Goal: Contribute content: Contribute content

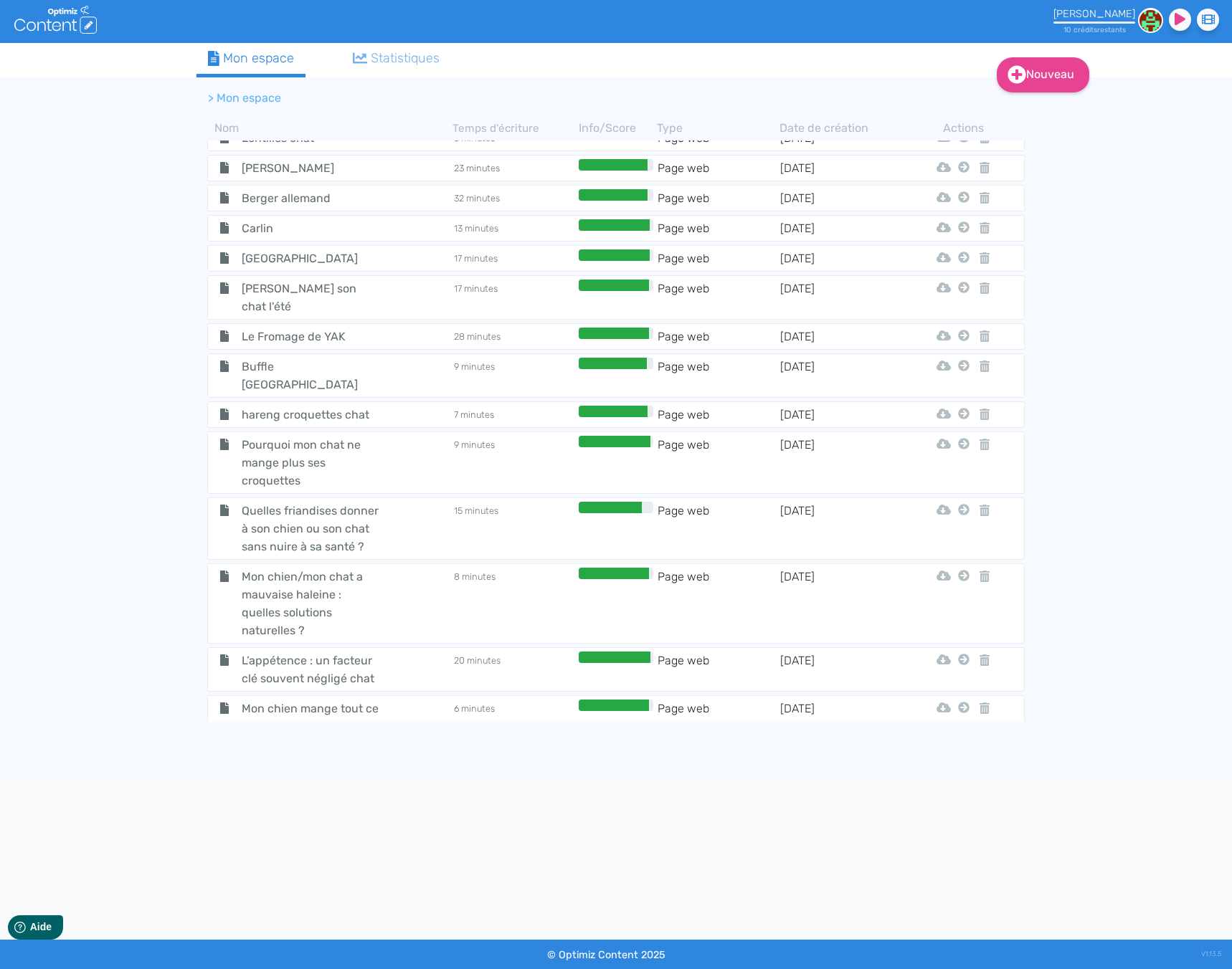
scroll to position [4885, 0]
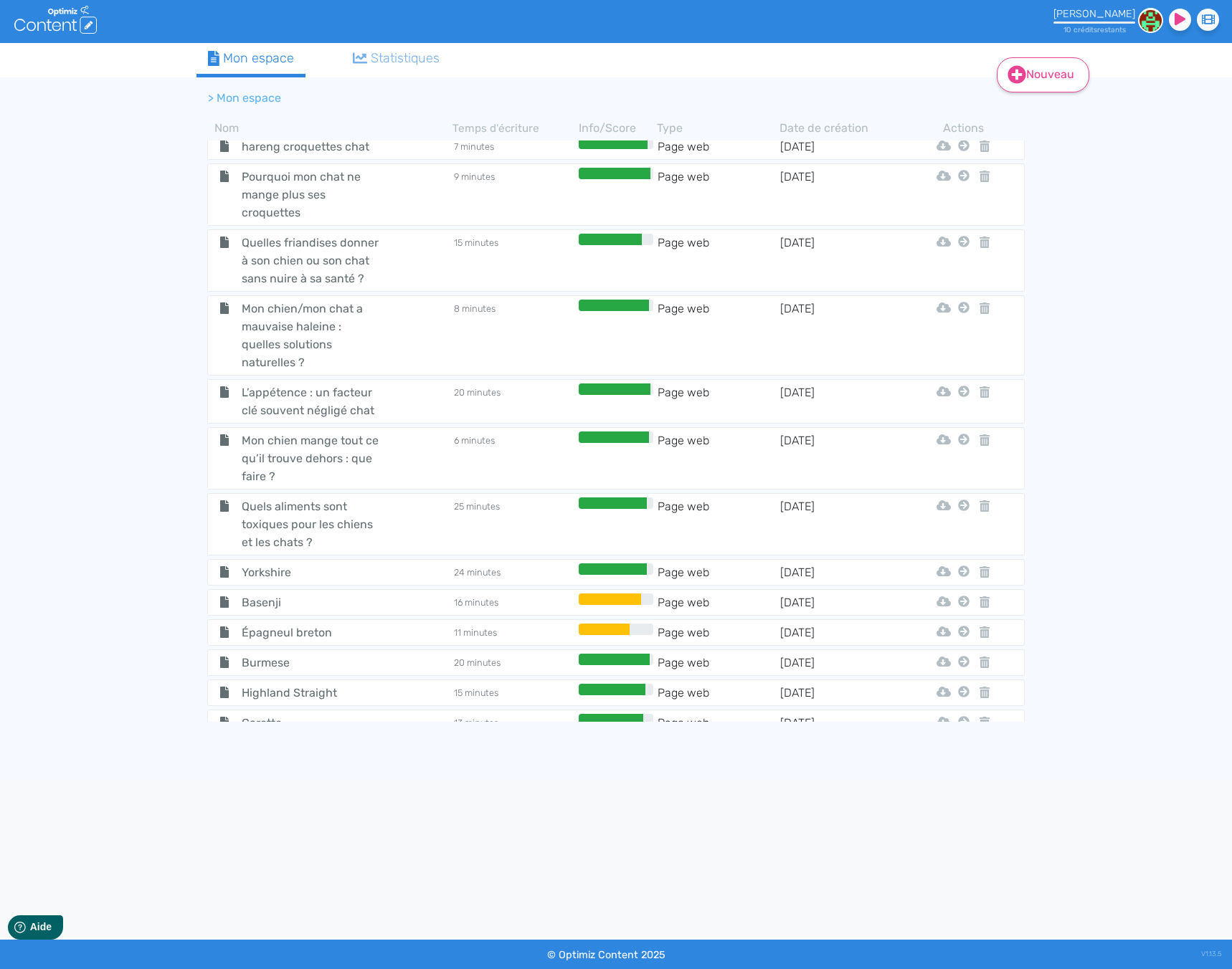
click at [1073, 81] on link "Nouveau" at bounding box center [1043, 74] width 92 height 35
click at [1068, 114] on button "Contenu" at bounding box center [1052, 111] width 115 height 23
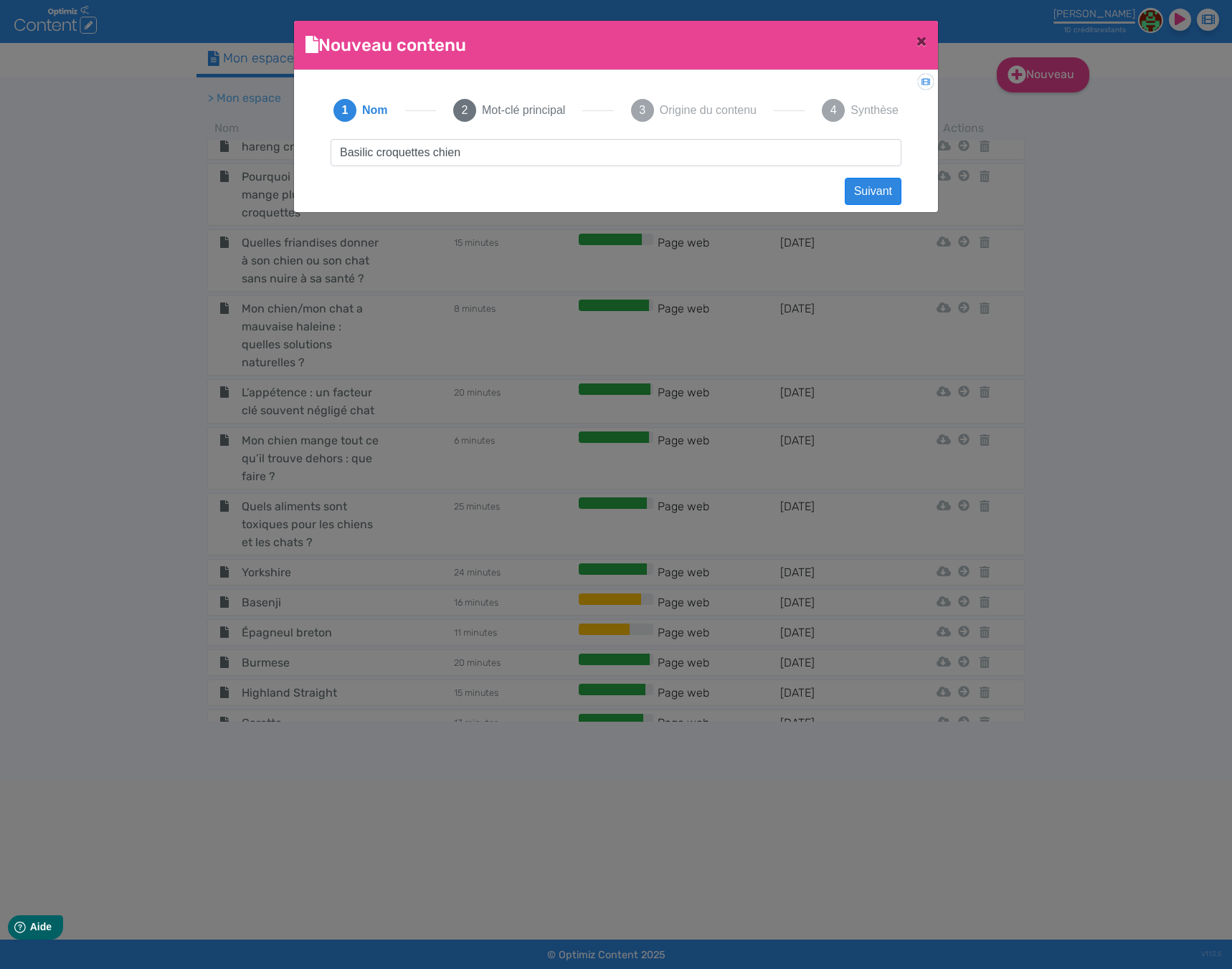
drag, startPoint x: 429, startPoint y: 155, endPoint x: 272, endPoint y: 151, distance: 156.4
click at [272, 151] on ngb-modal-window "Nouveau contenu × Didacticiel: Créer un document 1 Nom 2 Mot-clé principal 3 Or…" at bounding box center [616, 484] width 1232 height 969
type input "Basilic croquettes chien"
click at [867, 189] on button "Suivant" at bounding box center [873, 191] width 57 height 27
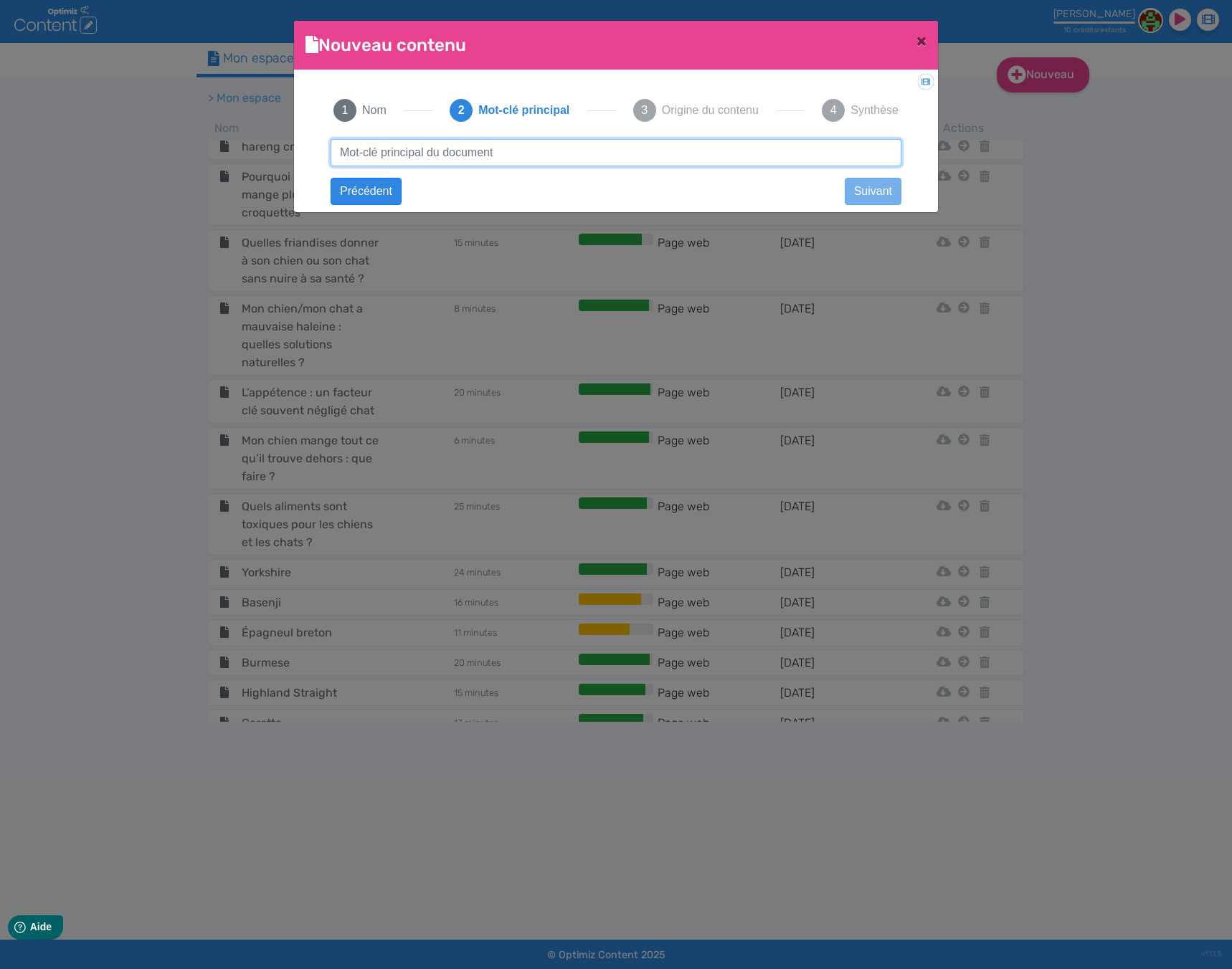
paste input "Basilic croquettes chien"
type input "Basilic croquettes chien"
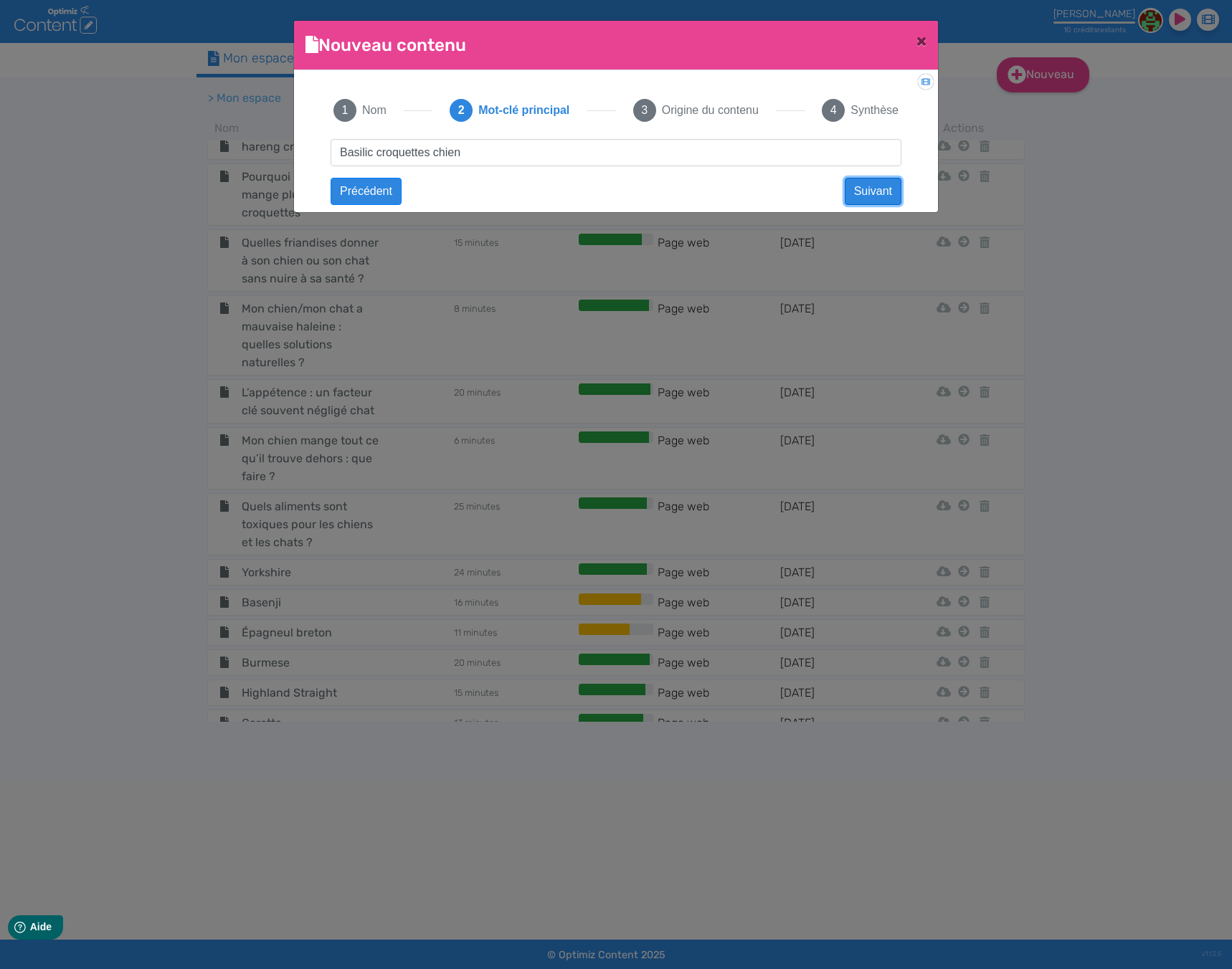
click at [858, 186] on button "Suivant" at bounding box center [873, 191] width 57 height 27
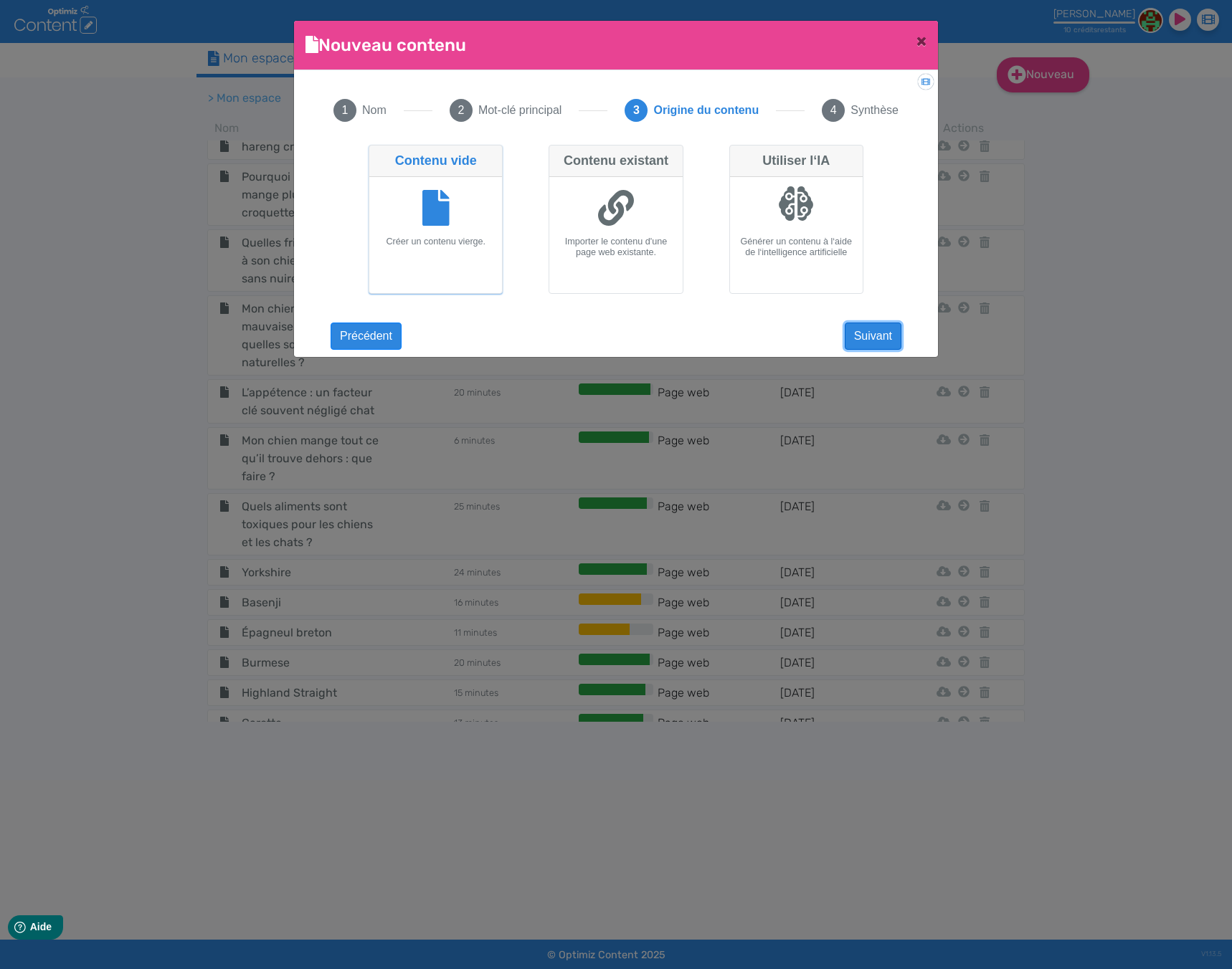
click at [879, 331] on button "Suivant" at bounding box center [873, 336] width 57 height 27
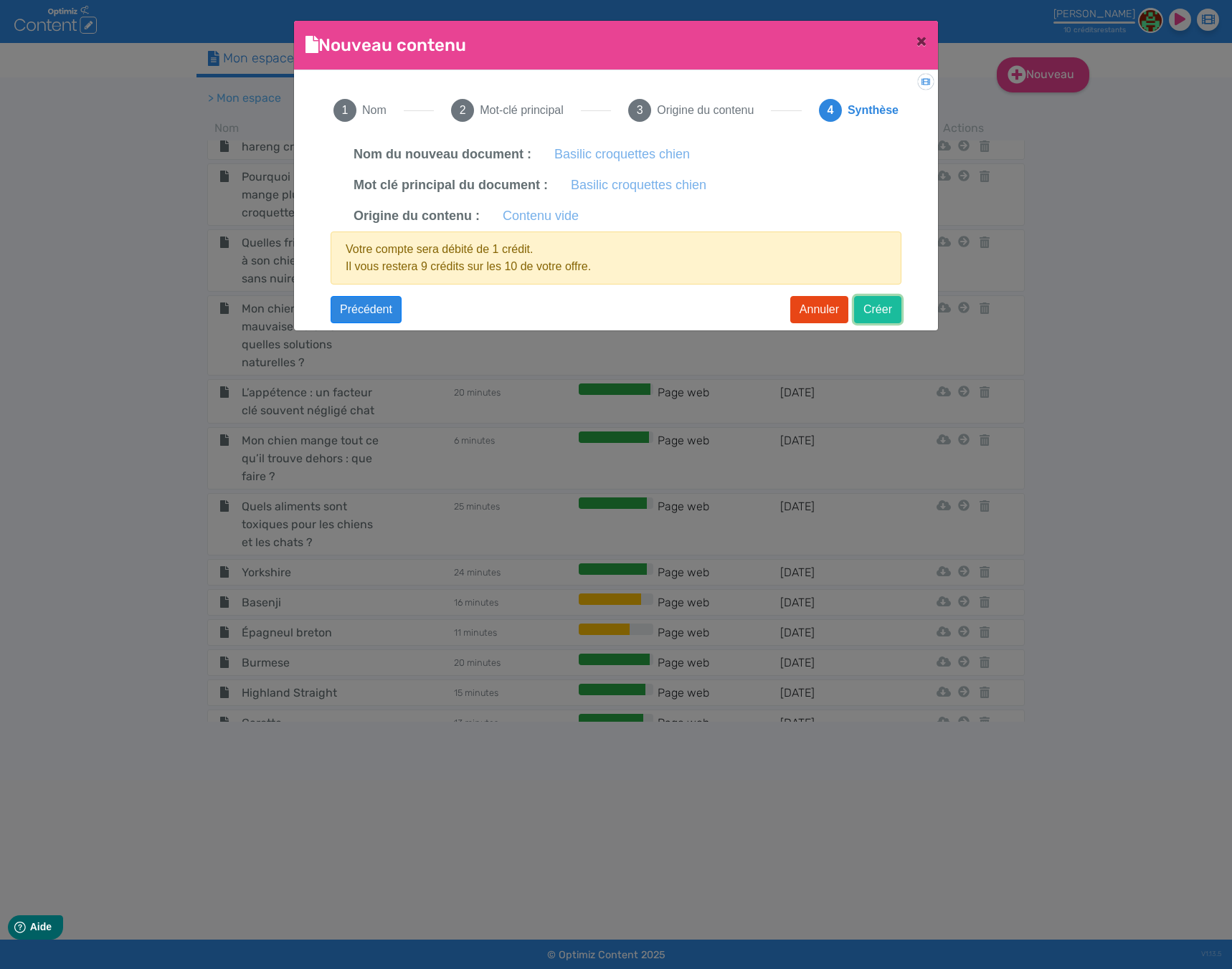
click at [878, 305] on button "Créer" at bounding box center [877, 309] width 47 height 27
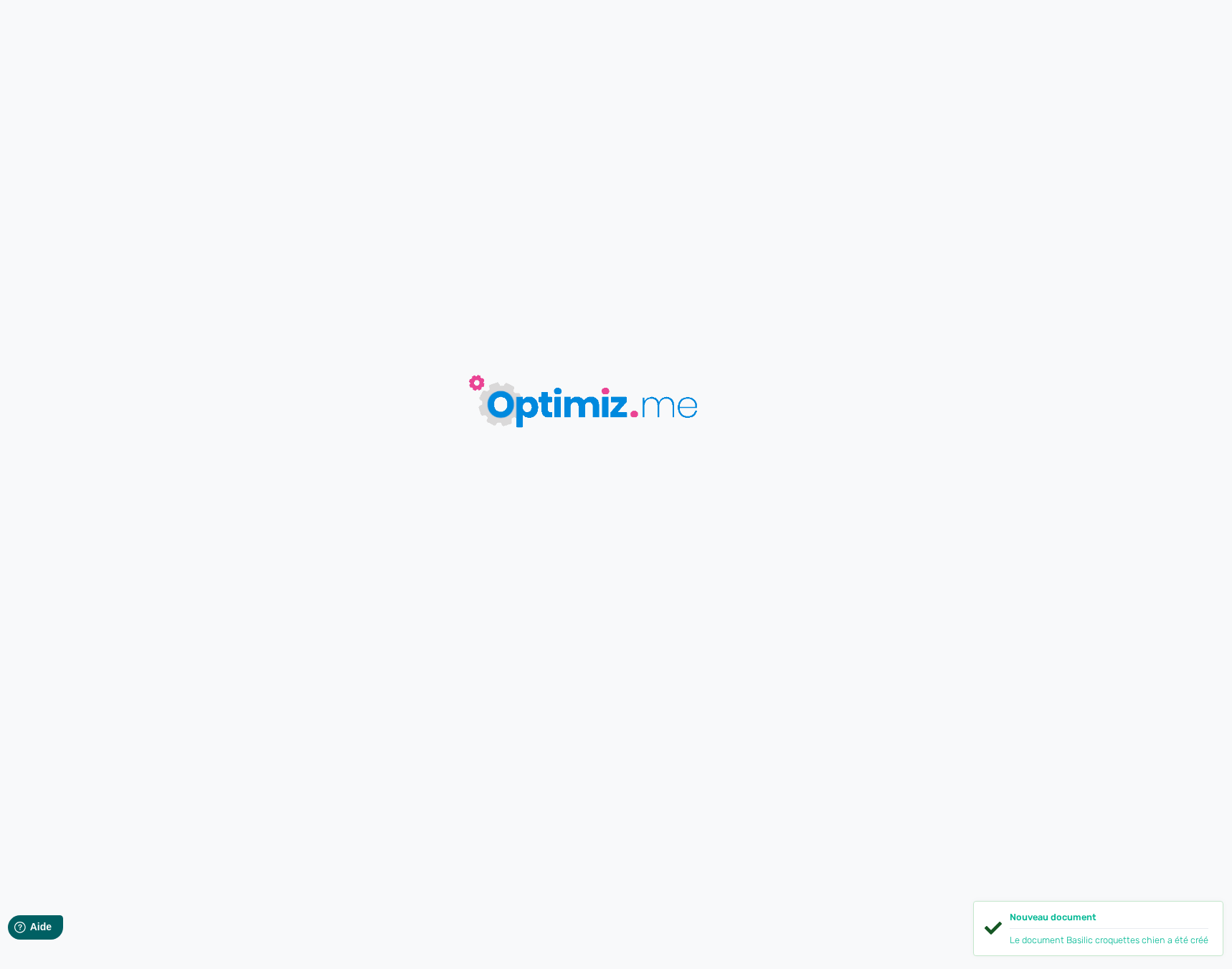
type input "Basilic croquettes chien"
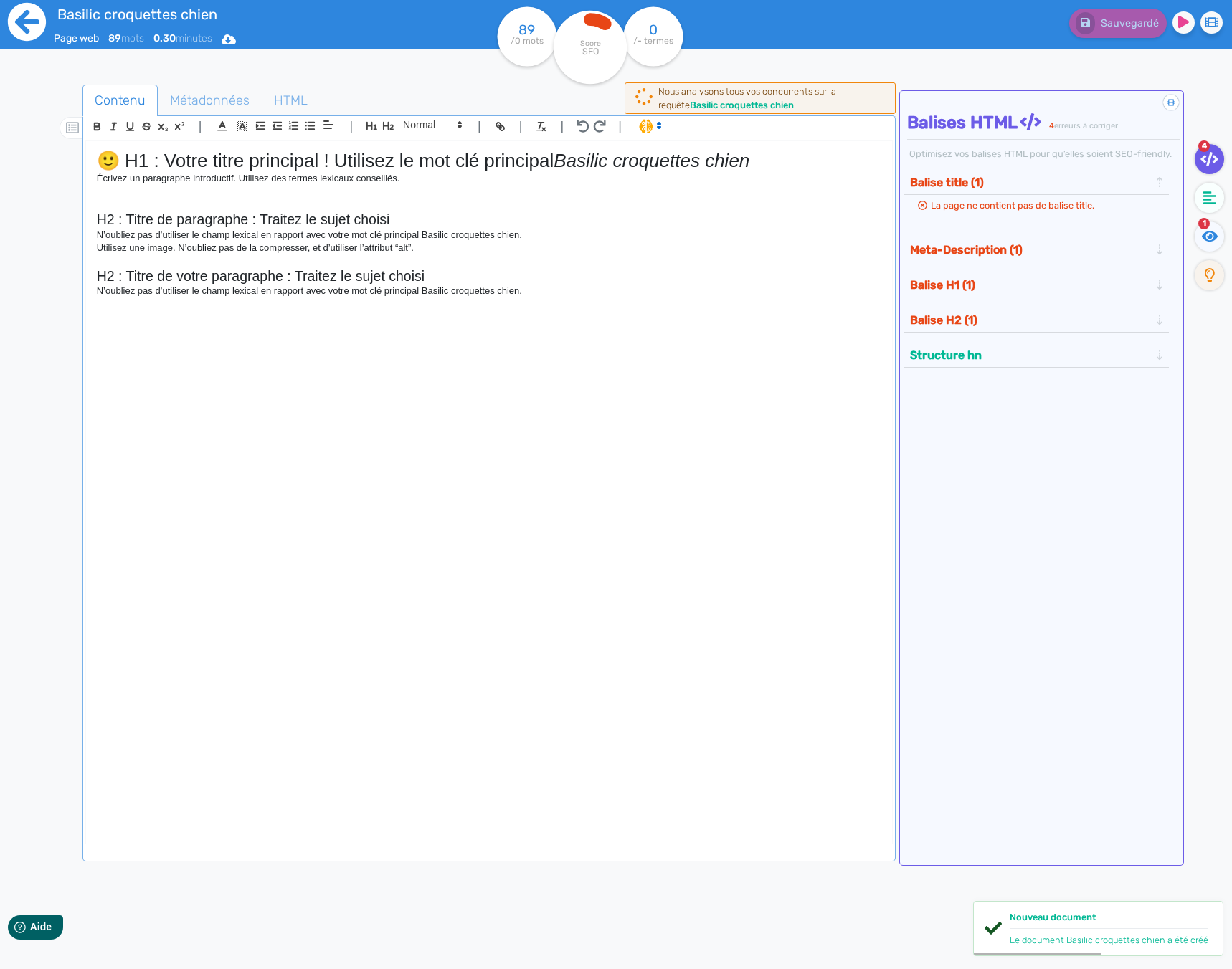
click at [33, 17] on icon at bounding box center [27, 22] width 38 height 38
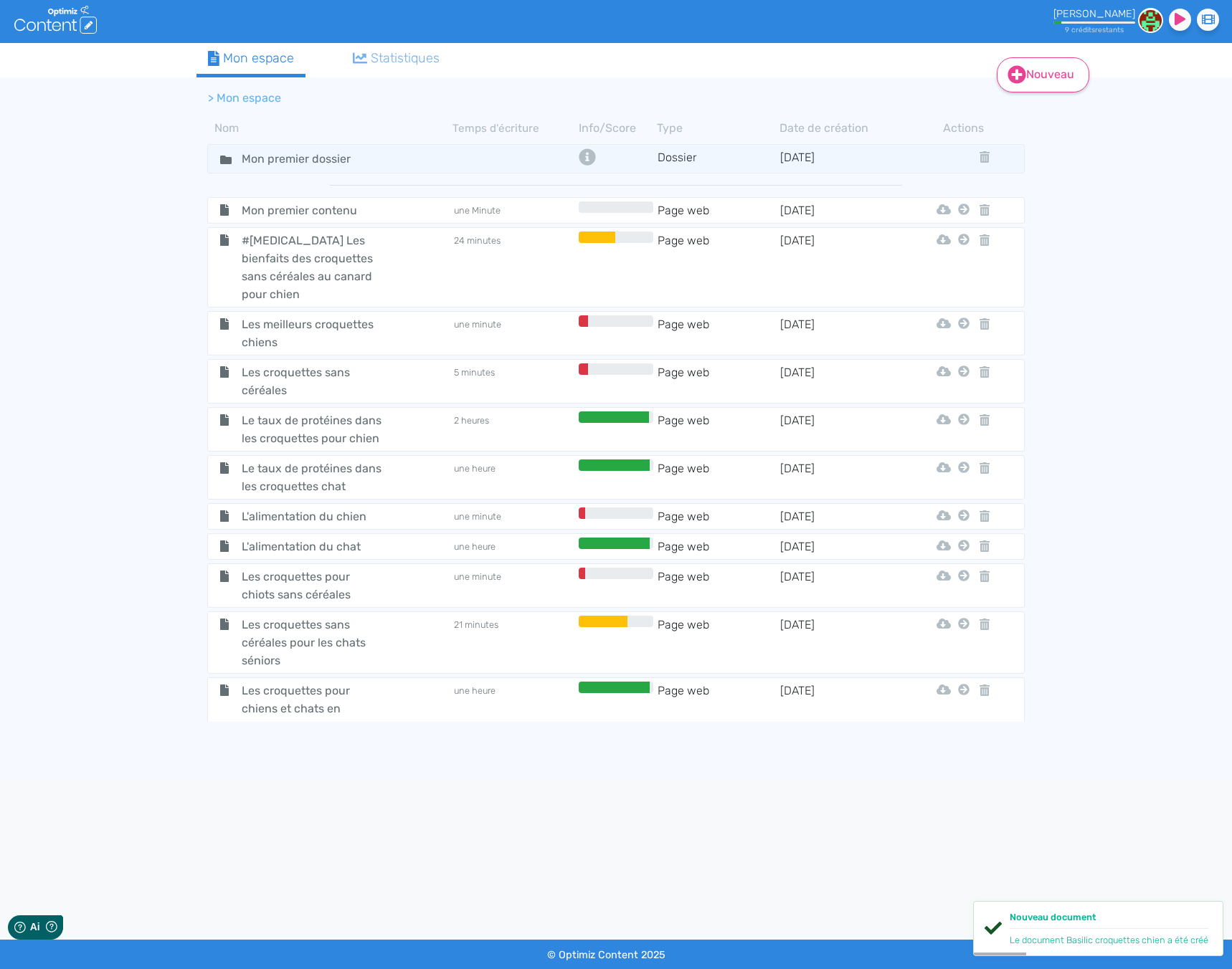
click at [1034, 79] on link "Nouveau" at bounding box center [1043, 74] width 92 height 35
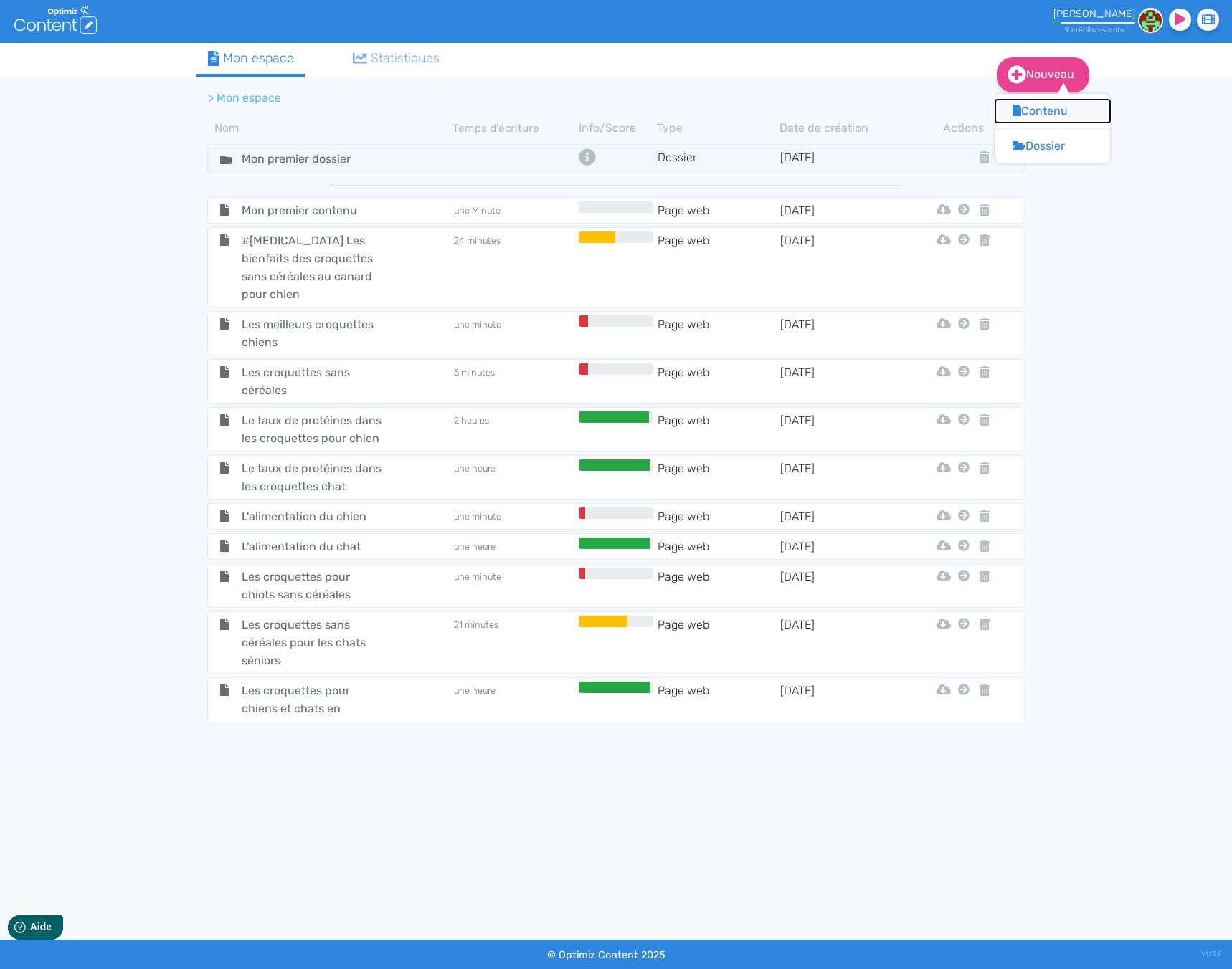
click at [1024, 114] on button "Contenu" at bounding box center [1052, 111] width 115 height 23
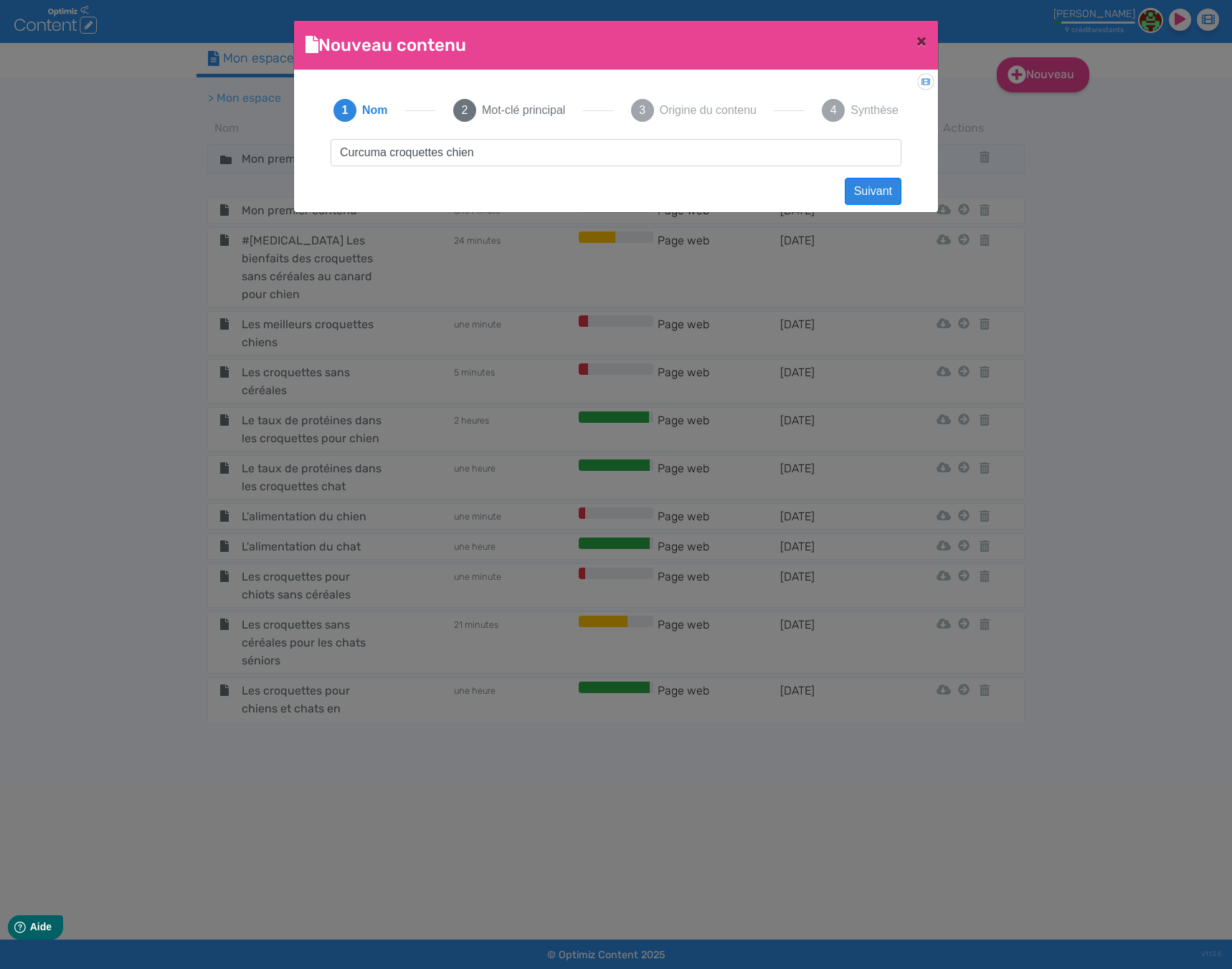
drag, startPoint x: 526, startPoint y: 157, endPoint x: 412, endPoint y: 161, distance: 114.1
click at [414, 161] on input "Curcuma croquettes chien" at bounding box center [616, 152] width 571 height 27
type input "Curcuma croquettes chien"
click at [546, 144] on input "Curcuma croquettes chien" at bounding box center [616, 152] width 571 height 27
drag, startPoint x: 509, startPoint y: 153, endPoint x: 216, endPoint y: 153, distance: 293.3
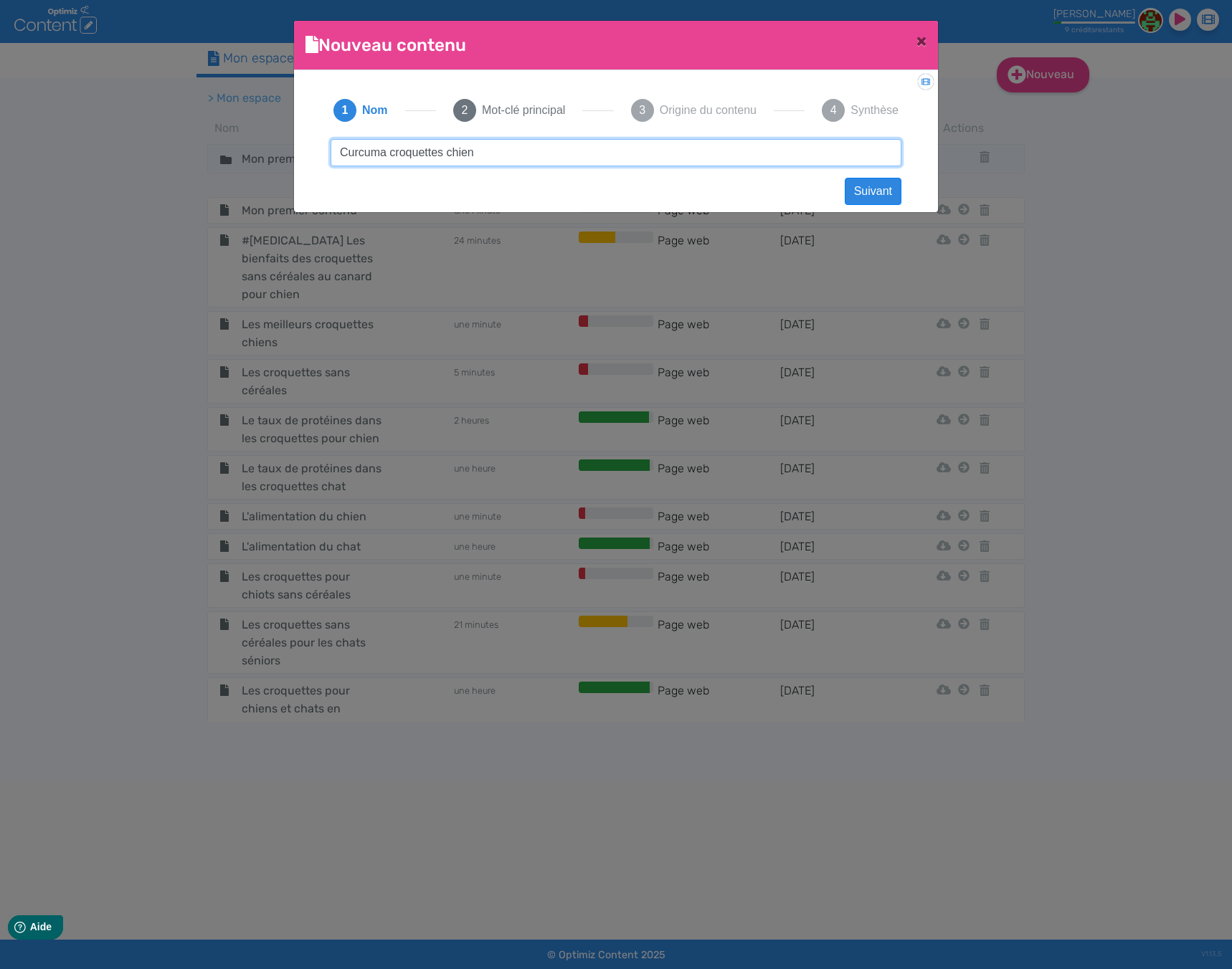
click at [216, 153] on ngb-modal-window "Nouveau contenu × Didacticiel: Créer un document 1 Nom 2 Mot-clé principal 3 Or…" at bounding box center [616, 484] width 1232 height 969
click at [885, 191] on button "Suivant" at bounding box center [873, 191] width 57 height 27
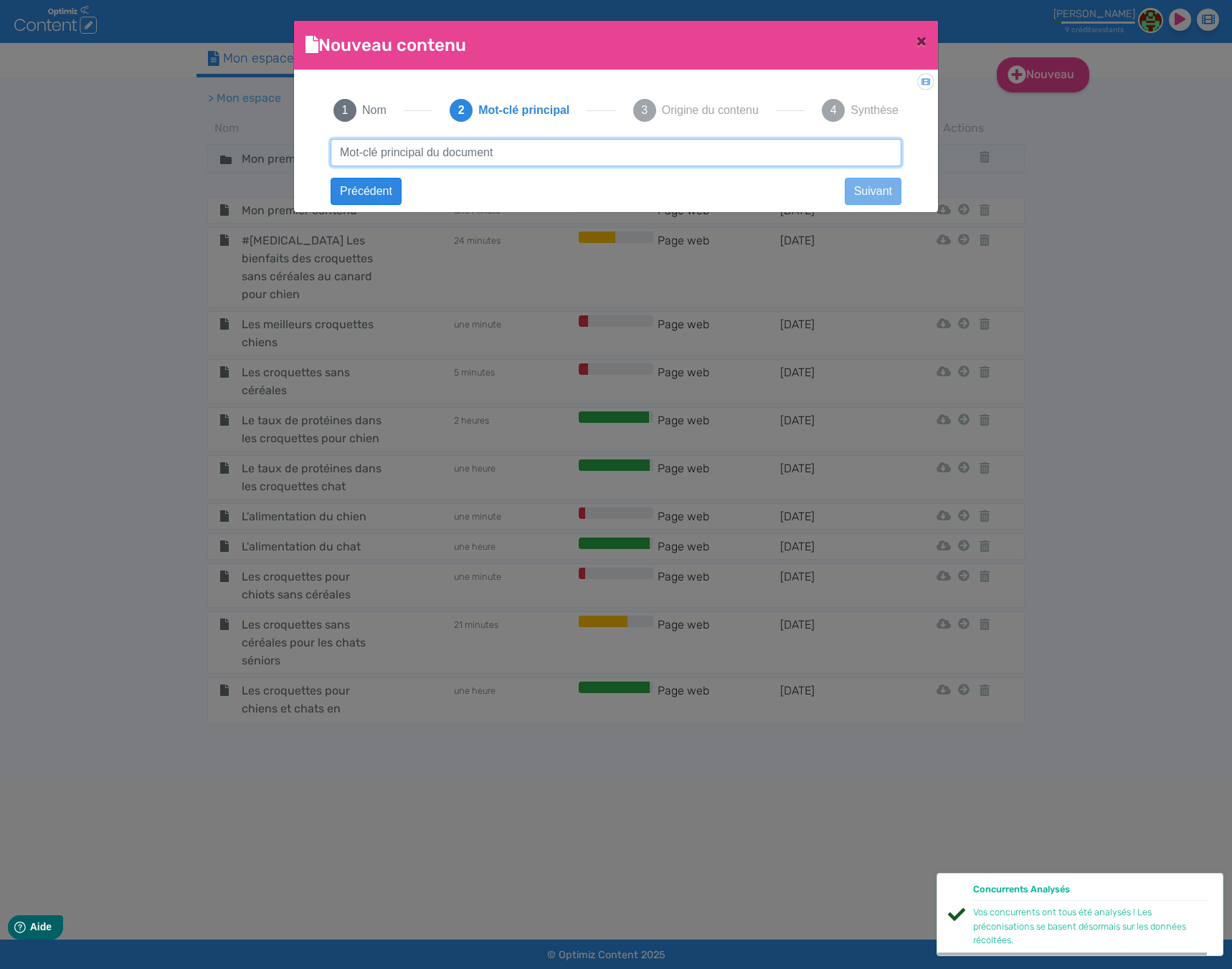
click at [668, 156] on input "text" at bounding box center [616, 152] width 571 height 27
paste input "Curcuma croquettes chien"
type input "Curcuma croquettes chien"
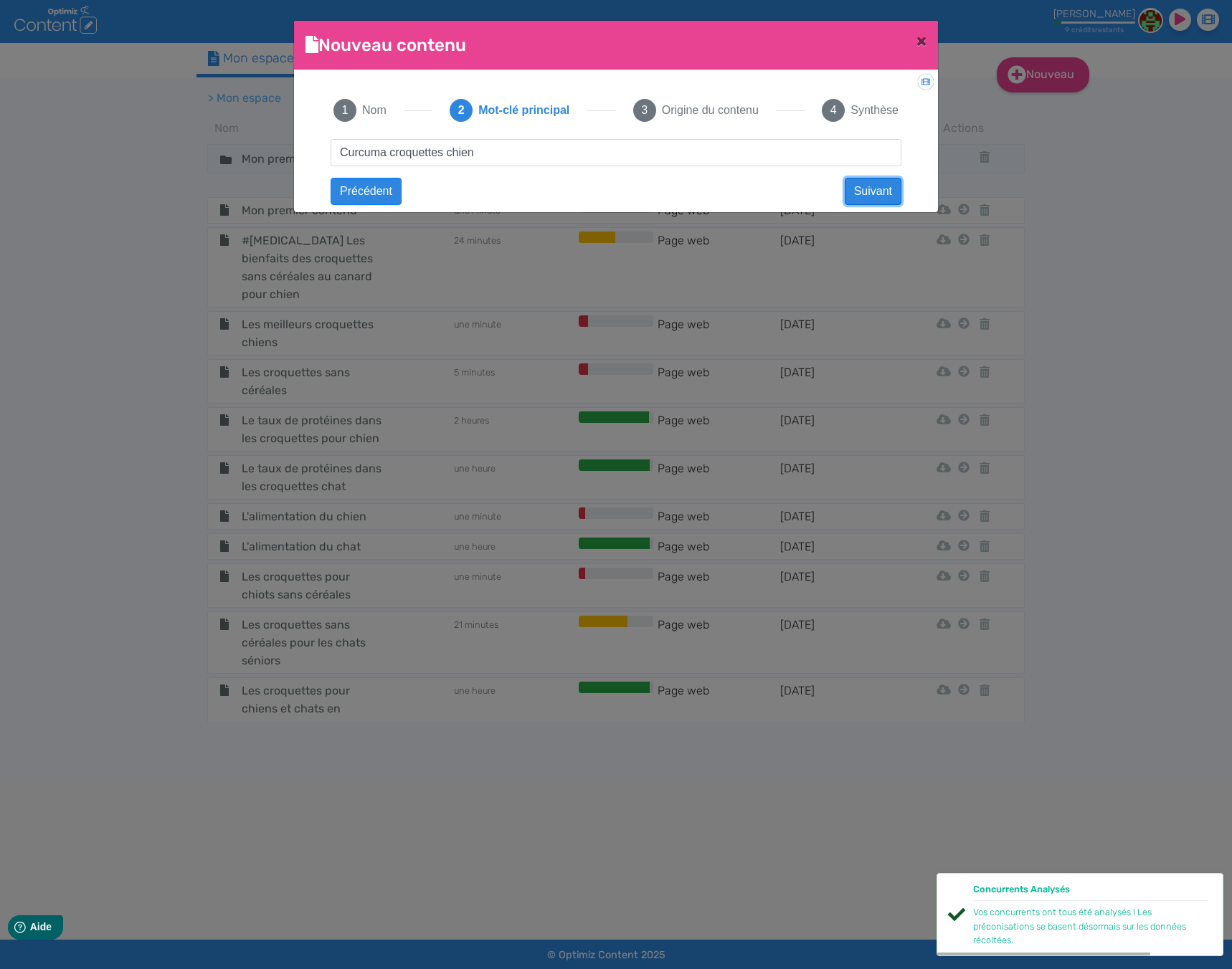
click at [862, 188] on button "Suivant" at bounding box center [873, 191] width 57 height 27
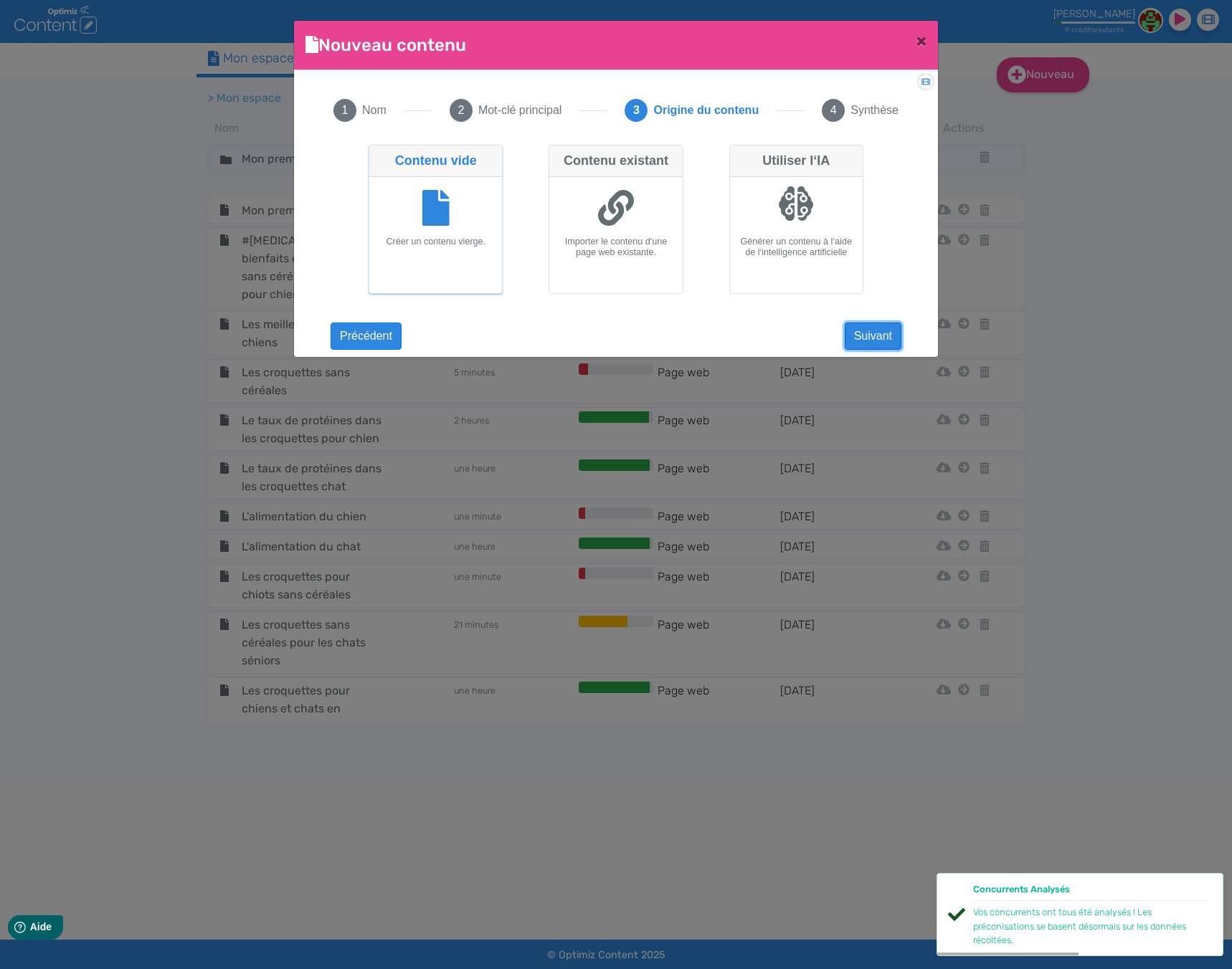
click at [877, 338] on button "Suivant" at bounding box center [873, 336] width 57 height 27
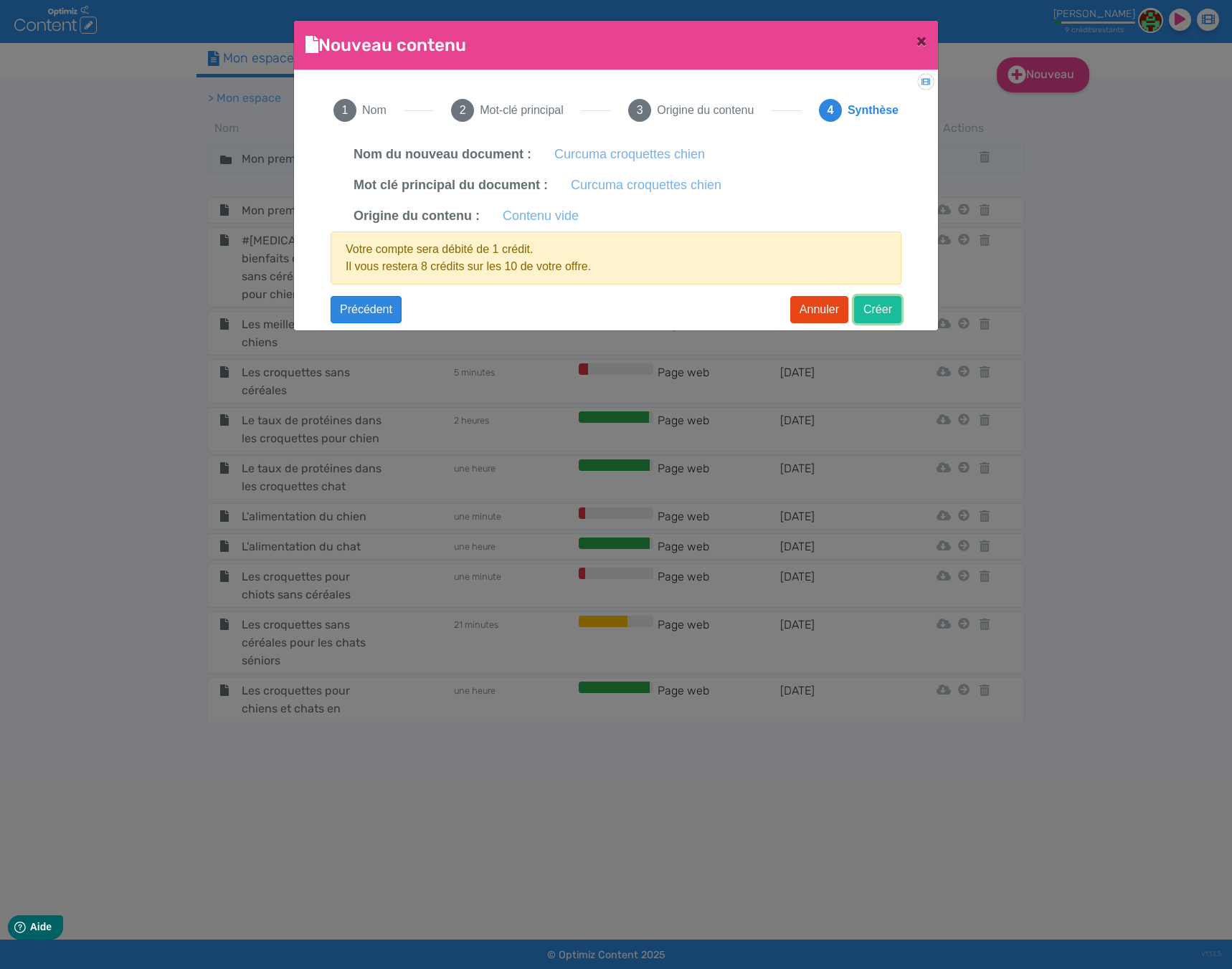
click at [881, 310] on button "Créer" at bounding box center [877, 309] width 47 height 27
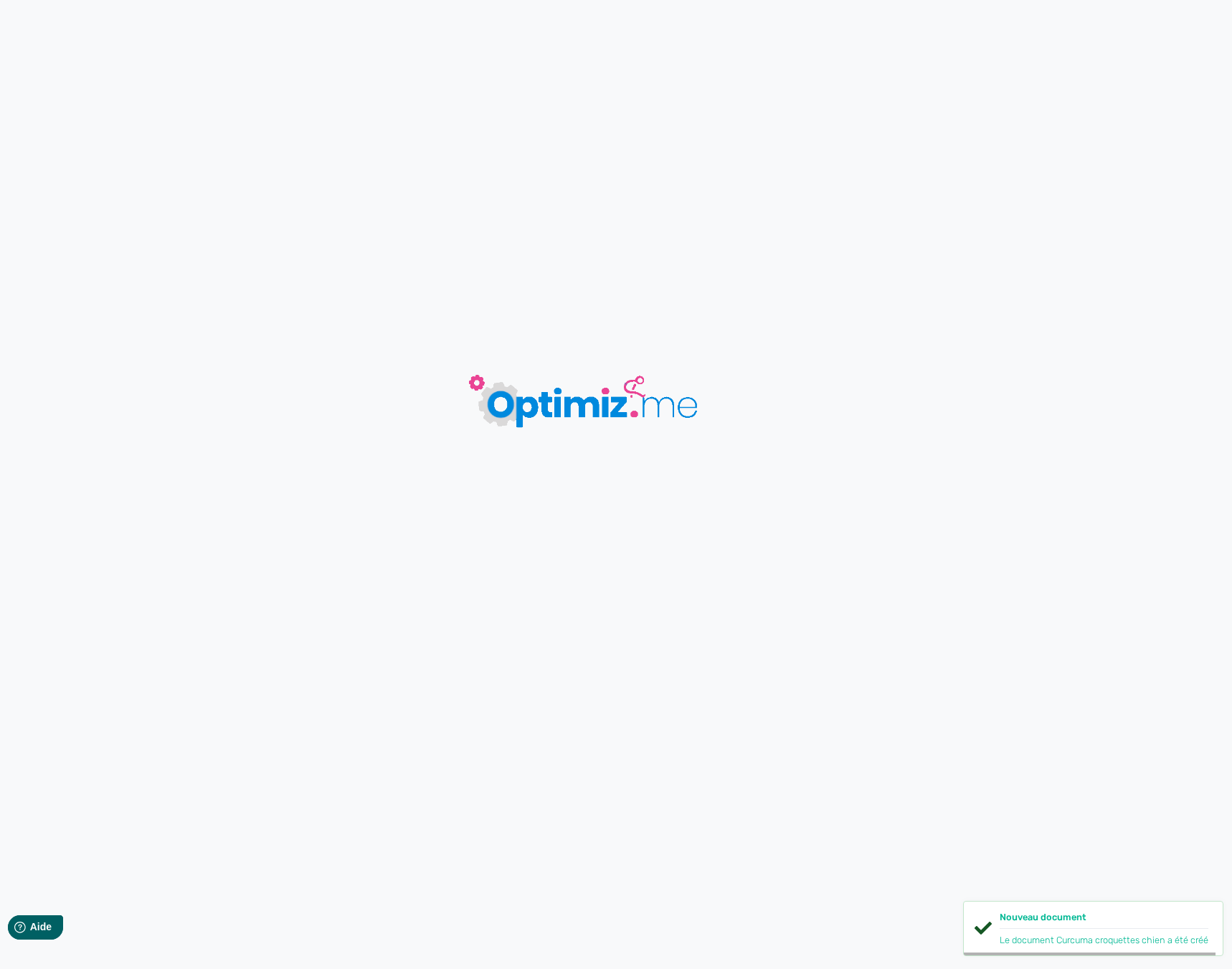
type input "Curcuma croquettes chien"
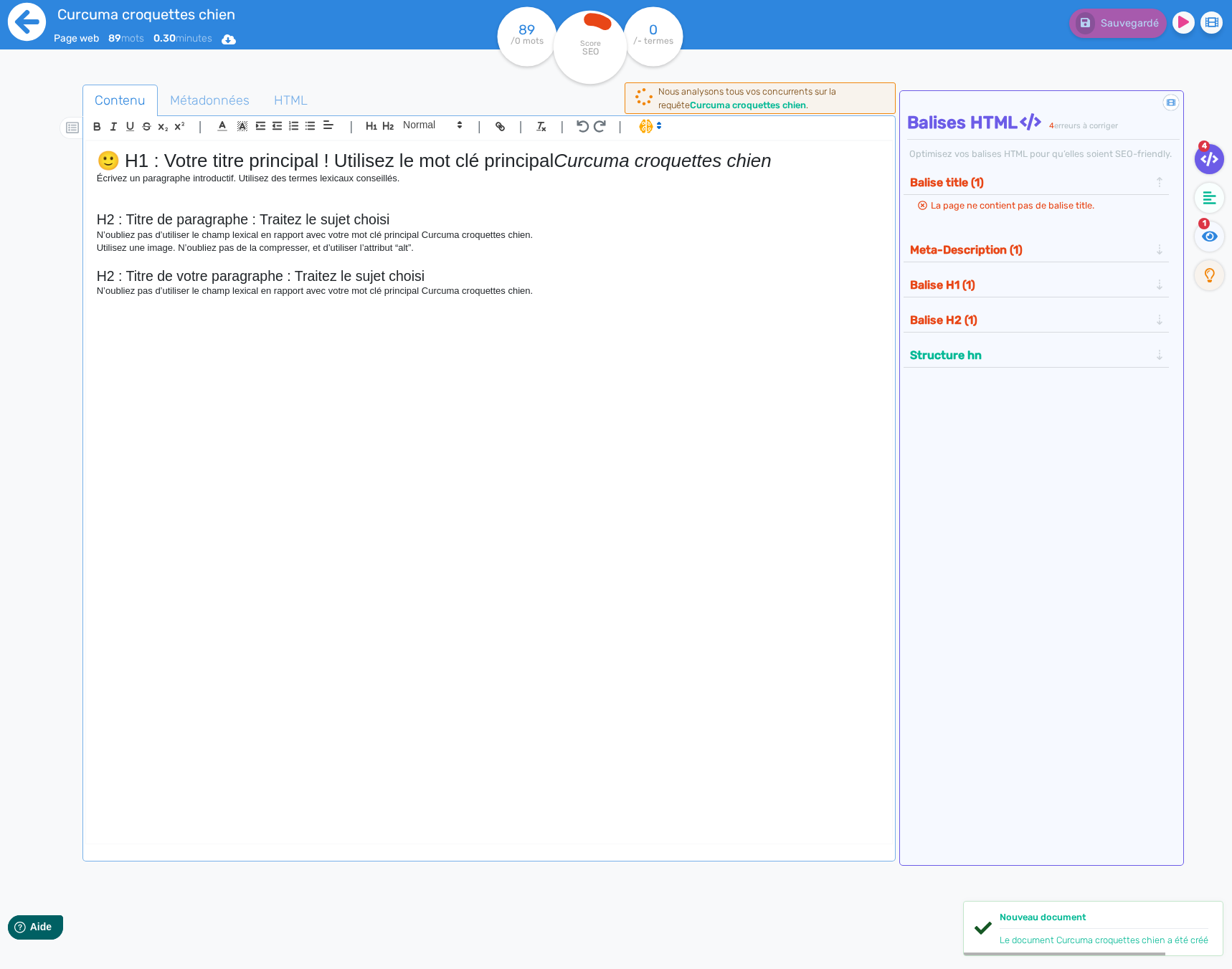
click at [29, 20] on icon at bounding box center [26, 21] width 39 height 39
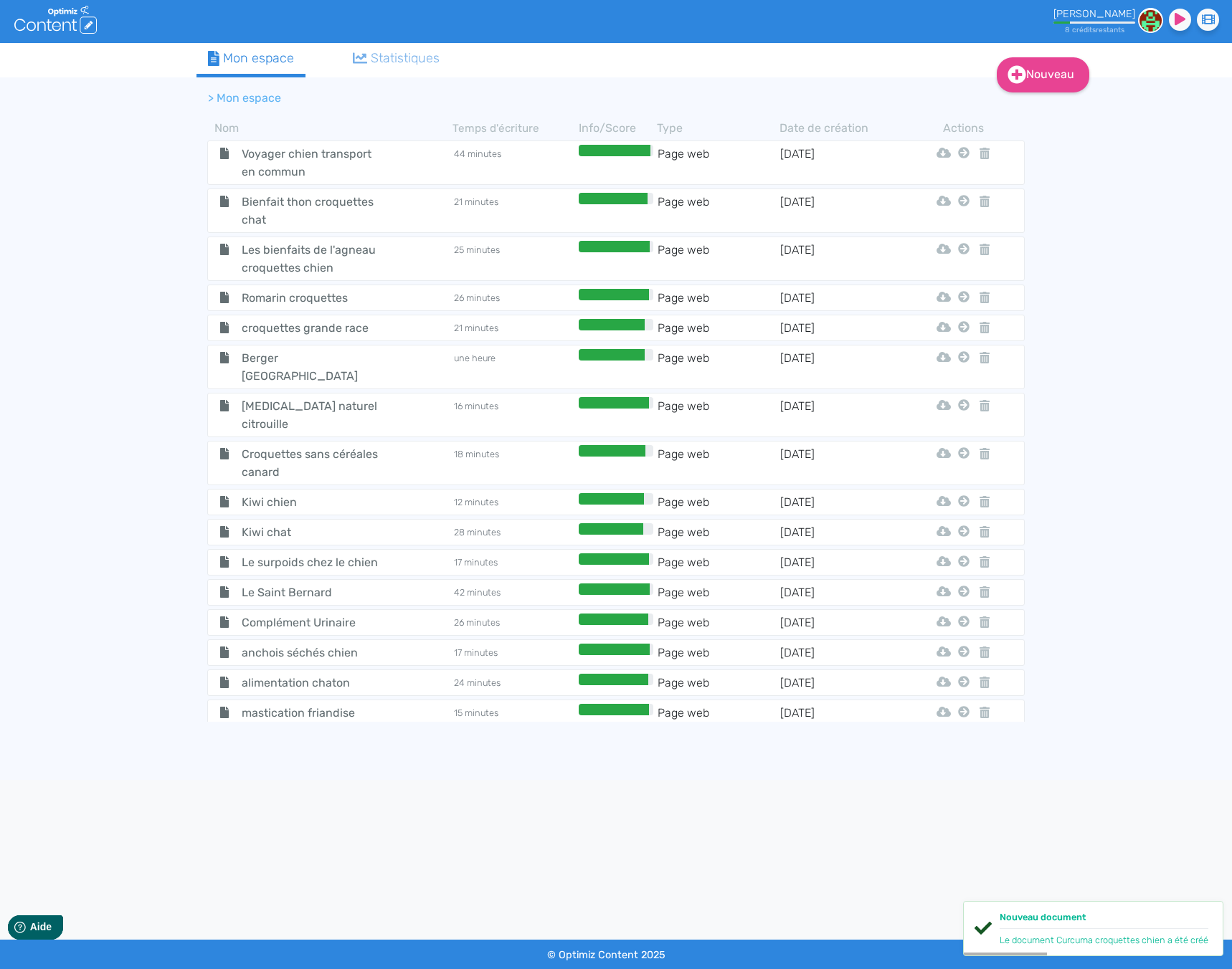
scroll to position [4960, 0]
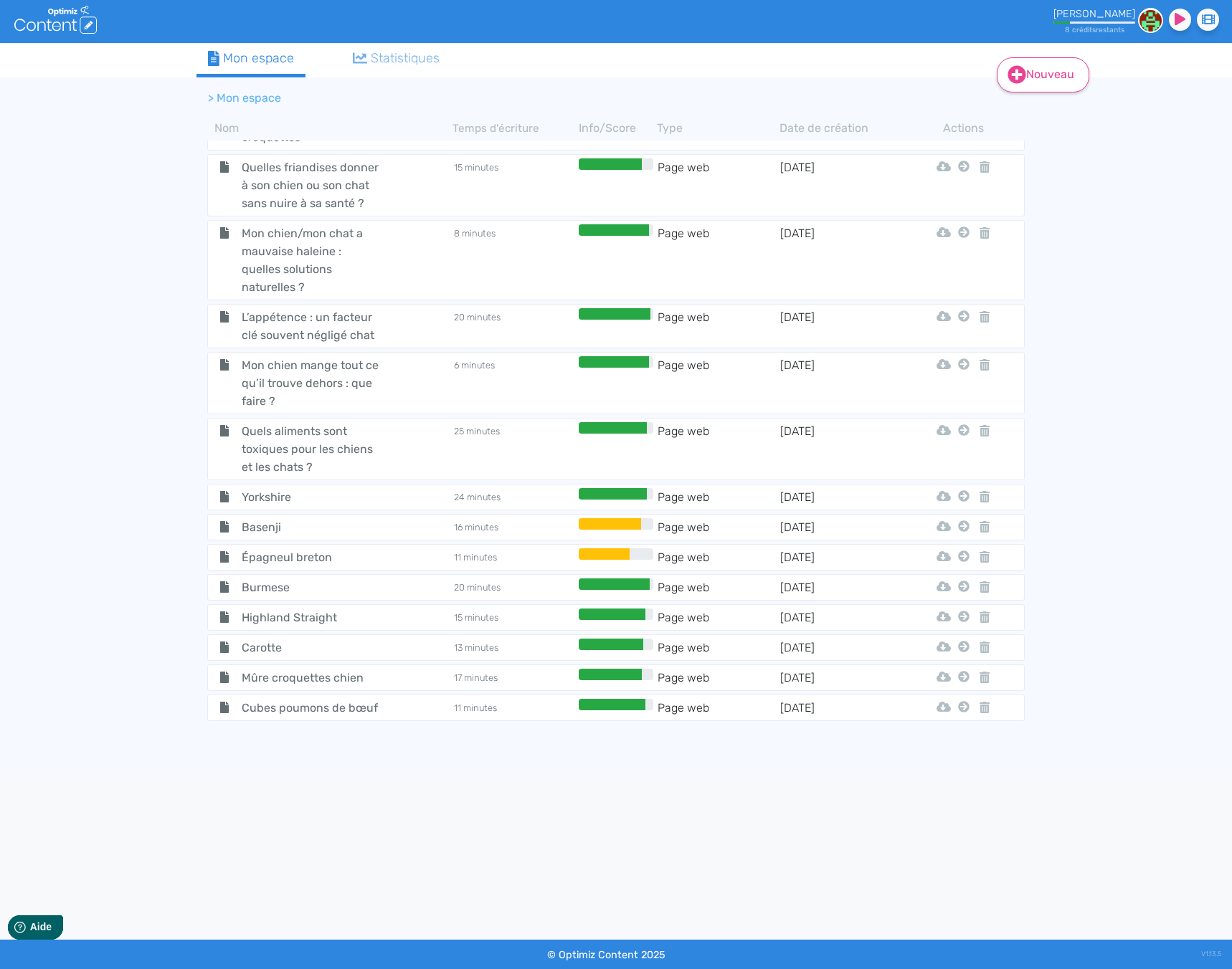
click at [1046, 71] on link "Nouveau" at bounding box center [1043, 74] width 92 height 35
click at [1043, 118] on button "Contenu" at bounding box center [1052, 111] width 115 height 23
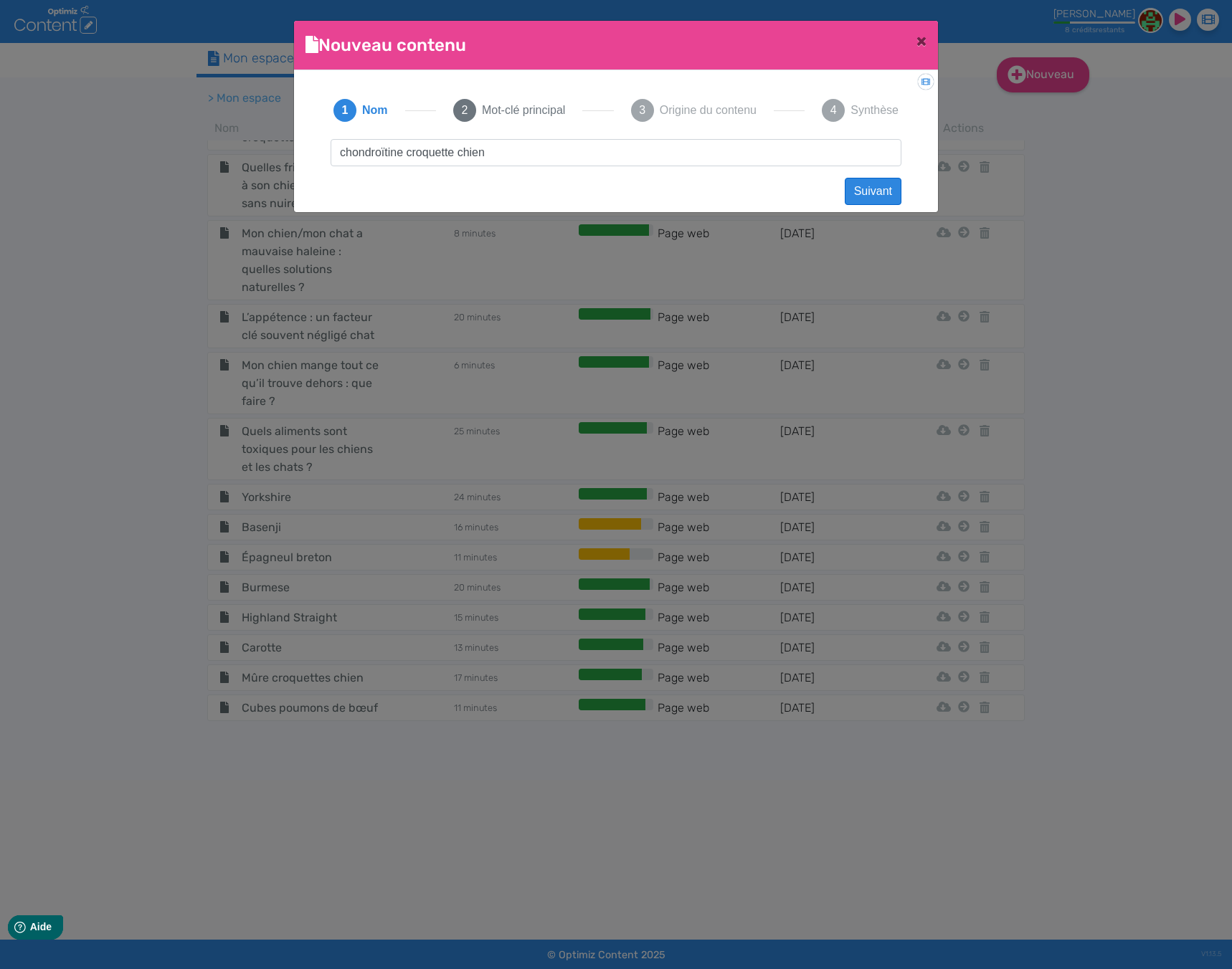
type input "chondroïtine croquette chien"
click at [862, 194] on button "Suivant" at bounding box center [873, 191] width 57 height 27
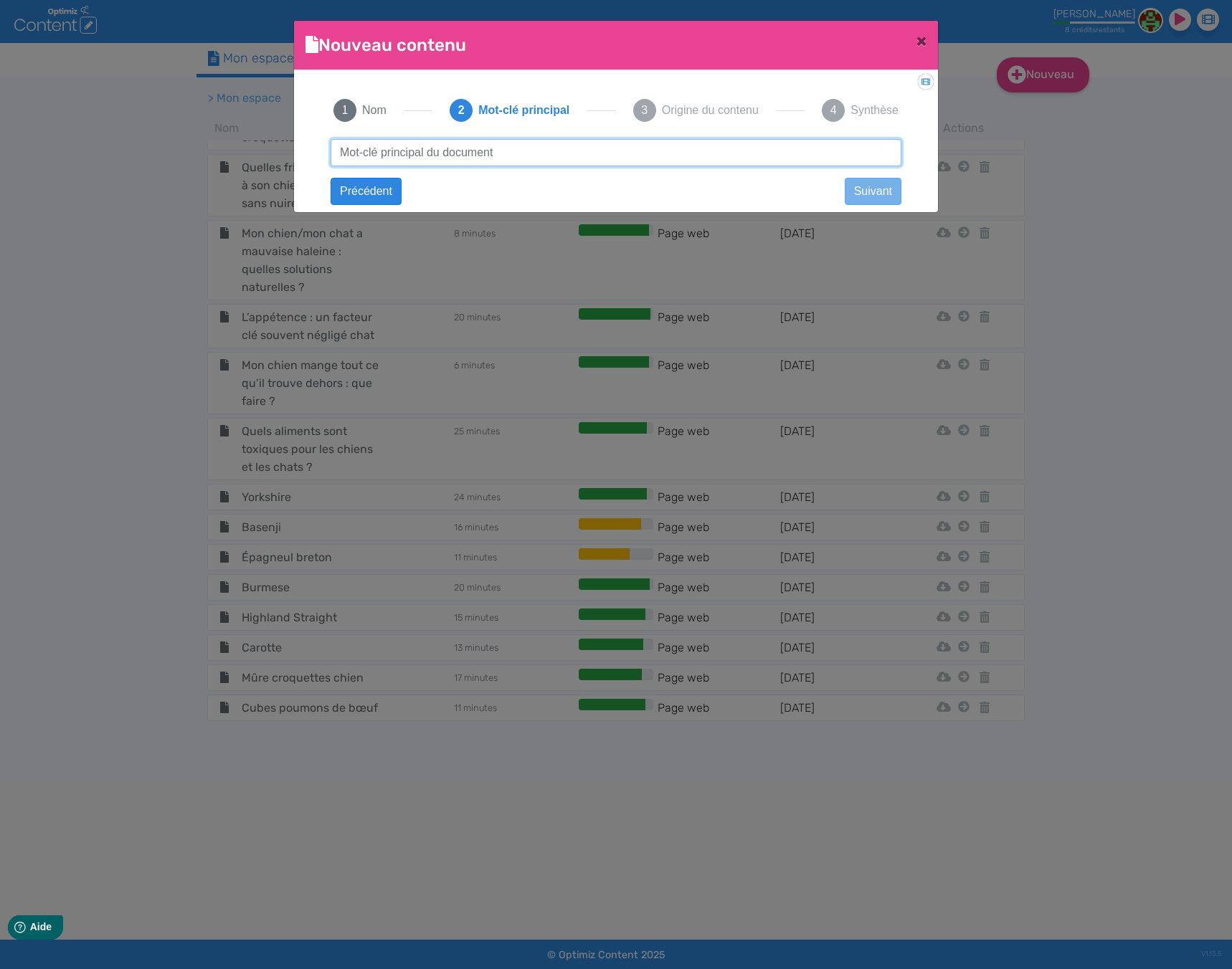
paste input "chondroïtine croquette chien"
type input "chondroïtine croquette chien"
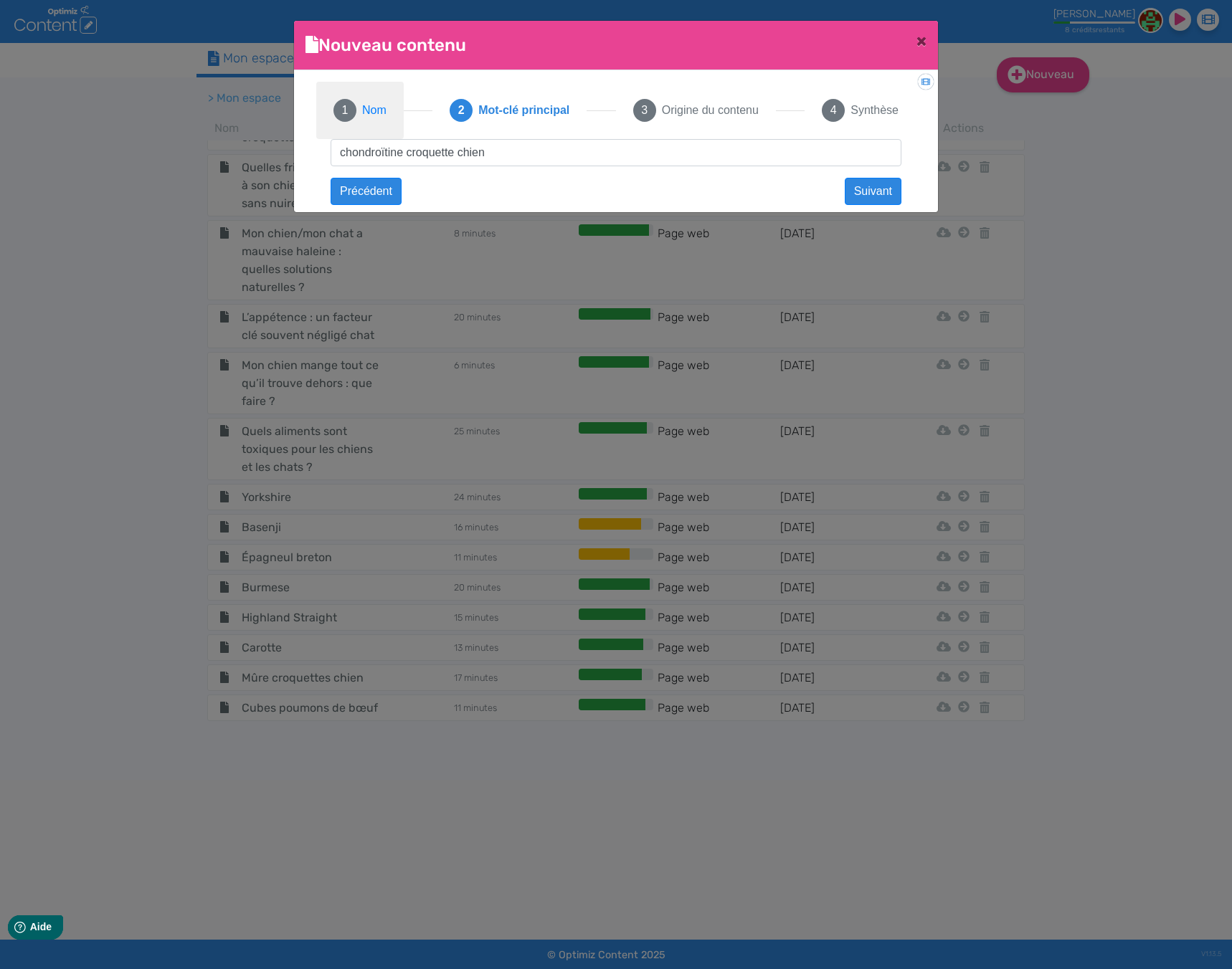
click at [393, 118] on button "1 Nom" at bounding box center [359, 110] width 87 height 57
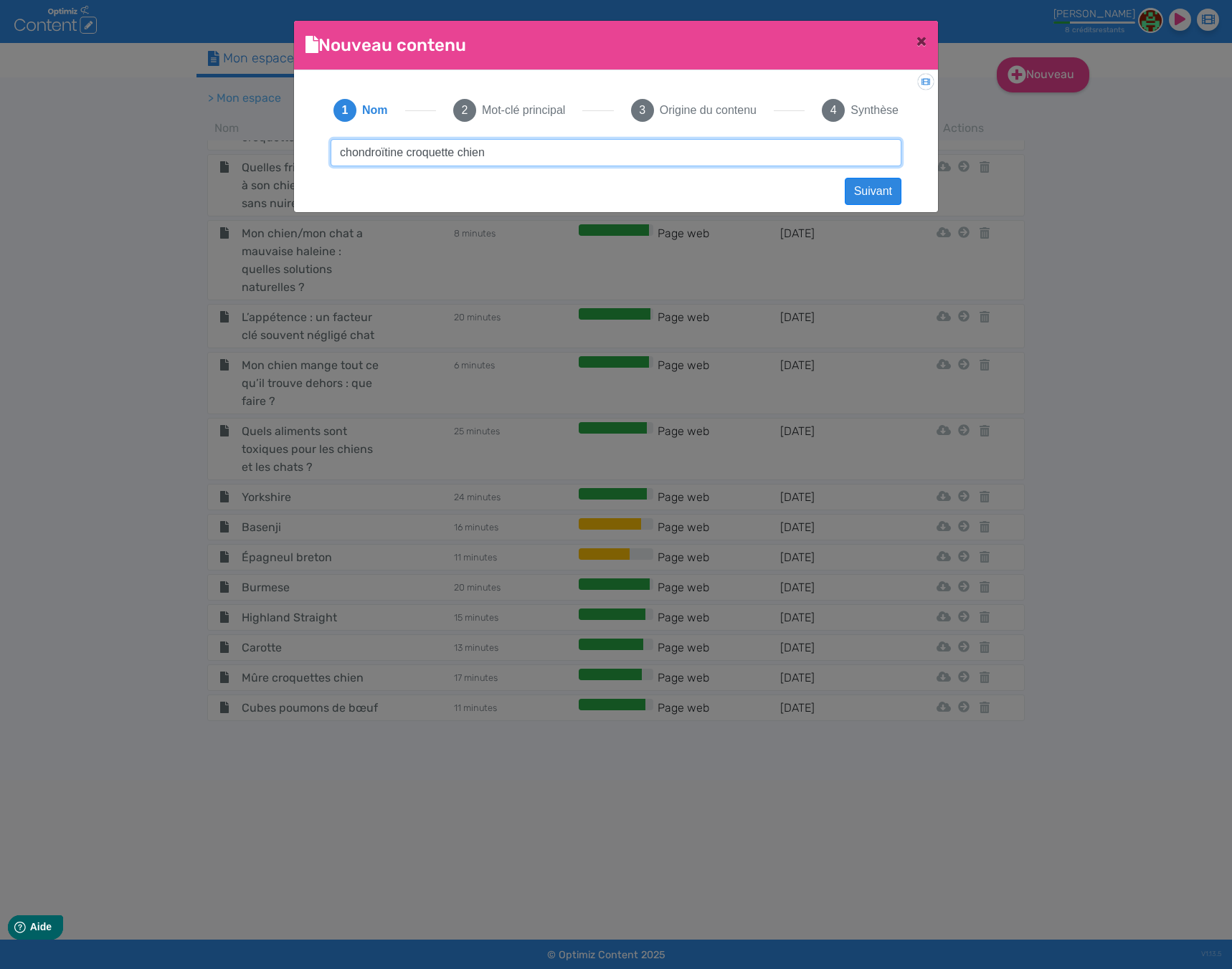
click at [453, 158] on input "chondroïtine croquette chien" at bounding box center [616, 152] width 571 height 27
type input "chondroïtine croquettes chien"
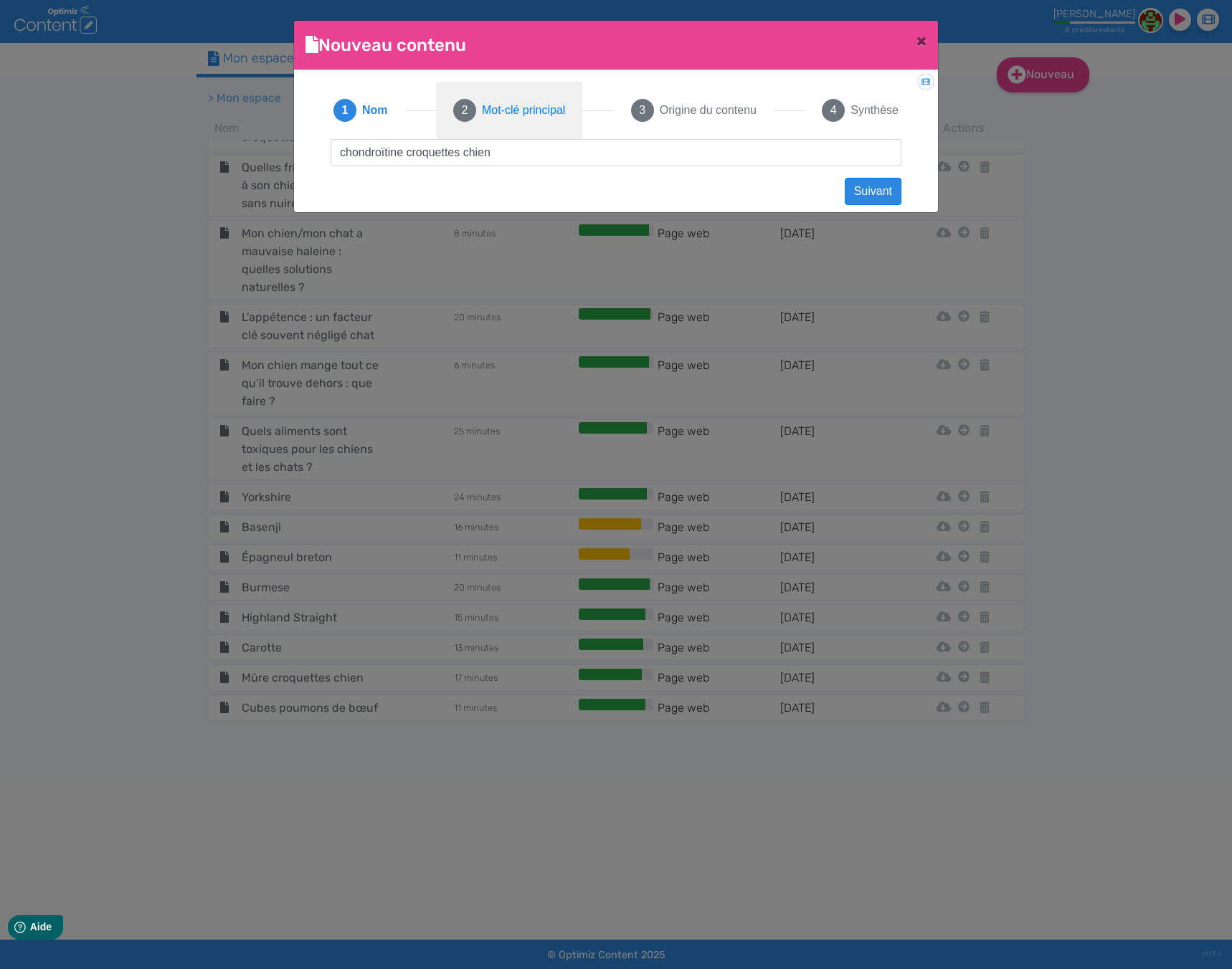
click at [513, 107] on span "Mot-clé principal" at bounding box center [523, 110] width 83 height 17
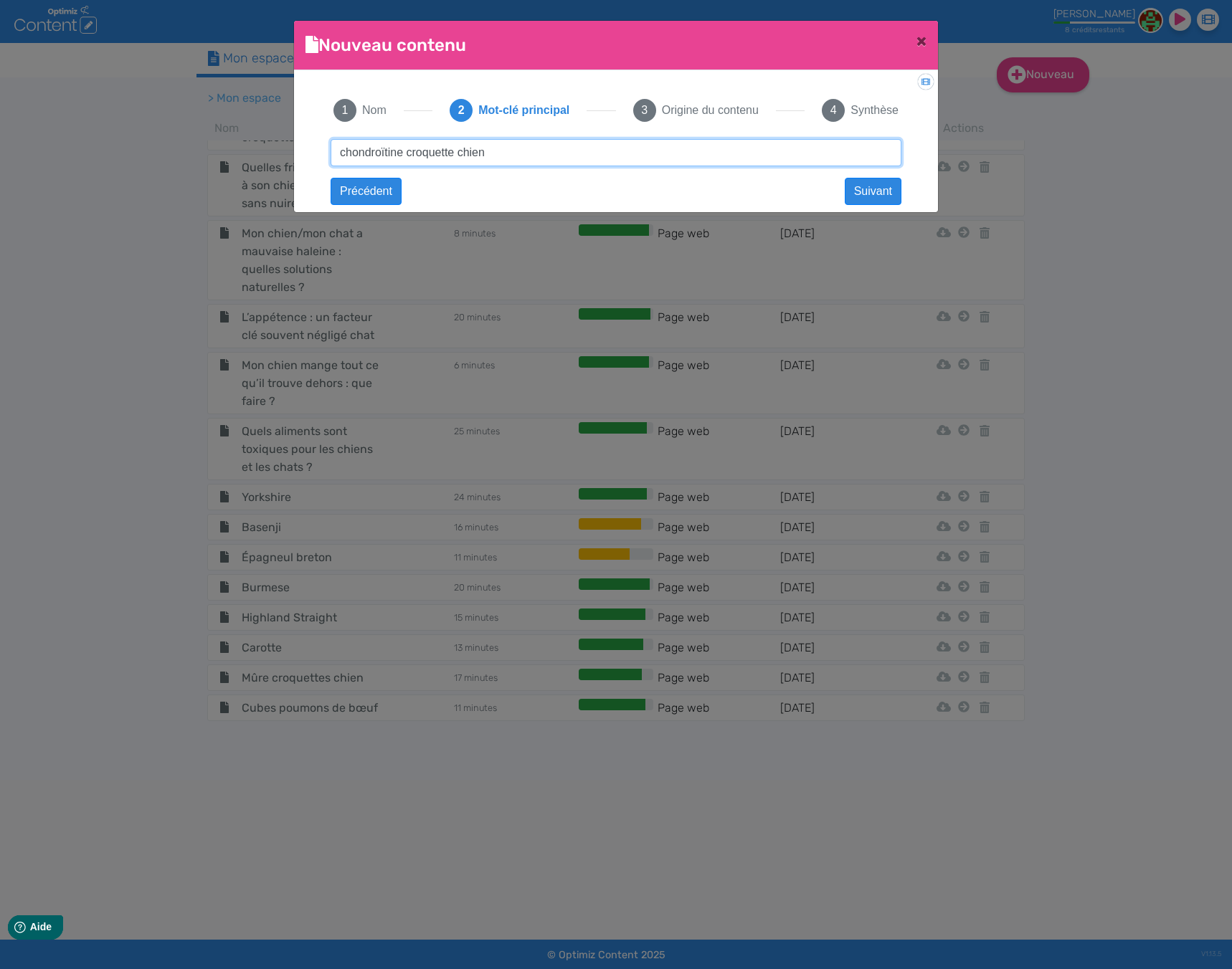
click at [454, 151] on input "chondroïtine croquette chien" at bounding box center [616, 152] width 571 height 27
type input "chondroïtine croquettes chien"
click at [871, 196] on button "Suivant" at bounding box center [873, 191] width 57 height 27
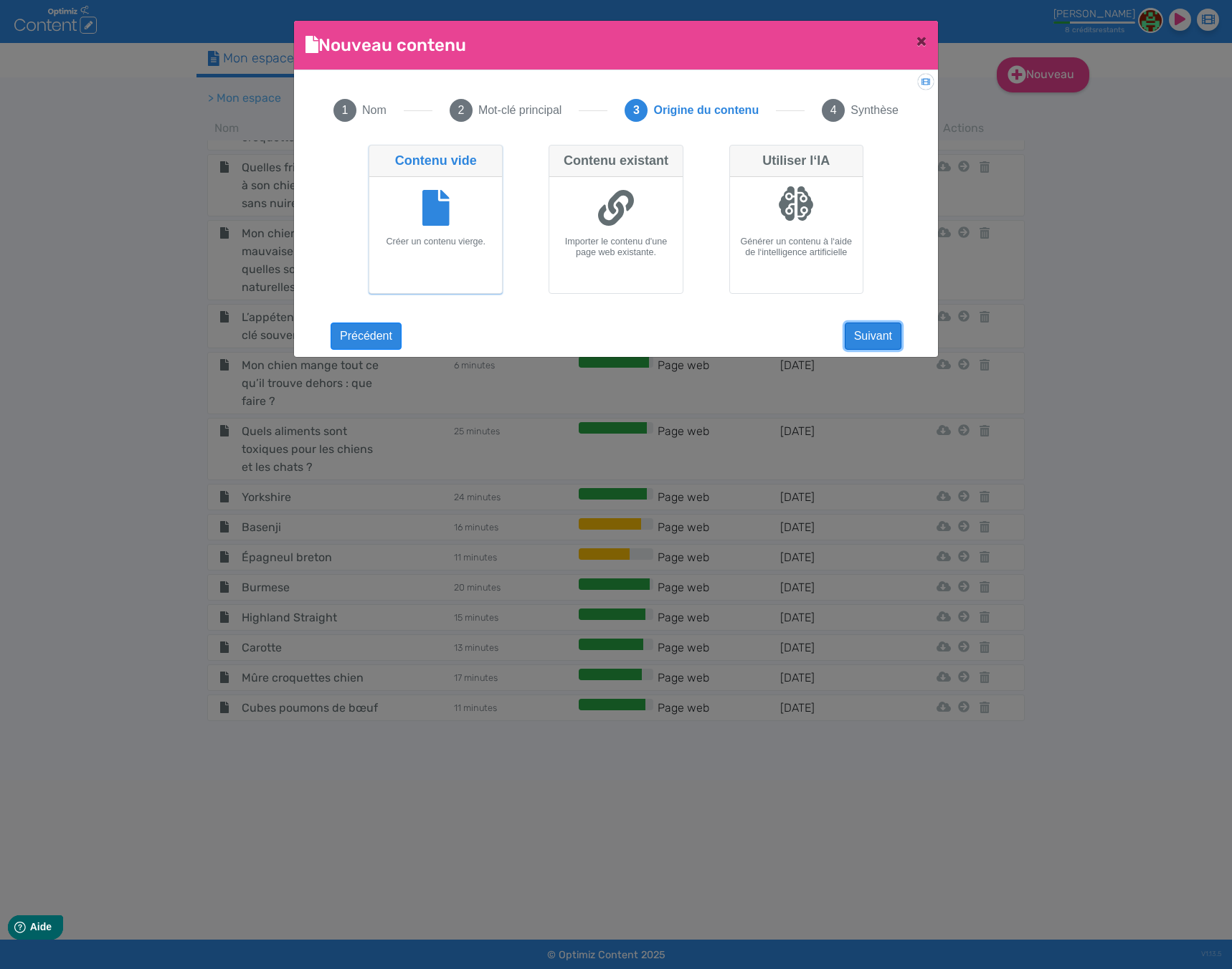
click at [888, 327] on button "Suivant" at bounding box center [873, 336] width 57 height 27
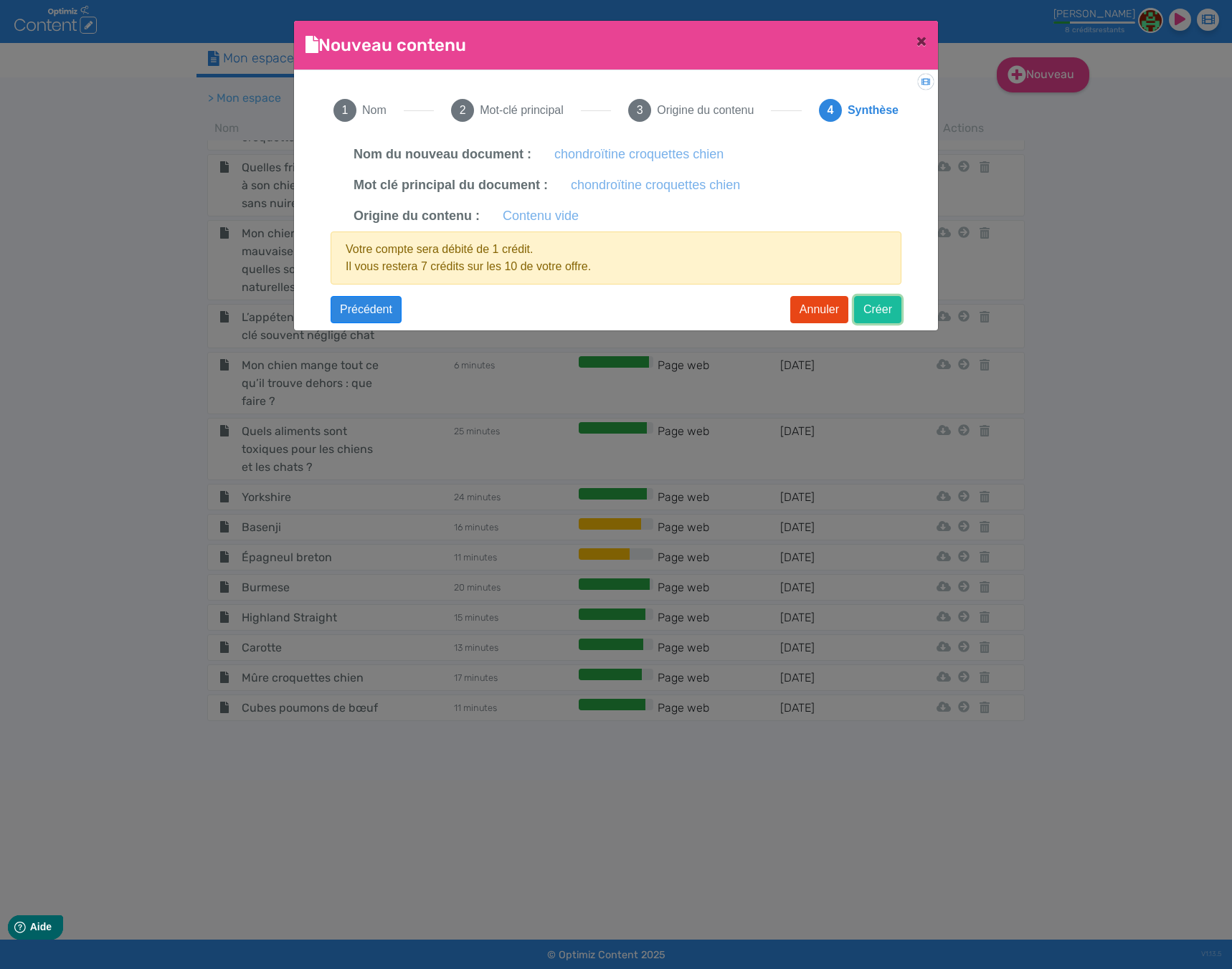
click at [881, 309] on button "Créer" at bounding box center [877, 309] width 47 height 27
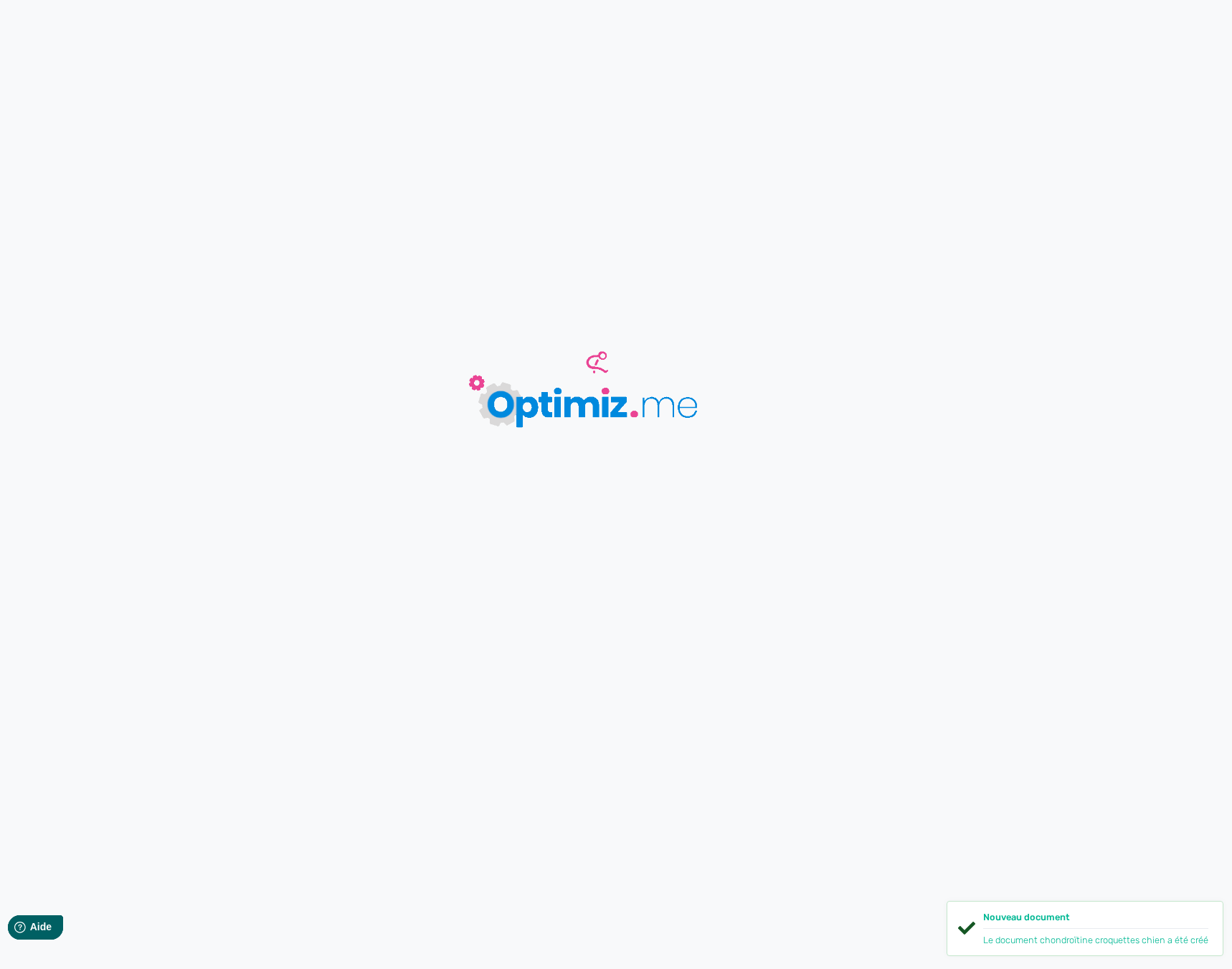
type input "chondroïtine croquettes chien"
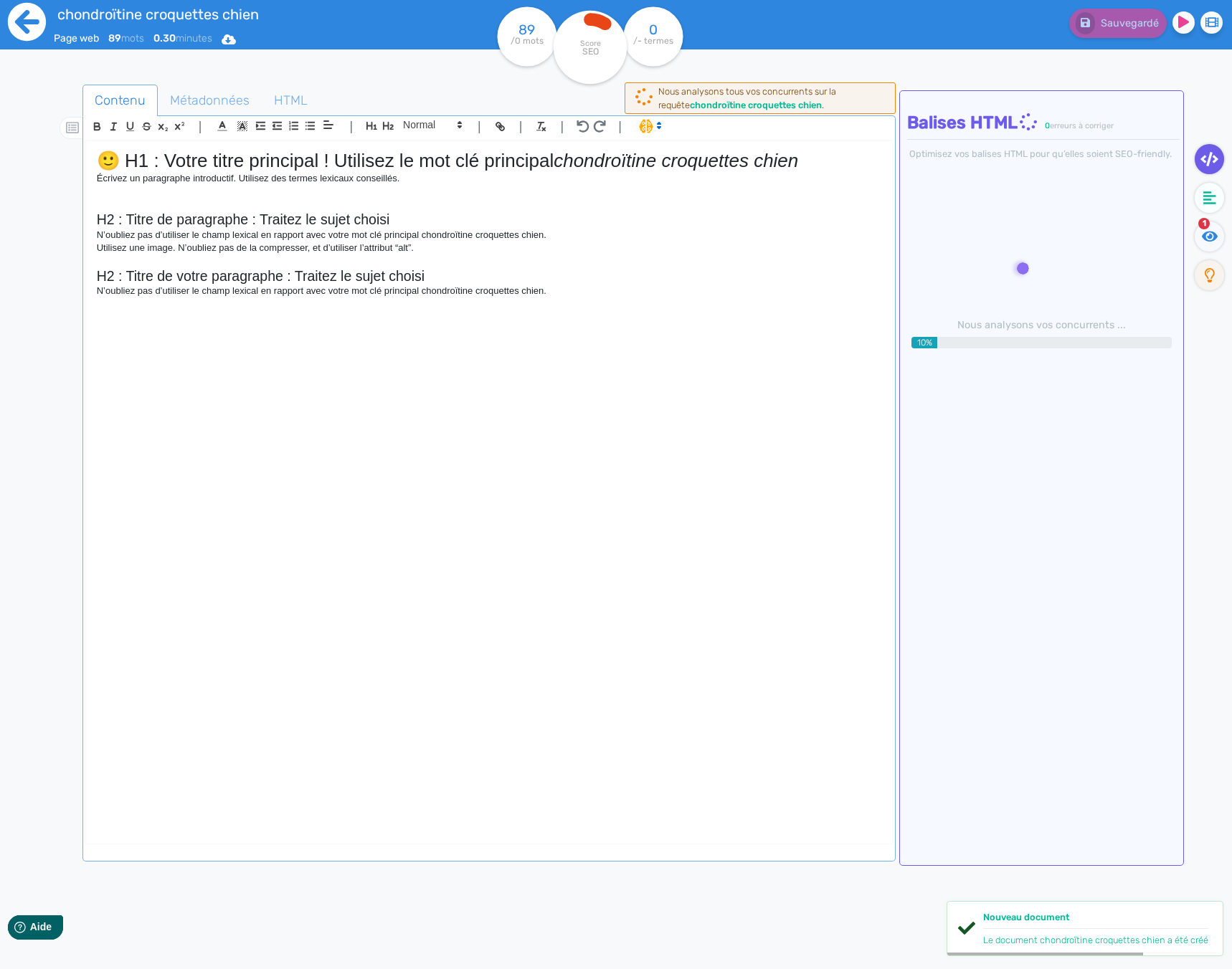
click at [14, 16] on icon at bounding box center [27, 22] width 38 height 38
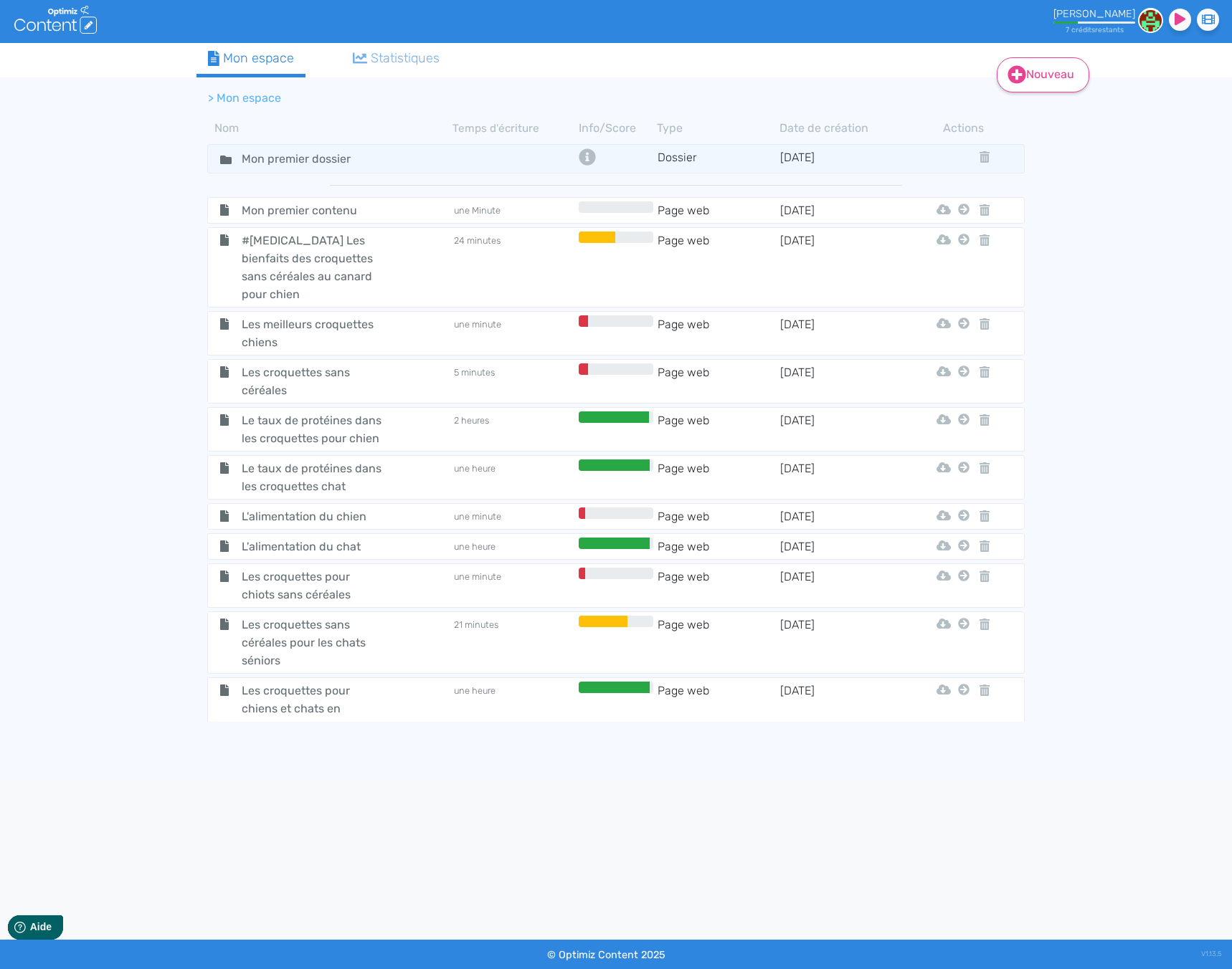
click at [1034, 81] on link "Nouveau" at bounding box center [1043, 74] width 92 height 35
click at [1065, 114] on button "Contenu" at bounding box center [1052, 111] width 115 height 23
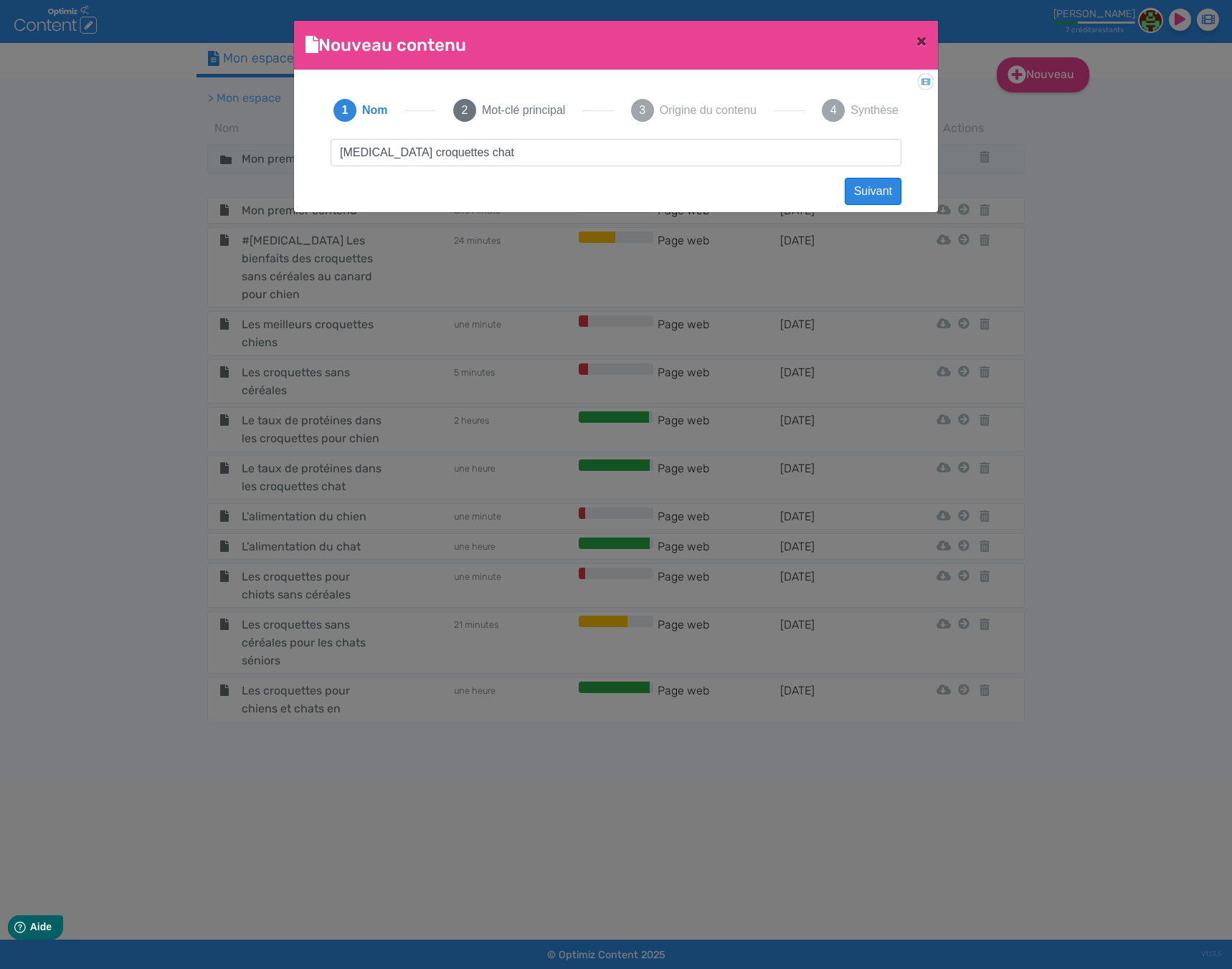
type input "[MEDICAL_DATA] croquettes chat"
click at [879, 193] on button "Suivant" at bounding box center [873, 191] width 57 height 27
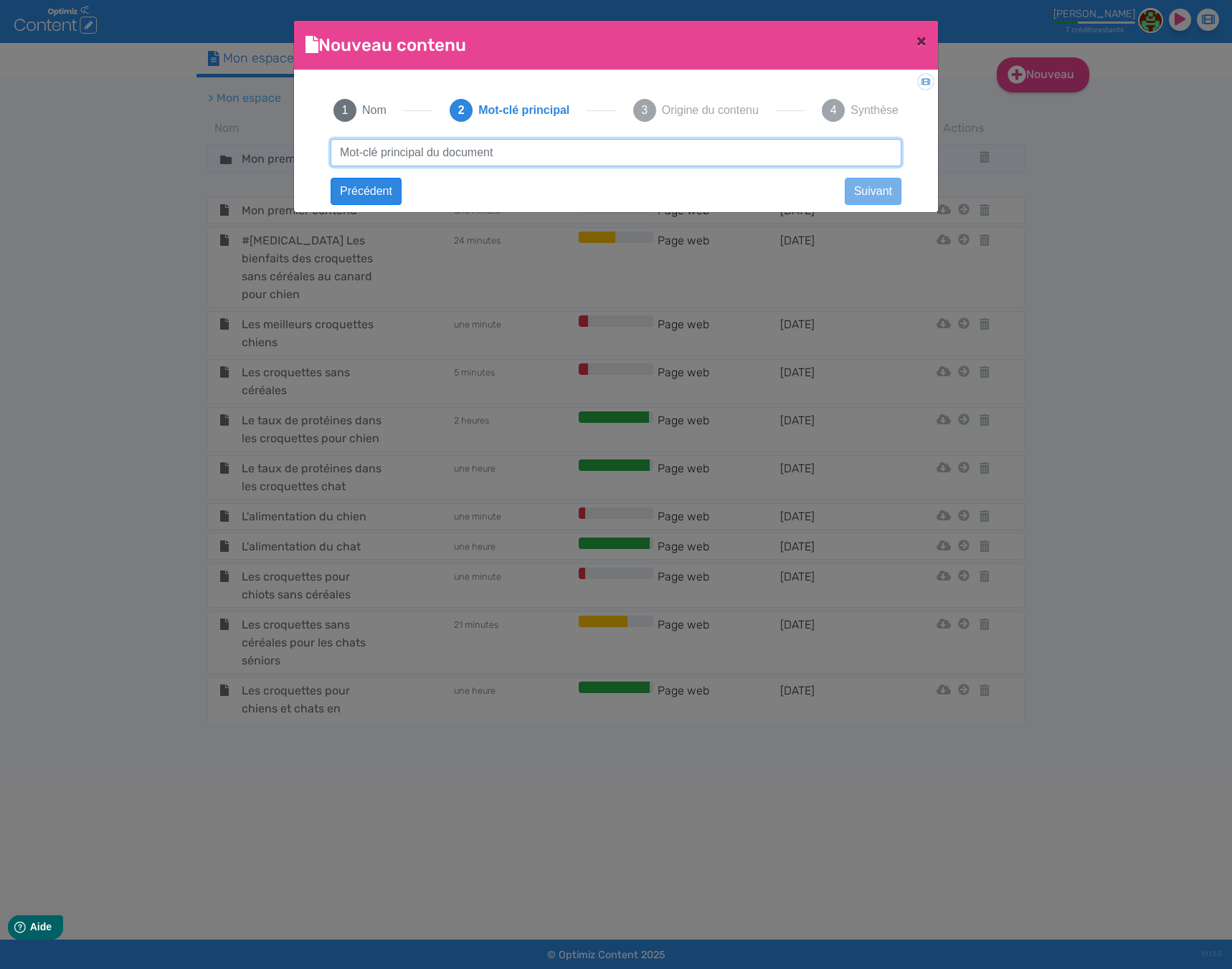
click at [784, 151] on input "text" at bounding box center [616, 152] width 571 height 27
paste input "chondroïtine croquette chien"
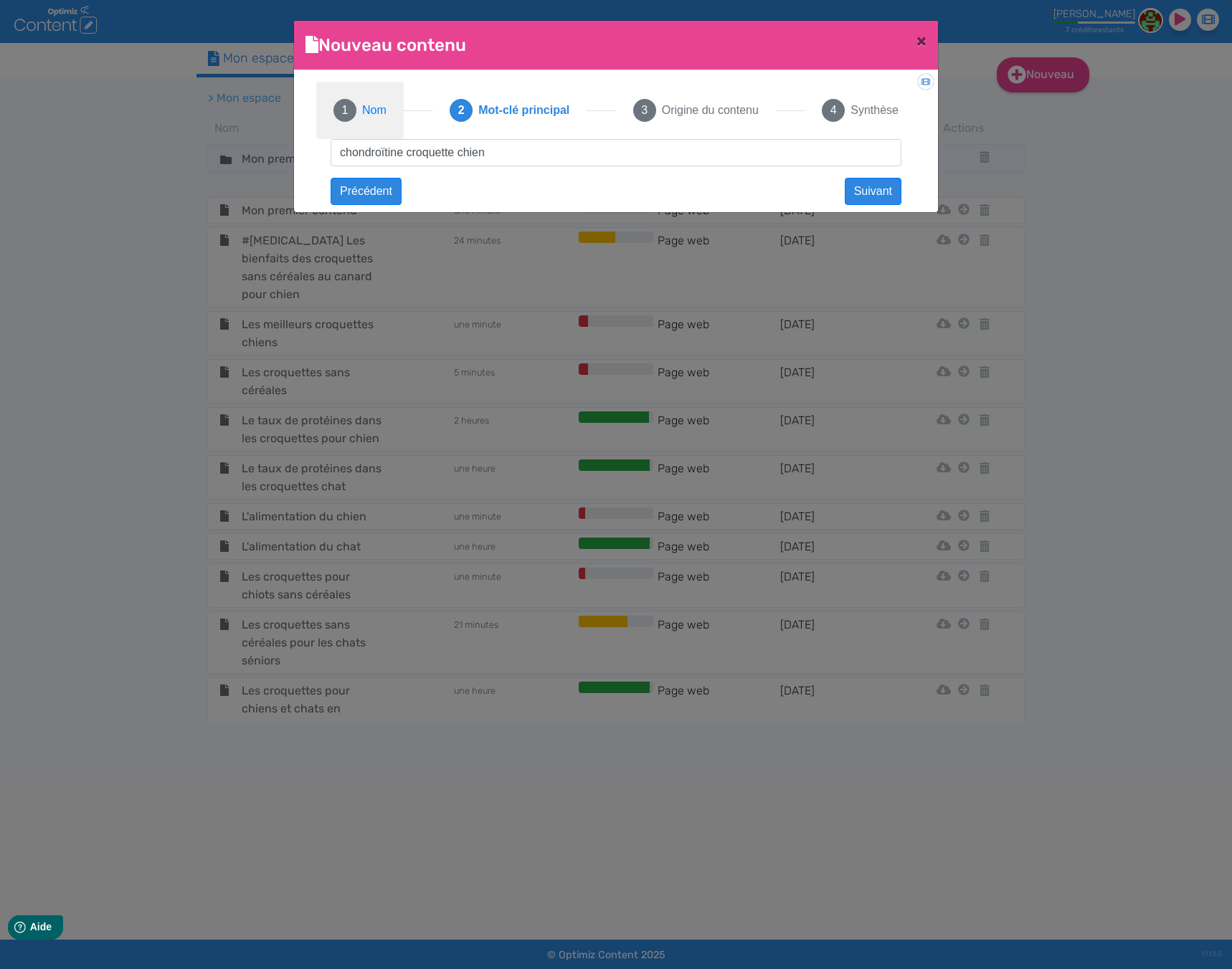
click at [374, 122] on button "1 Nom" at bounding box center [359, 110] width 87 height 57
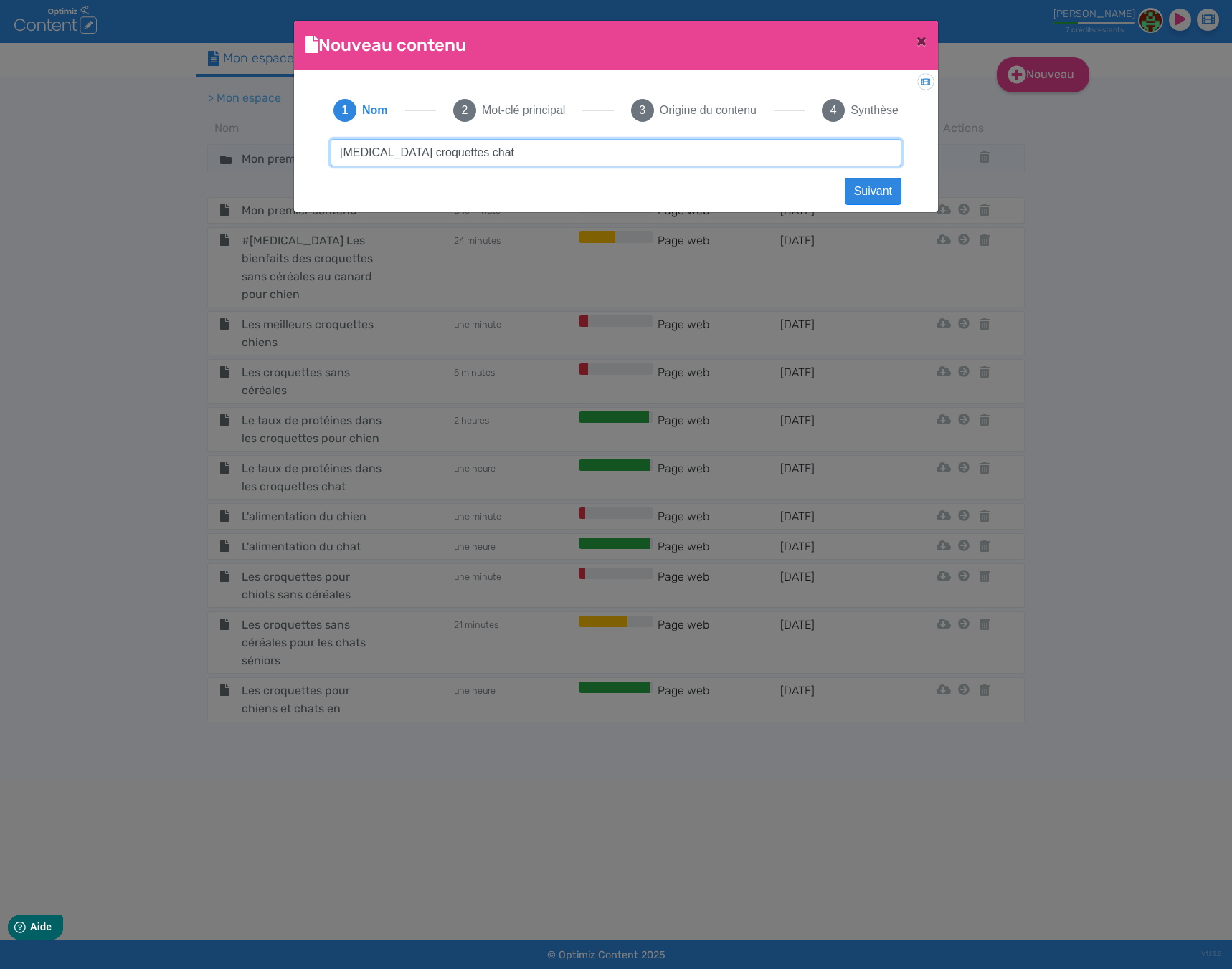
drag, startPoint x: 529, startPoint y: 149, endPoint x: 310, endPoint y: 143, distance: 218.8
click at [310, 143] on div "1 Nom 2 Mot-clé principal 3 Origine du contenu 4 Synthèse [MEDICAL_DATA] croque…" at bounding box center [615, 137] width 621 height 110
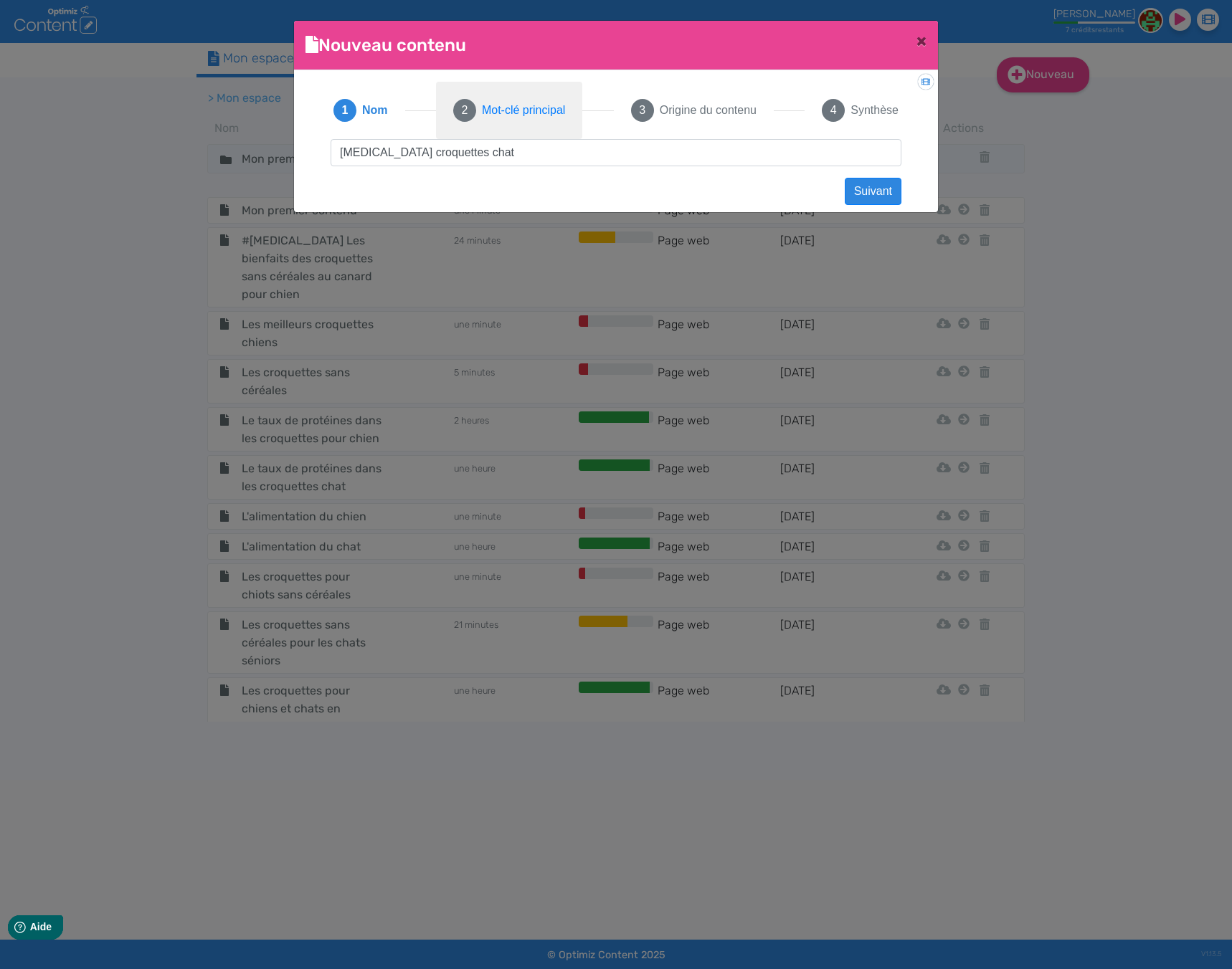
drag, startPoint x: 494, startPoint y: 120, endPoint x: 492, endPoint y: 136, distance: 15.9
click at [496, 120] on button "2 Mot-clé principal" at bounding box center [509, 110] width 146 height 57
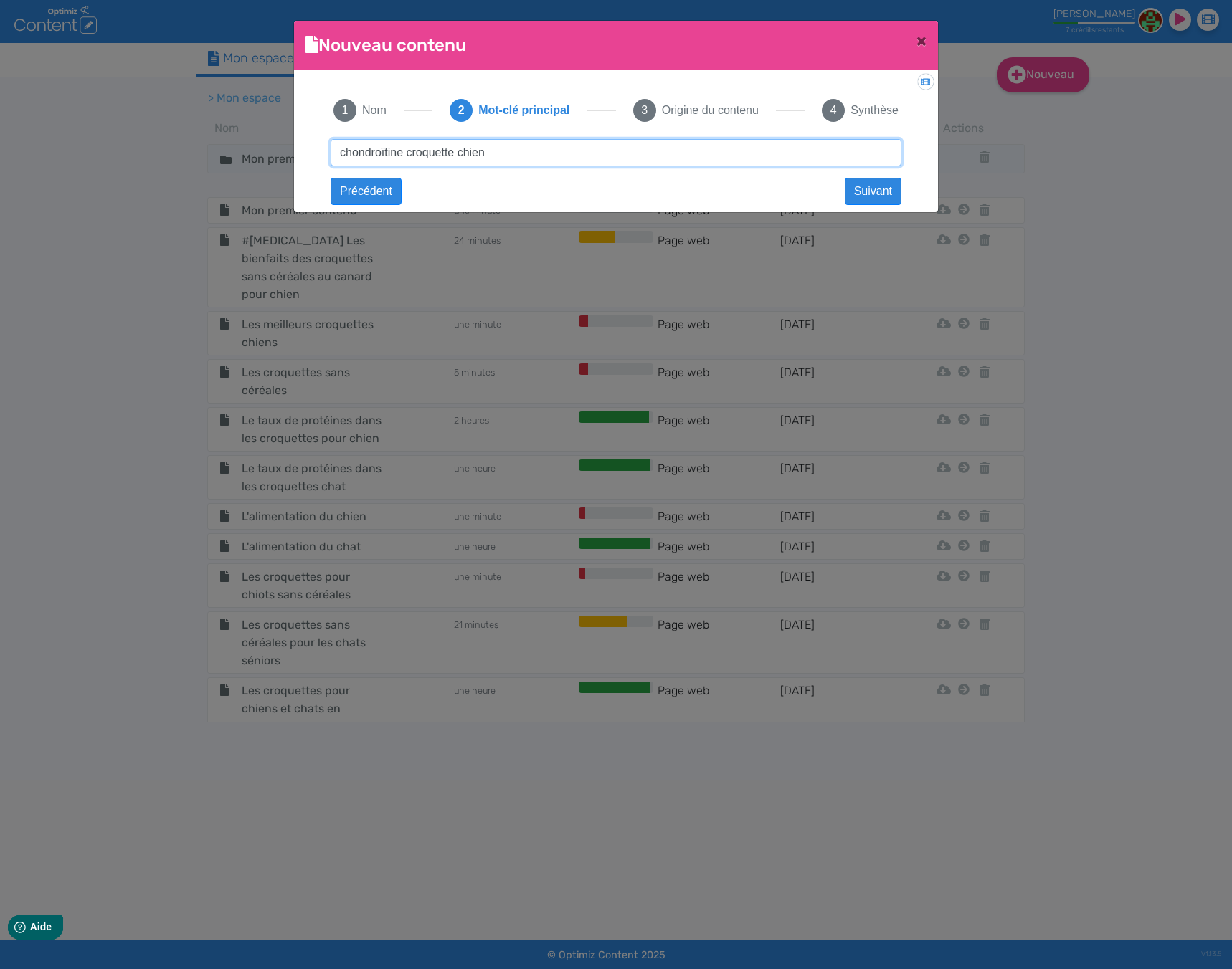
drag, startPoint x: 517, startPoint y: 161, endPoint x: 240, endPoint y: 146, distance: 277.2
click at [240, 146] on ngb-modal-window "Nouveau contenu × Didacticiel: Créer un document 1 Nom 2 Mot-clé principal 3 Or…" at bounding box center [616, 484] width 1232 height 969
paste input "[MEDICAL_DATA] croquettes chat"
type input "[MEDICAL_DATA] croquettes chat"
click at [873, 187] on button "Suivant" at bounding box center [873, 191] width 57 height 27
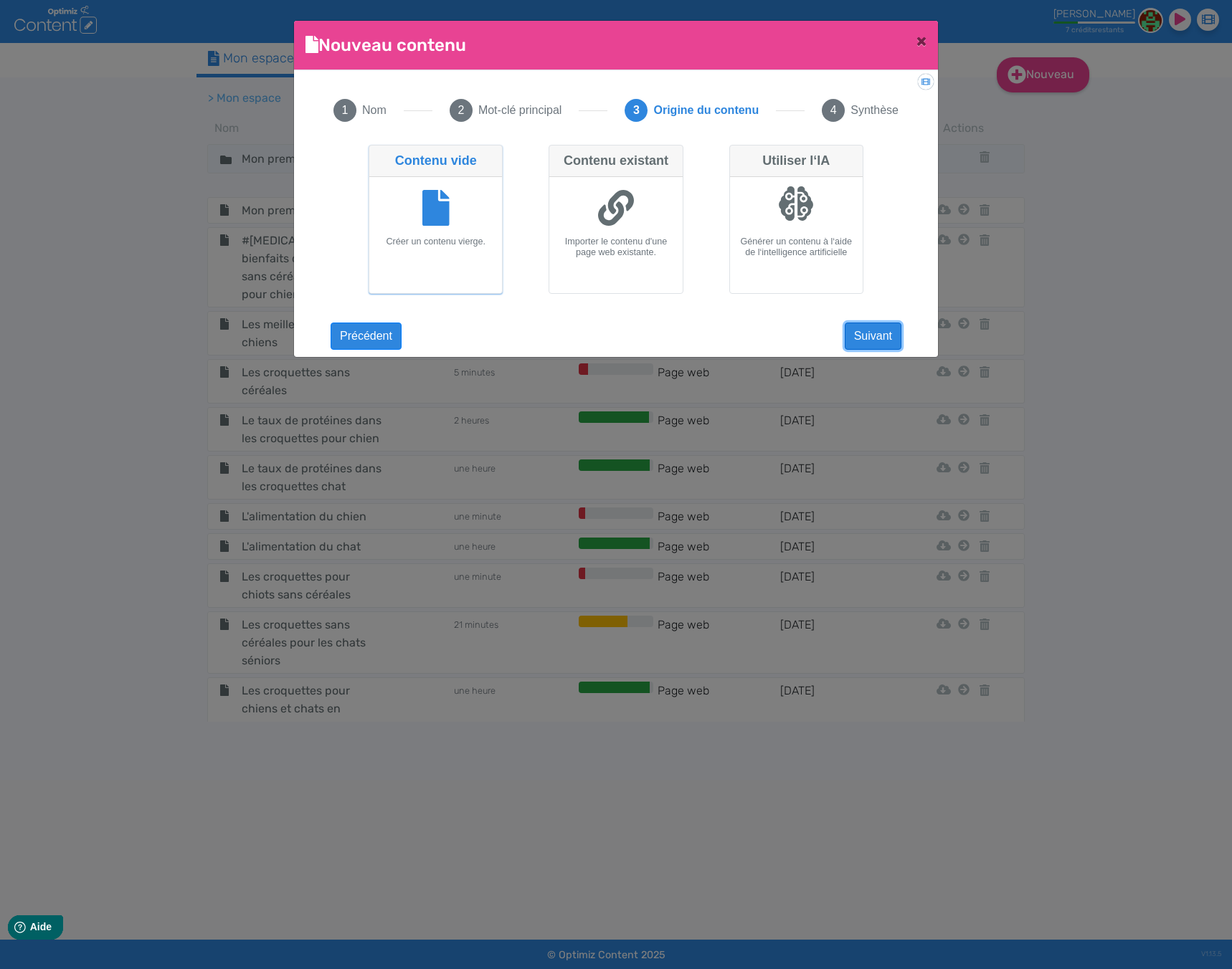
click at [894, 328] on button "Suivant" at bounding box center [873, 336] width 57 height 27
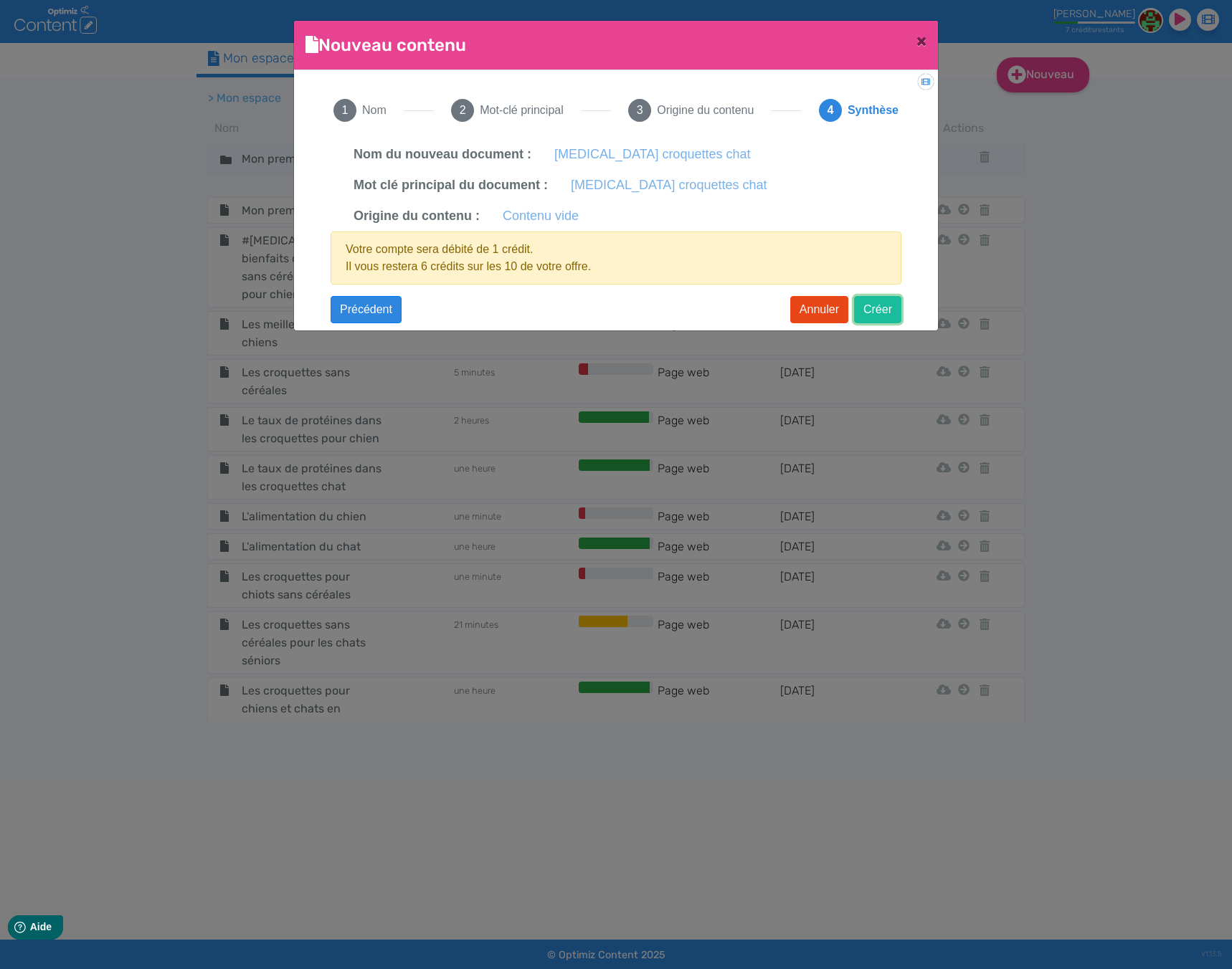
click at [879, 305] on button "Créer" at bounding box center [877, 309] width 47 height 27
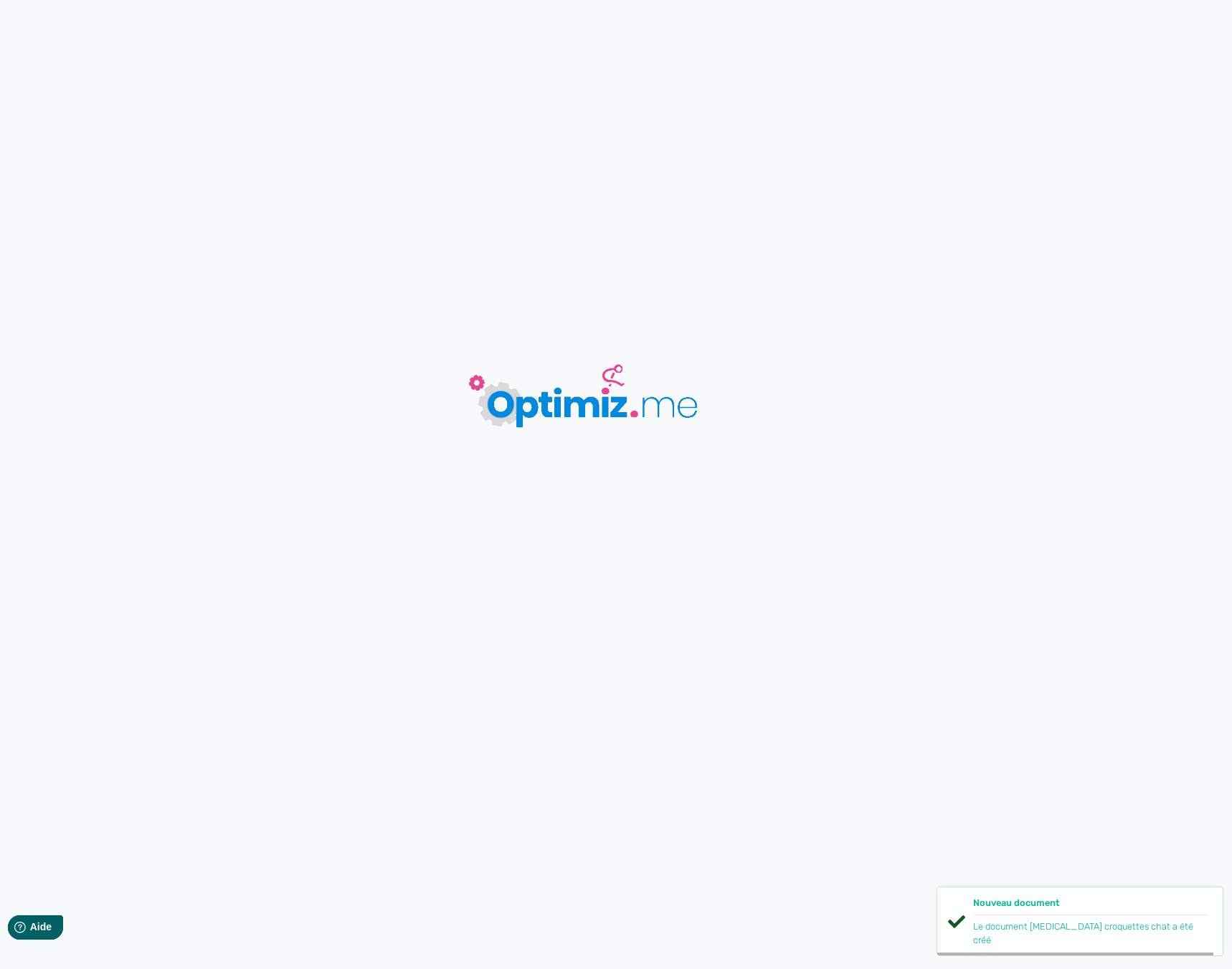
type input "[MEDICAL_DATA] croquettes chat"
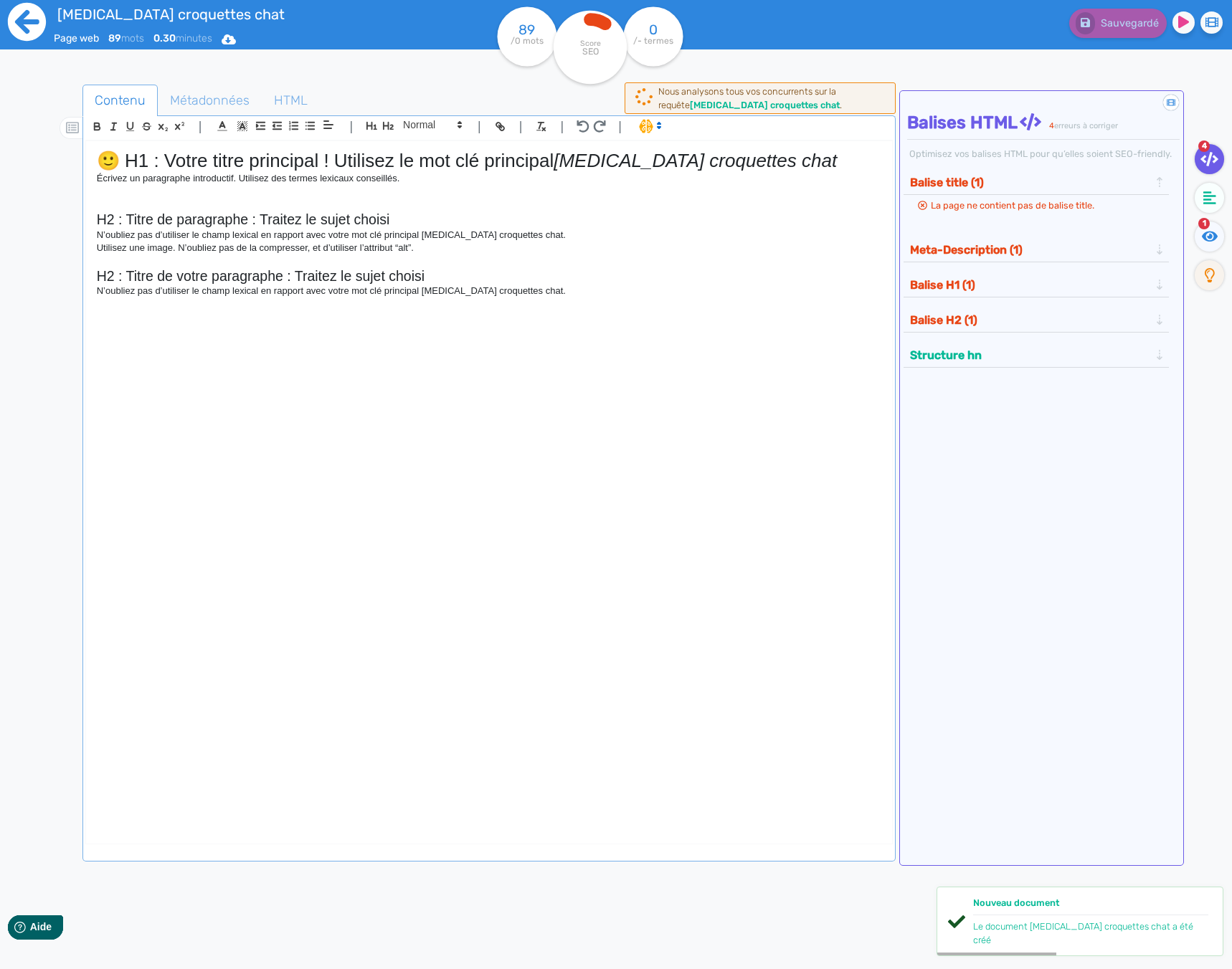
click at [32, 27] on icon at bounding box center [27, 22] width 38 height 38
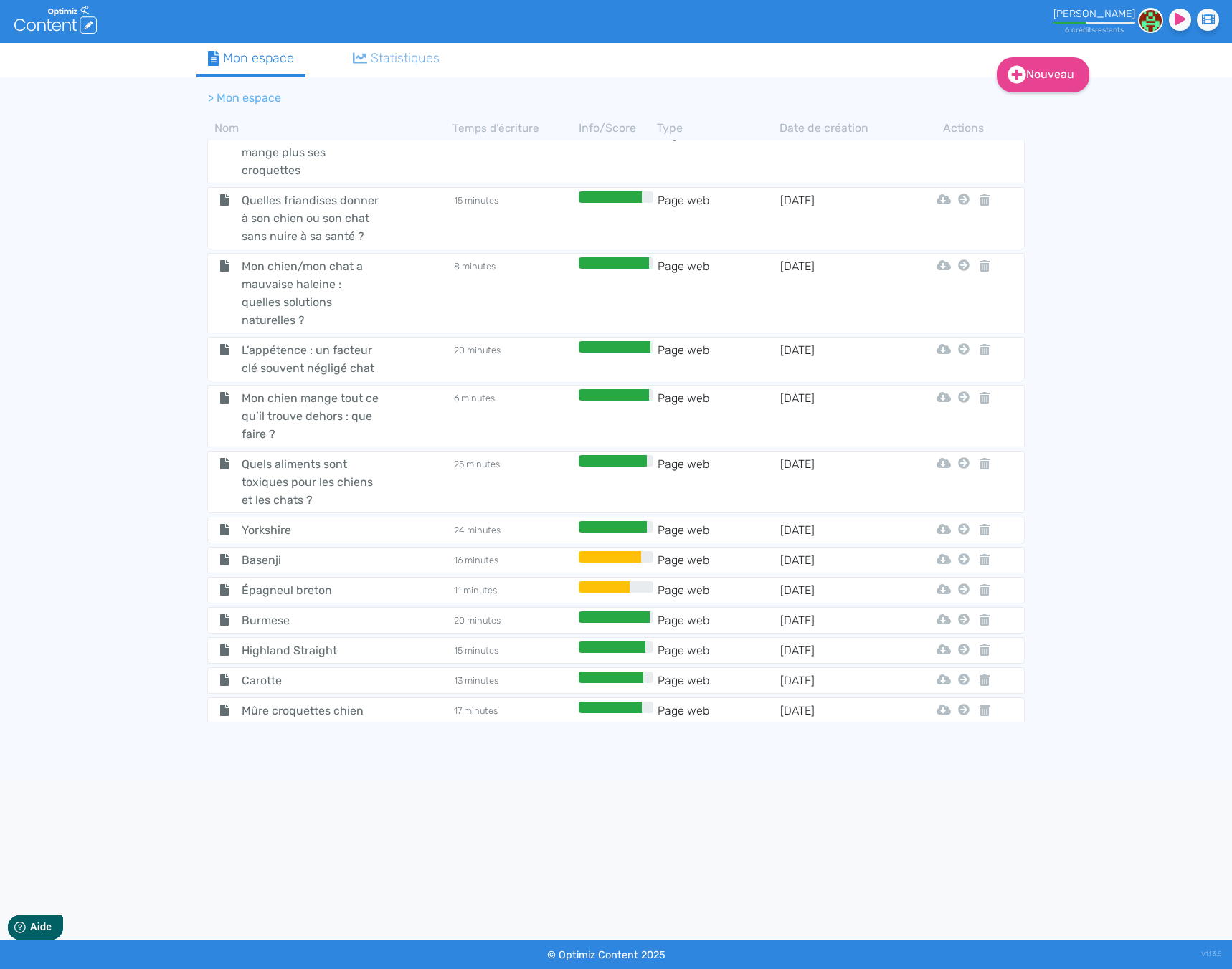
scroll to position [5056, 0]
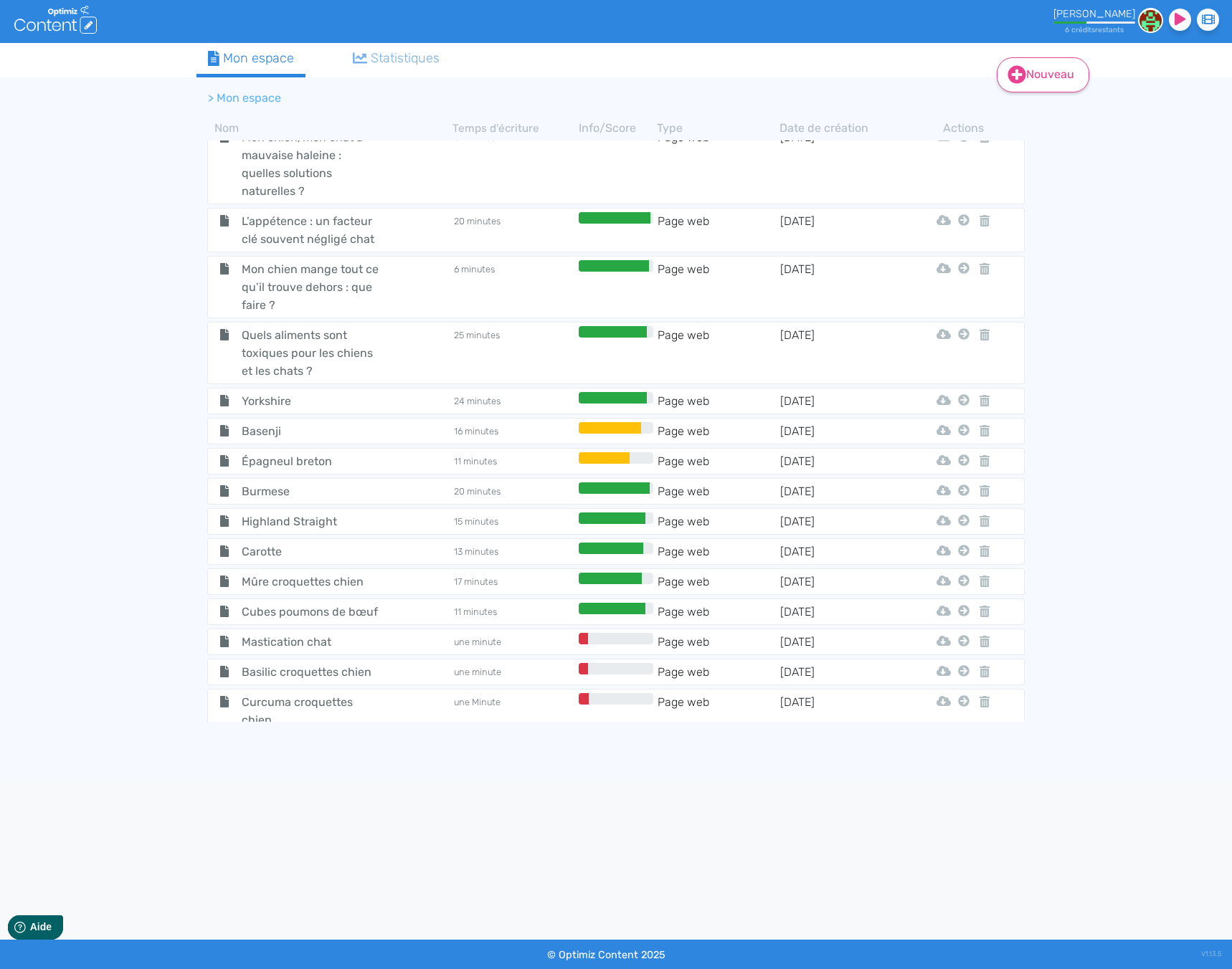
click at [1073, 72] on link "Nouveau" at bounding box center [1043, 74] width 92 height 35
click at [1061, 110] on button "Contenu" at bounding box center [1052, 111] width 115 height 23
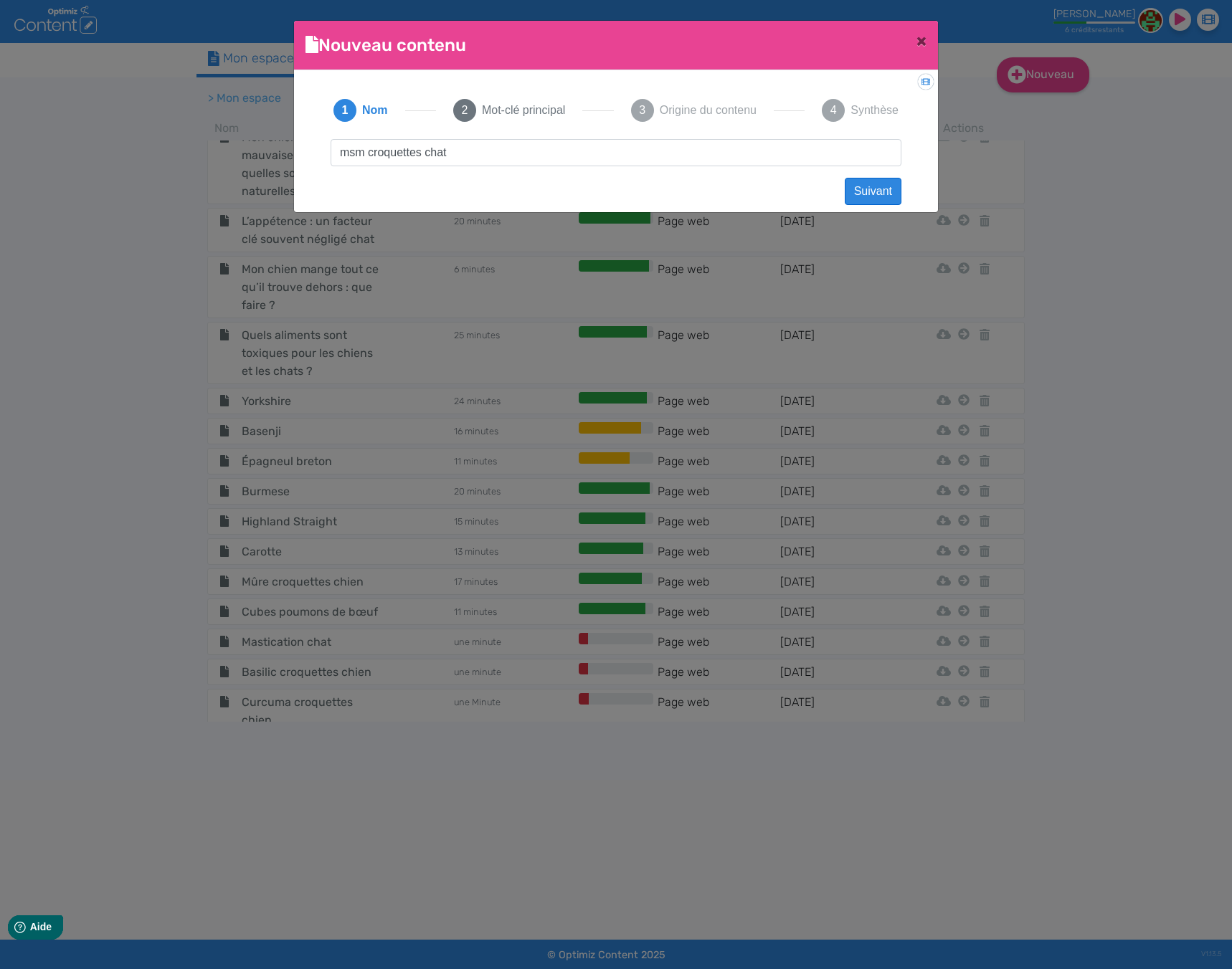
type input "msm croquettes chat"
click at [877, 187] on button "Suivant" at bounding box center [873, 191] width 57 height 27
click at [357, 116] on button "1 Nom" at bounding box center [359, 110] width 87 height 57
click at [432, 153] on input "msm croquettes chat" at bounding box center [616, 152] width 571 height 27
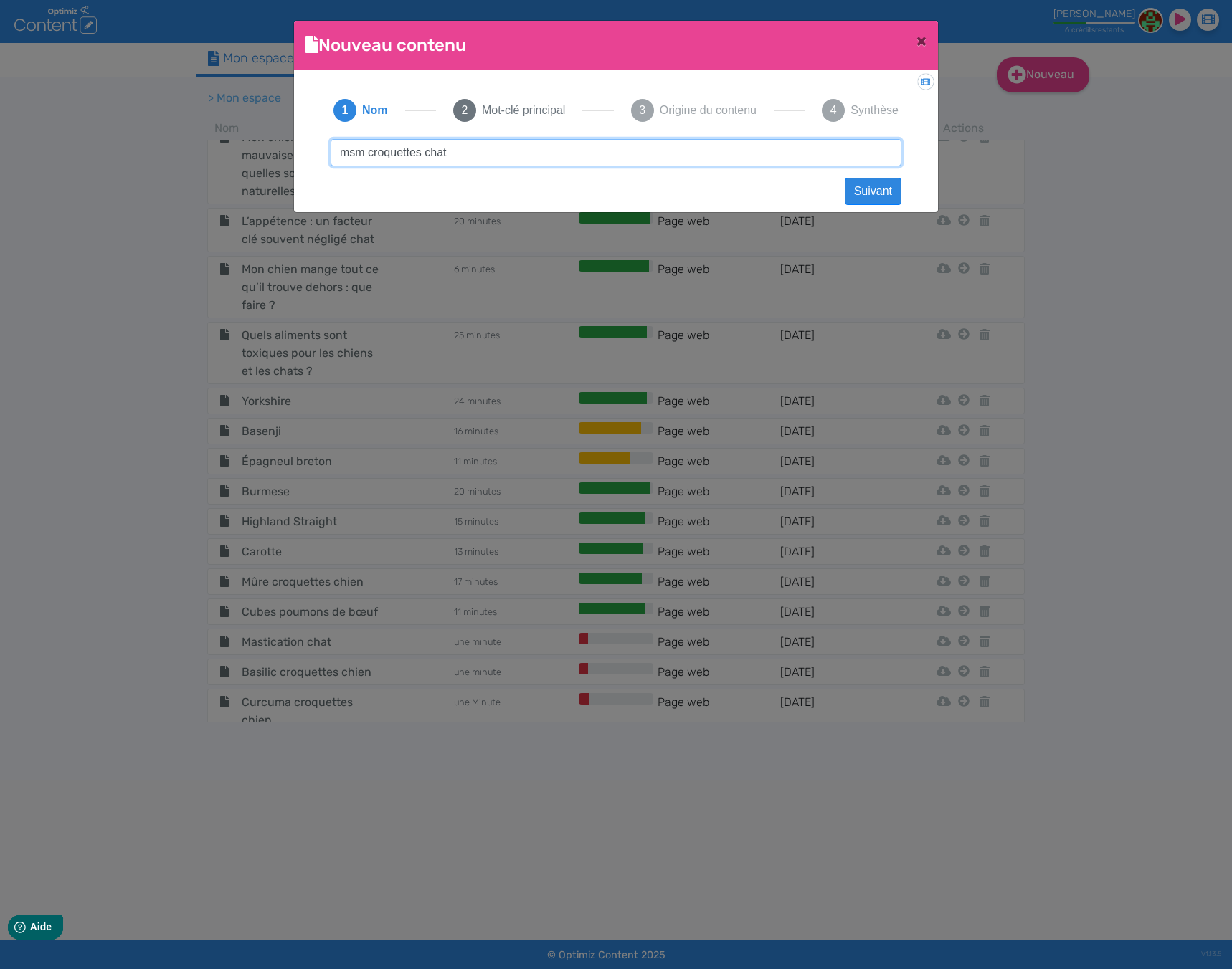
click at [432, 153] on input "msm croquettes chat" at bounding box center [616, 152] width 571 height 27
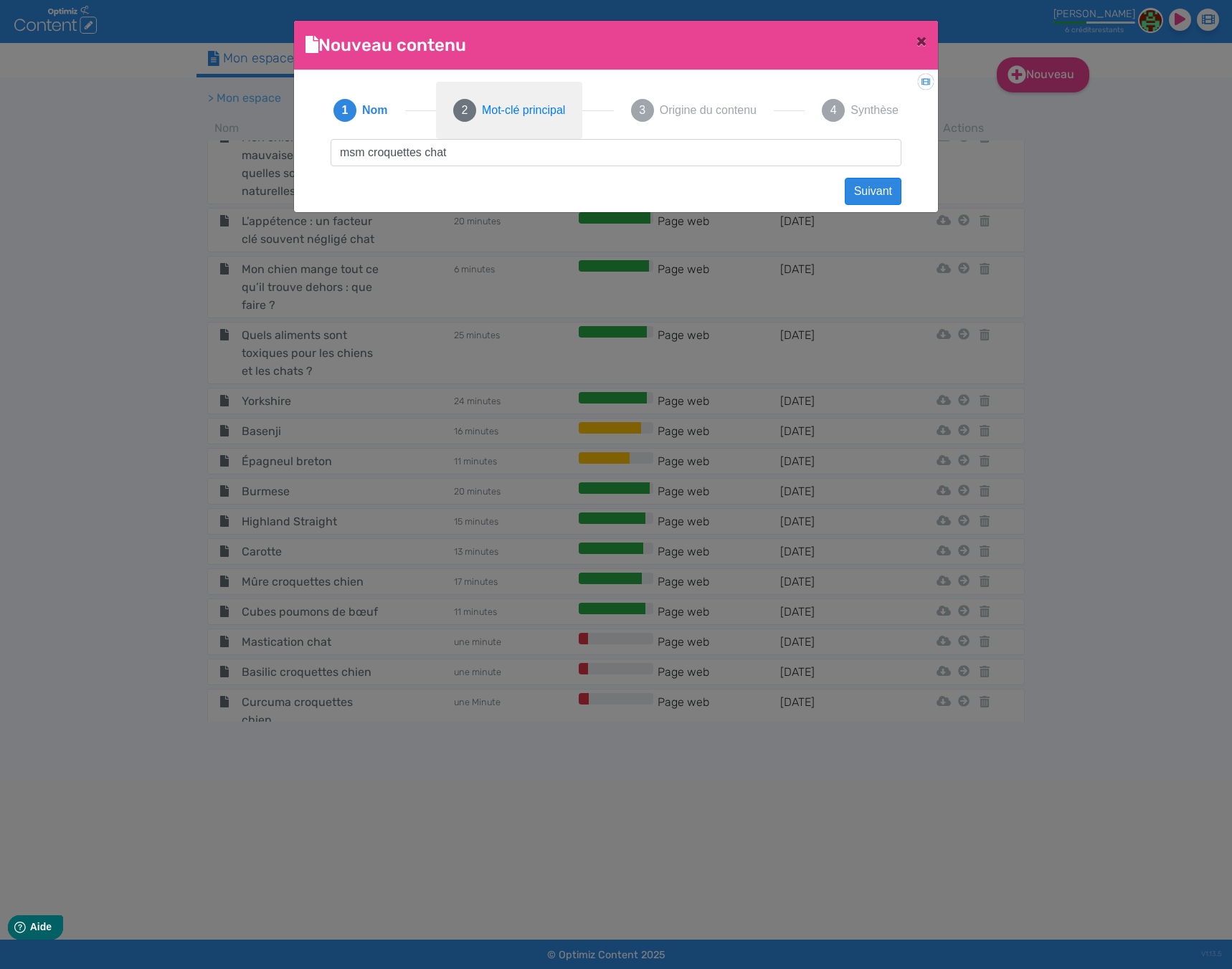
click at [533, 118] on span "Mot-clé principal" at bounding box center [523, 110] width 83 height 17
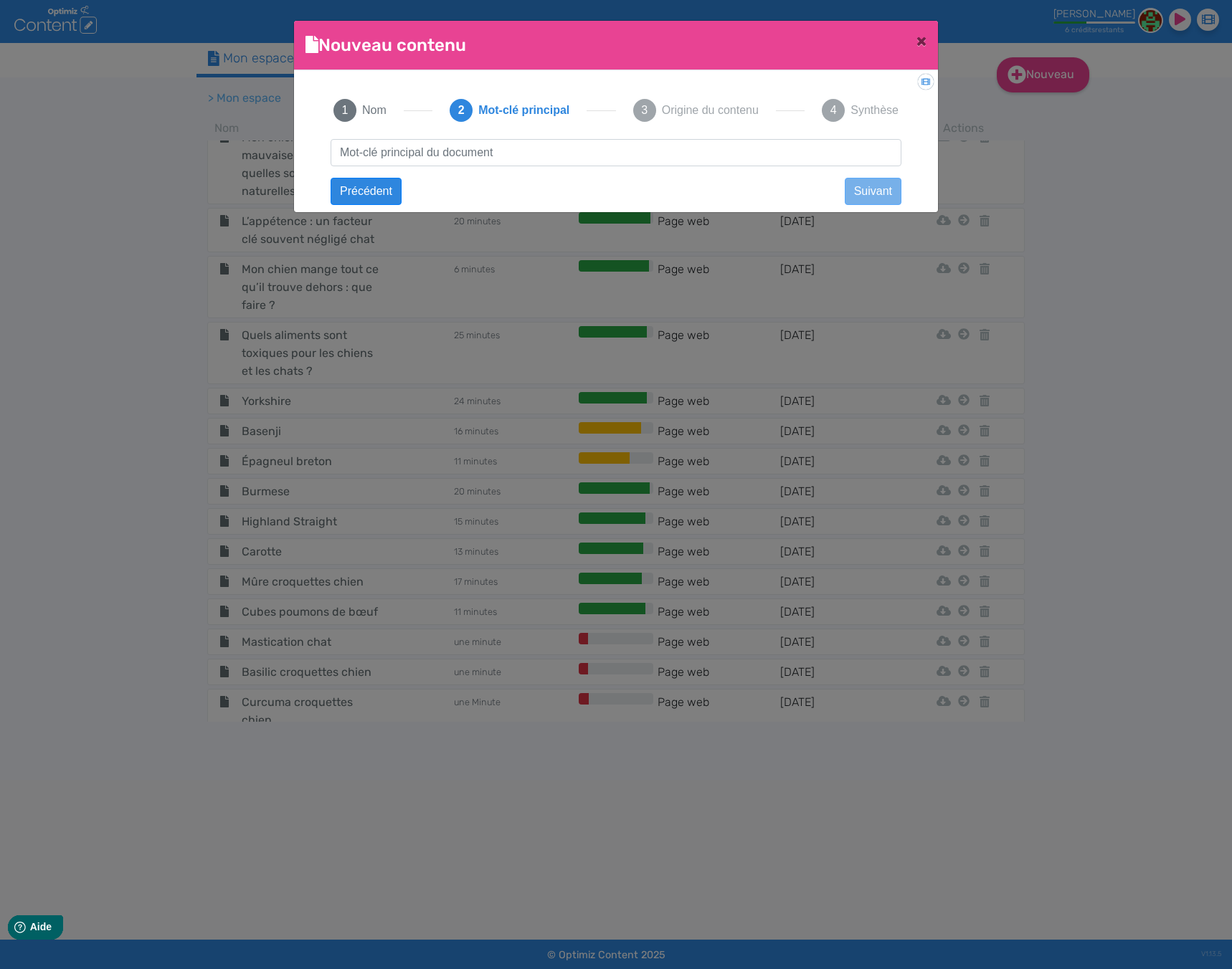
click at [509, 169] on div "msm croquettes chat Suivant Précédent Suivant Contenu vide Créer un contenu [DE…" at bounding box center [615, 165] width 599 height 53
click at [500, 154] on input "text" at bounding box center [616, 152] width 571 height 27
paste input "msm croquettes chat"
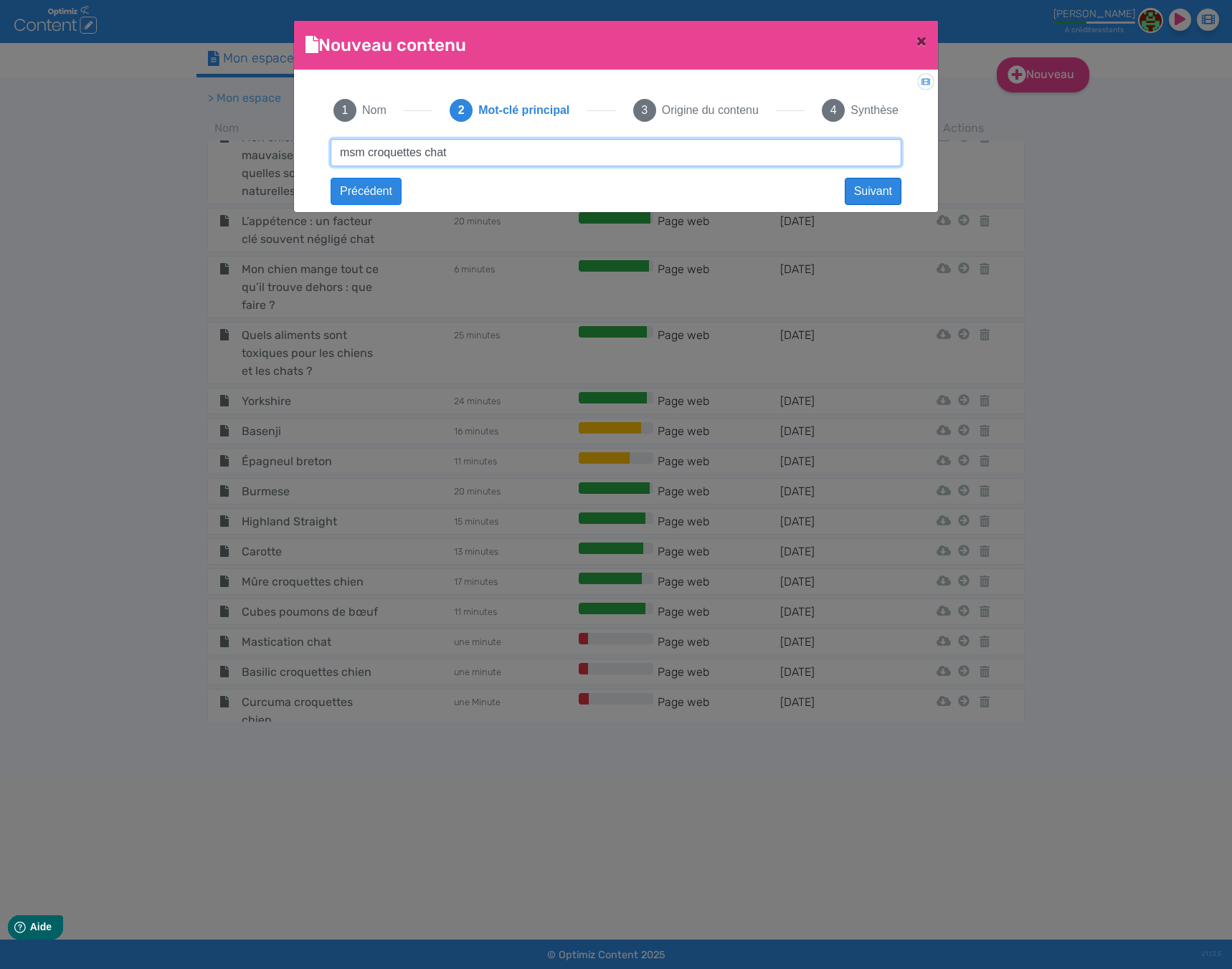
type input "msm croquettes chat"
click at [879, 189] on button "Suivant" at bounding box center [873, 191] width 57 height 27
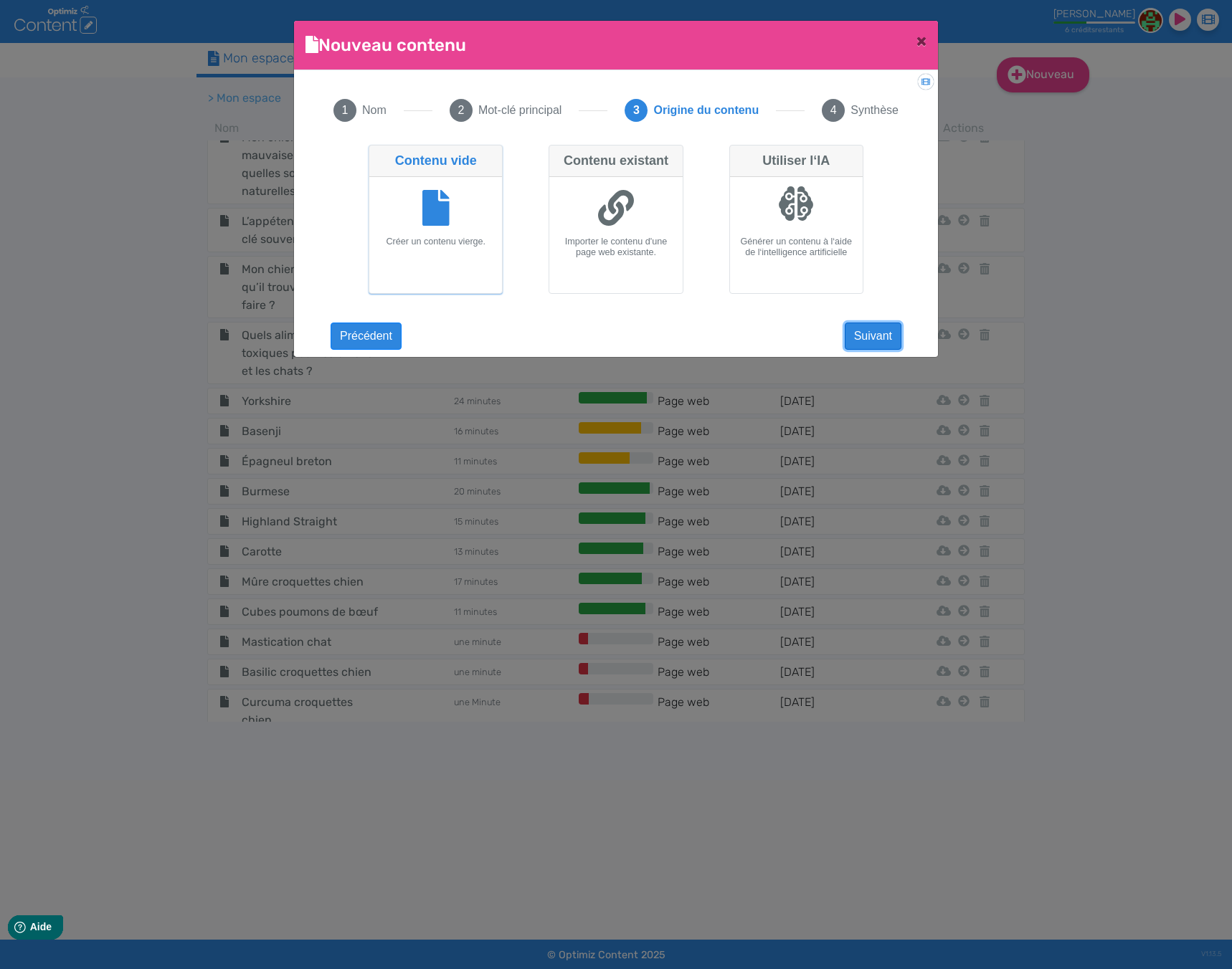
click at [892, 333] on button "Suivant" at bounding box center [873, 336] width 57 height 27
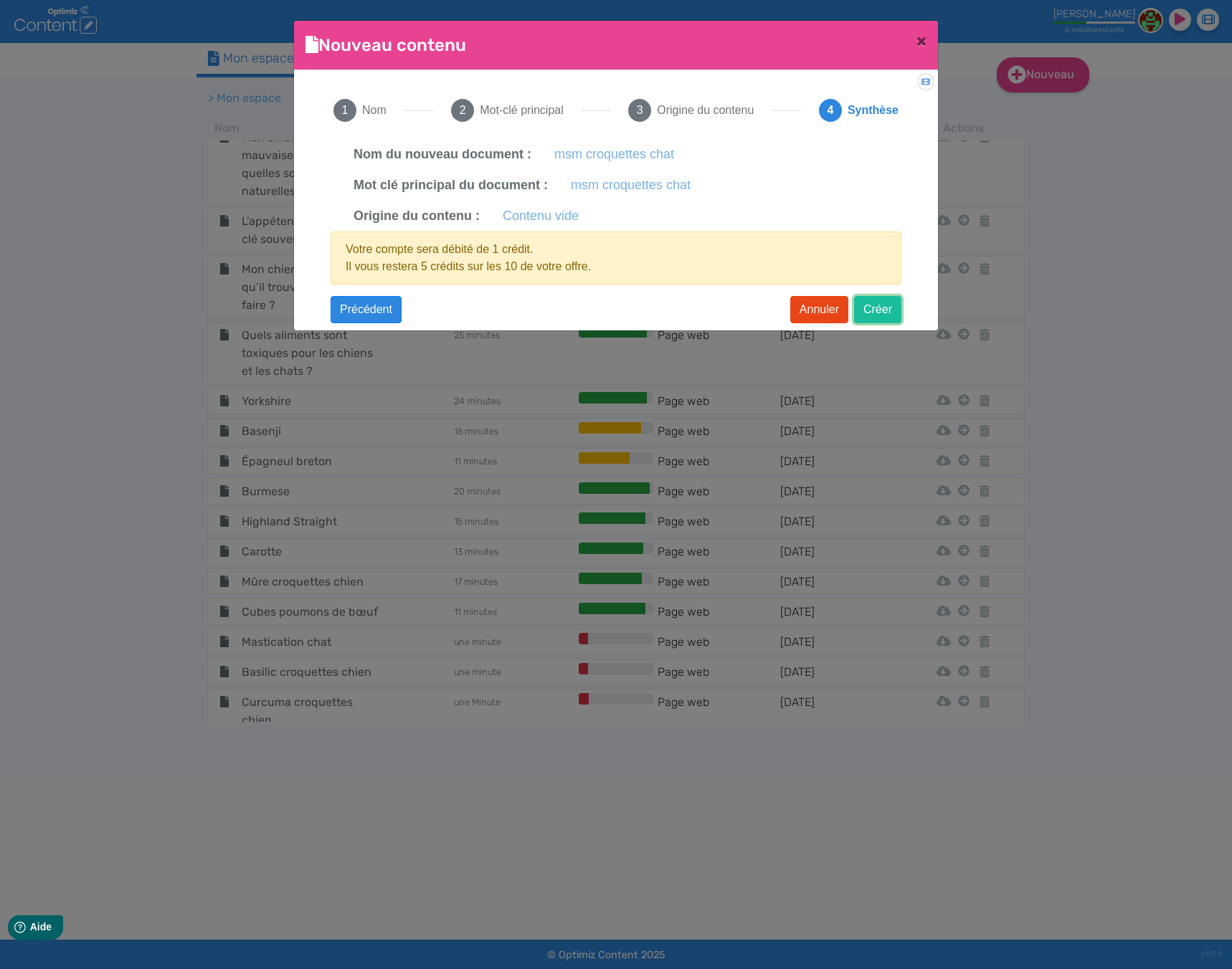
click at [874, 299] on button "Créer" at bounding box center [877, 309] width 47 height 27
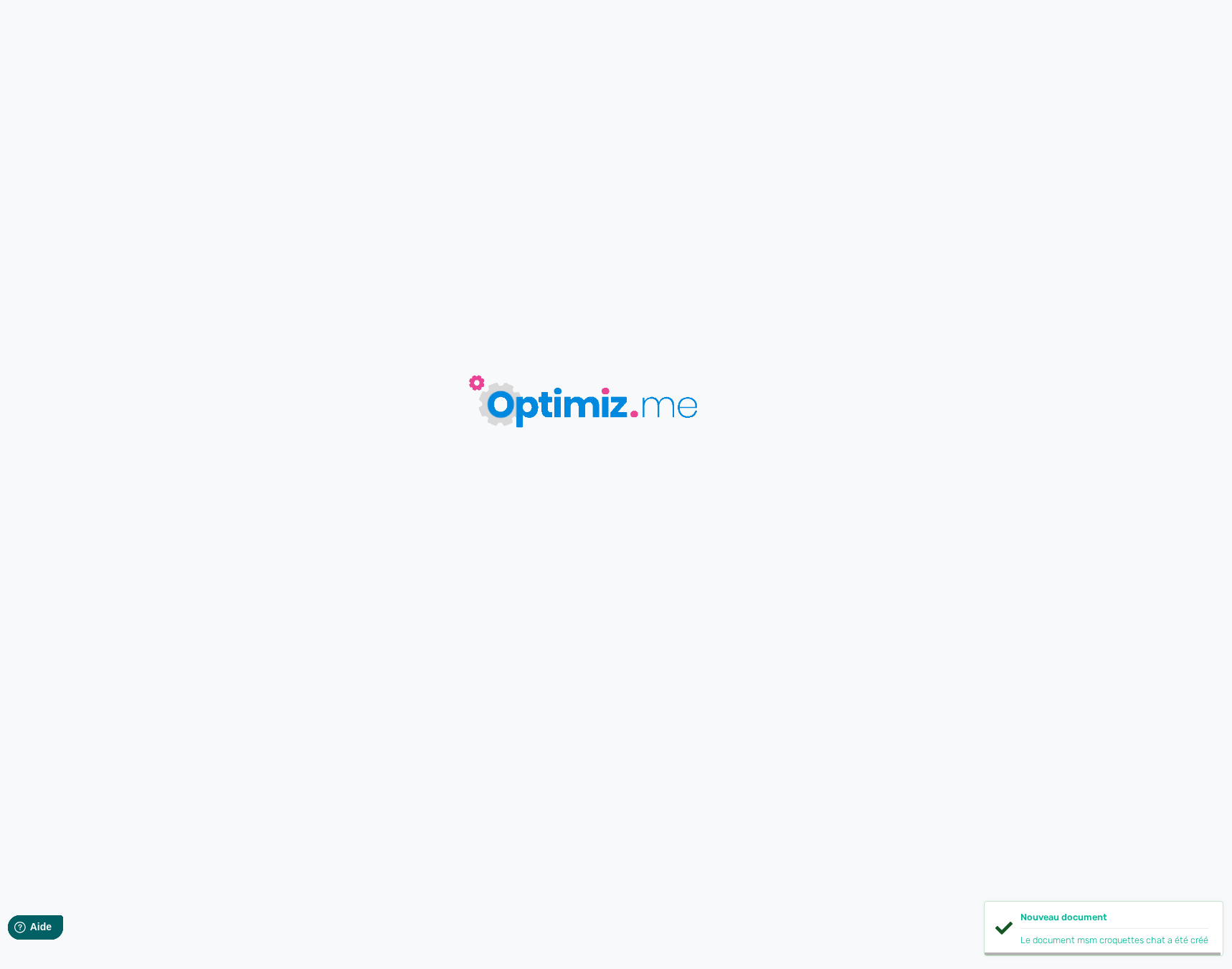
type input "msm croquettes chat"
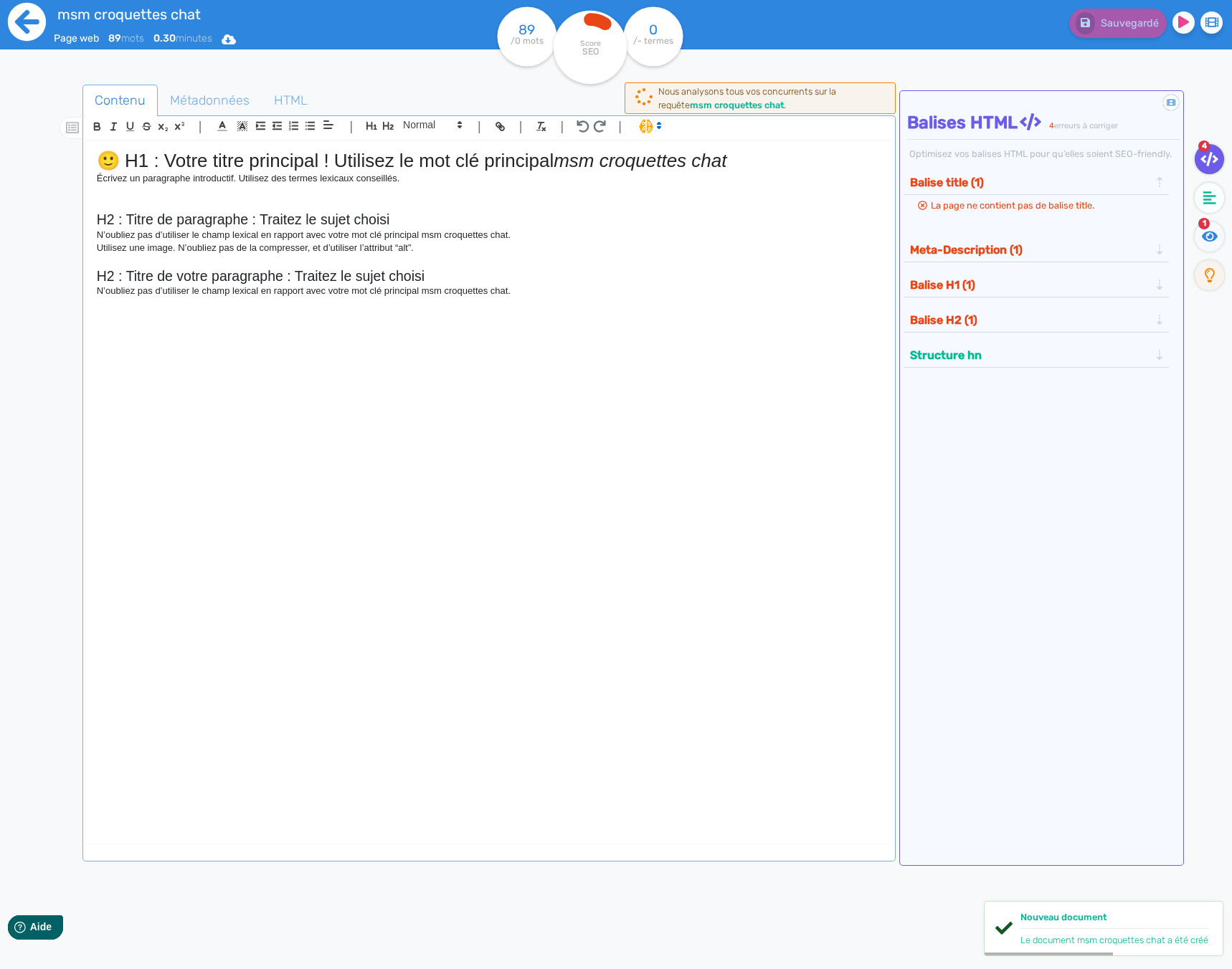
click at [37, 23] on icon at bounding box center [26, 21] width 39 height 39
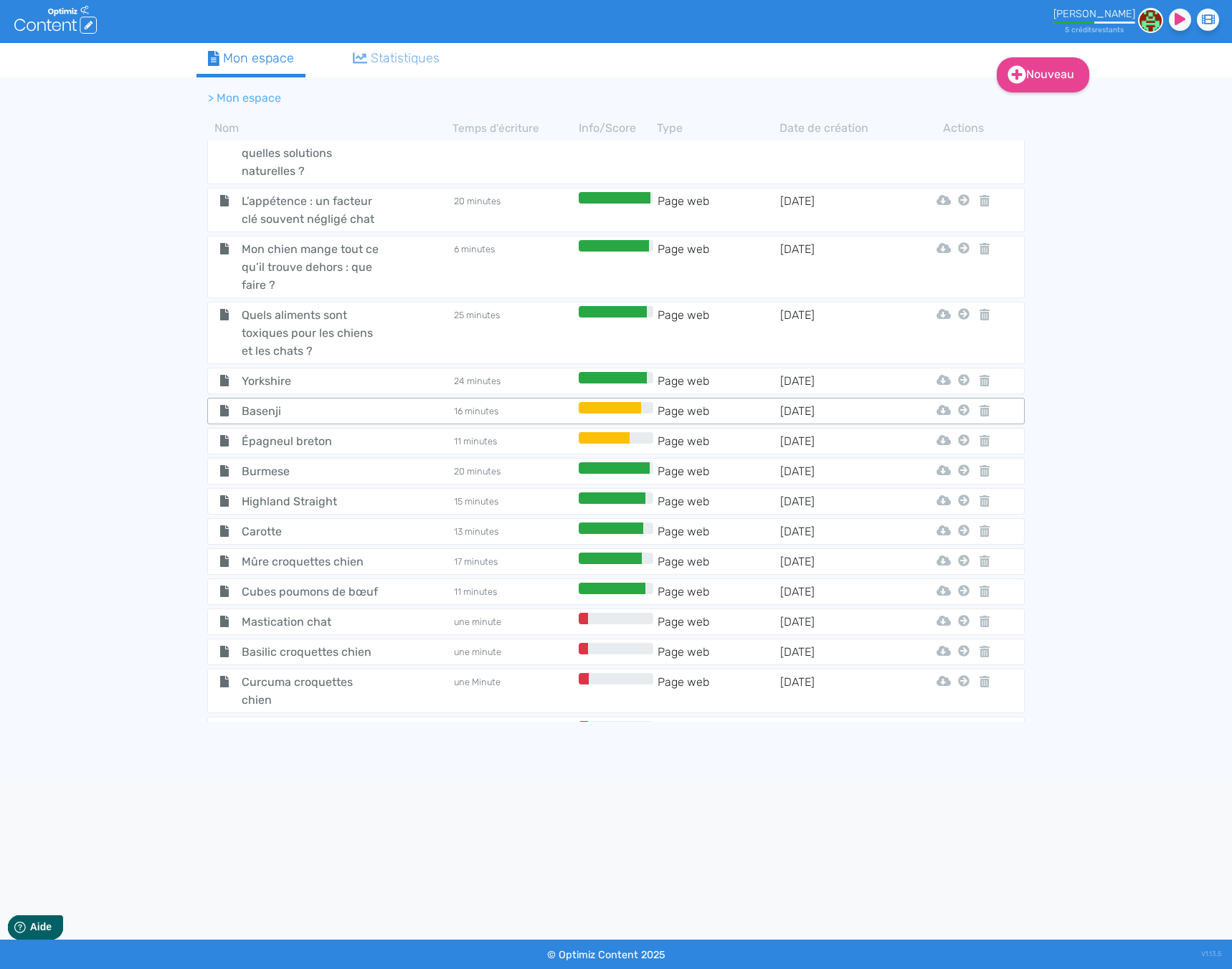
scroll to position [5089, 0]
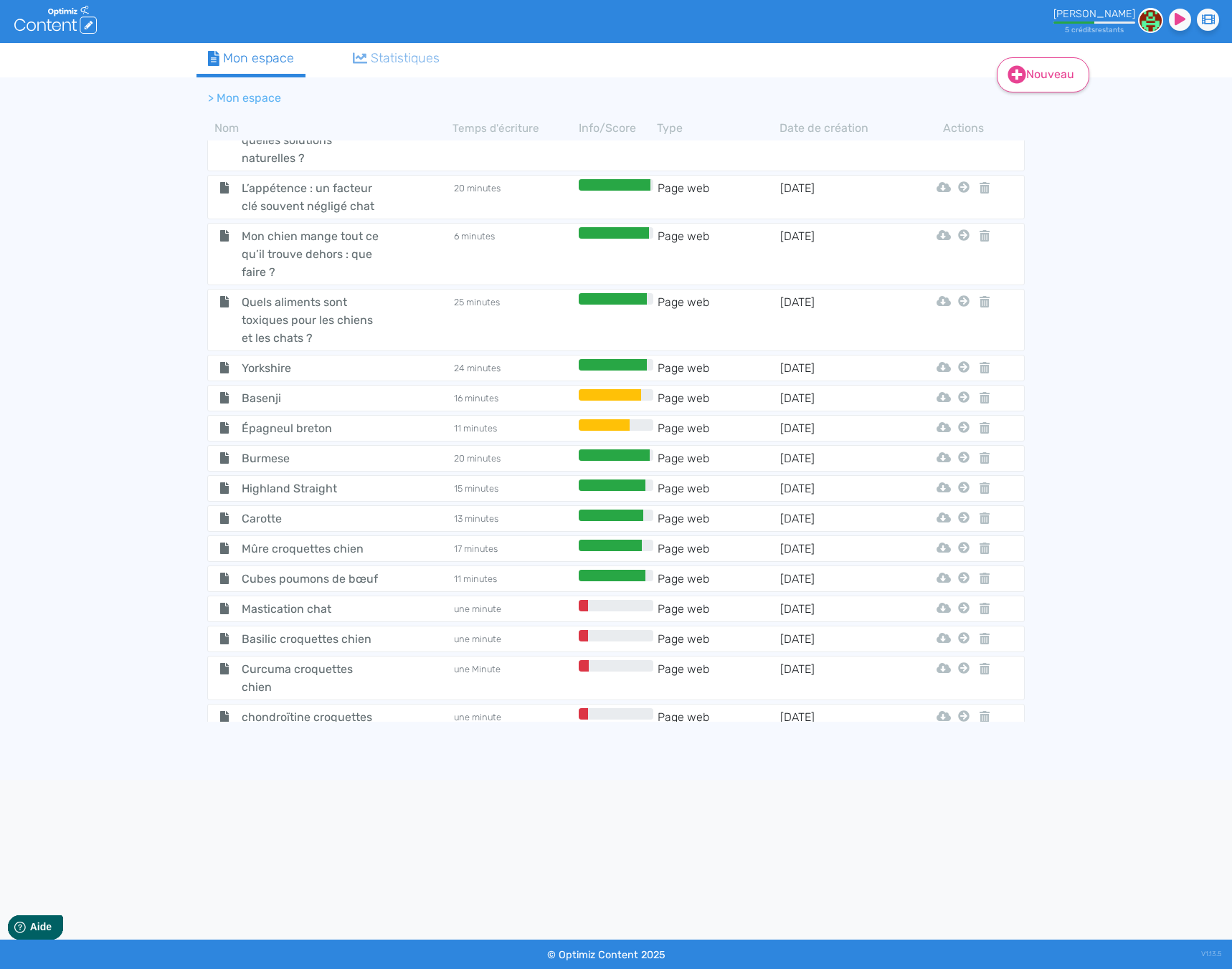
click at [1019, 72] on icon at bounding box center [1017, 75] width 18 height 18
click at [1035, 105] on button "Contenu" at bounding box center [1052, 111] width 115 height 23
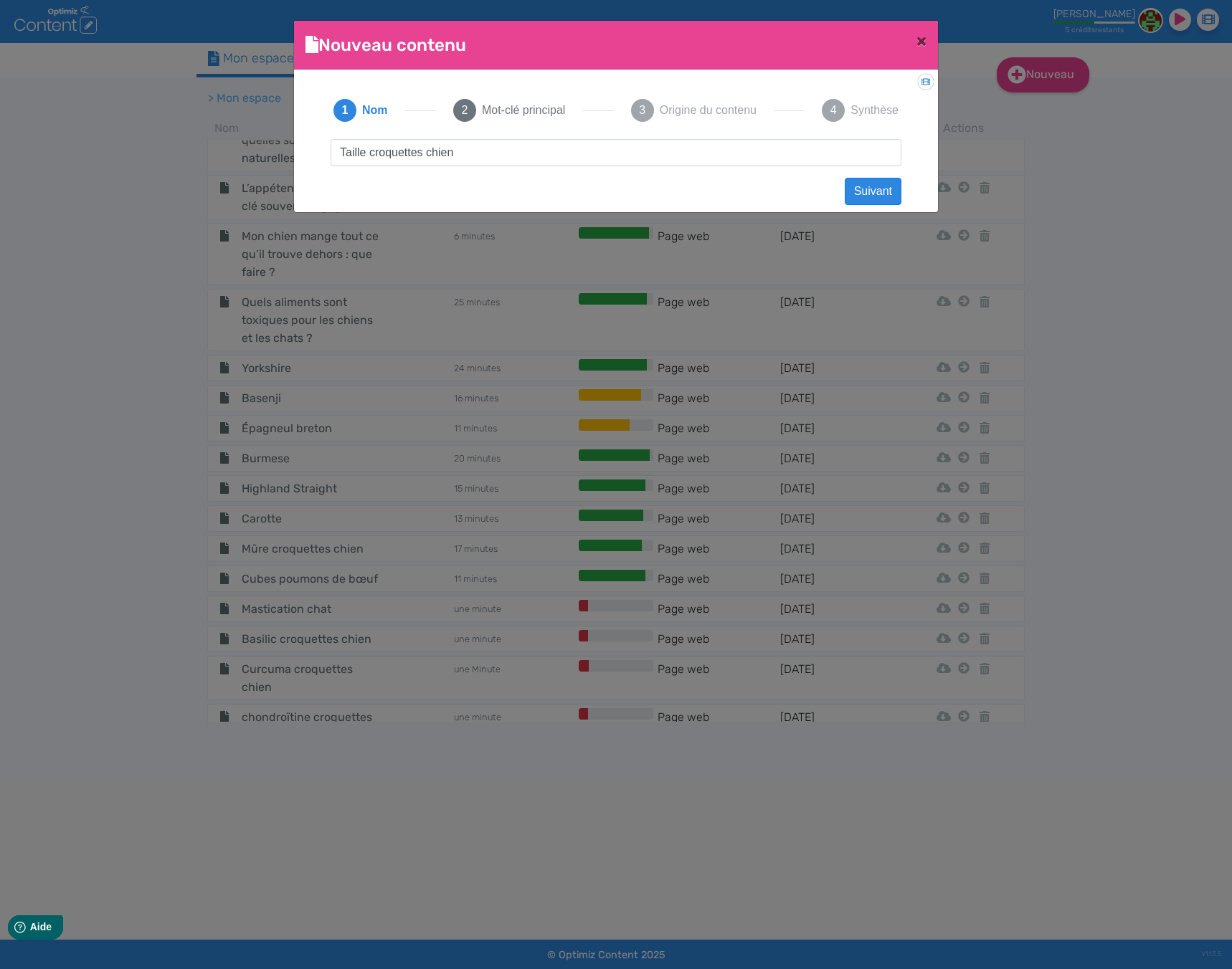
drag, startPoint x: 472, startPoint y: 147, endPoint x: 306, endPoint y: 147, distance: 165.6
click at [306, 147] on div "1 Nom 2 Mot-clé principal 3 Origine du contenu 4 Synthèse Taille croquettes chi…" at bounding box center [615, 137] width 621 height 110
type input "Taille croquettes chien"
click at [558, 149] on input "Taille croquettes chien" at bounding box center [616, 152] width 571 height 27
drag, startPoint x: 540, startPoint y: 148, endPoint x: 295, endPoint y: 151, distance: 244.5
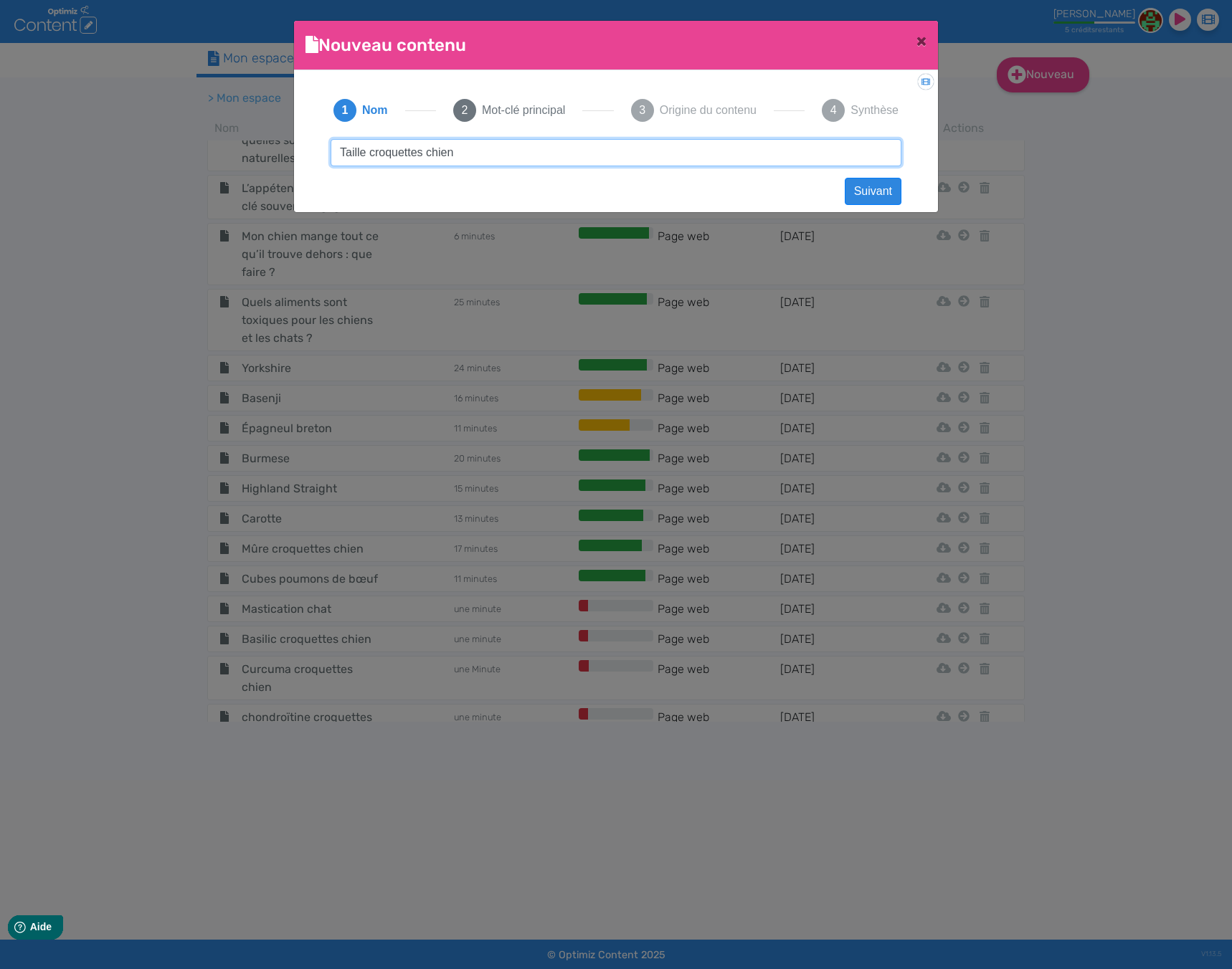
click at [295, 151] on div "Didacticiel: Créer un document 1 Nom 2 Mot-clé principal 3 Origine du contenu 4…" at bounding box center [616, 136] width 644 height 133
click at [867, 188] on button "Suivant" at bounding box center [873, 191] width 57 height 27
click at [530, 145] on input "text" at bounding box center [616, 152] width 571 height 27
paste input "Taille croquettes chien"
type input "Taille croquettes chien"
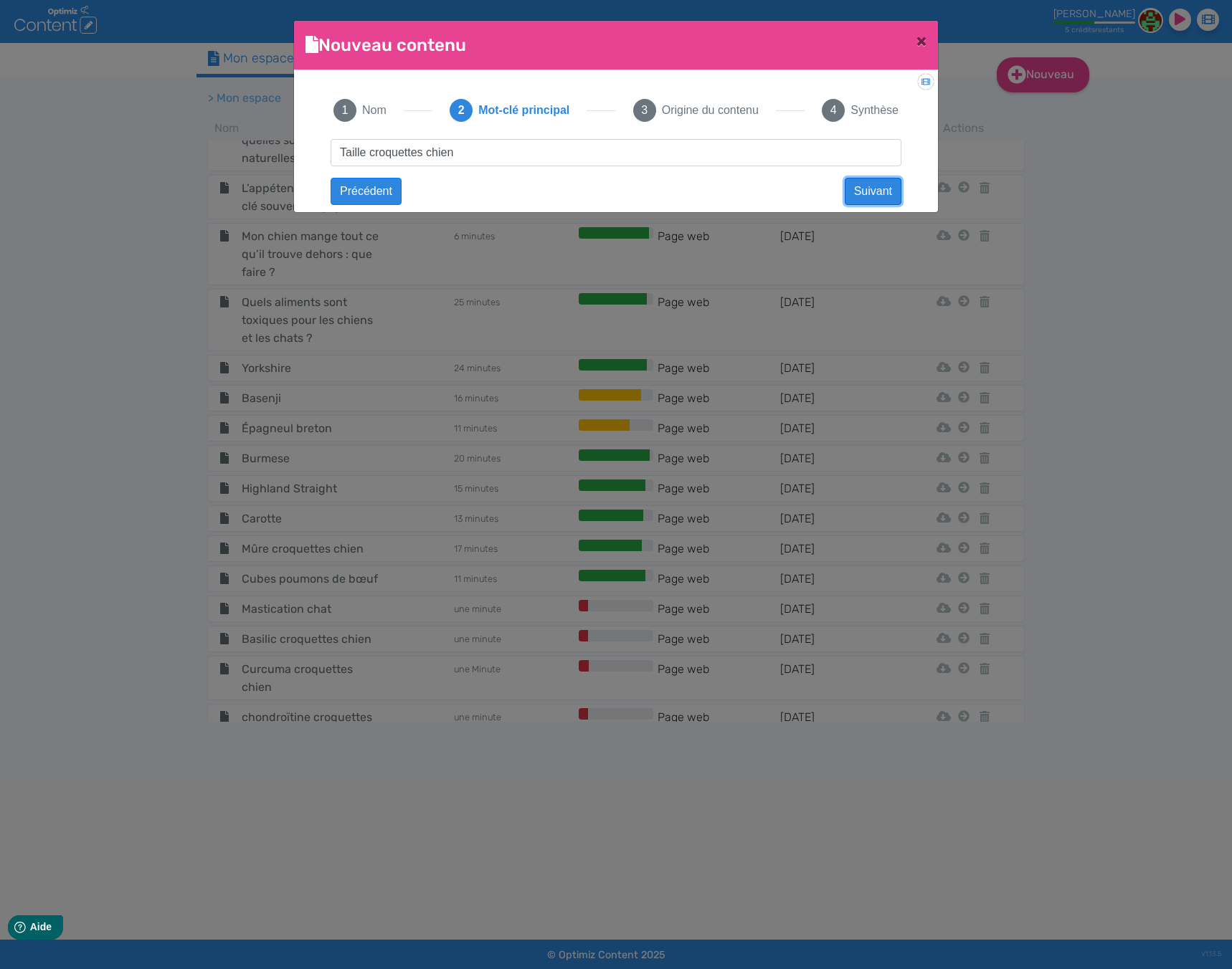
click at [861, 190] on button "Suivant" at bounding box center [873, 191] width 57 height 27
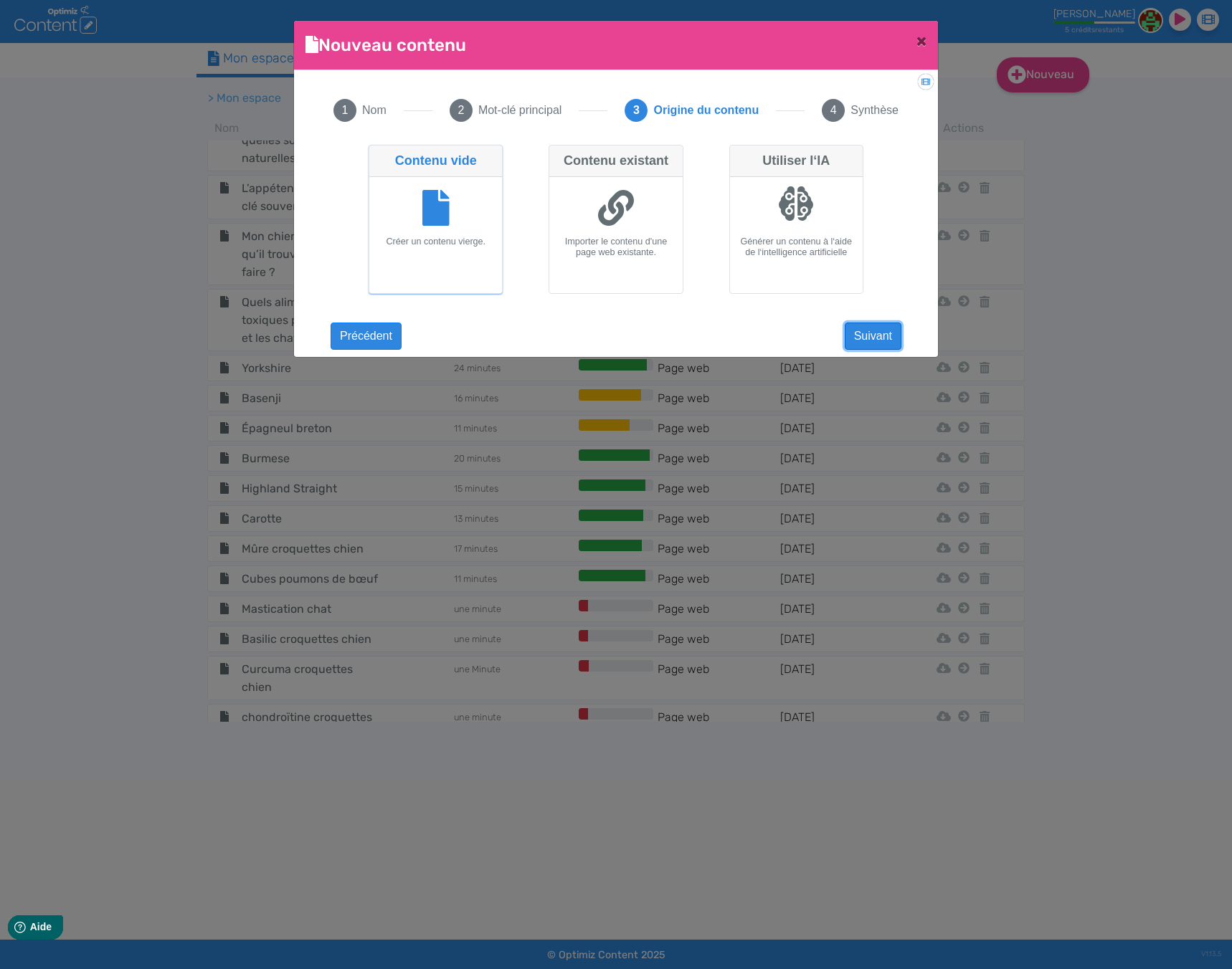
click at [870, 330] on button "Suivant" at bounding box center [873, 336] width 57 height 27
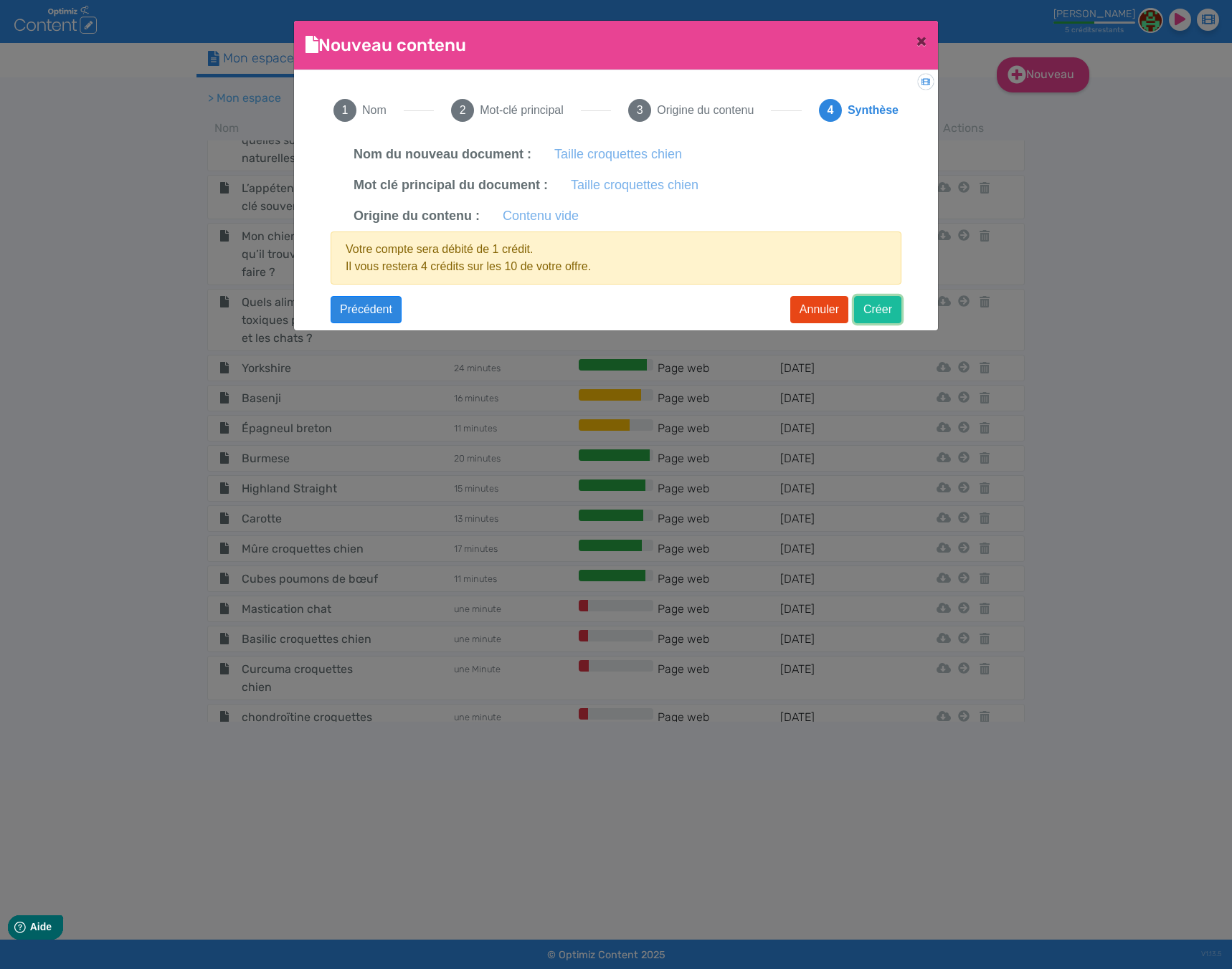
click at [867, 308] on button "Créer" at bounding box center [877, 309] width 47 height 27
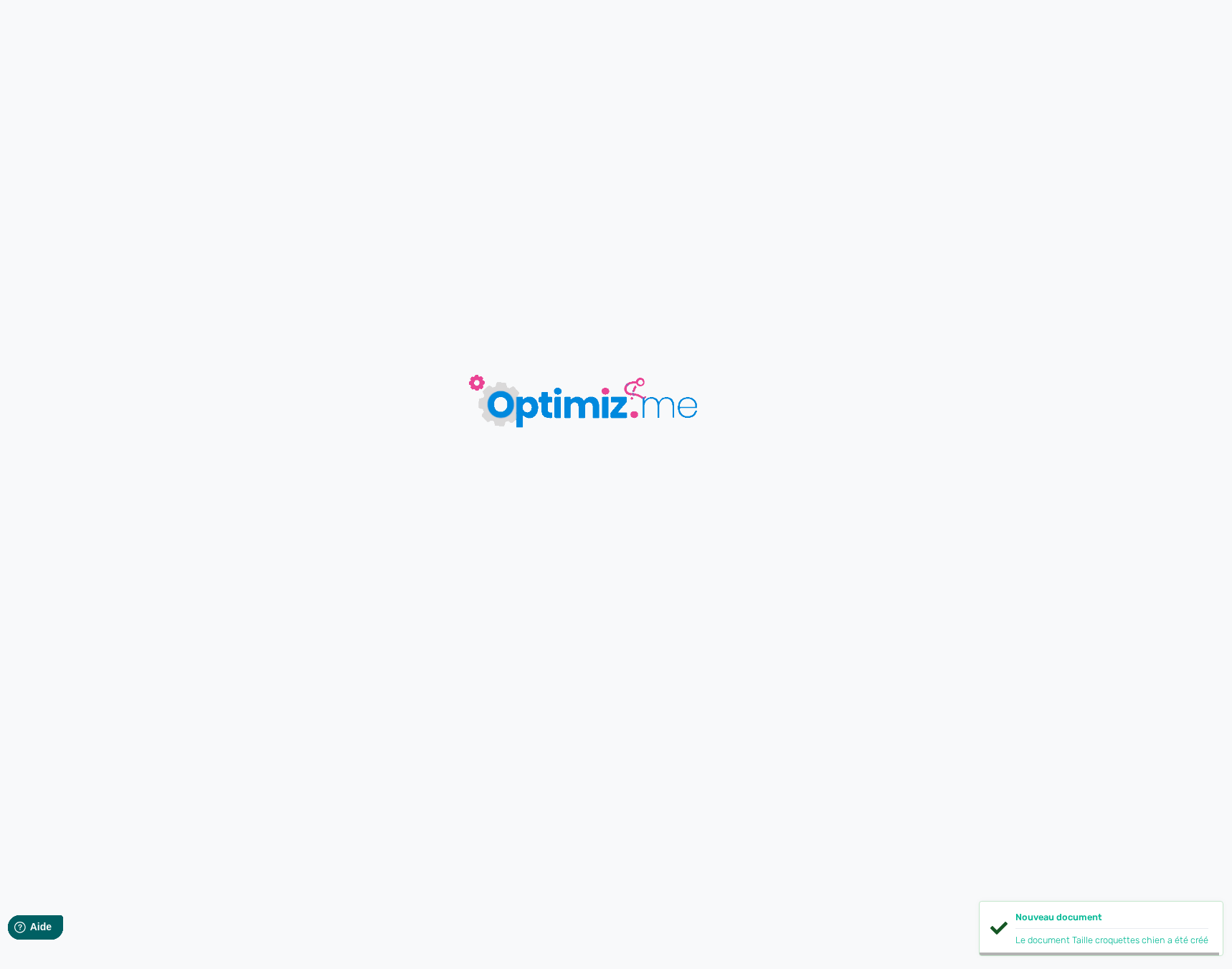
type input "Taille croquettes chien"
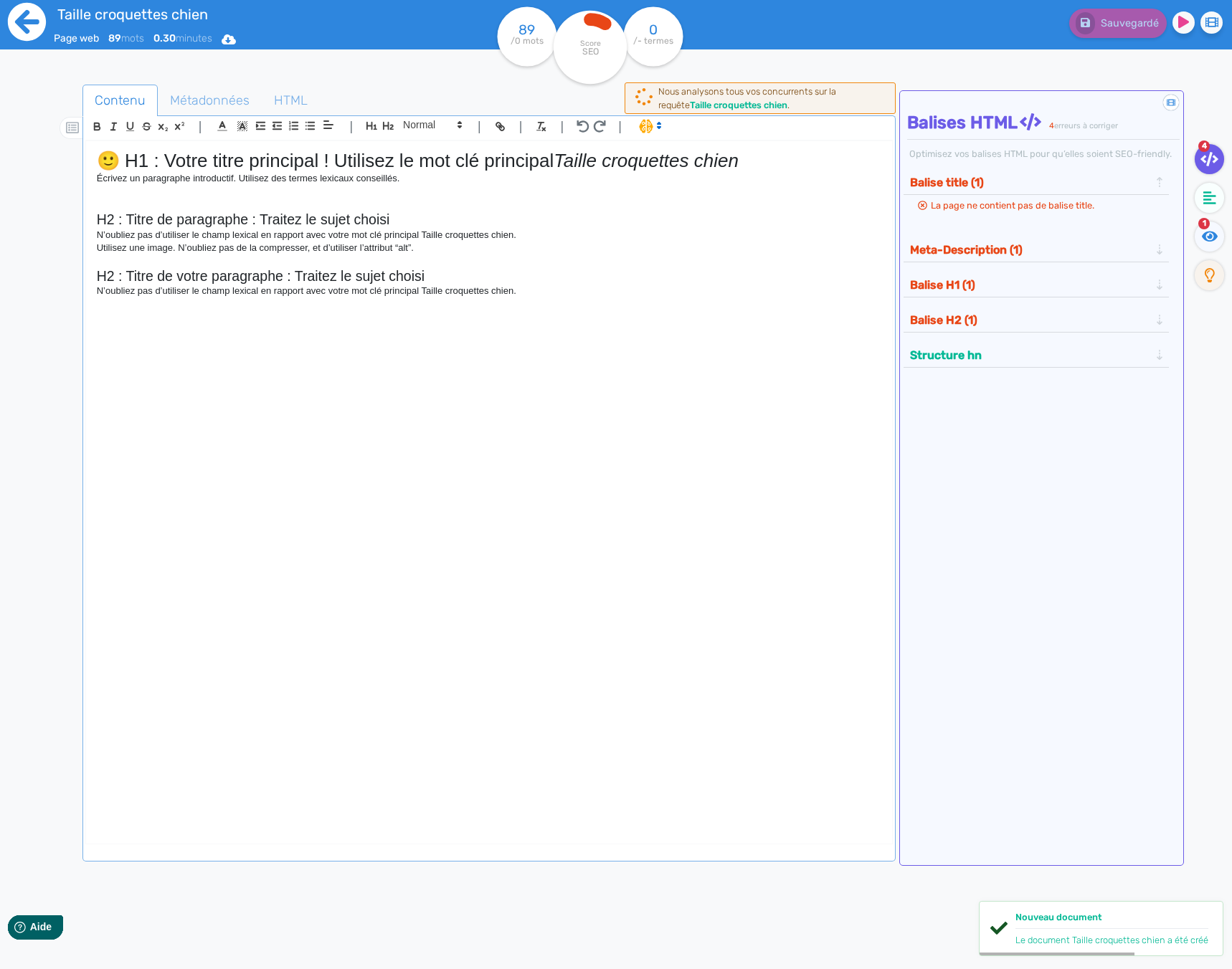
click at [31, 31] on icon at bounding box center [27, 22] width 38 height 38
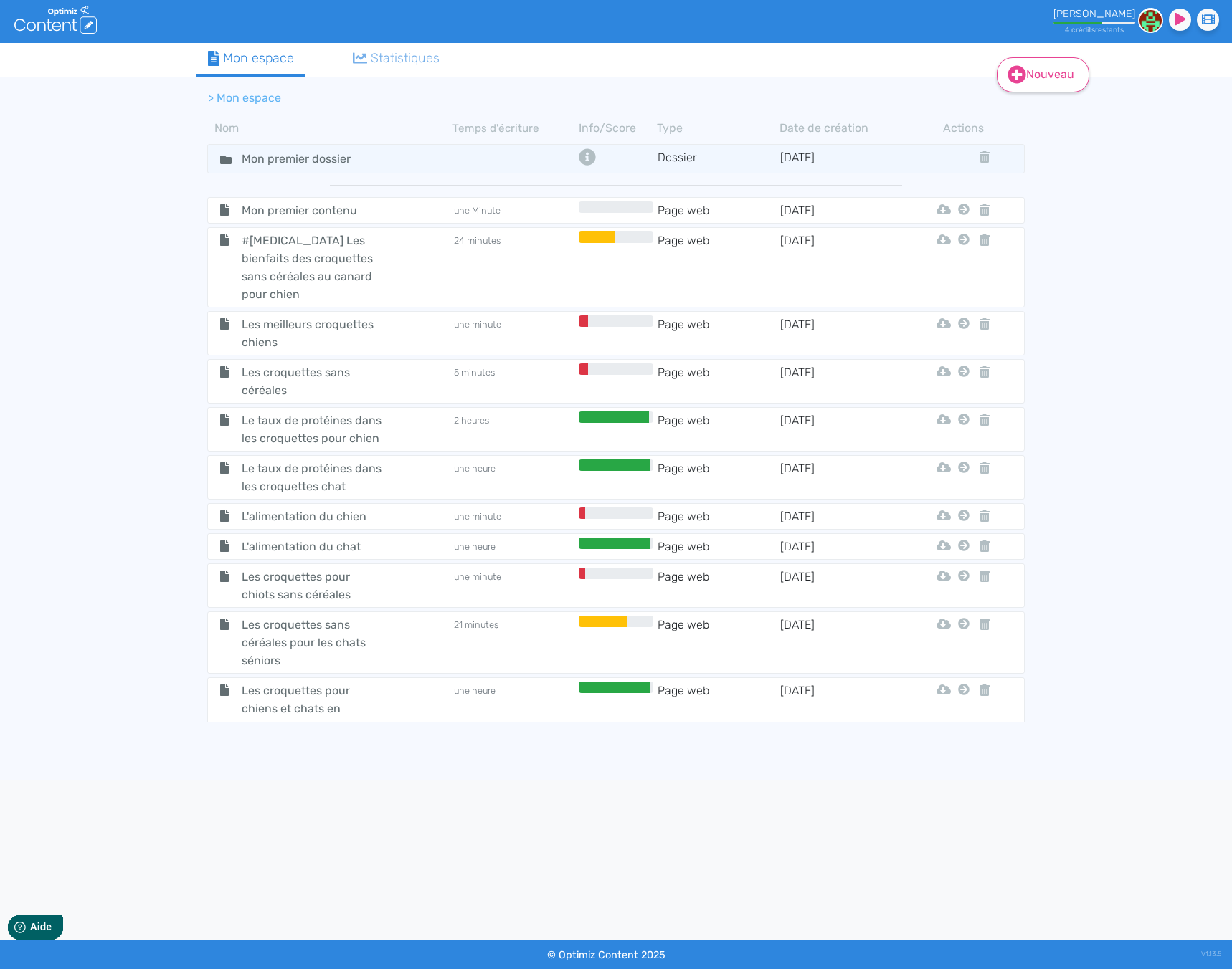
click at [1010, 85] on fa-icon at bounding box center [1016, 76] width 19 height 22
click at [1042, 110] on button "Contenu" at bounding box center [1052, 111] width 115 height 23
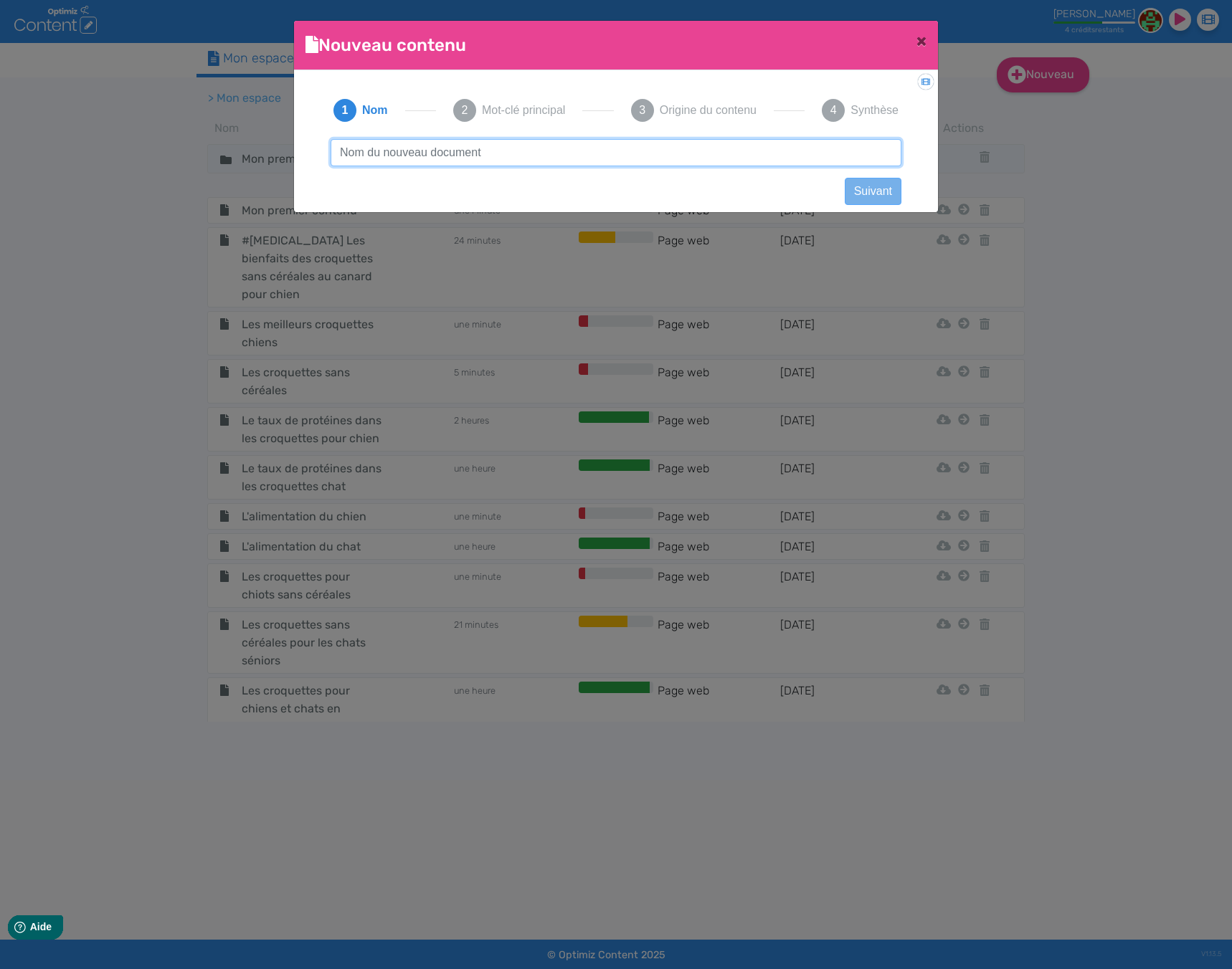
click at [399, 146] on input "text" at bounding box center [616, 152] width 571 height 27
paste input "[GEOGRAPHIC_DATA]"
type input "[GEOGRAPHIC_DATA]"
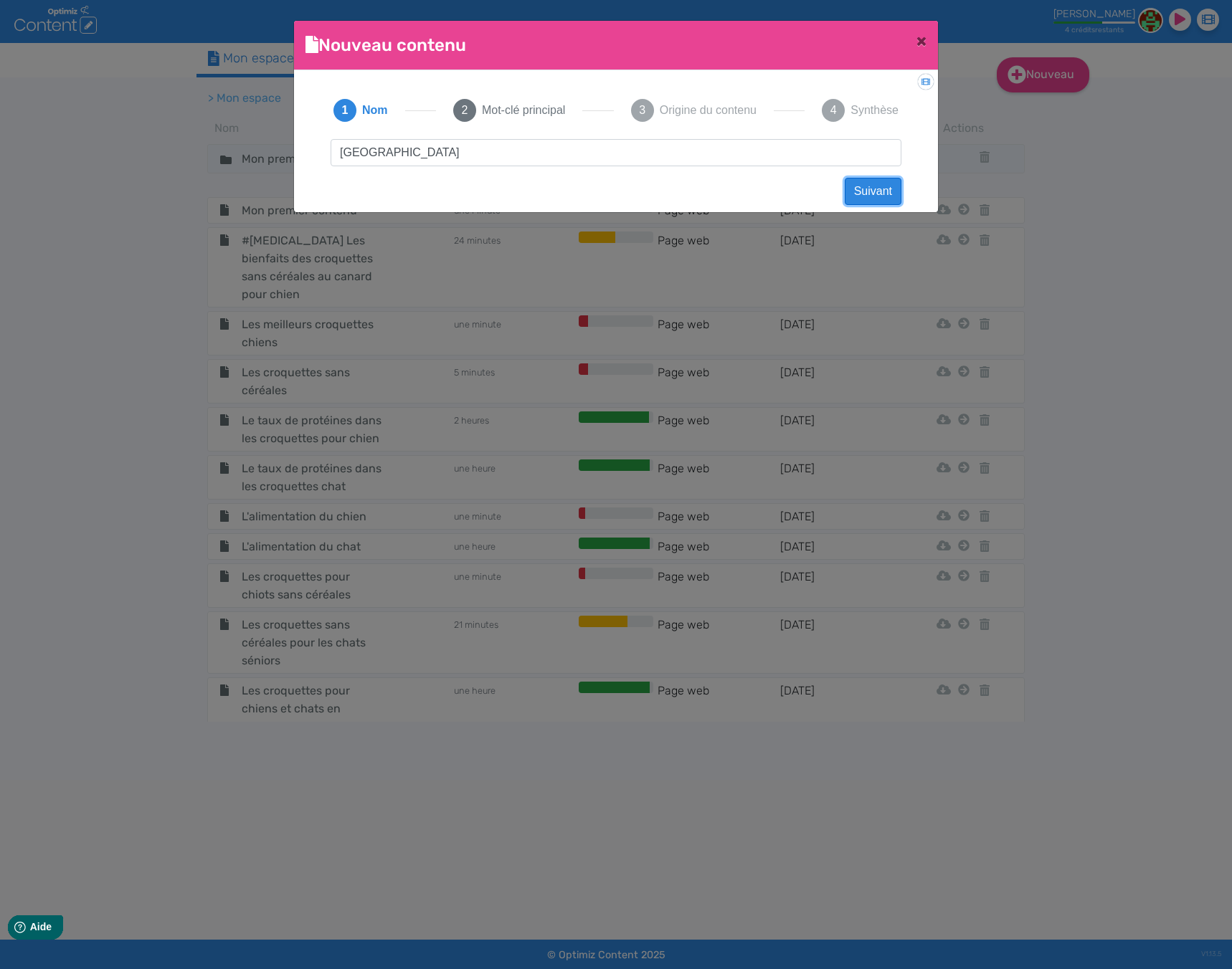
click at [875, 194] on button "Suivant" at bounding box center [873, 191] width 57 height 27
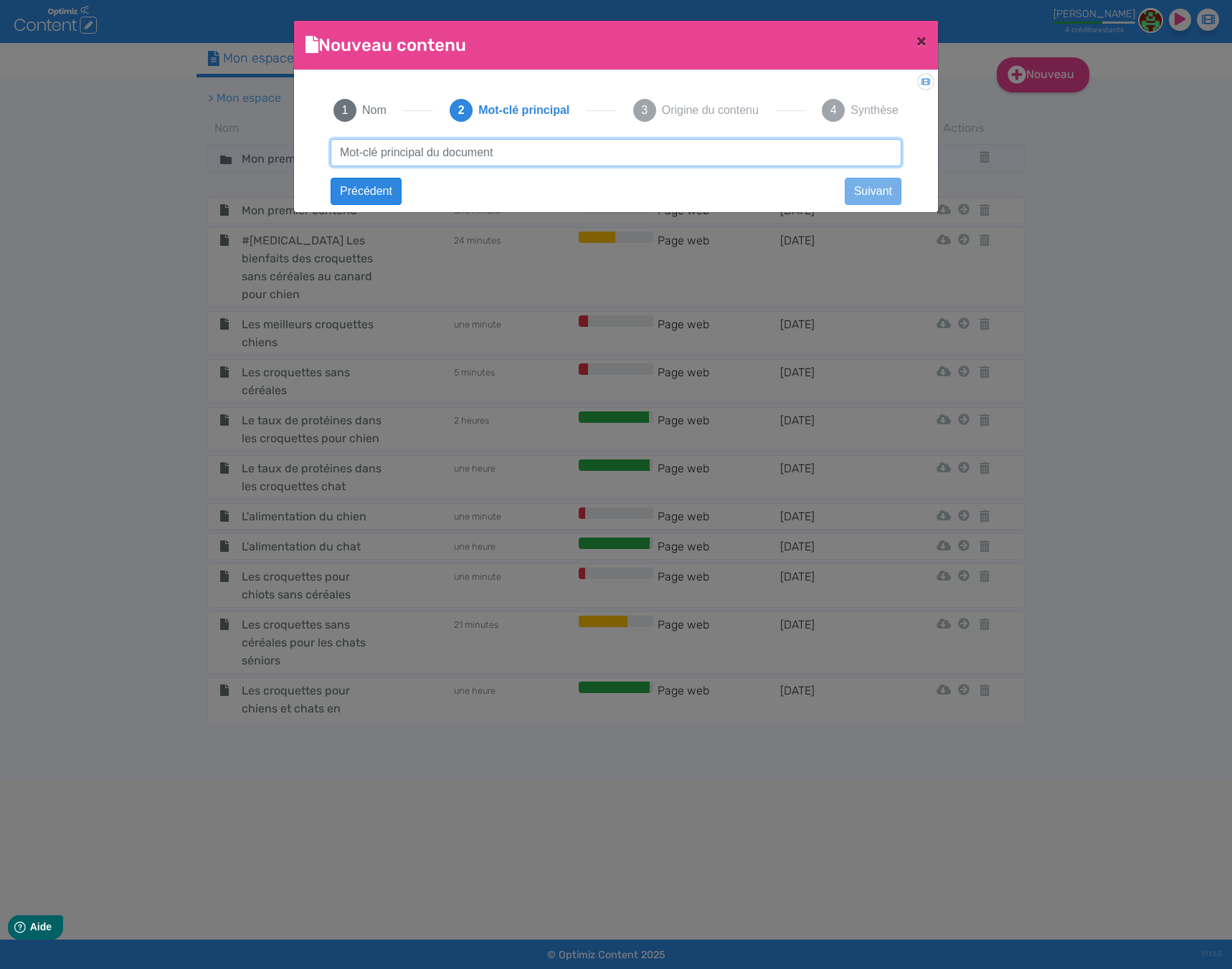
click at [472, 145] on input "text" at bounding box center [616, 152] width 571 height 27
paste input "[GEOGRAPHIC_DATA]"
type input "[GEOGRAPHIC_DATA]"
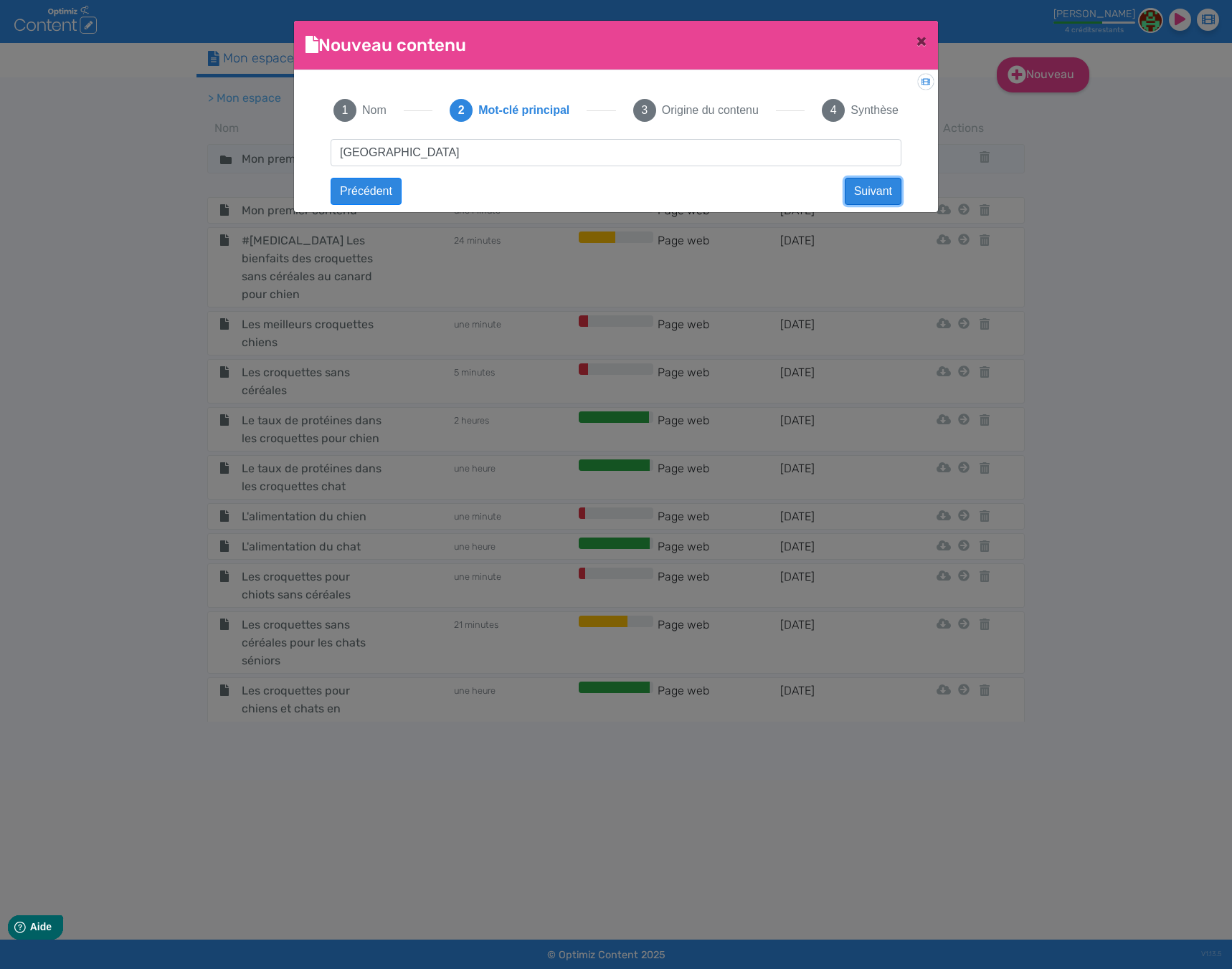
click at [875, 186] on button "Suivant" at bounding box center [873, 191] width 57 height 27
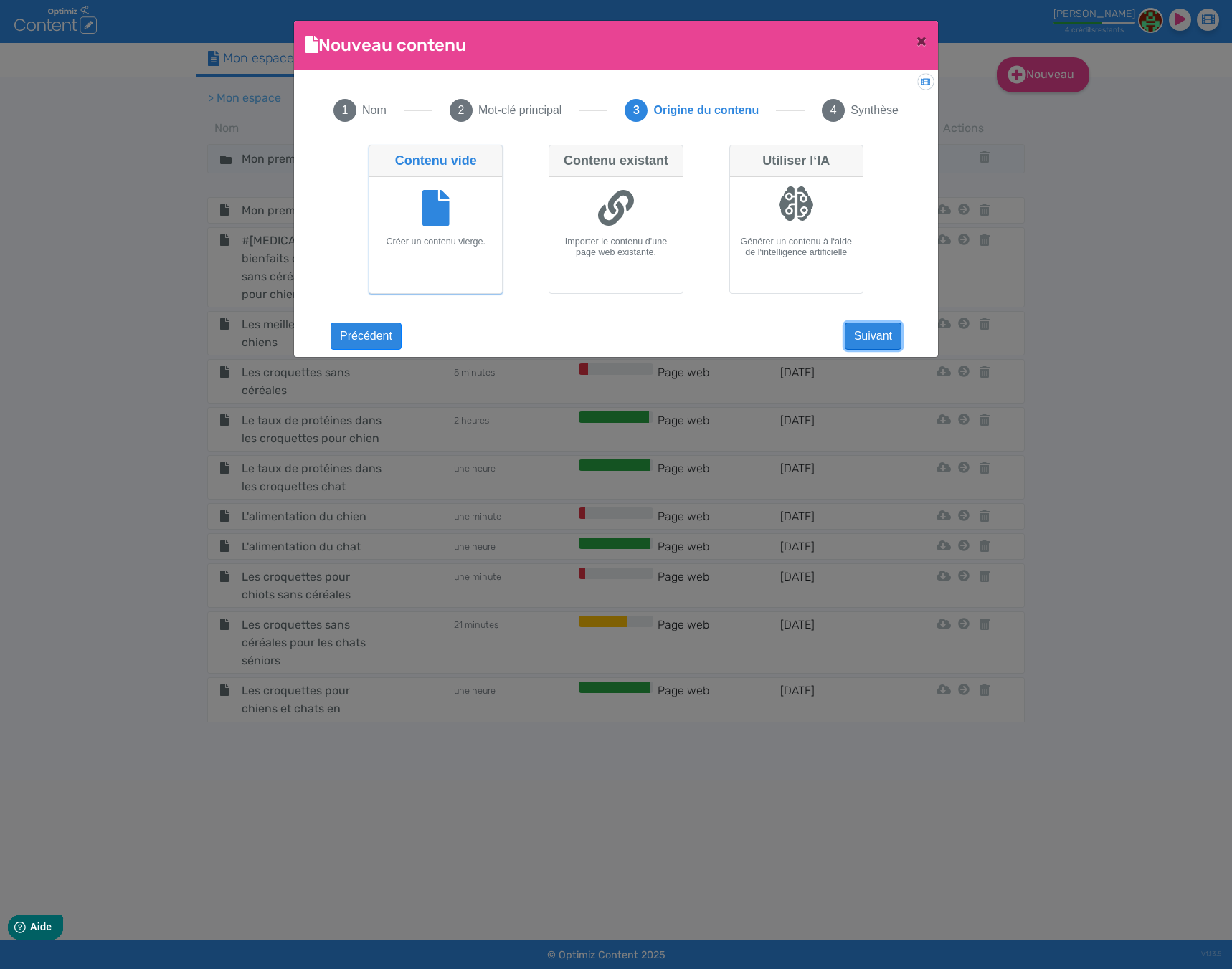
click at [872, 333] on button "Suivant" at bounding box center [873, 336] width 57 height 27
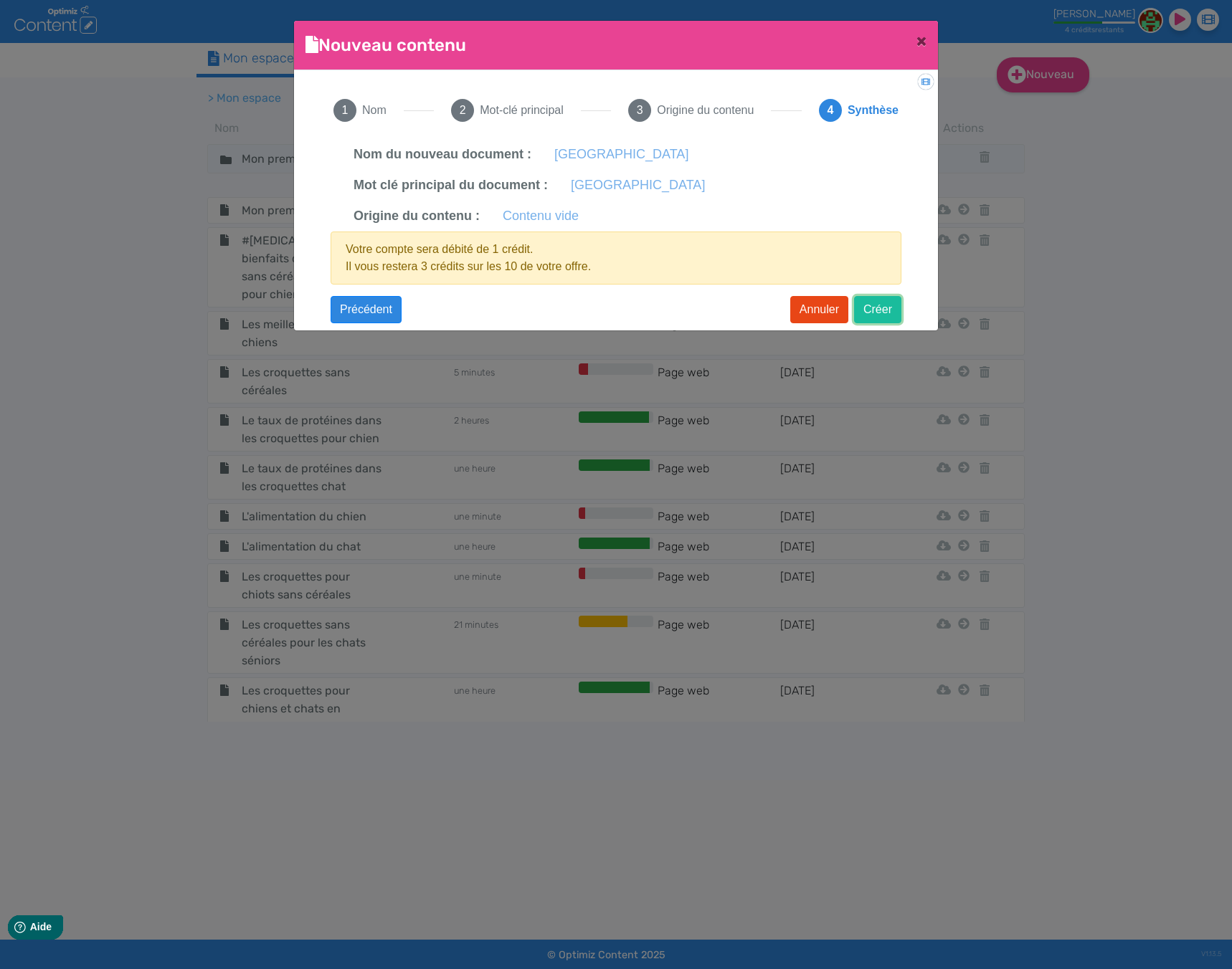
click at [887, 303] on button "Créer" at bounding box center [877, 309] width 47 height 27
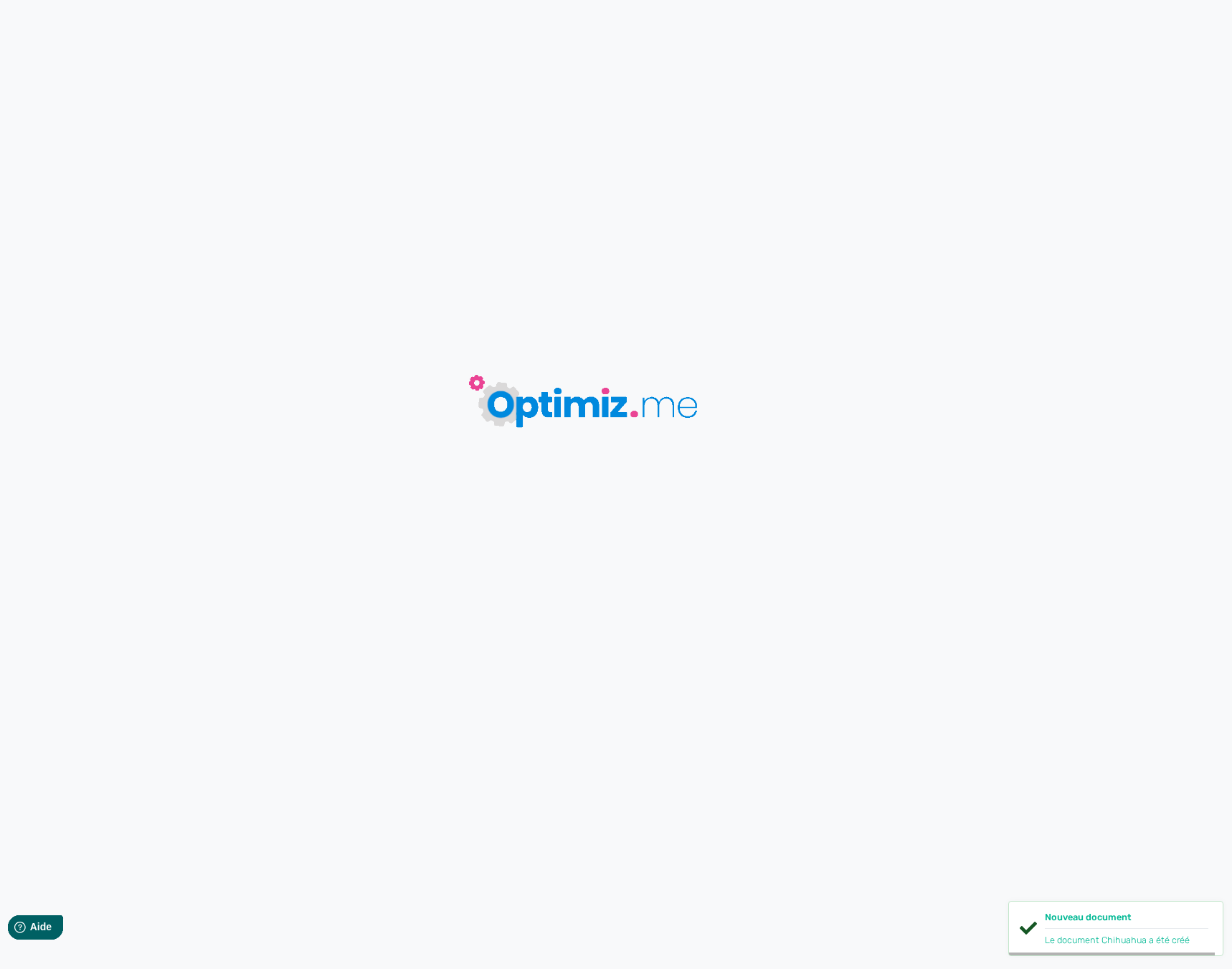
type input "[GEOGRAPHIC_DATA]"
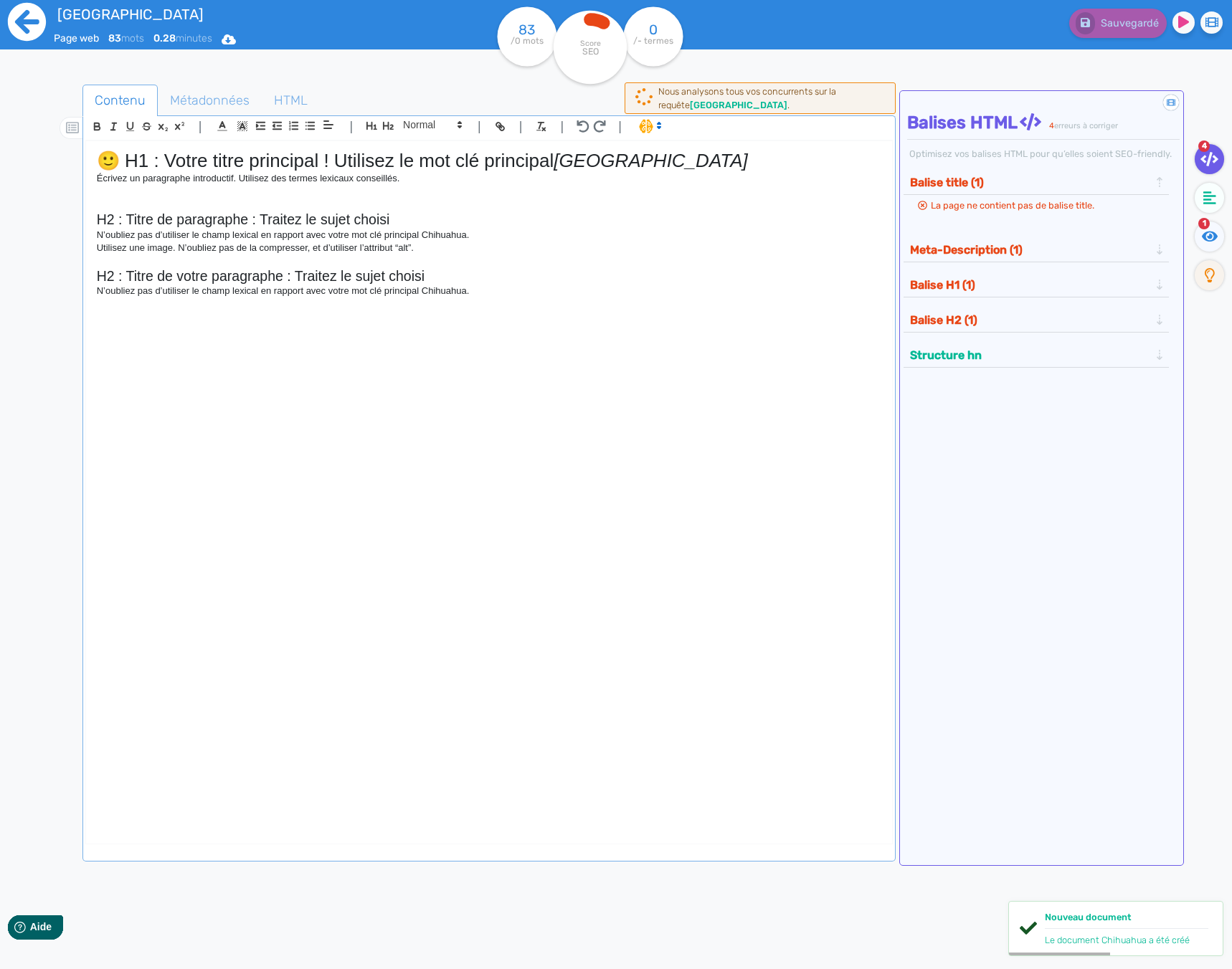
click at [39, 22] on icon at bounding box center [27, 22] width 38 height 38
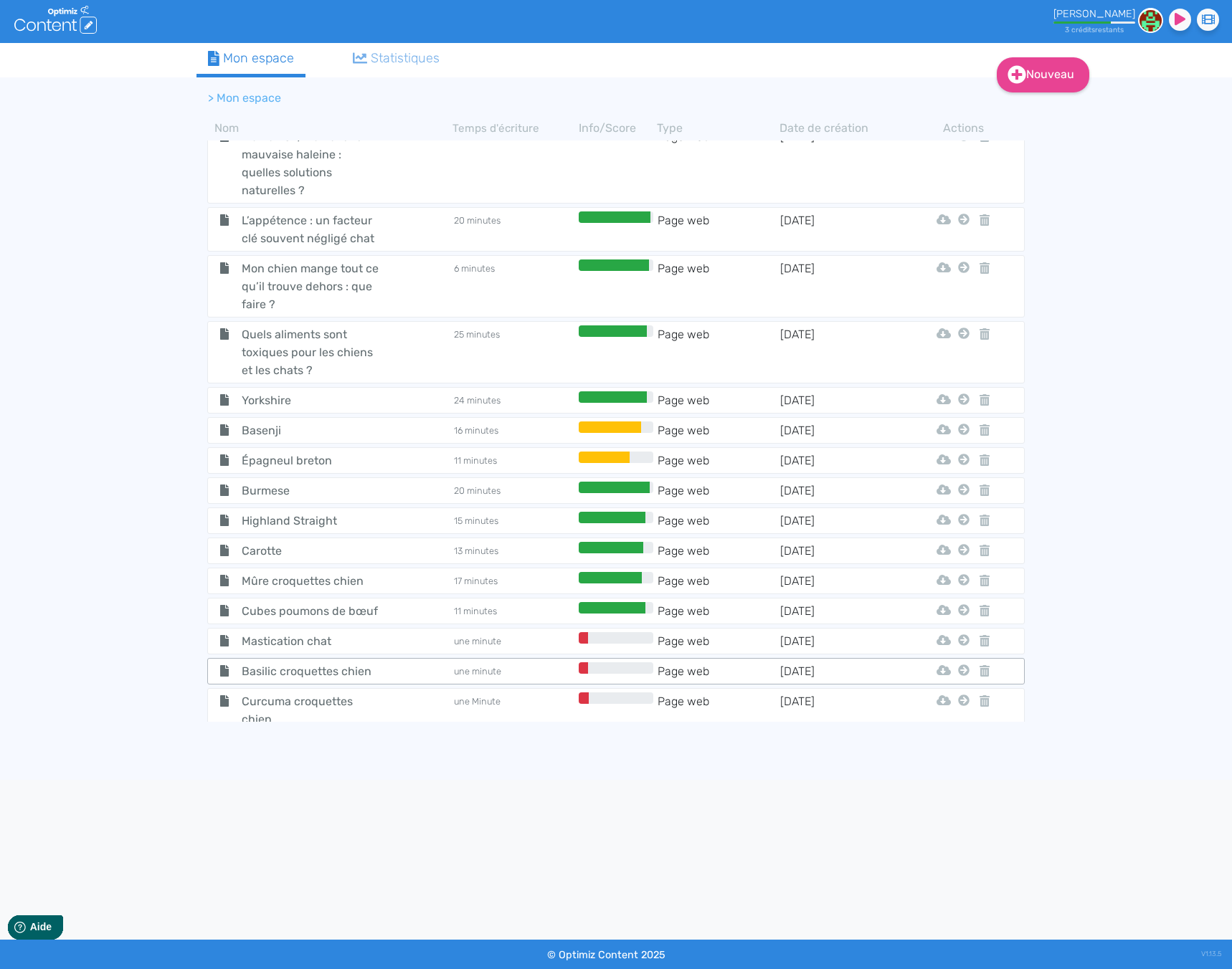
scroll to position [5150, 0]
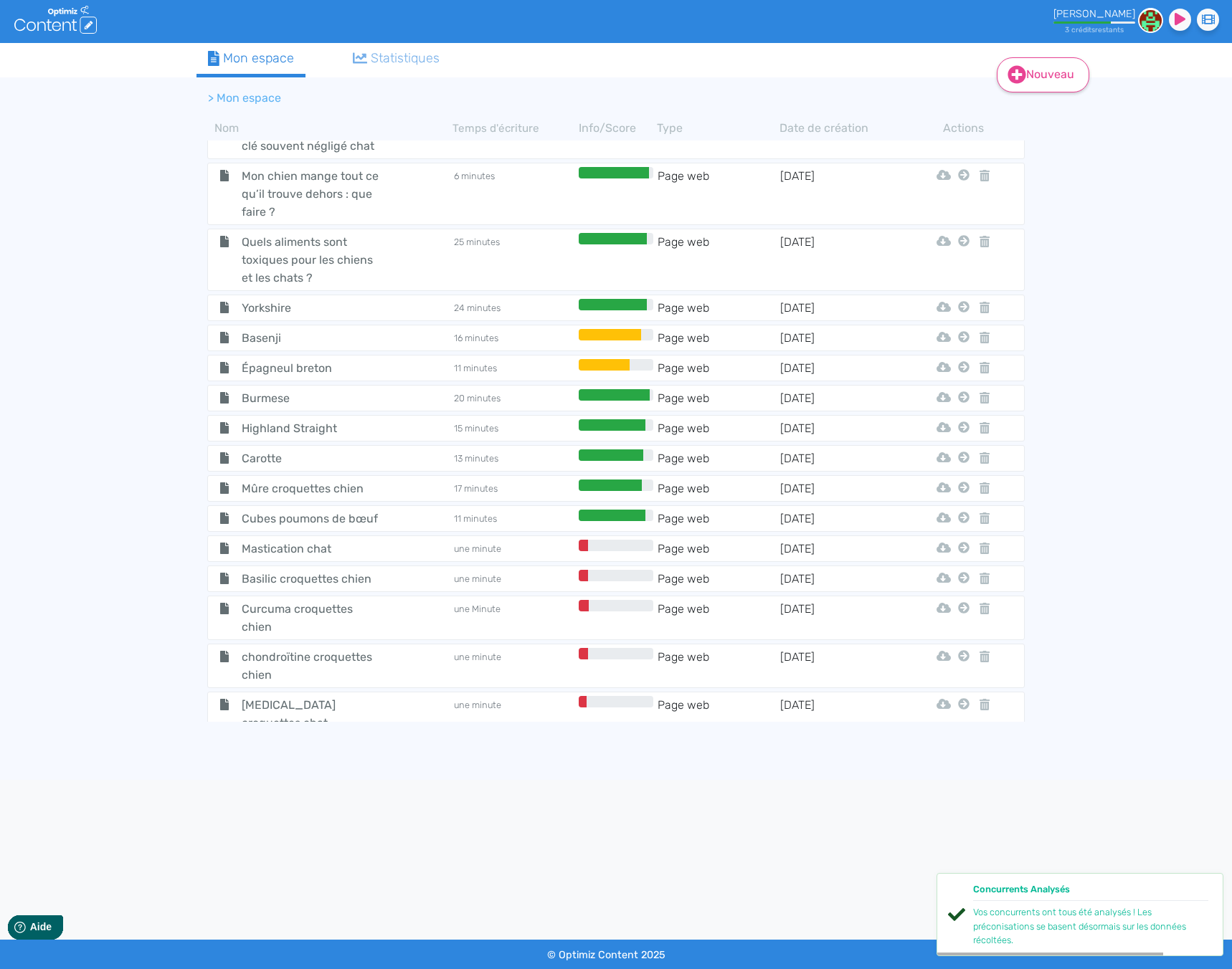
click at [1043, 82] on link "Nouveau" at bounding box center [1043, 74] width 92 height 35
click at [1043, 106] on button "Contenu" at bounding box center [1052, 111] width 115 height 23
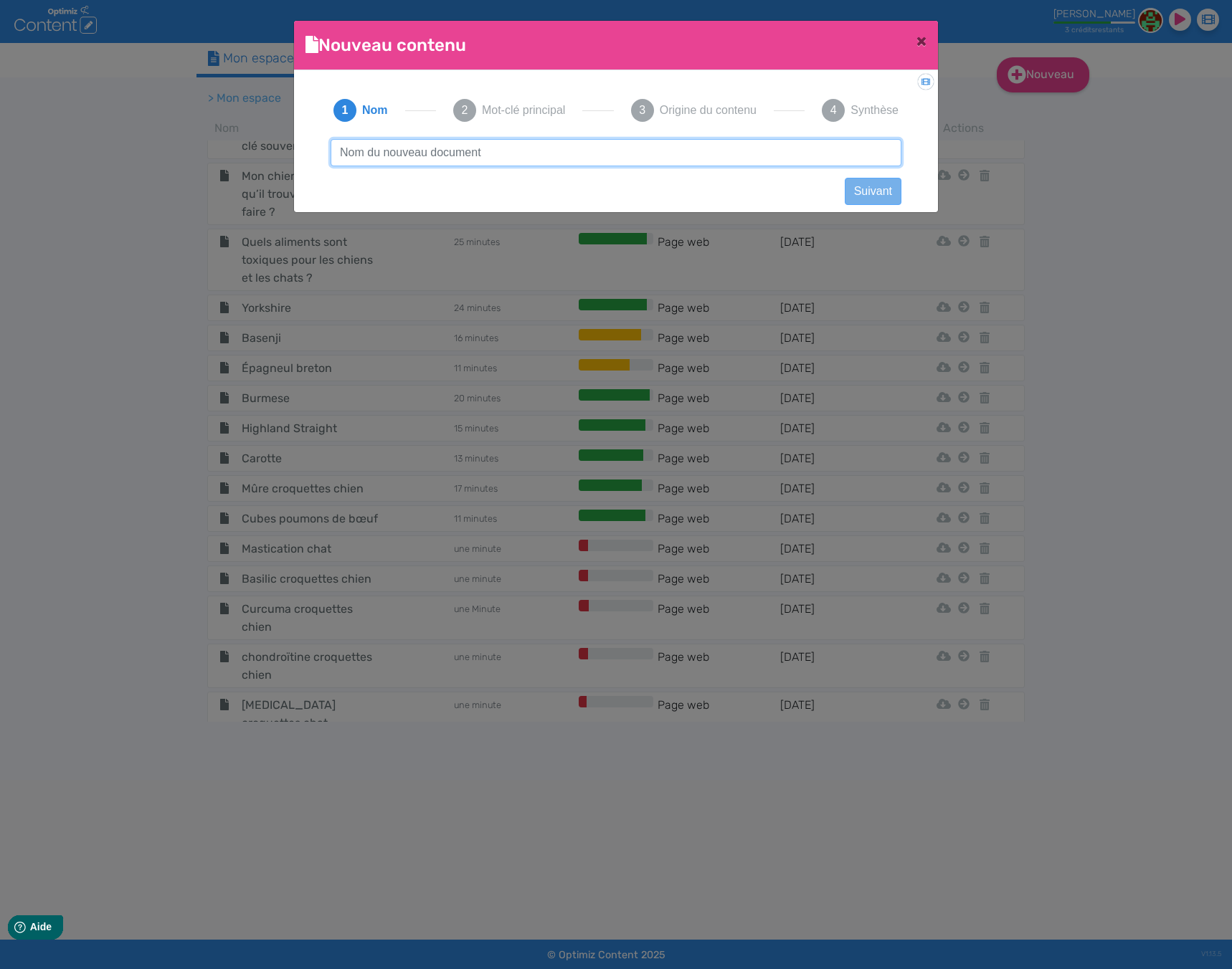
click at [538, 150] on input "text" at bounding box center [616, 152] width 571 height 27
drag, startPoint x: 422, startPoint y: 157, endPoint x: 274, endPoint y: 161, distance: 148.5
click at [274, 161] on ngb-modal-window "Nouveau contenu × Didacticiel: Créer un document 1 Nom 2 Mot-clé principal 3 Or…" at bounding box center [616, 484] width 1232 height 969
type input "javanais chat"
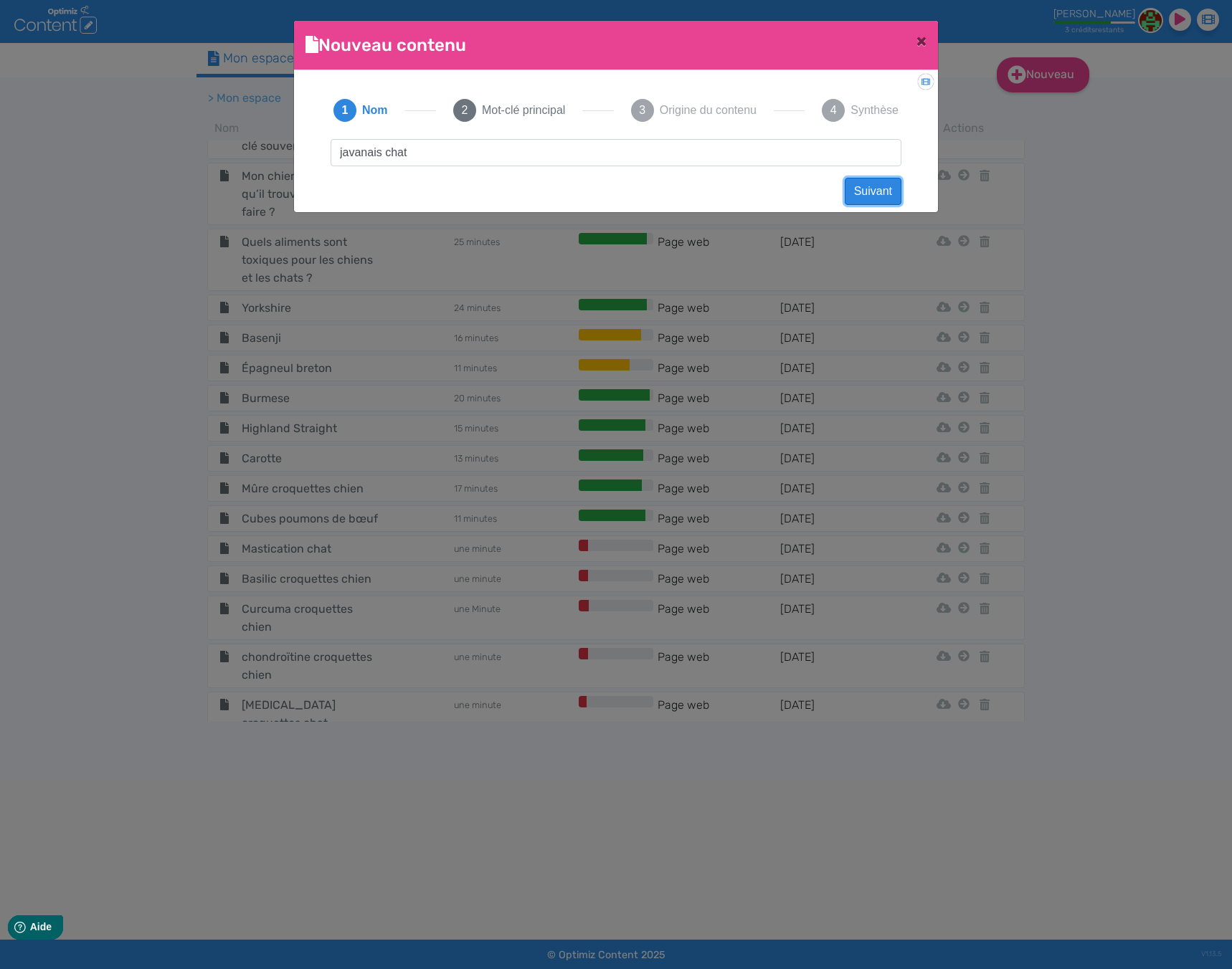
click at [861, 190] on button "Suivant" at bounding box center [873, 191] width 57 height 27
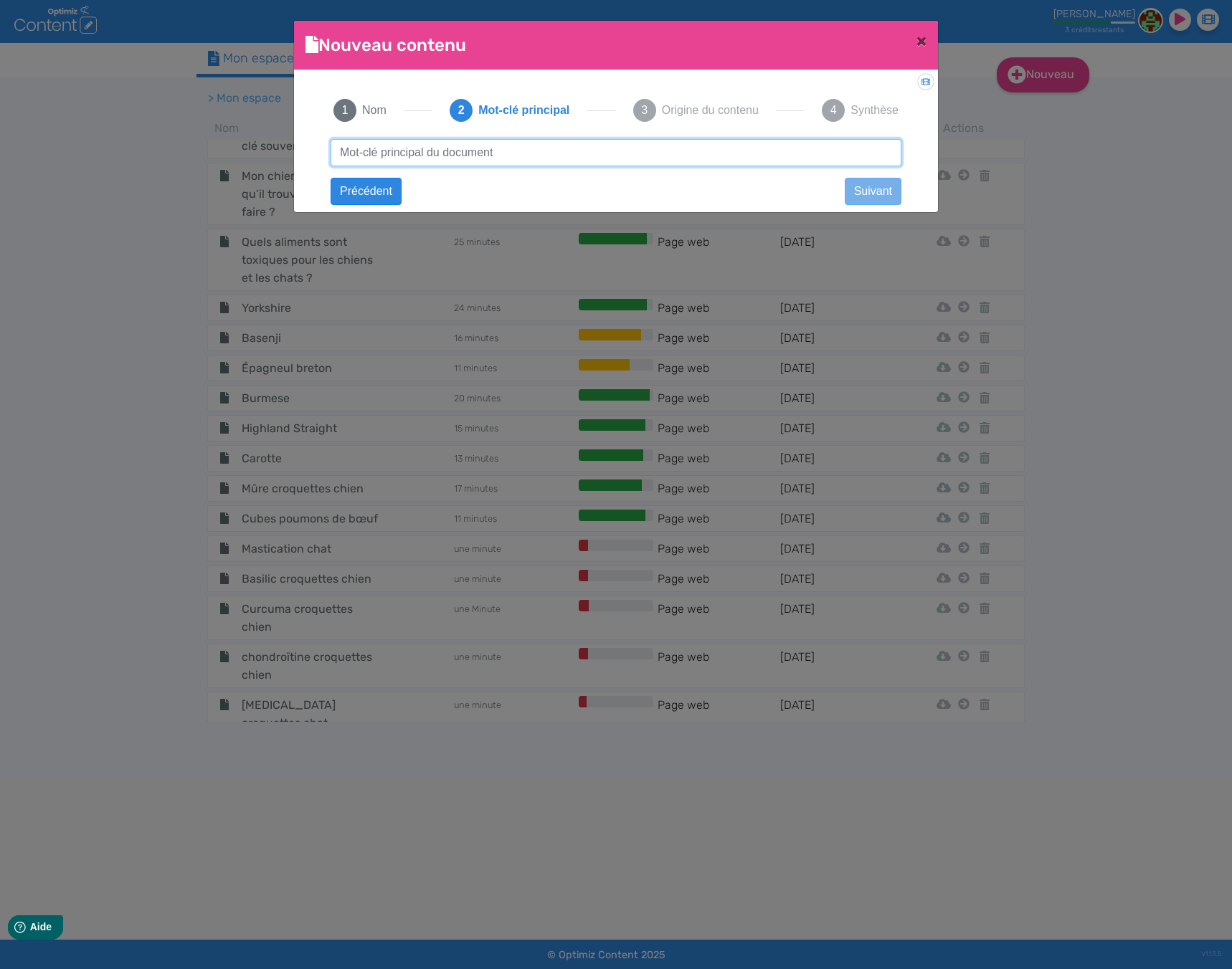
paste input "javanais chat"
type input "javanais chat"
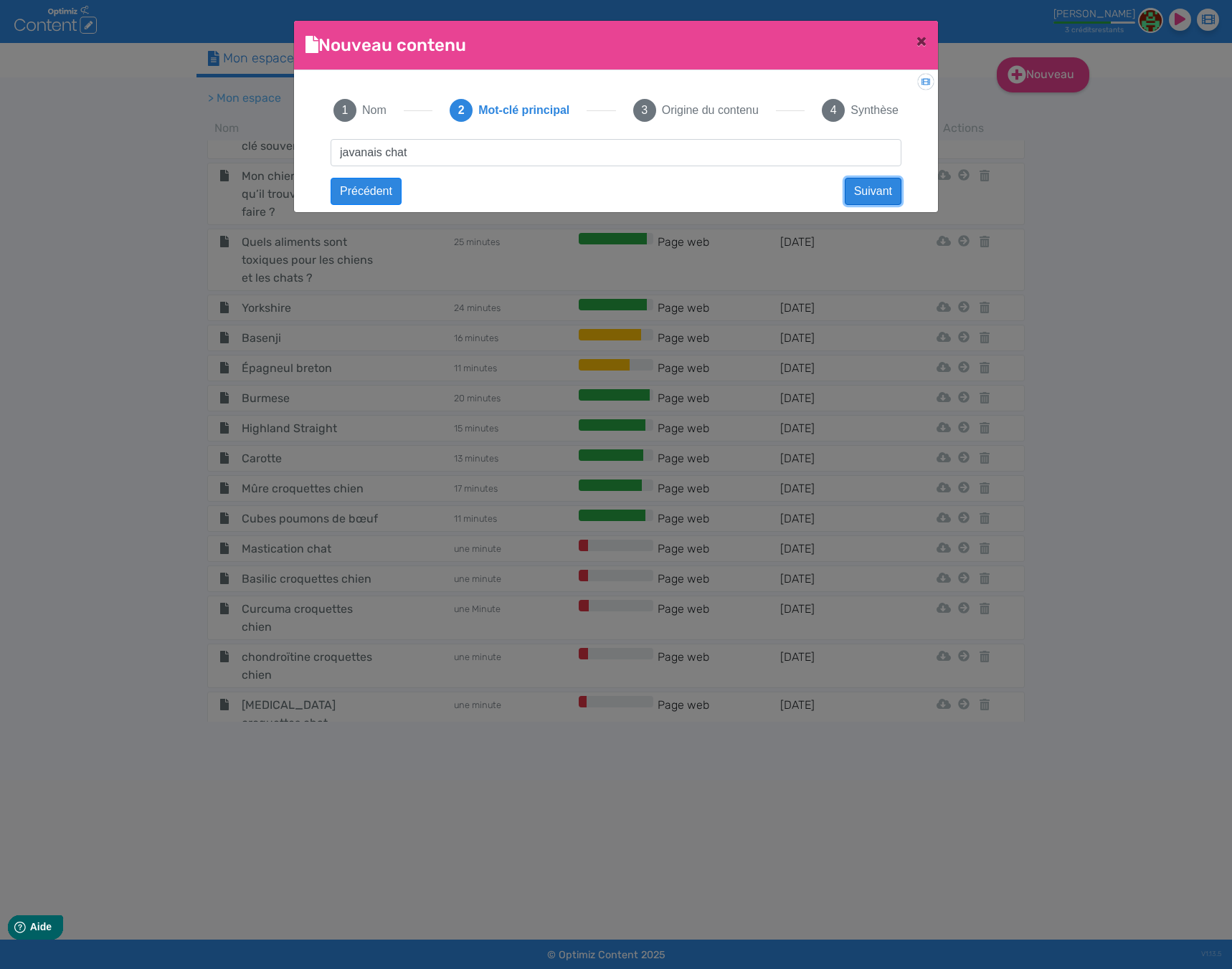
click at [850, 188] on button "Suivant" at bounding box center [873, 191] width 57 height 27
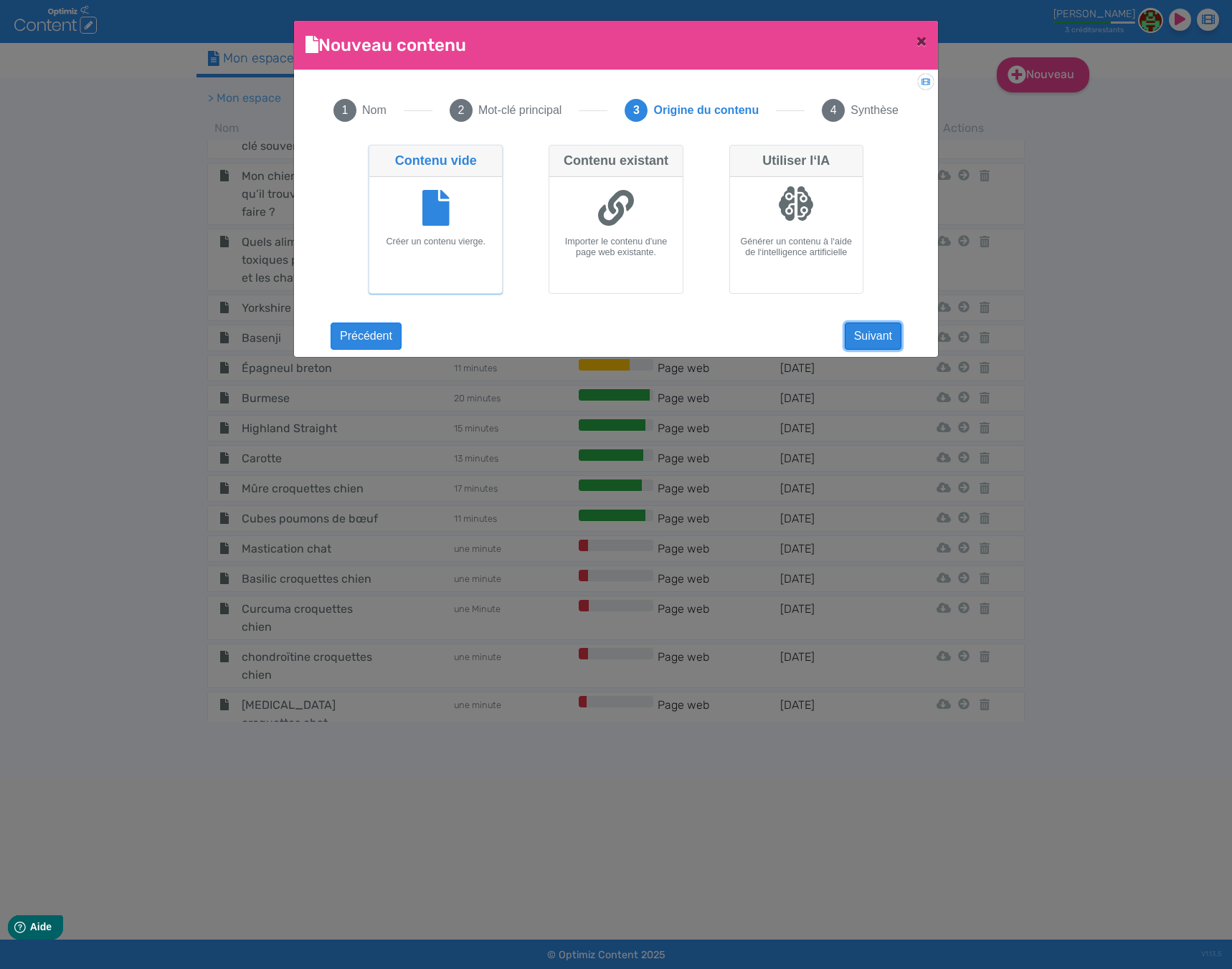
click at [893, 331] on button "Suivant" at bounding box center [873, 336] width 57 height 27
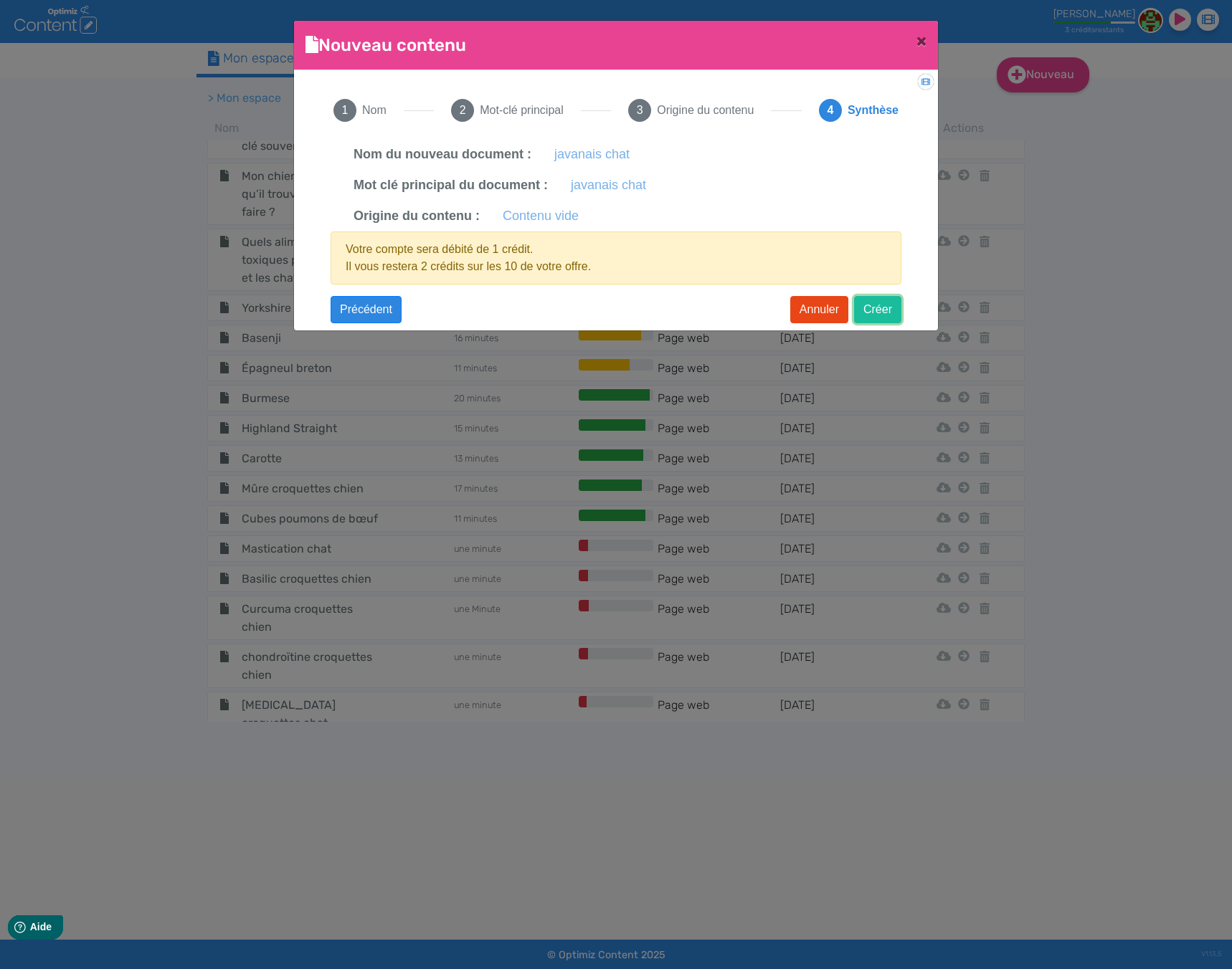
click at [891, 310] on button "Créer" at bounding box center [877, 309] width 47 height 27
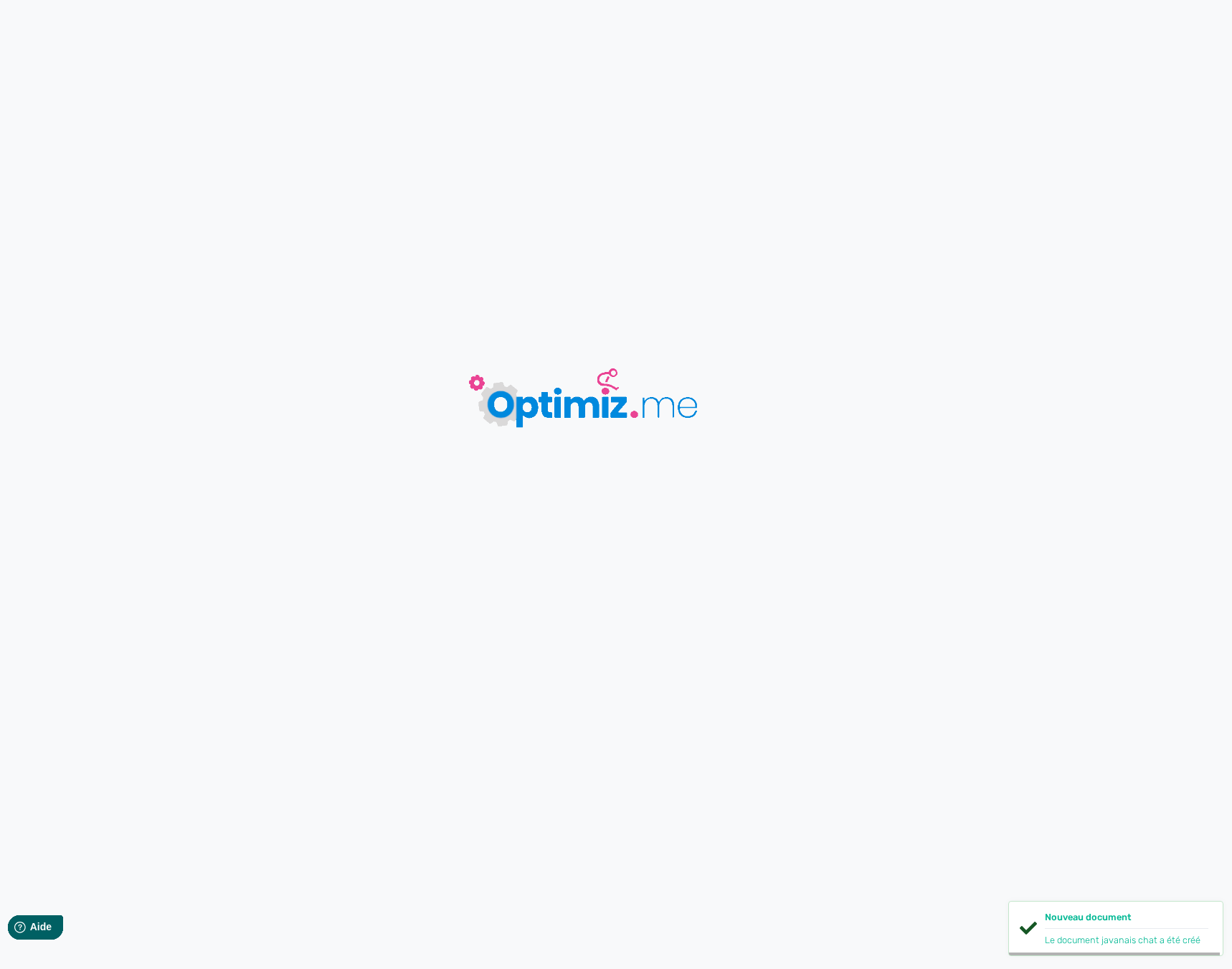
type input "javanais chat"
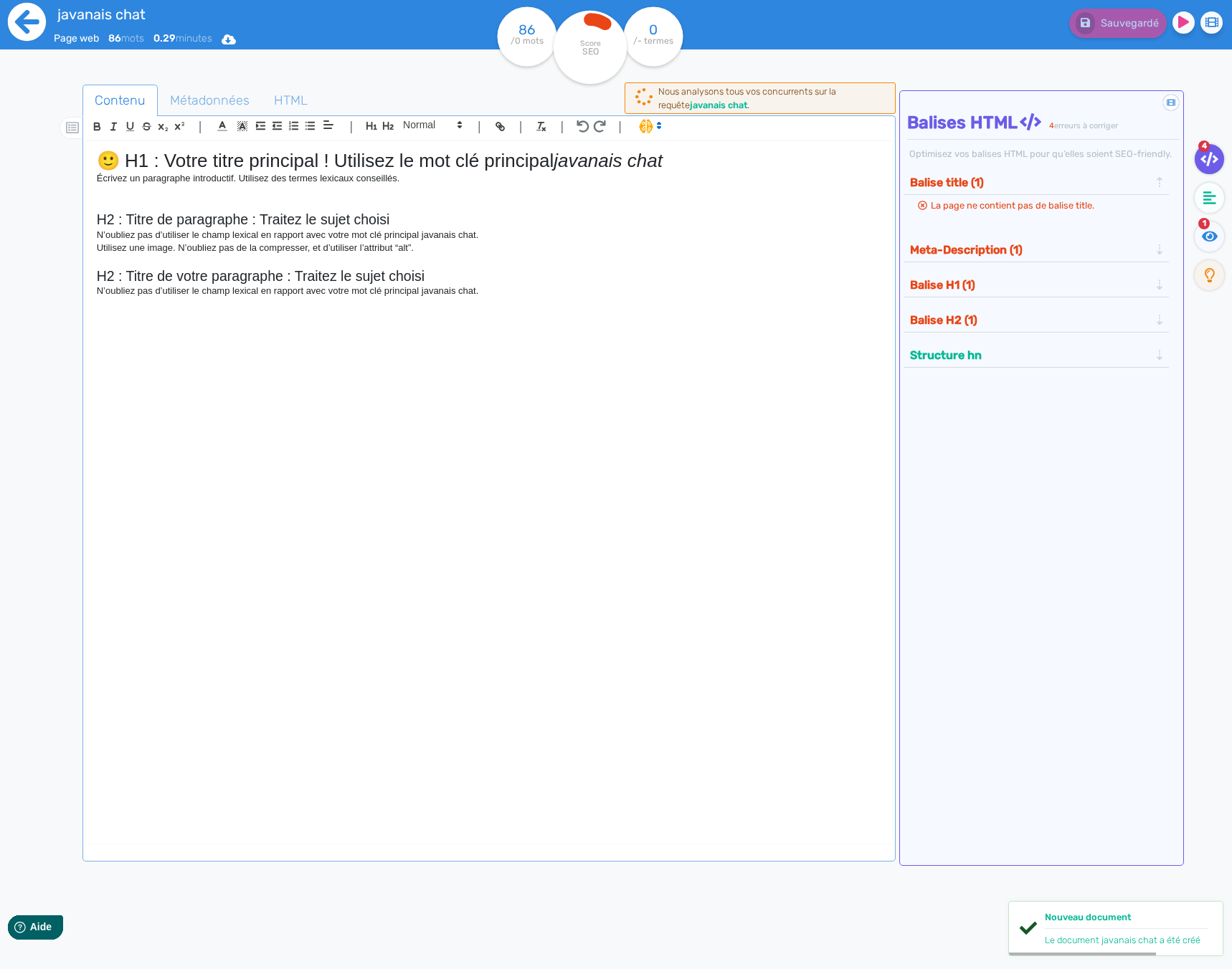
click at [37, 20] on icon at bounding box center [26, 21] width 39 height 39
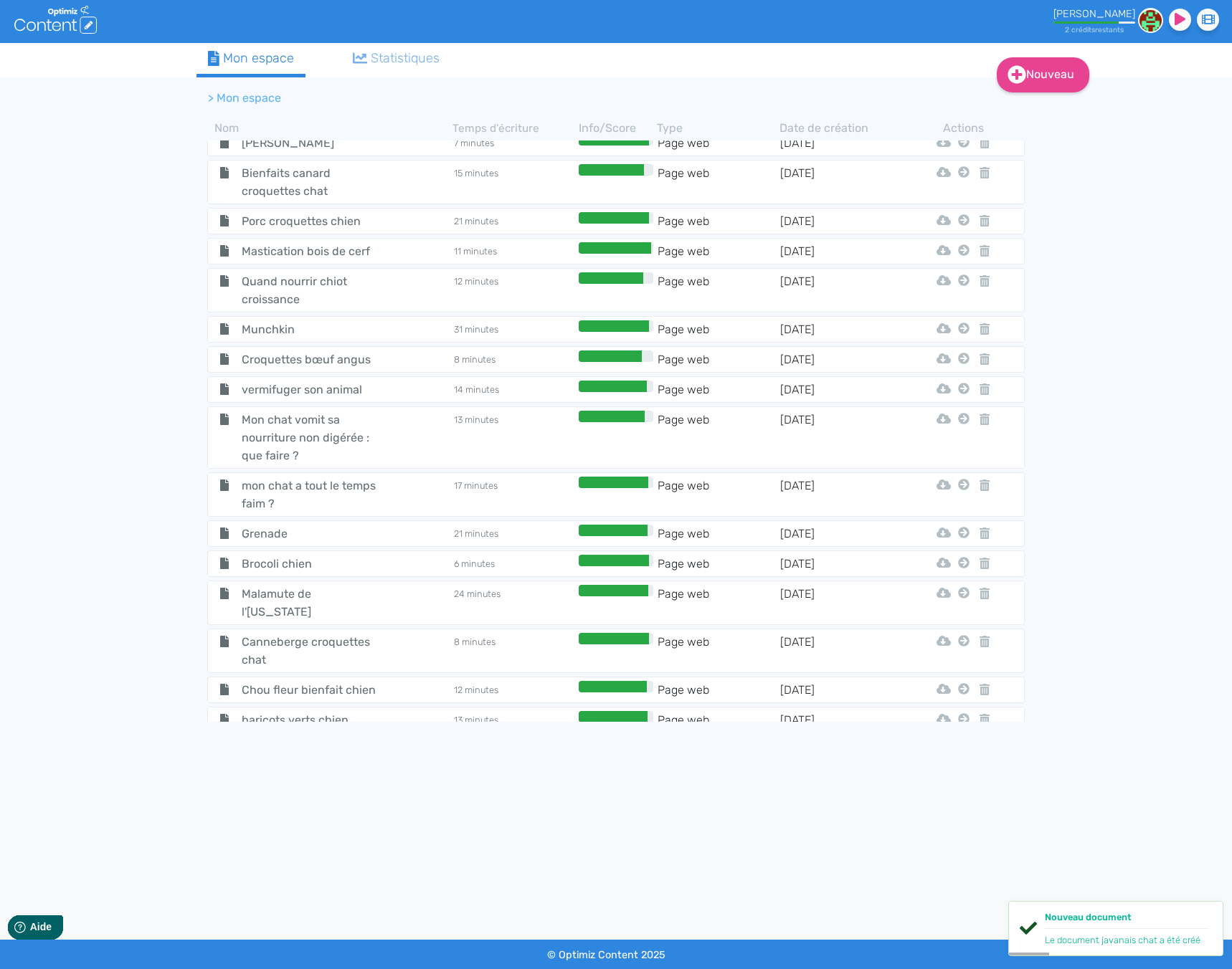
scroll to position [5180, 0]
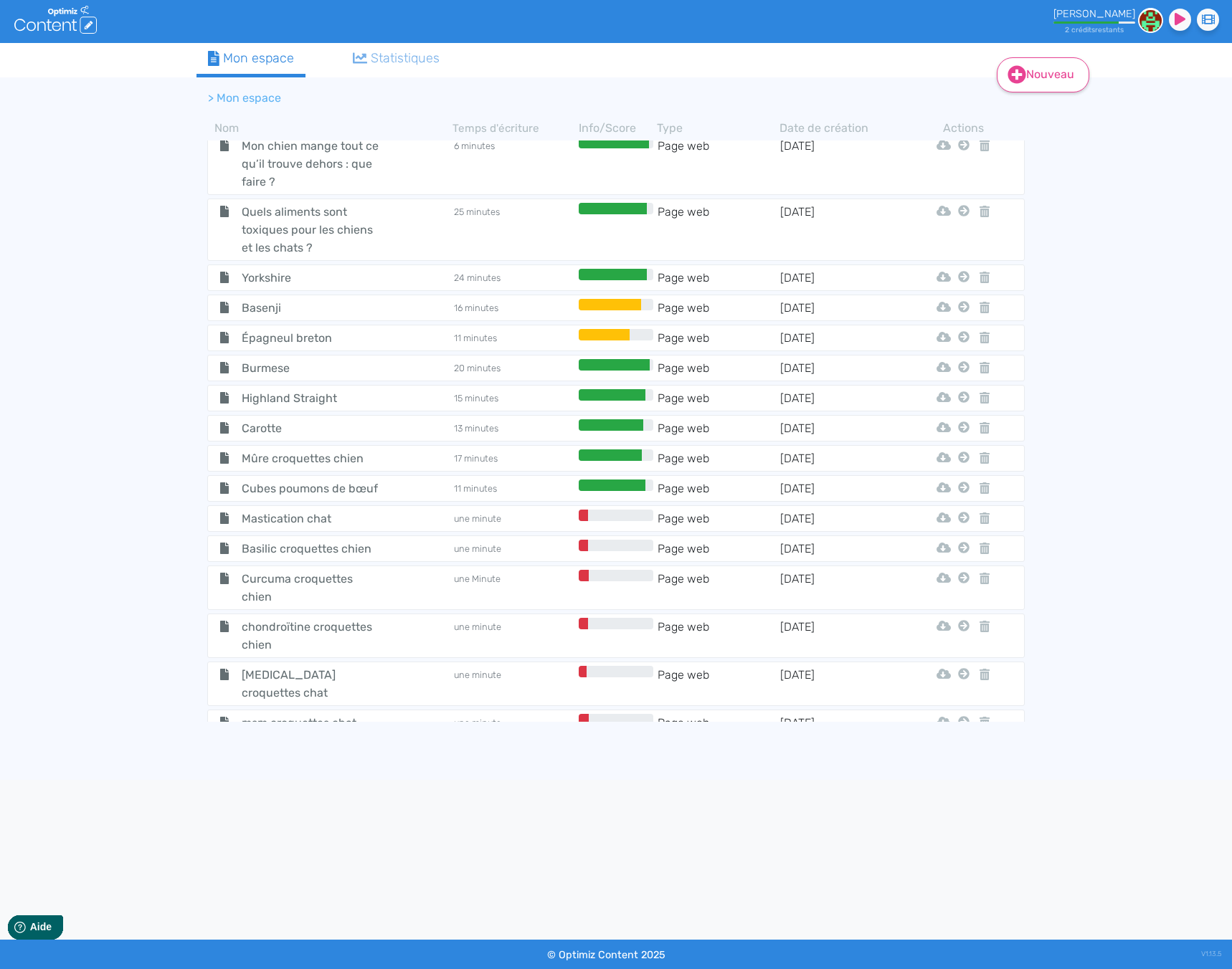
click at [1023, 82] on icon at bounding box center [1016, 74] width 19 height 19
click at [1028, 110] on button "Contenu" at bounding box center [1052, 111] width 115 height 23
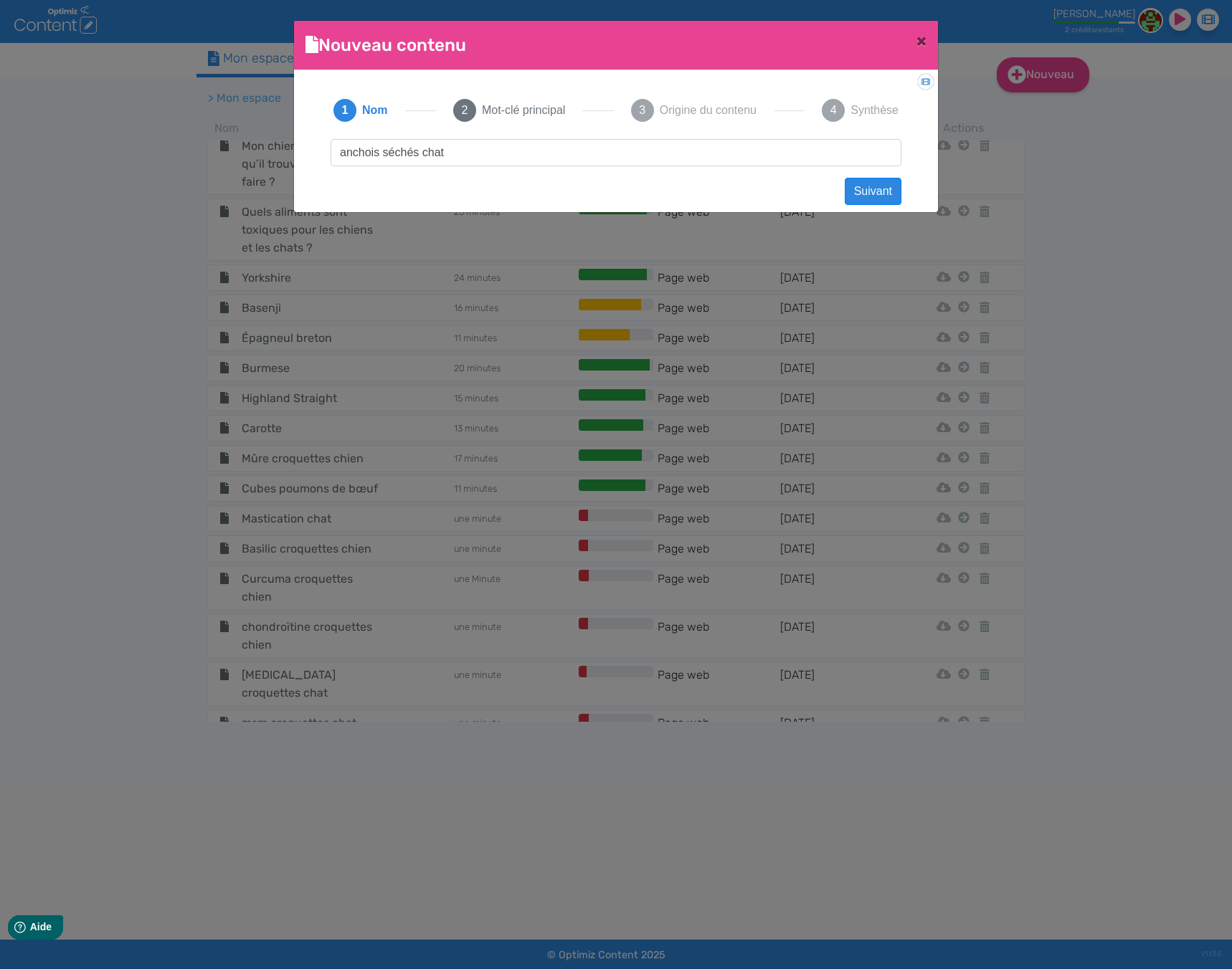
drag, startPoint x: 524, startPoint y: 148, endPoint x: 318, endPoint y: 146, distance: 206.5
click at [318, 146] on div "anchois séchés chat Suivant Précédent Suivant Contenu vide Créer un contenu [DE…" at bounding box center [615, 165] width 599 height 53
drag, startPoint x: 500, startPoint y: 144, endPoint x: 315, endPoint y: 144, distance: 184.3
click at [315, 144] on div "1 Nom 2 Mot-clé principal 3 Origine du contenu 4 Synthèse friandises chat [MEDI…" at bounding box center [615, 137] width 621 height 110
type input "friandises chat [MEDICAL_DATA]"
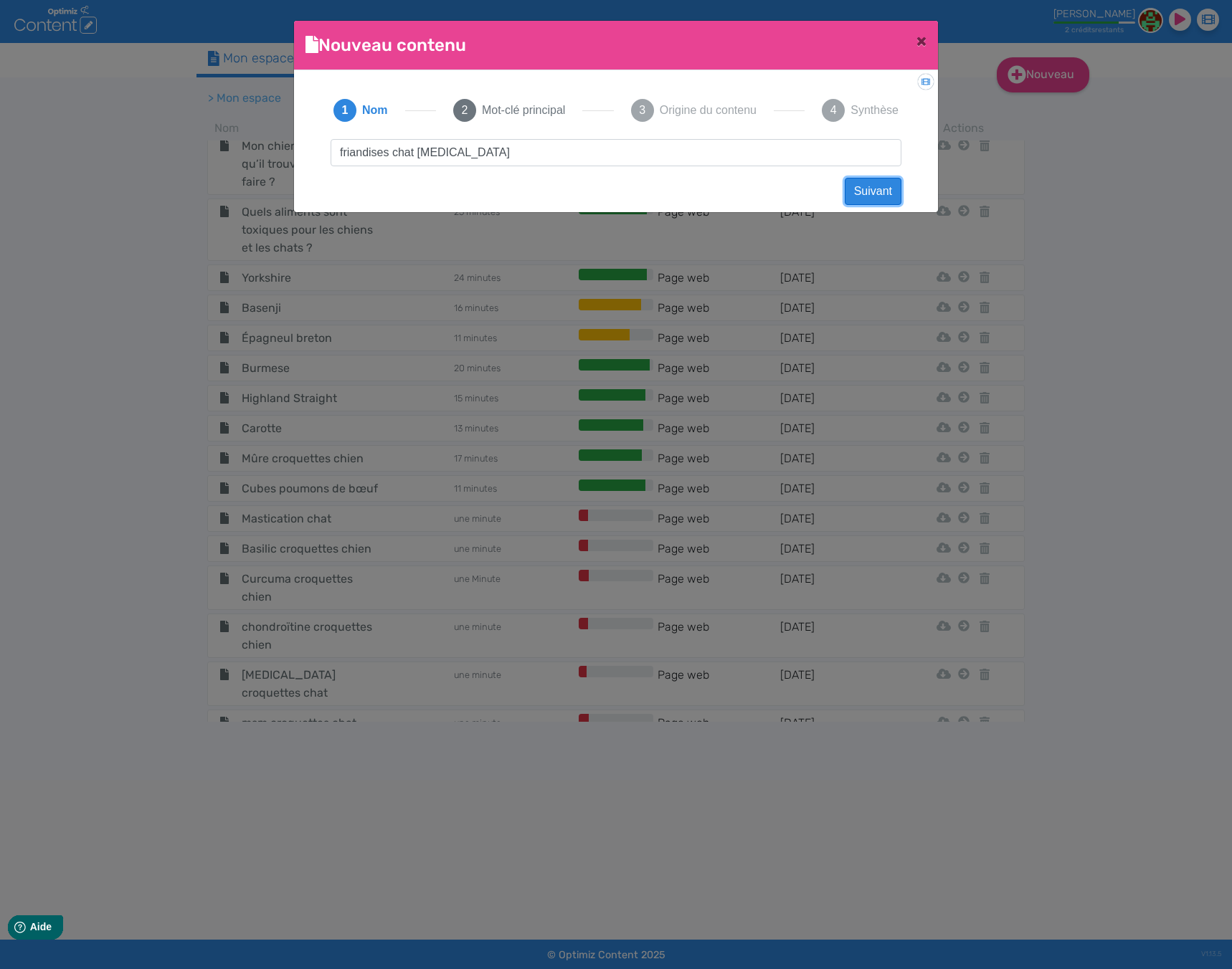
click at [870, 189] on button "Suivant" at bounding box center [873, 191] width 57 height 27
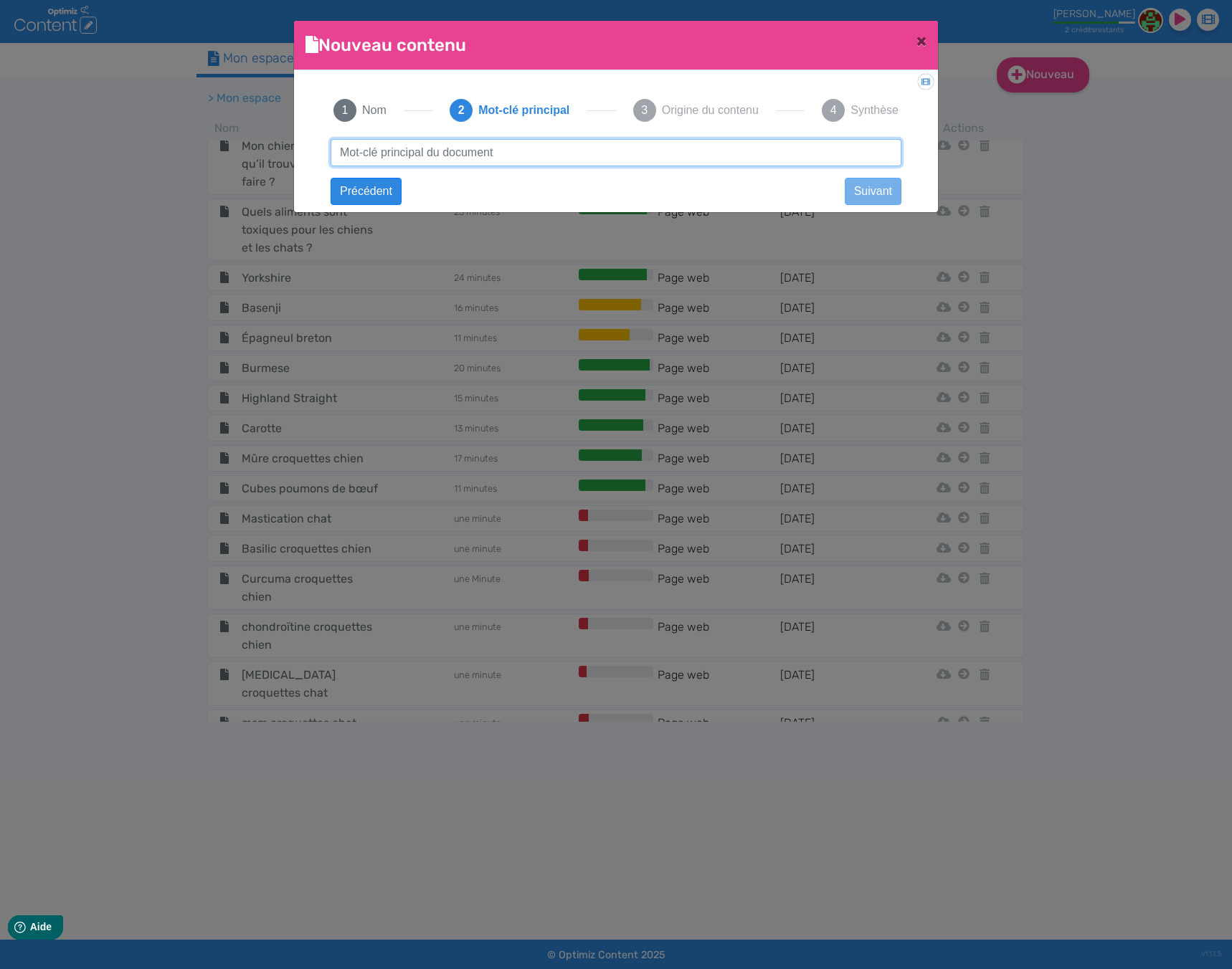
click at [561, 158] on input "text" at bounding box center [616, 152] width 571 height 27
paste input "friandises chat [MEDICAL_DATA]"
type input "friandises chat [MEDICAL_DATA]"
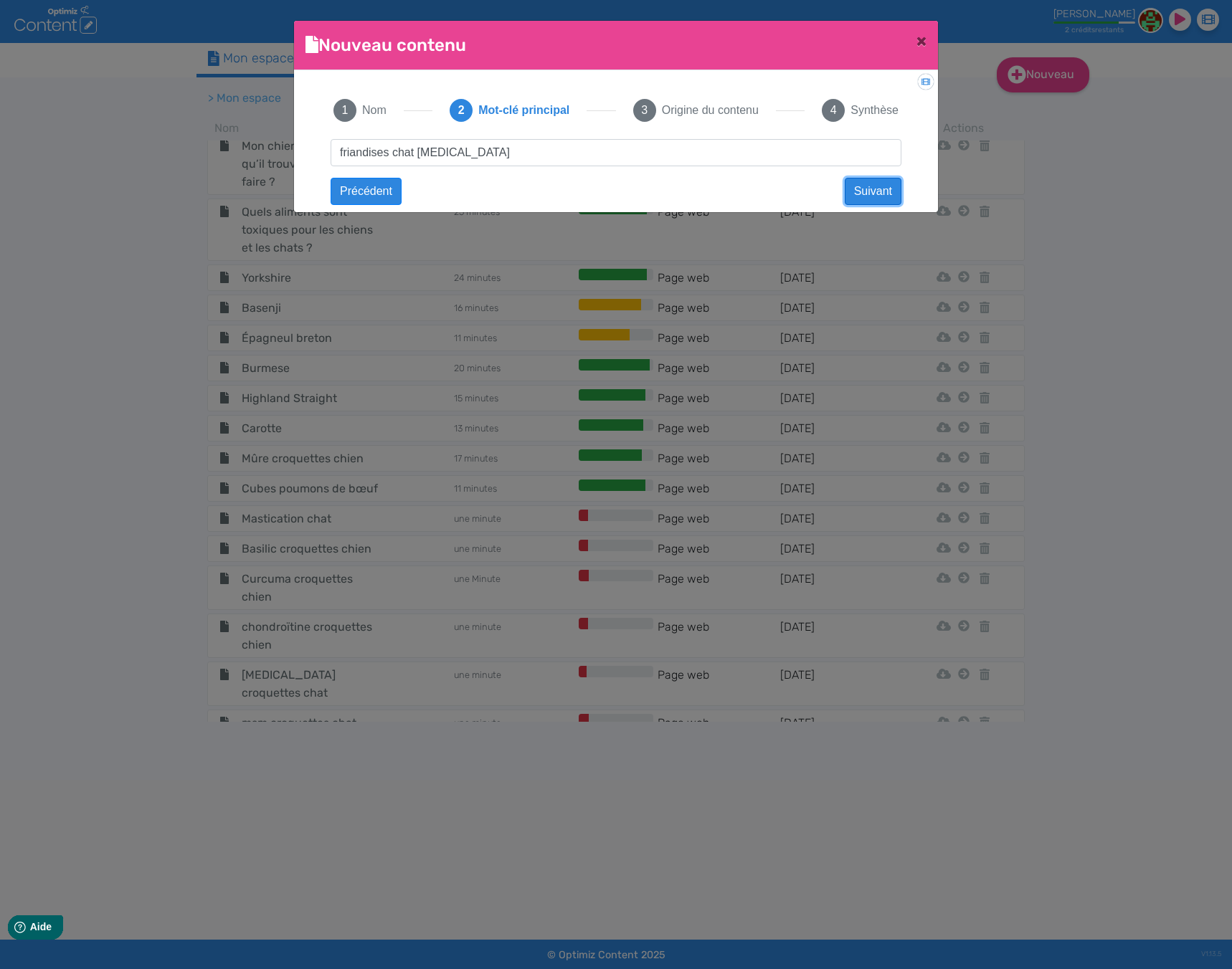
click at [863, 185] on button "Suivant" at bounding box center [873, 191] width 57 height 27
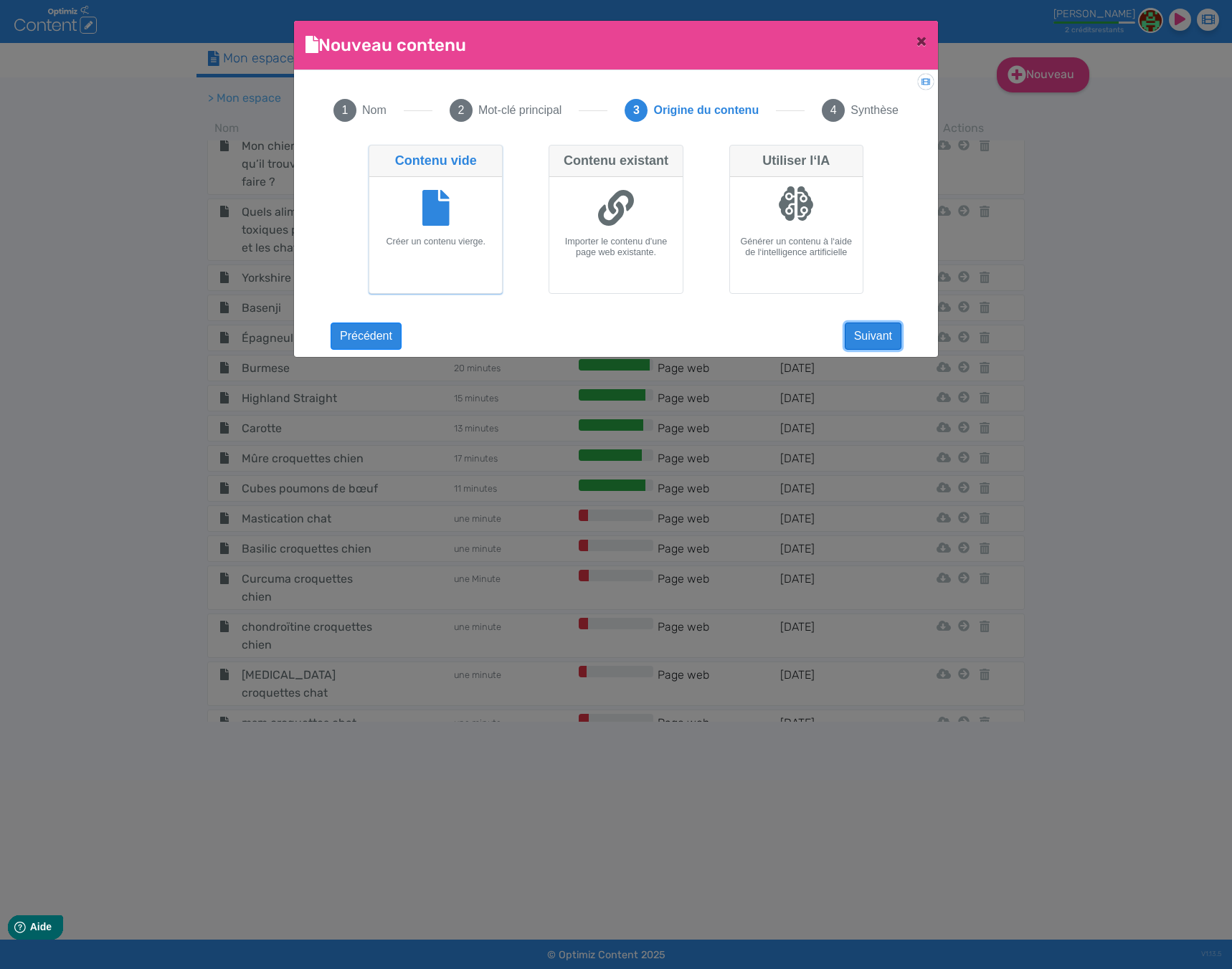
click at [880, 337] on button "Suivant" at bounding box center [873, 336] width 57 height 27
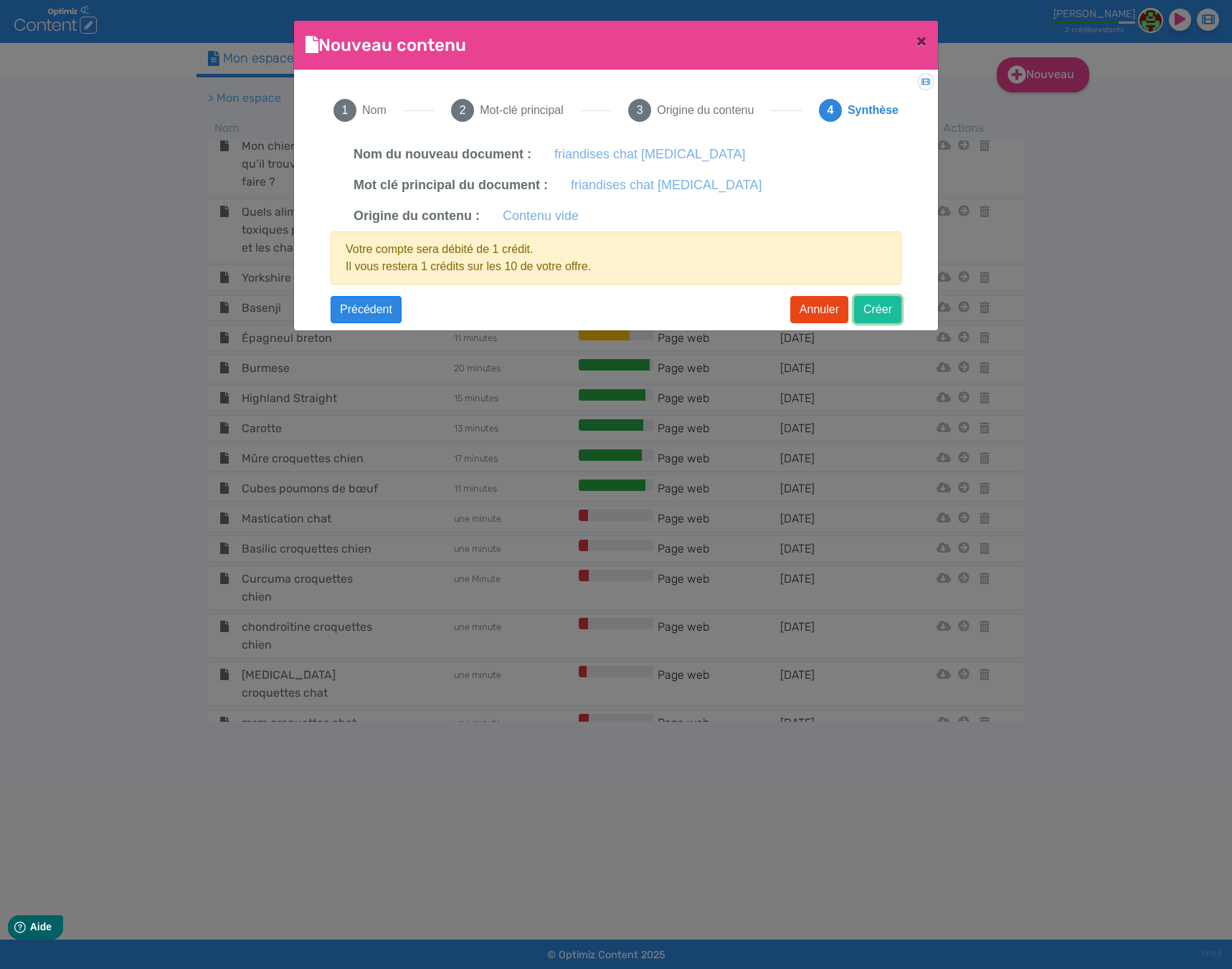
click at [884, 297] on button "Créer" at bounding box center [877, 309] width 47 height 27
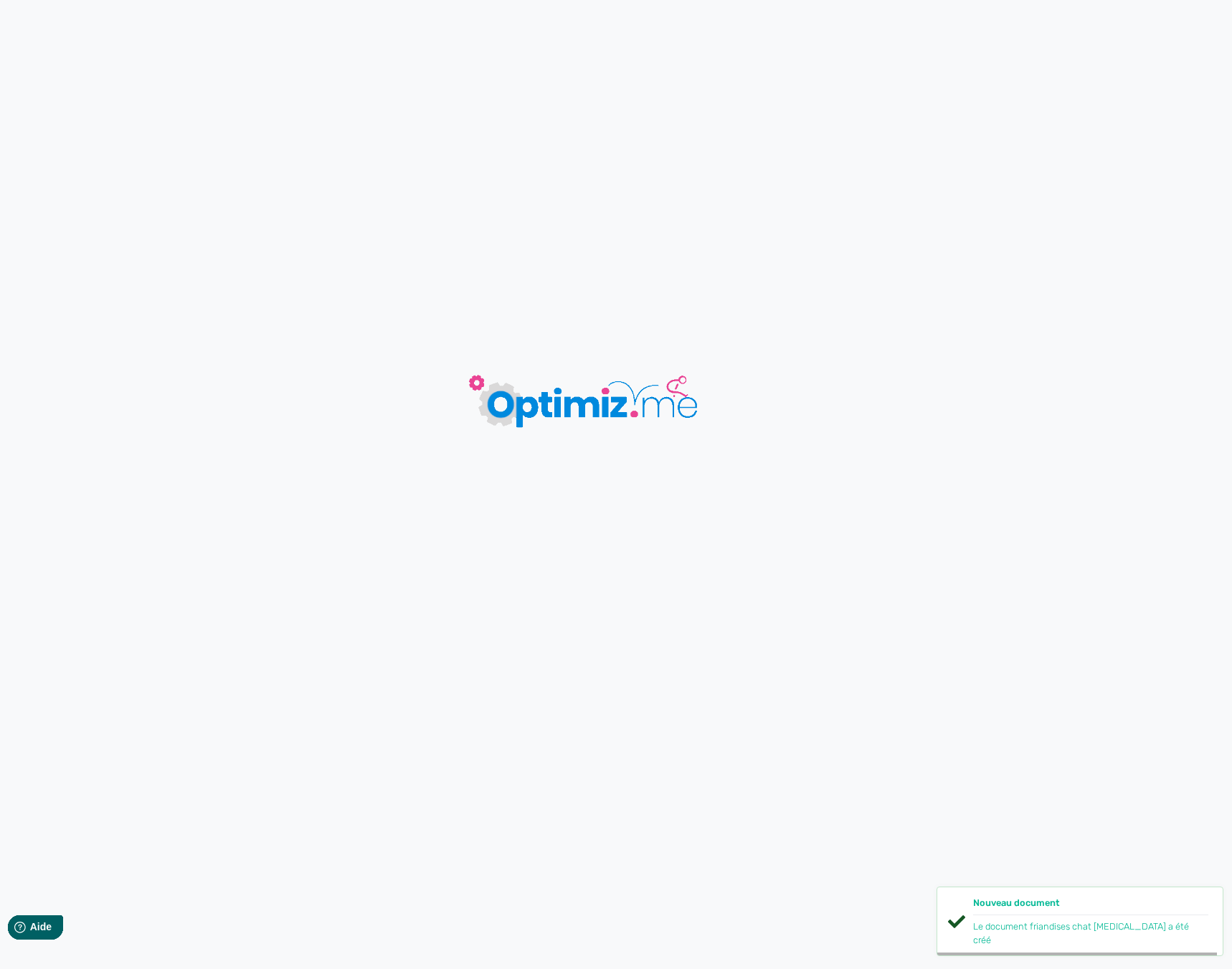
type input "friandises chat [MEDICAL_DATA]"
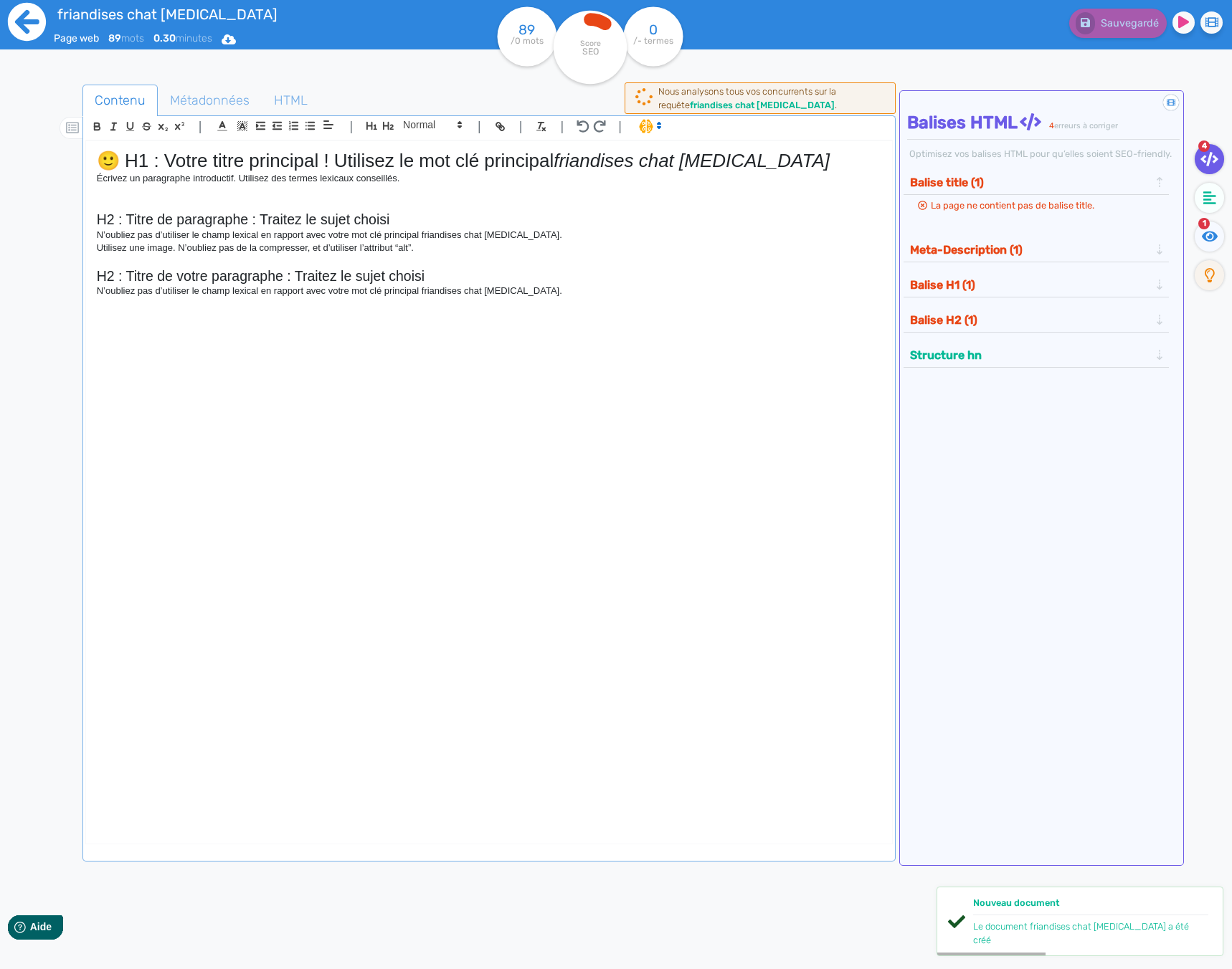
click at [32, 20] on icon at bounding box center [26, 21] width 39 height 39
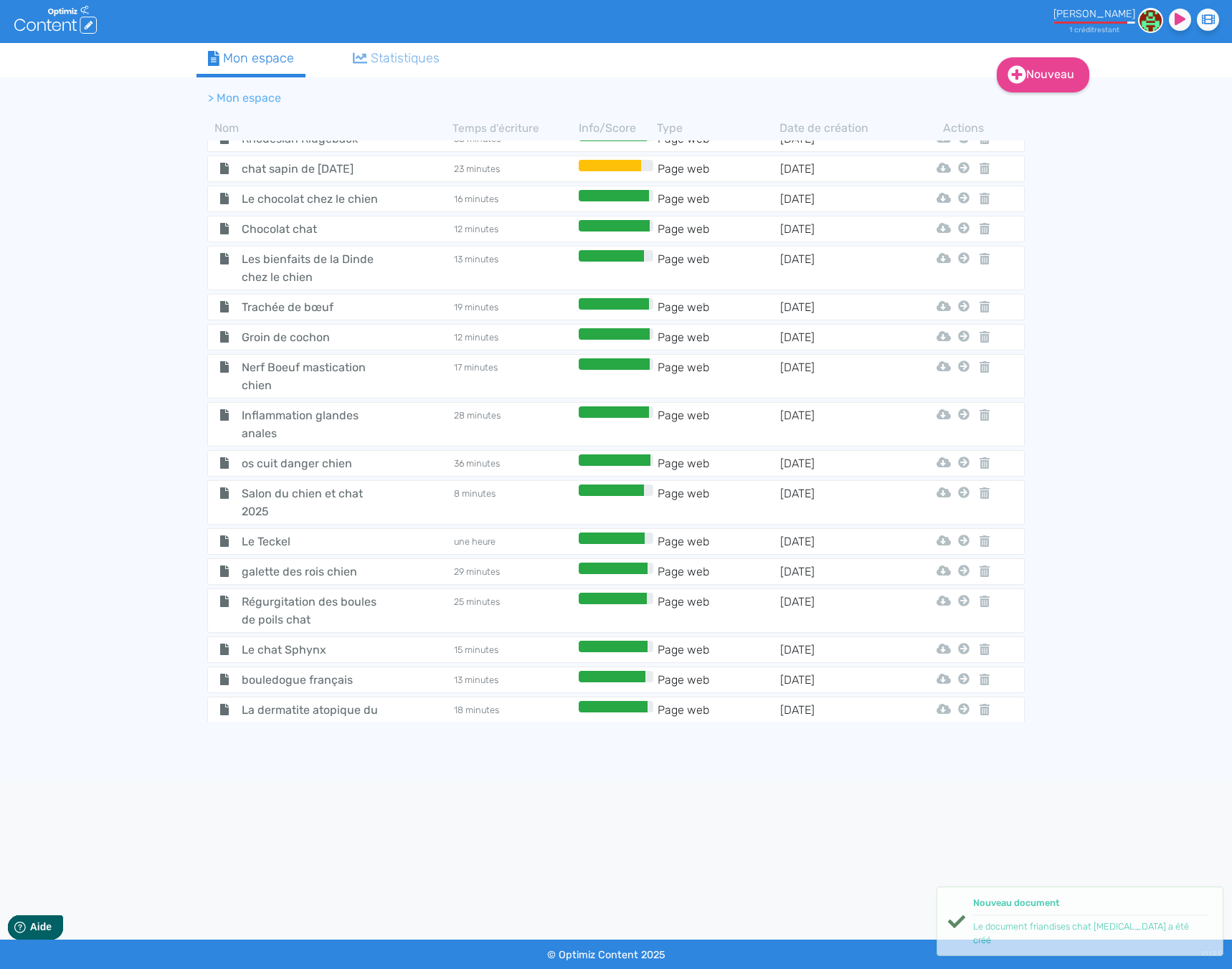
scroll to position [5210, 0]
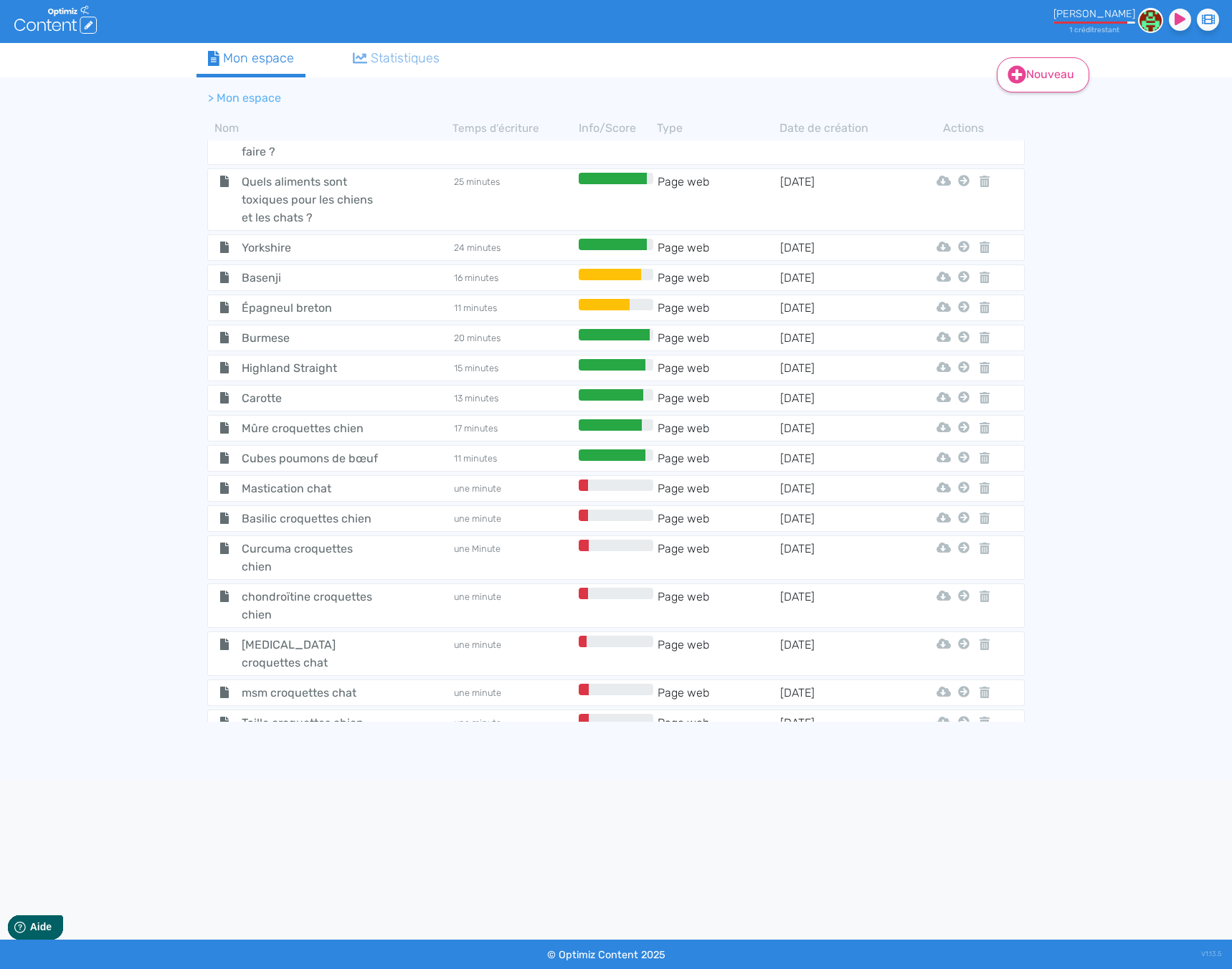
click at [1045, 69] on link "Nouveau" at bounding box center [1043, 74] width 92 height 35
click at [1033, 117] on button "Contenu" at bounding box center [1052, 111] width 115 height 23
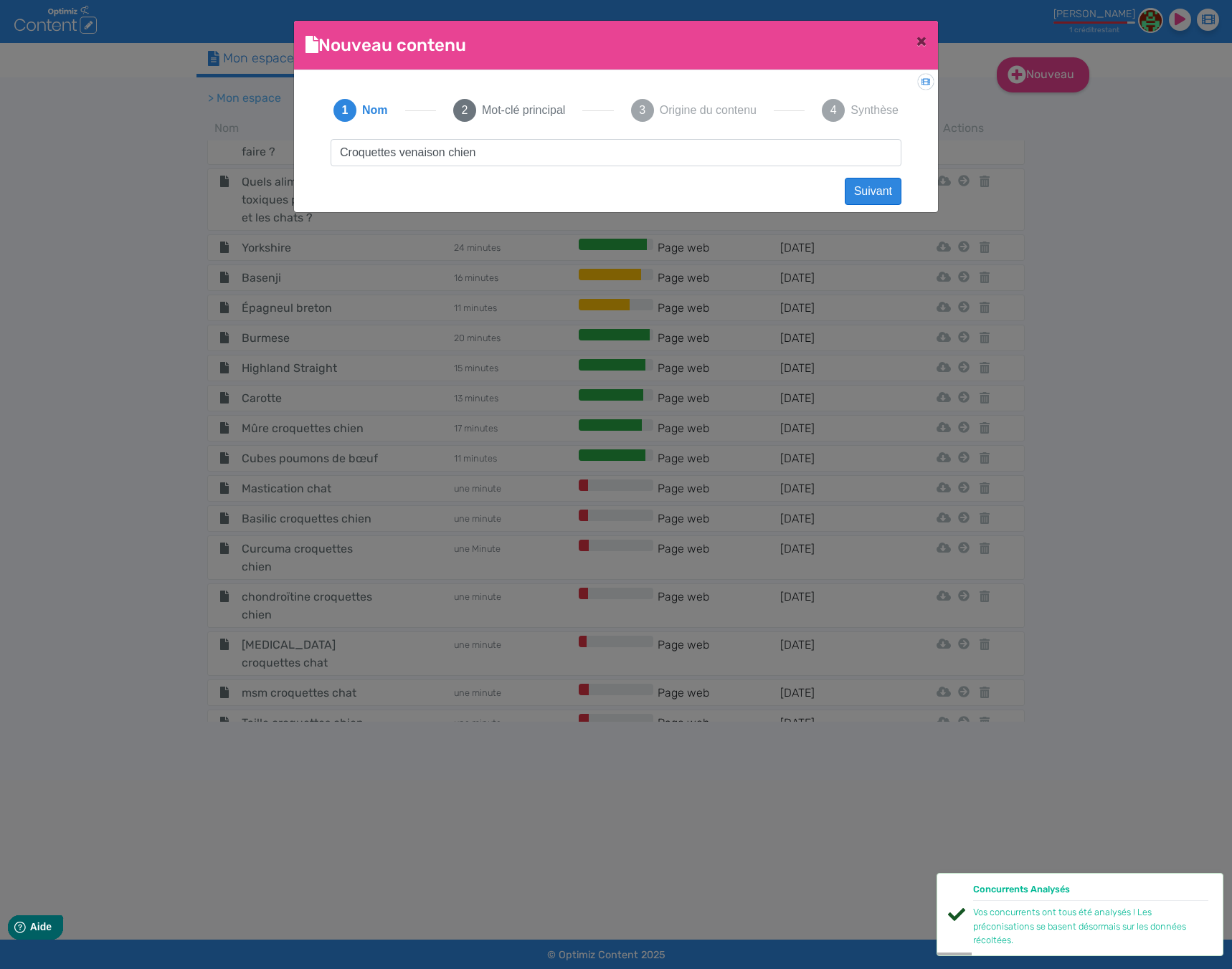
type input "Croquettes venaison chien"
click at [887, 194] on button "Suivant" at bounding box center [873, 191] width 57 height 27
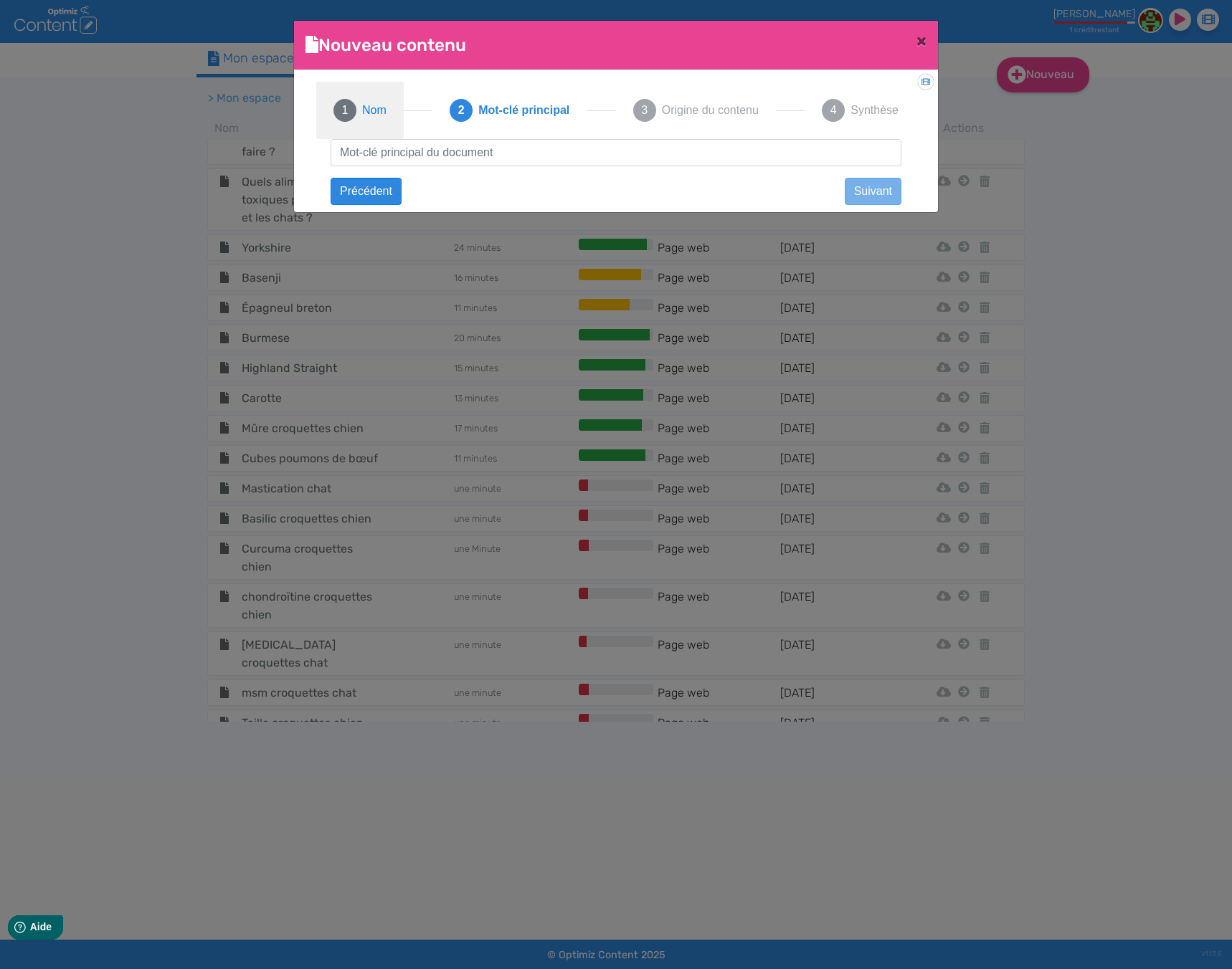
click at [376, 123] on button "1 Nom" at bounding box center [359, 110] width 87 height 57
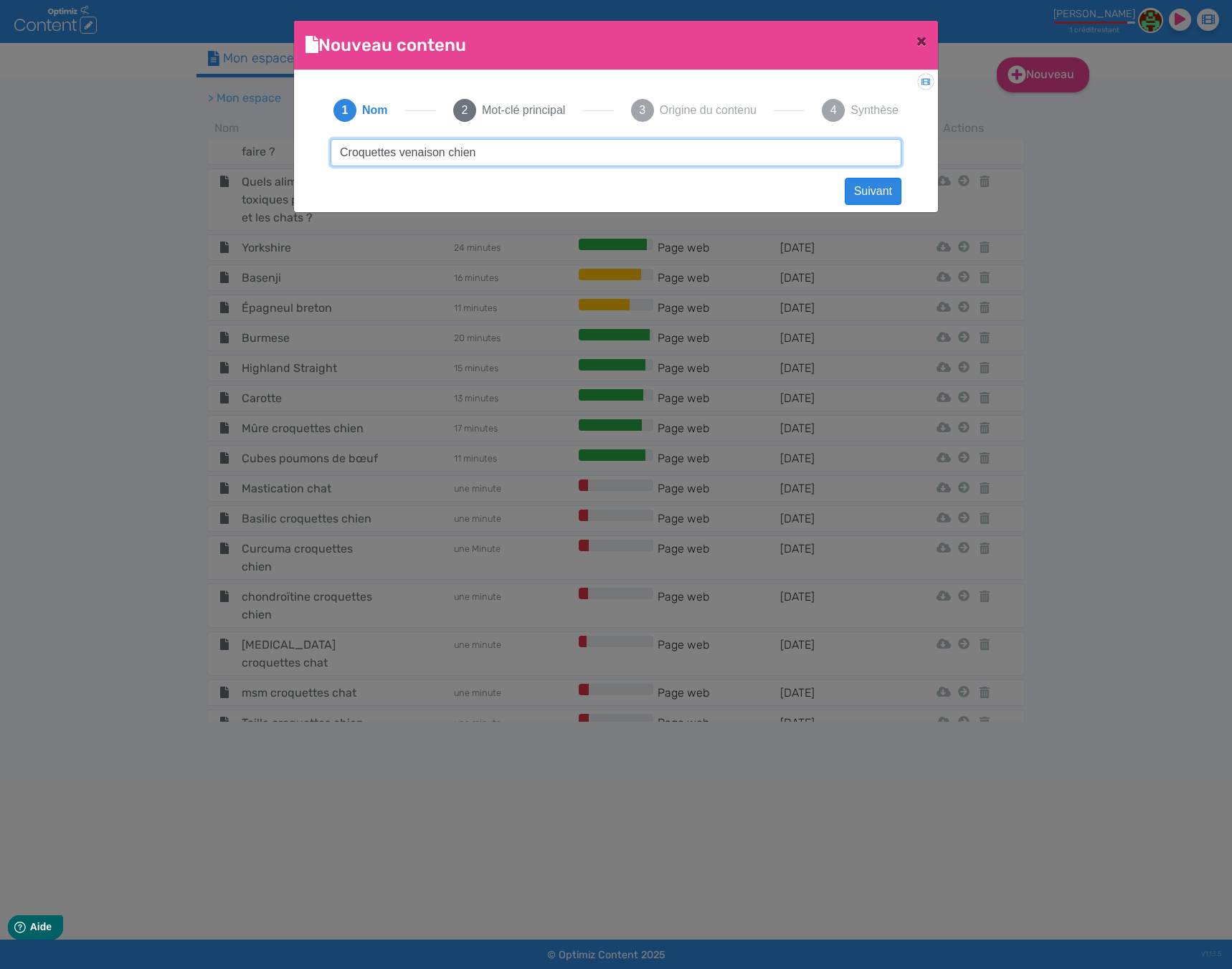
click at [440, 153] on input "Croquettes venaison chien" at bounding box center [616, 152] width 571 height 27
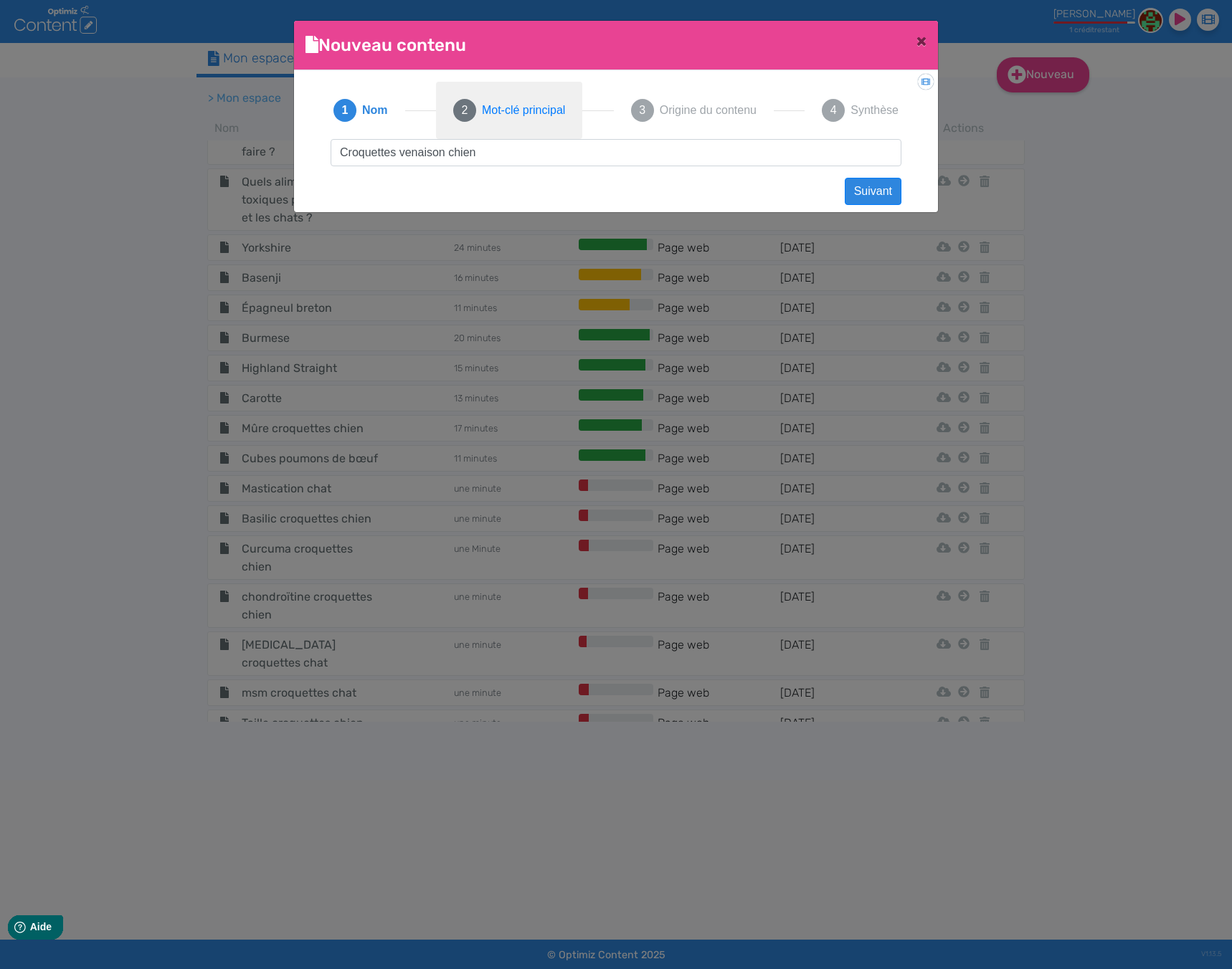
click at [495, 103] on span "Mot-clé principal" at bounding box center [523, 110] width 83 height 17
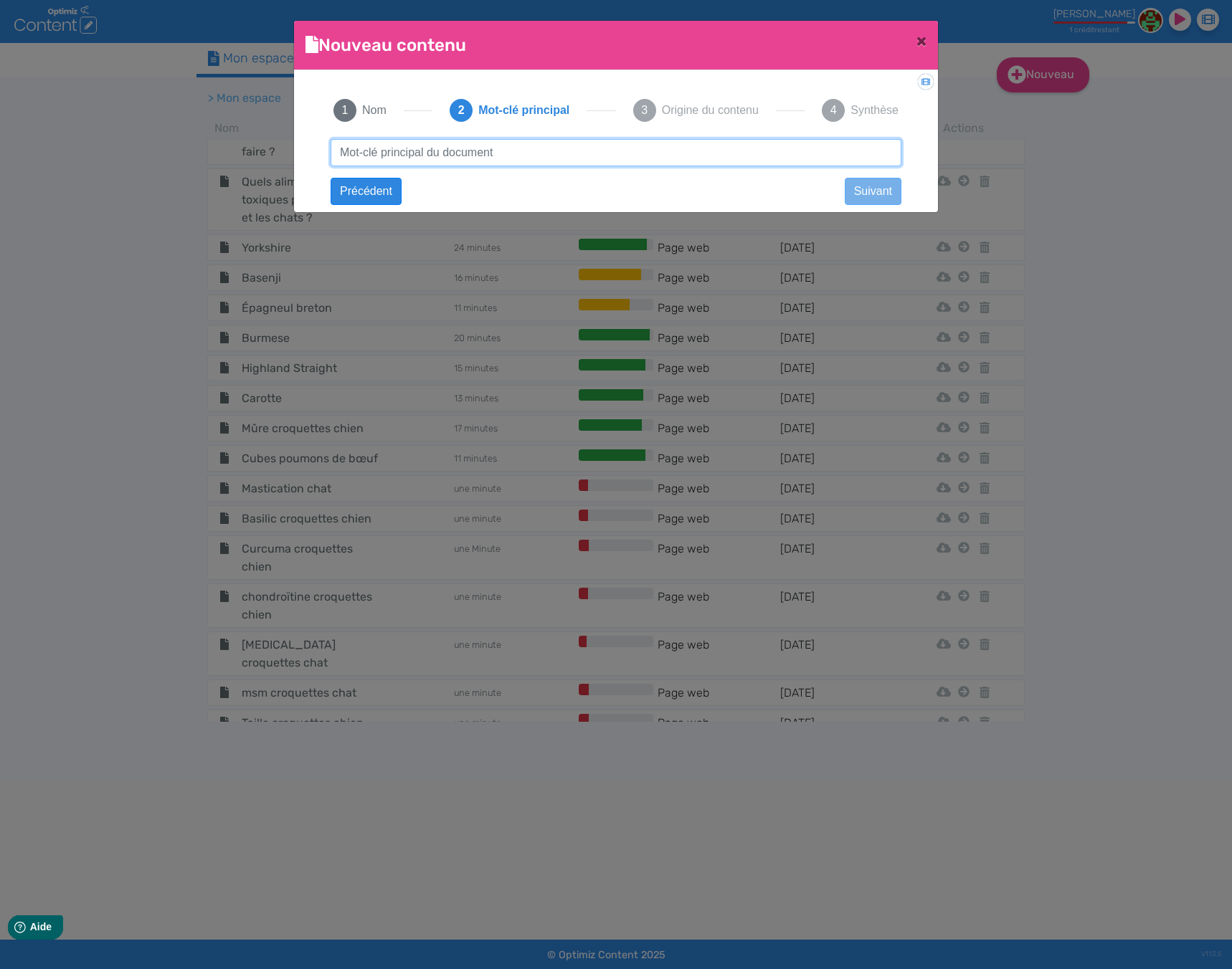
click at [490, 153] on input "text" at bounding box center [616, 152] width 571 height 27
paste input "Croquettes venaison chien"
type input "Croquettes venaison chien"
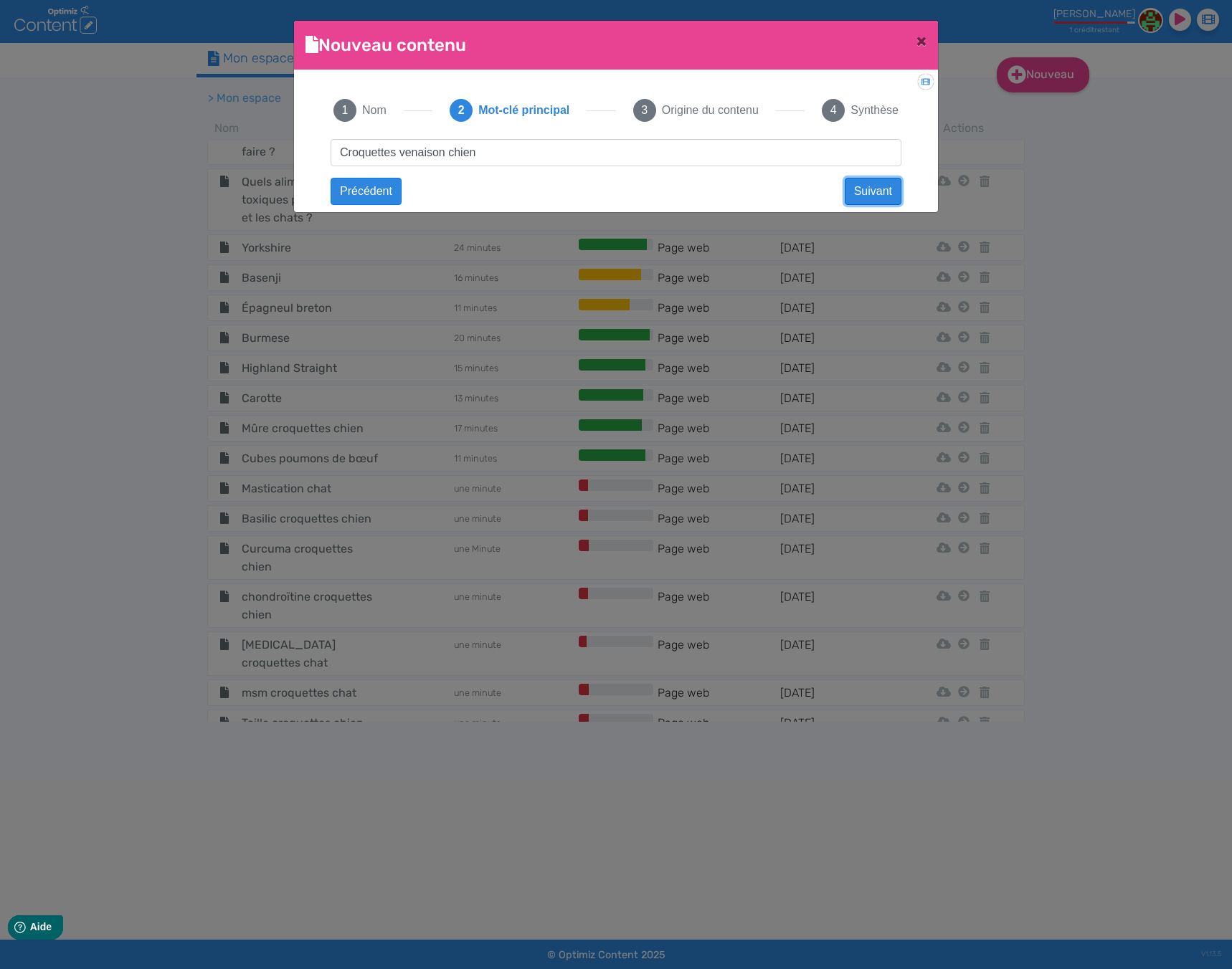
click at [882, 186] on button "Suivant" at bounding box center [873, 191] width 57 height 27
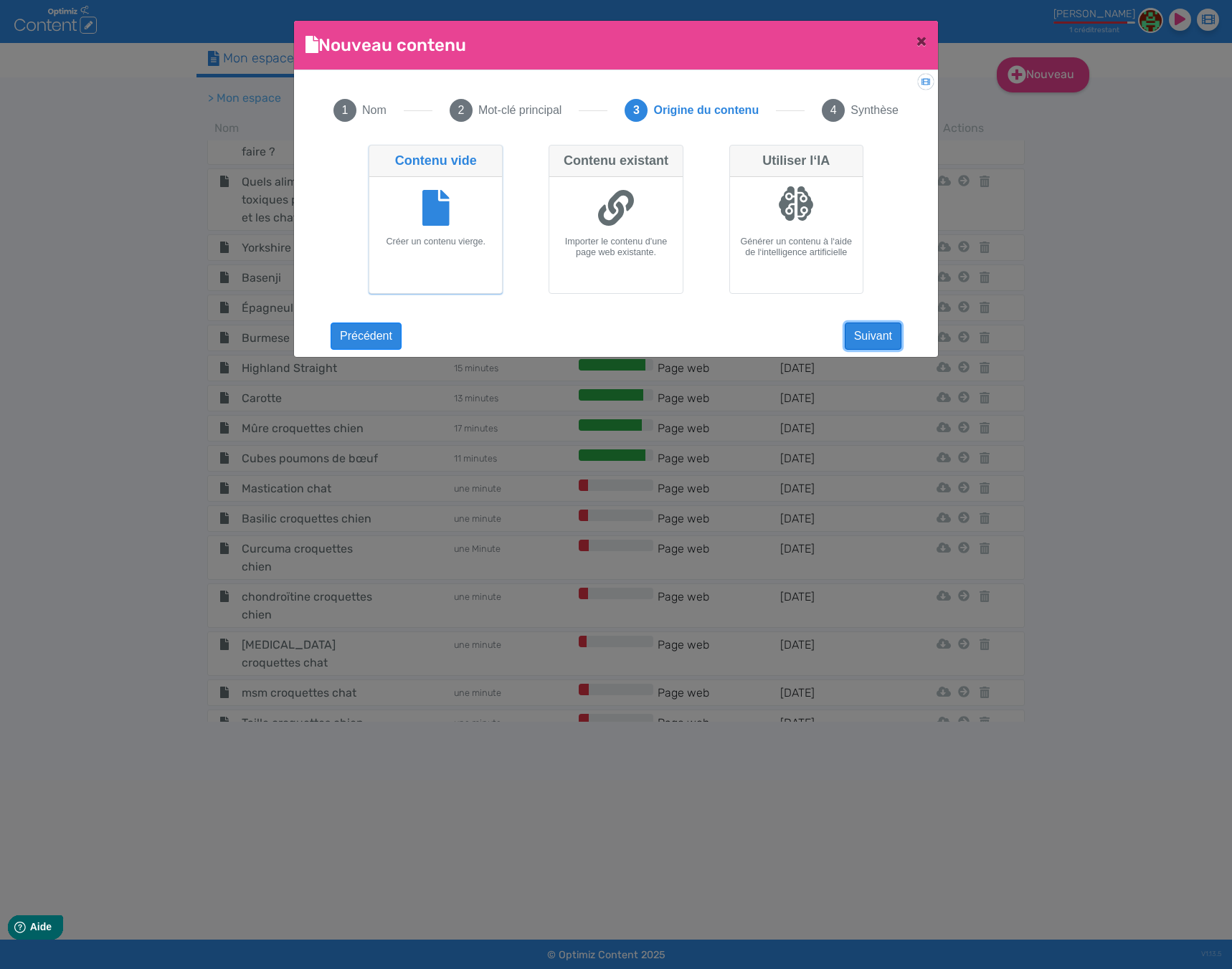
click at [884, 341] on button "Suivant" at bounding box center [873, 336] width 57 height 27
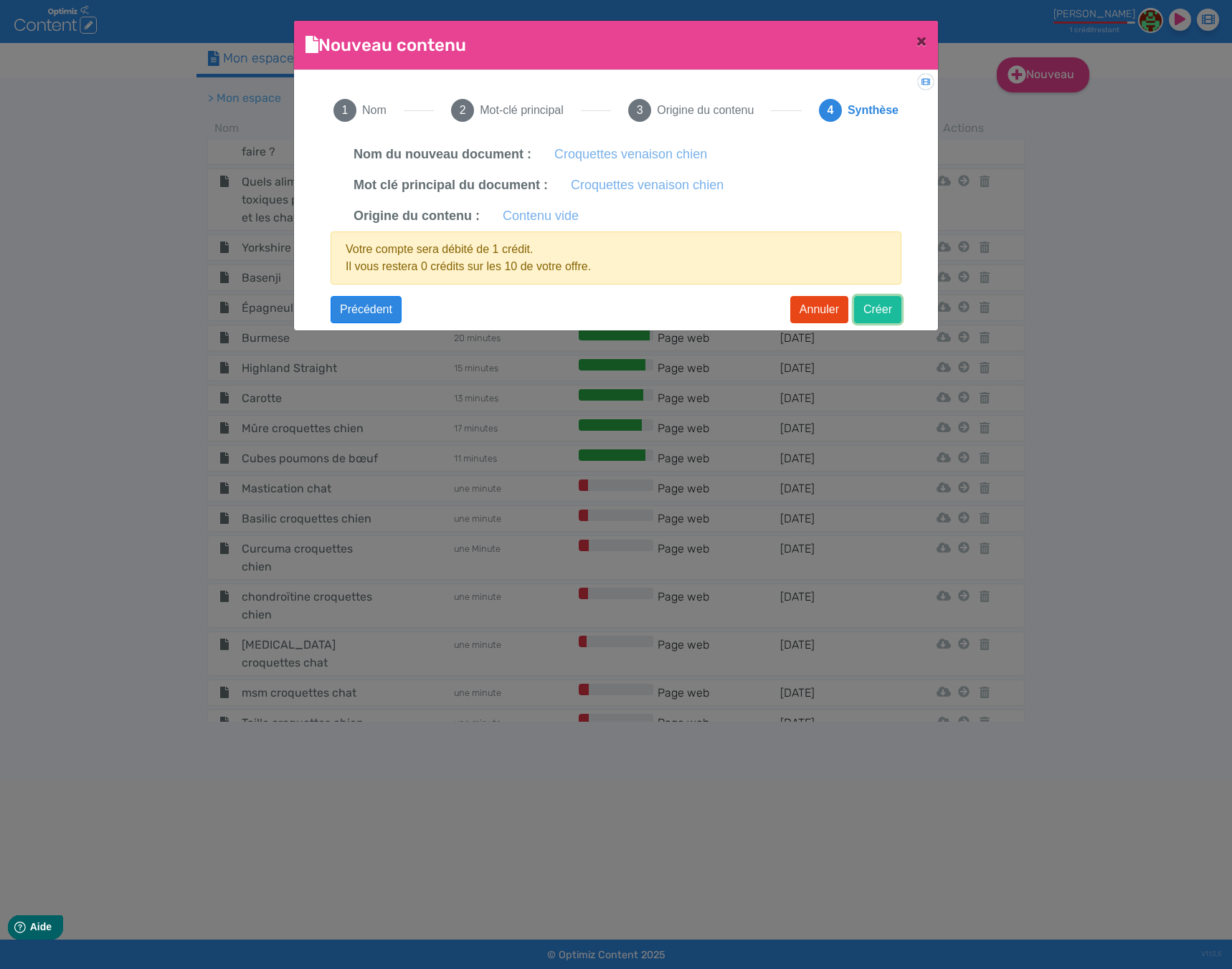
click at [878, 315] on button "Créer" at bounding box center [877, 309] width 47 height 27
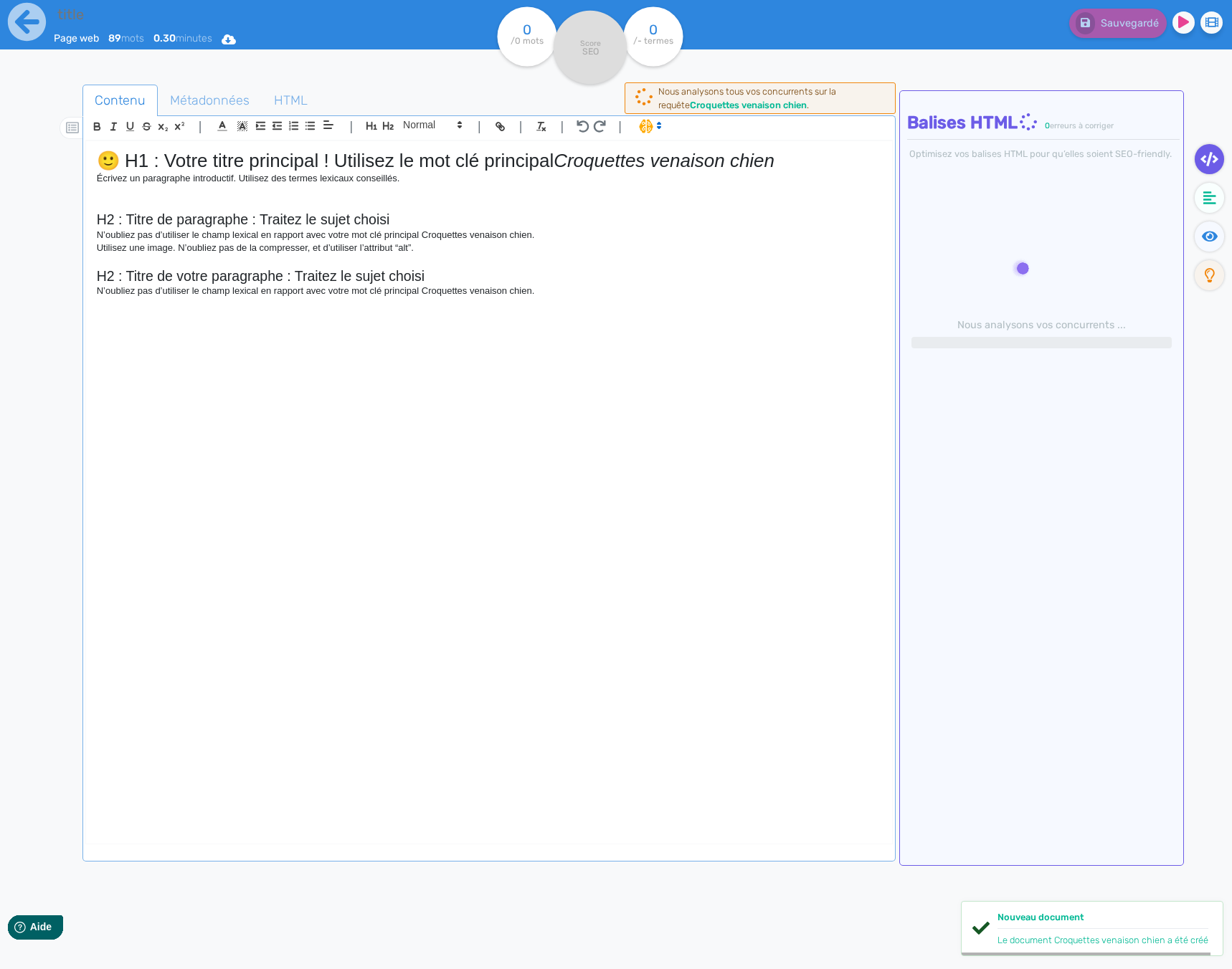
type input "Croquettes venaison chien"
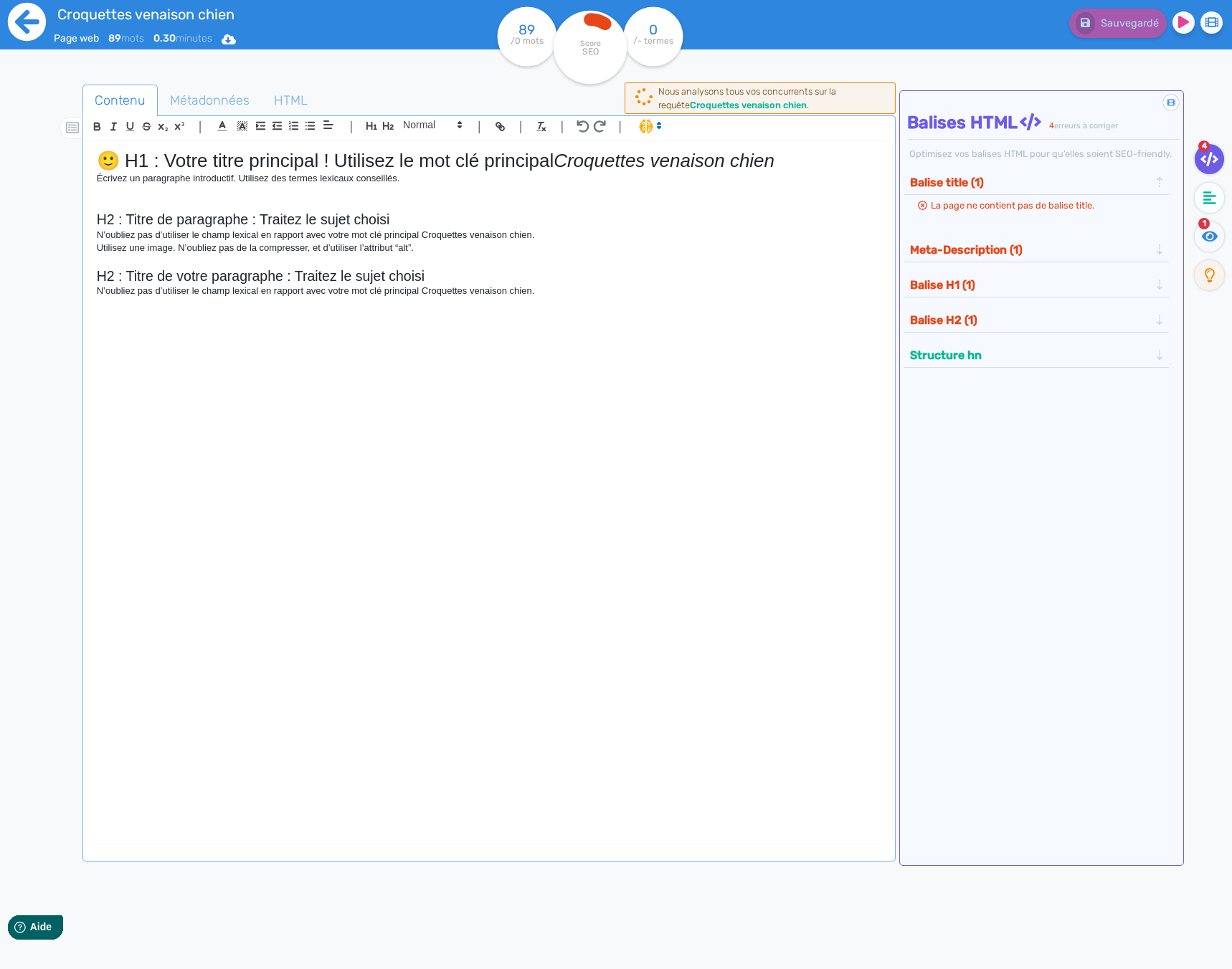
click at [11, 2] on icon at bounding box center [26, 21] width 39 height 39
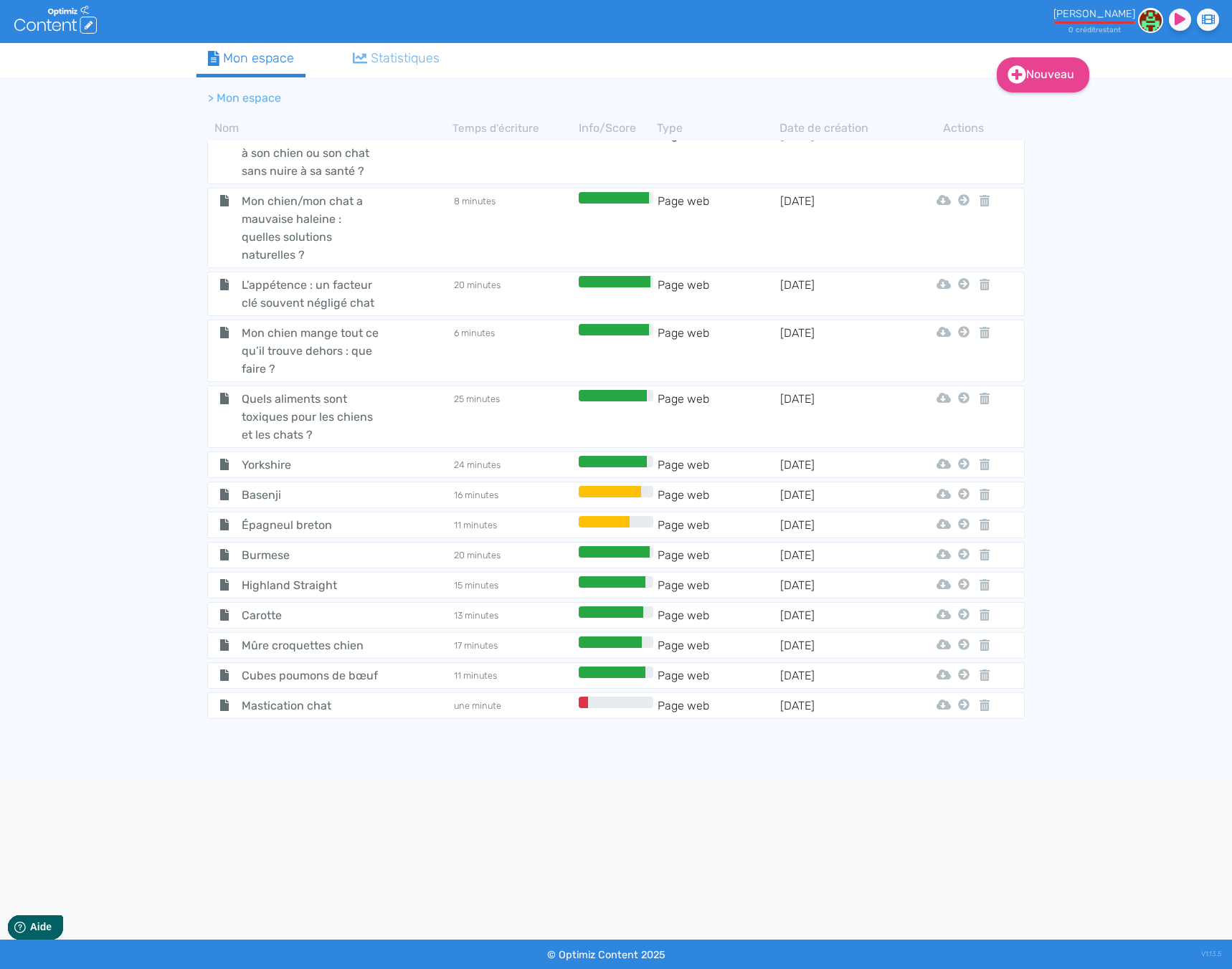
scroll to position [5255, 0]
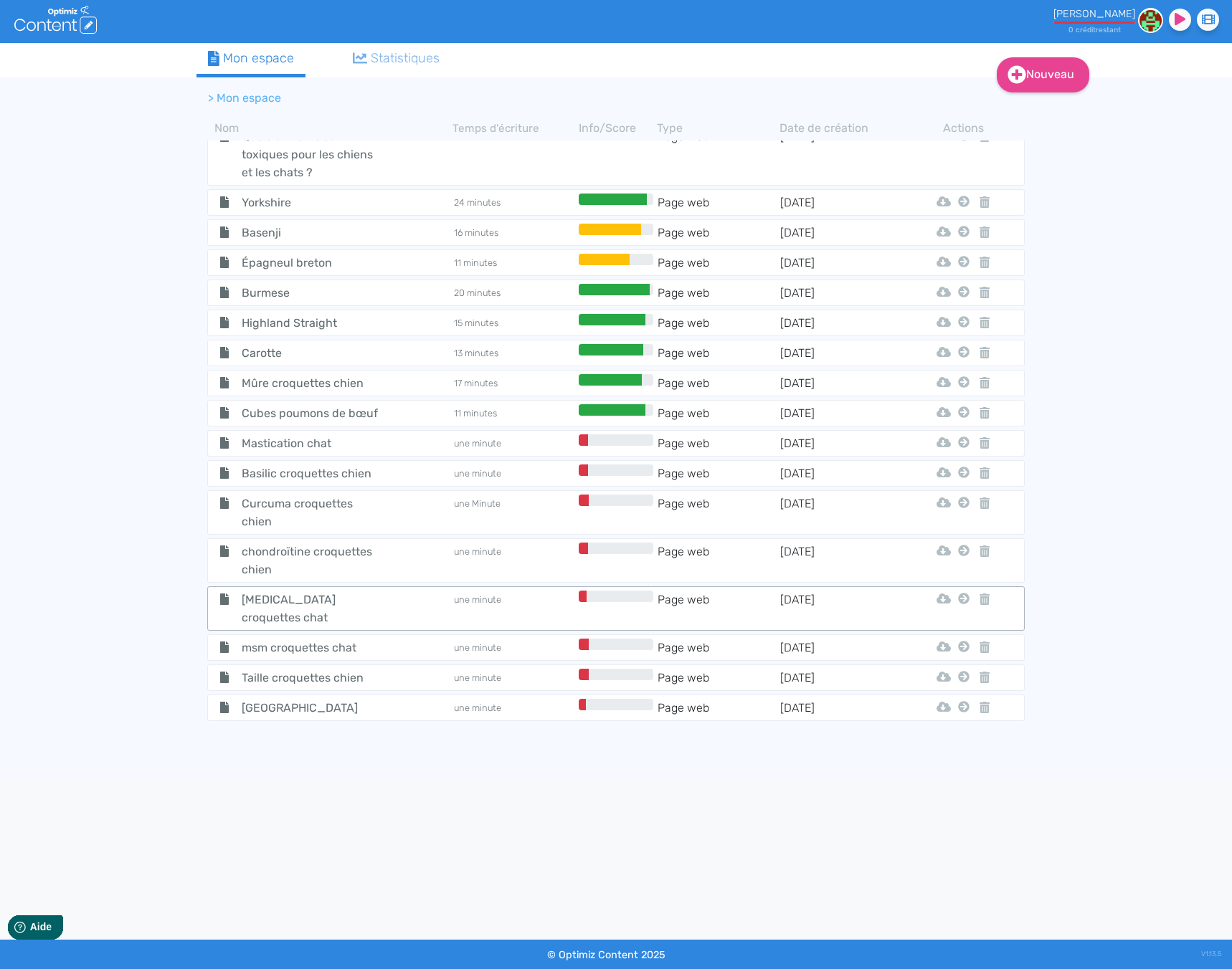
click at [356, 587] on tr "[MEDICAL_DATA] croquettes chat une minute Page web [DATE] Html Pdf Word Mon Pre…" at bounding box center [615, 609] width 817 height 44
click at [314, 591] on span "[MEDICAL_DATA] croquettes chat" at bounding box center [311, 609] width 161 height 36
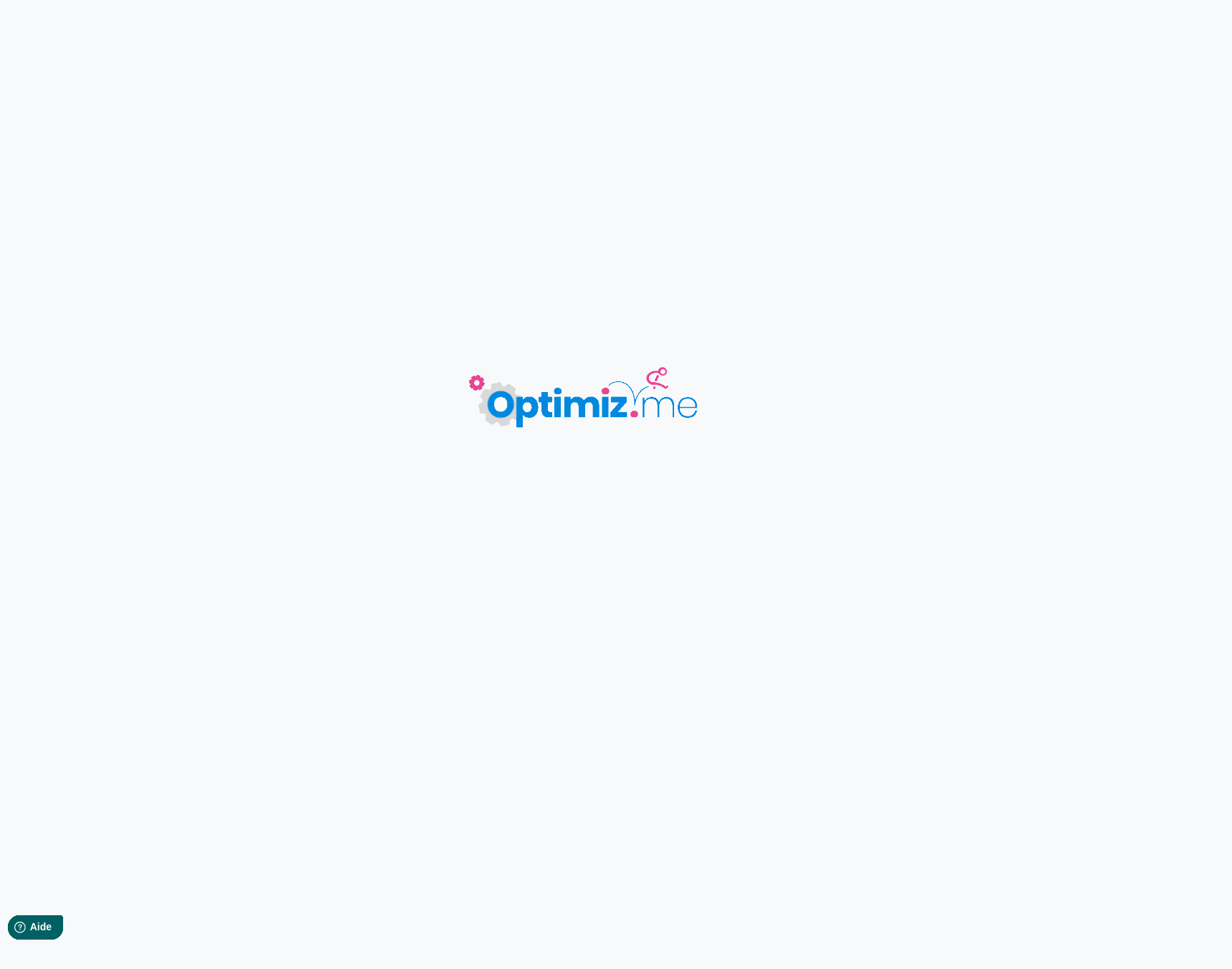
type input "[MEDICAL_DATA] croquettes chat"
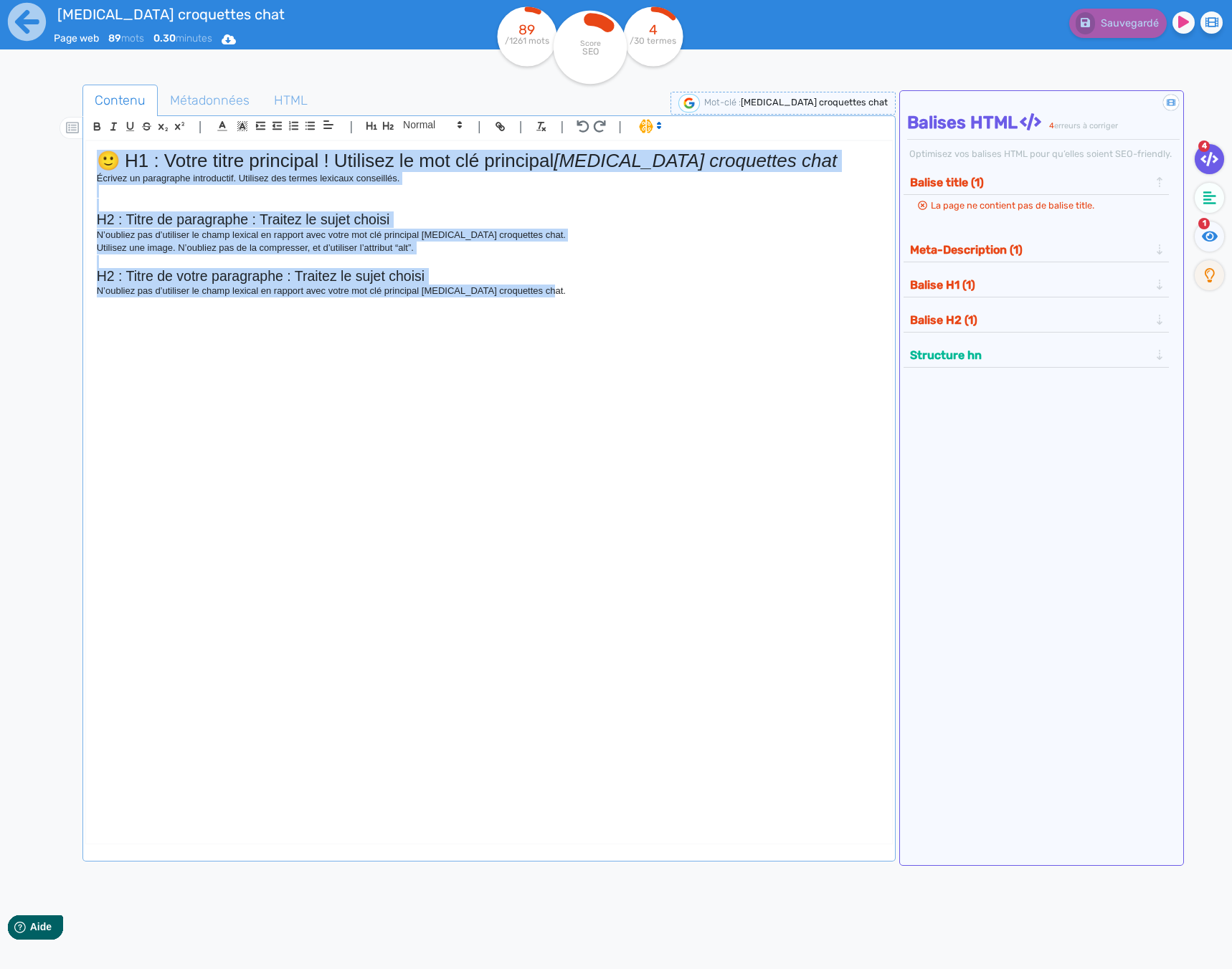
drag, startPoint x: 864, startPoint y: 429, endPoint x: -62, endPoint y: 104, distance: 981.7
click at [0, 104] on html "[MEDICAL_DATA] croquettes chat Page web 89 mots 0.30 minutes Html Pdf Word 89 /…" at bounding box center [616, 484] width 1232 height 969
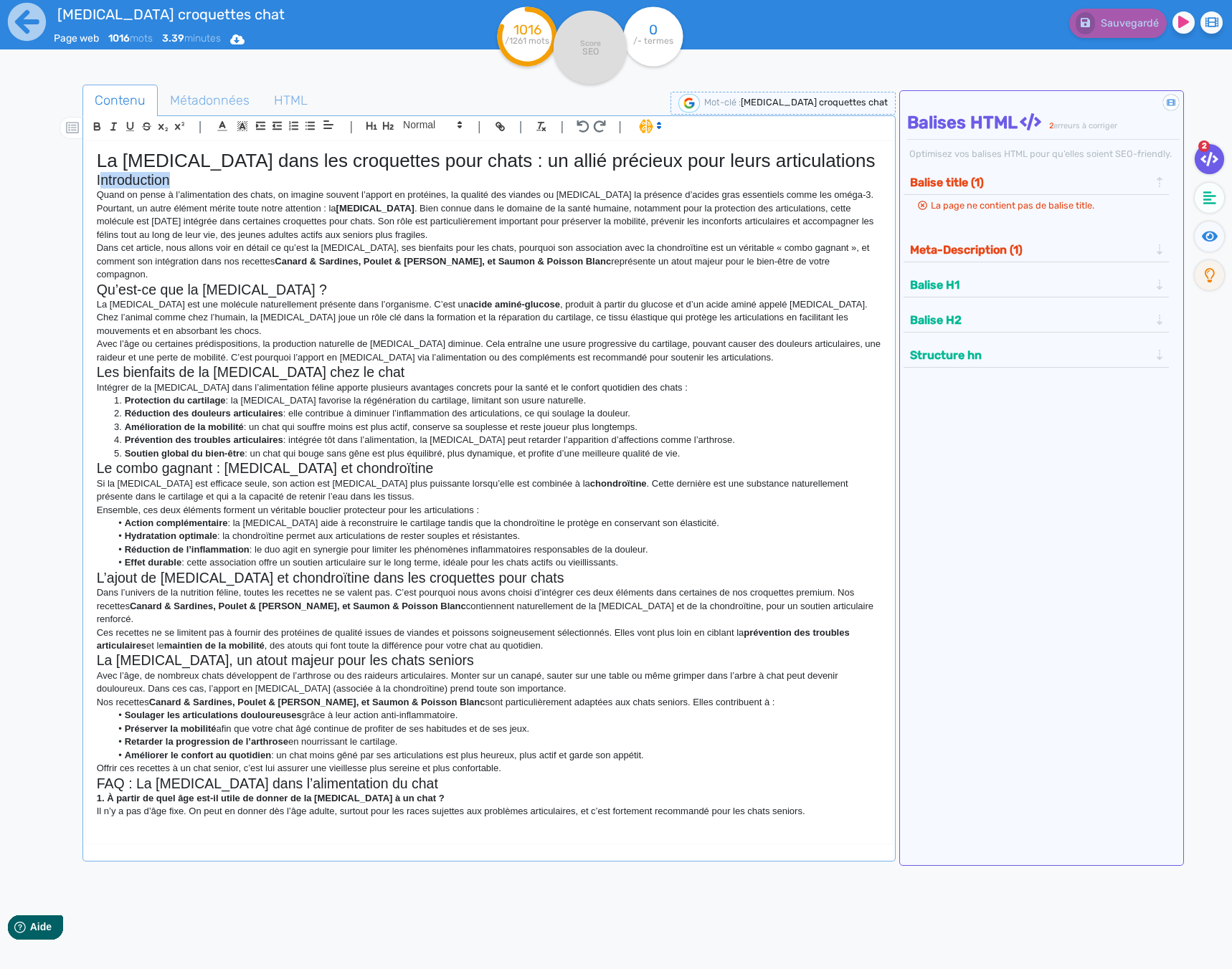
drag, startPoint x: 189, startPoint y: 179, endPoint x: 99, endPoint y: 179, distance: 90.3
click at [99, 179] on h2 "Introduction" at bounding box center [489, 180] width 784 height 16
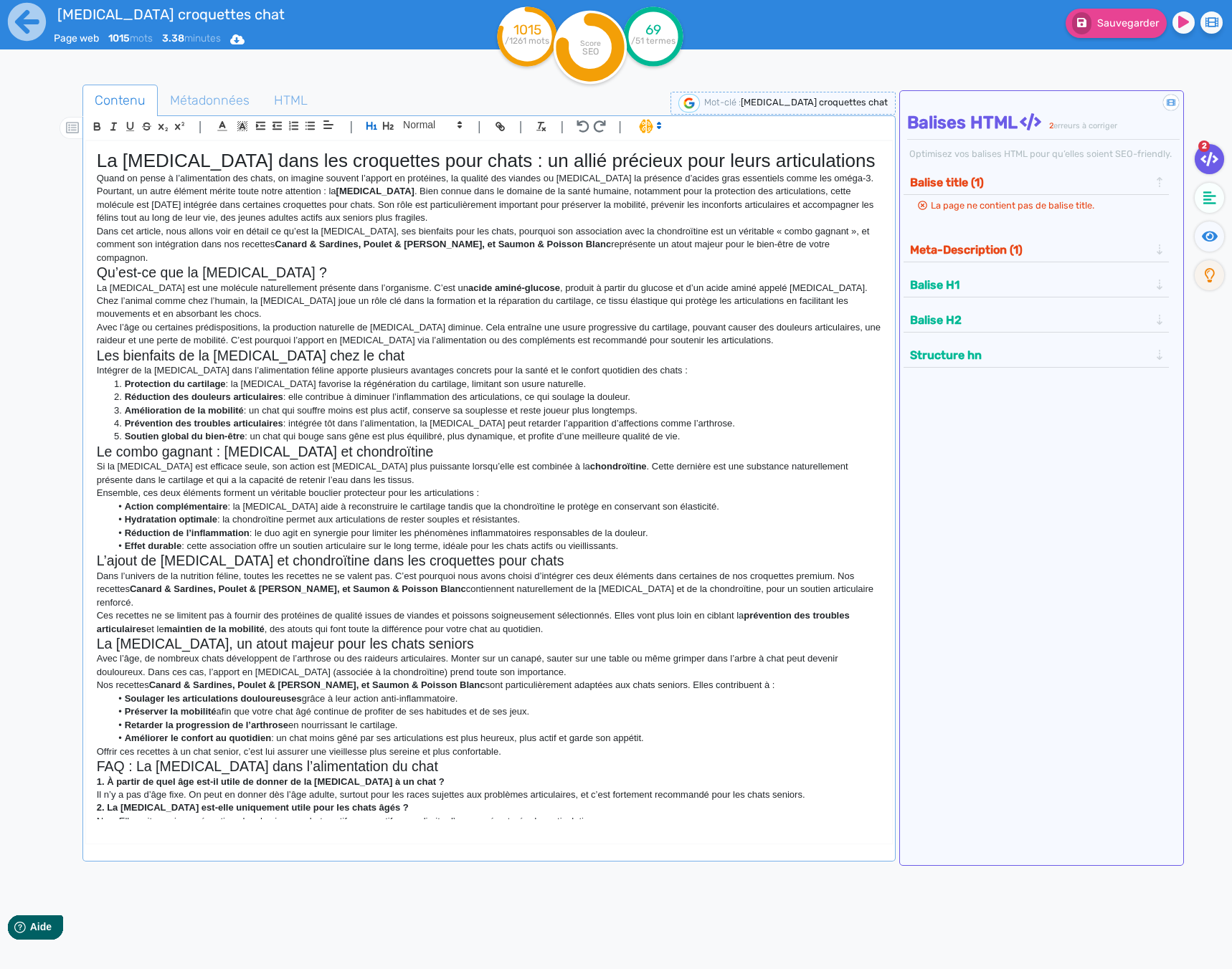
click at [851, 244] on p "Dans cet article, nous allons voir en détail ce qu’est la [MEDICAL_DATA], ses b…" at bounding box center [489, 244] width 784 height 39
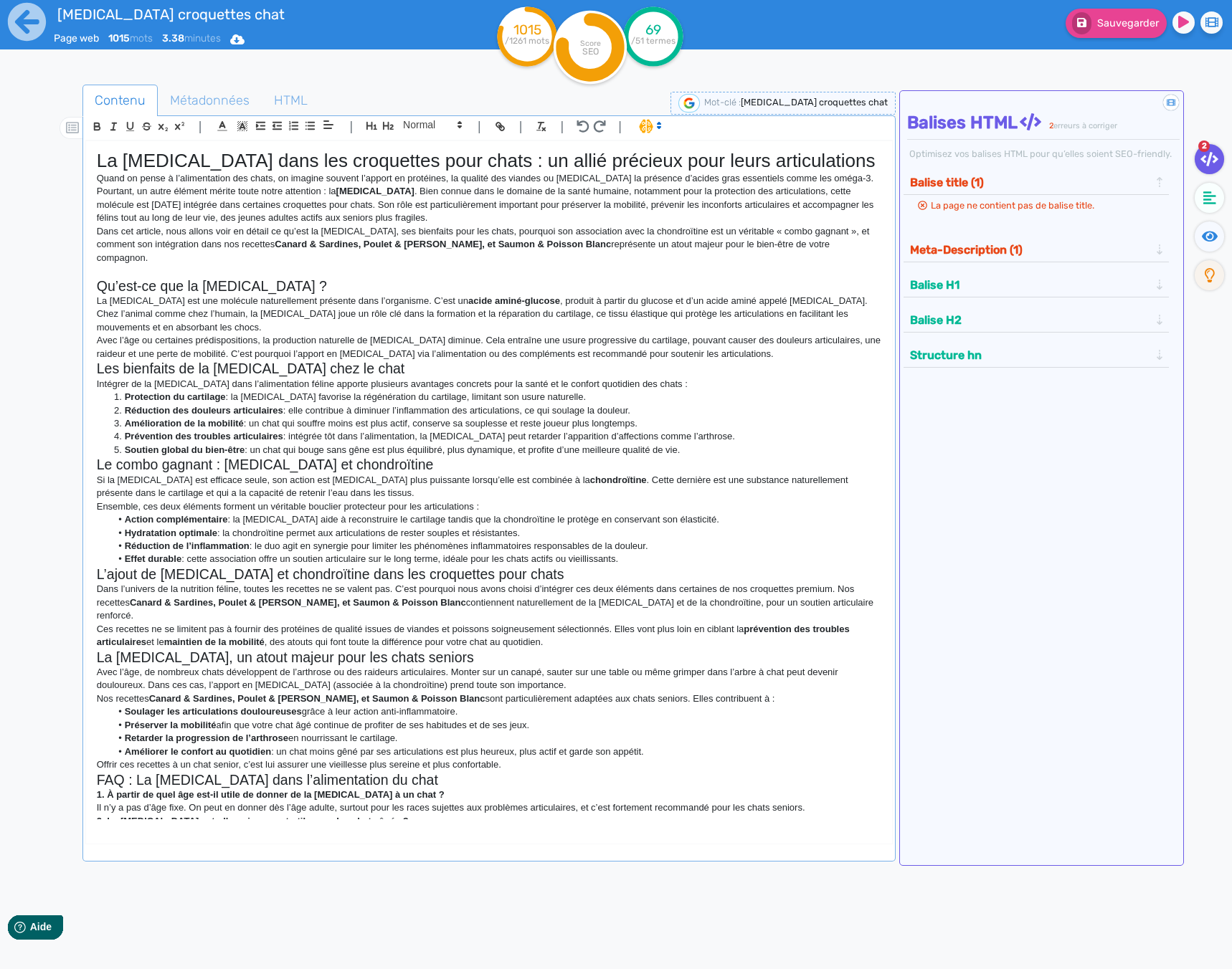
click at [791, 345] on p "Avec l’âge ou certaines prédispositions, la production naturelle de [MEDICAL_DA…" at bounding box center [489, 347] width 784 height 27
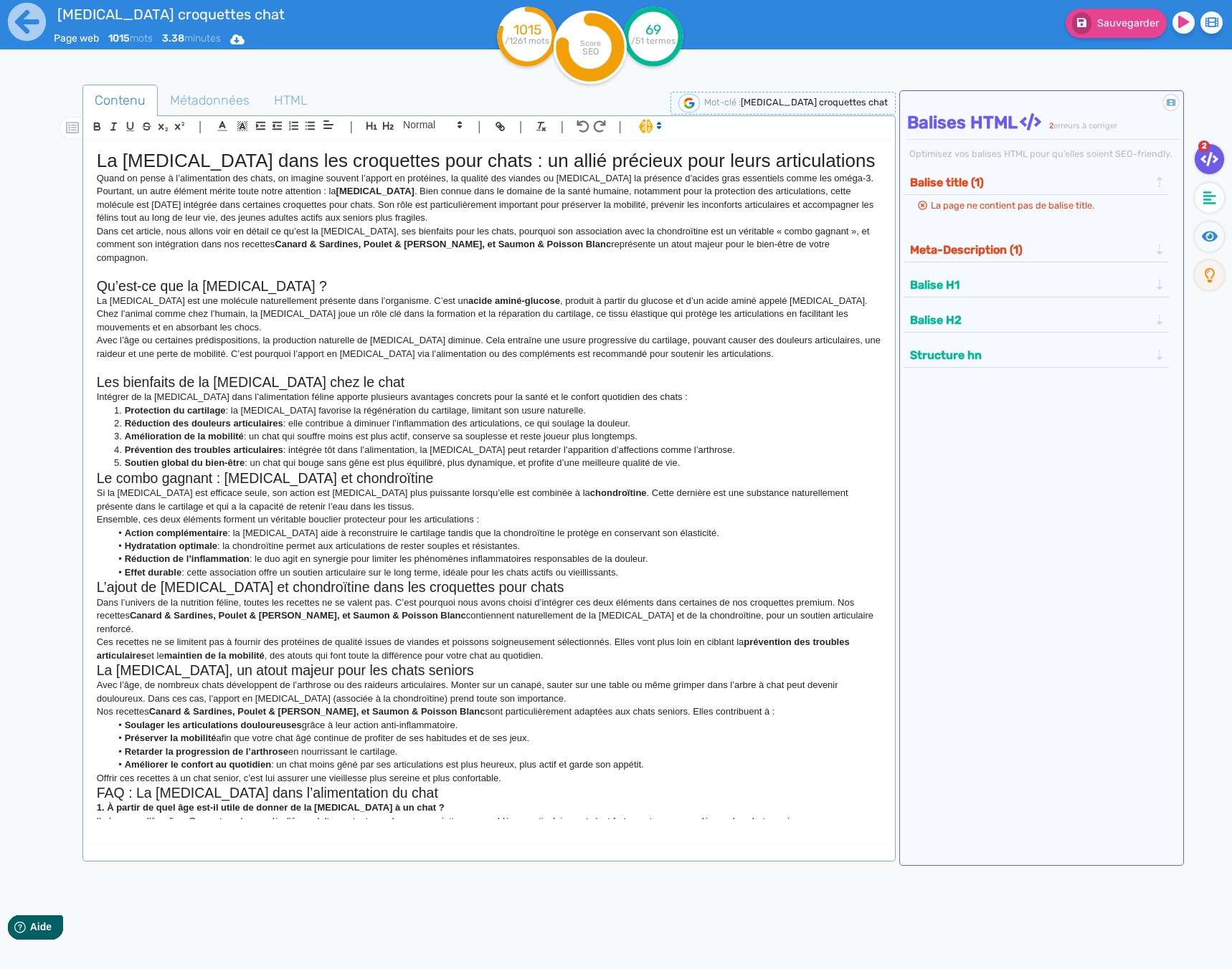
click at [693, 457] on li "Soutien global du bien-être : un chat qui bouge sans gêne est plus équilibré, p…" at bounding box center [495, 463] width 771 height 13
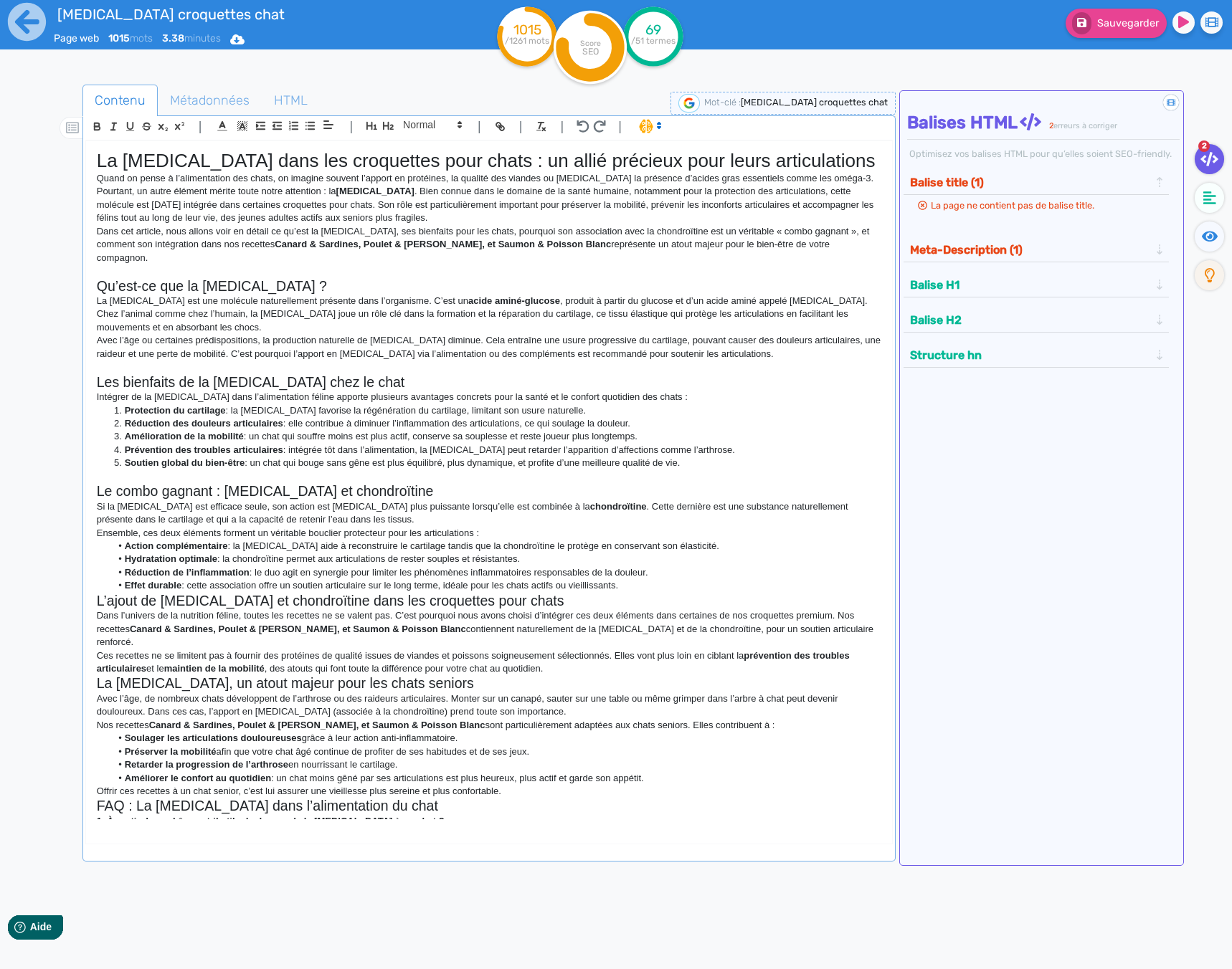
click at [634, 579] on li "Effet durable : cette association offre un soutien articulaire sur le long term…" at bounding box center [495, 585] width 771 height 13
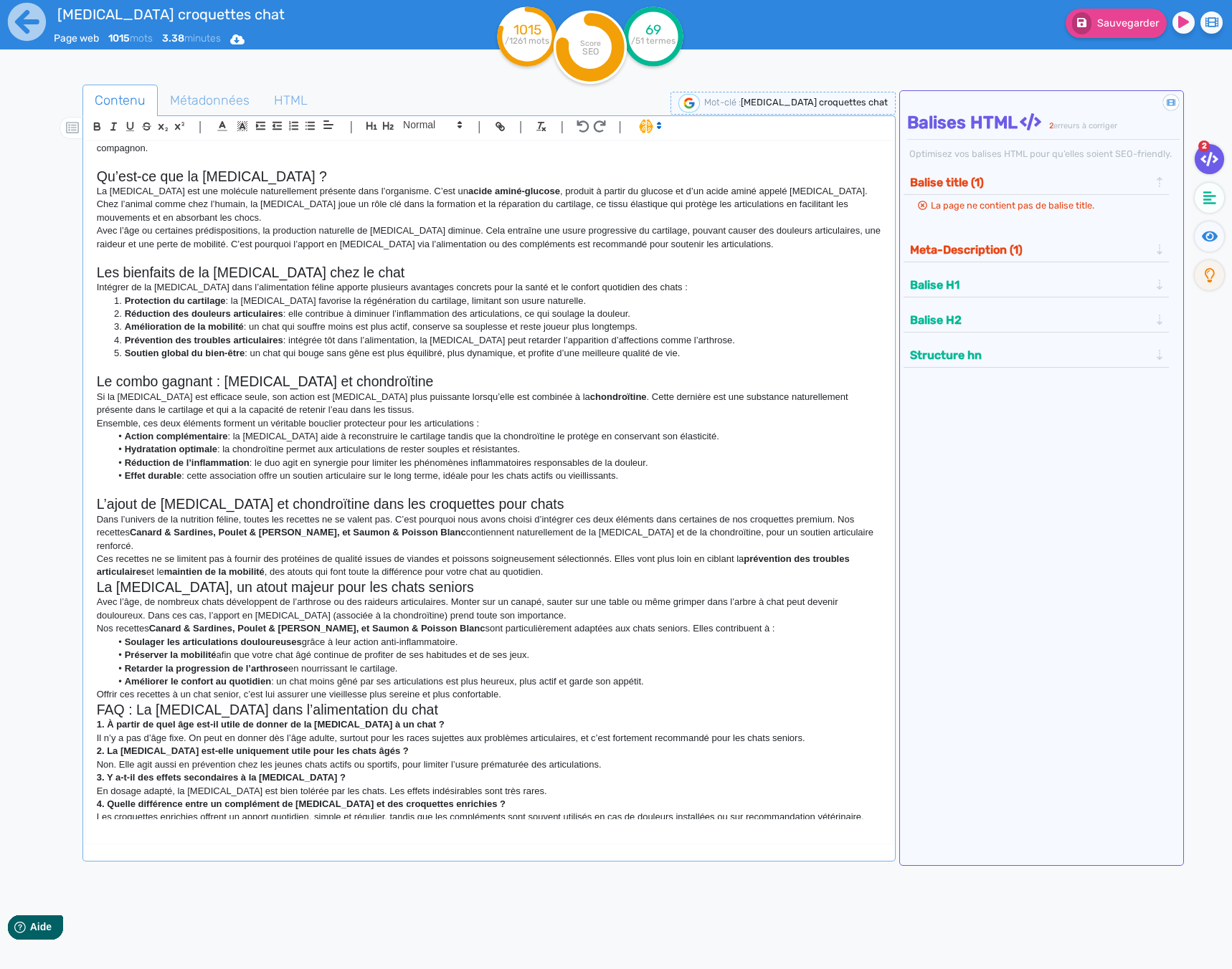
scroll to position [143, 0]
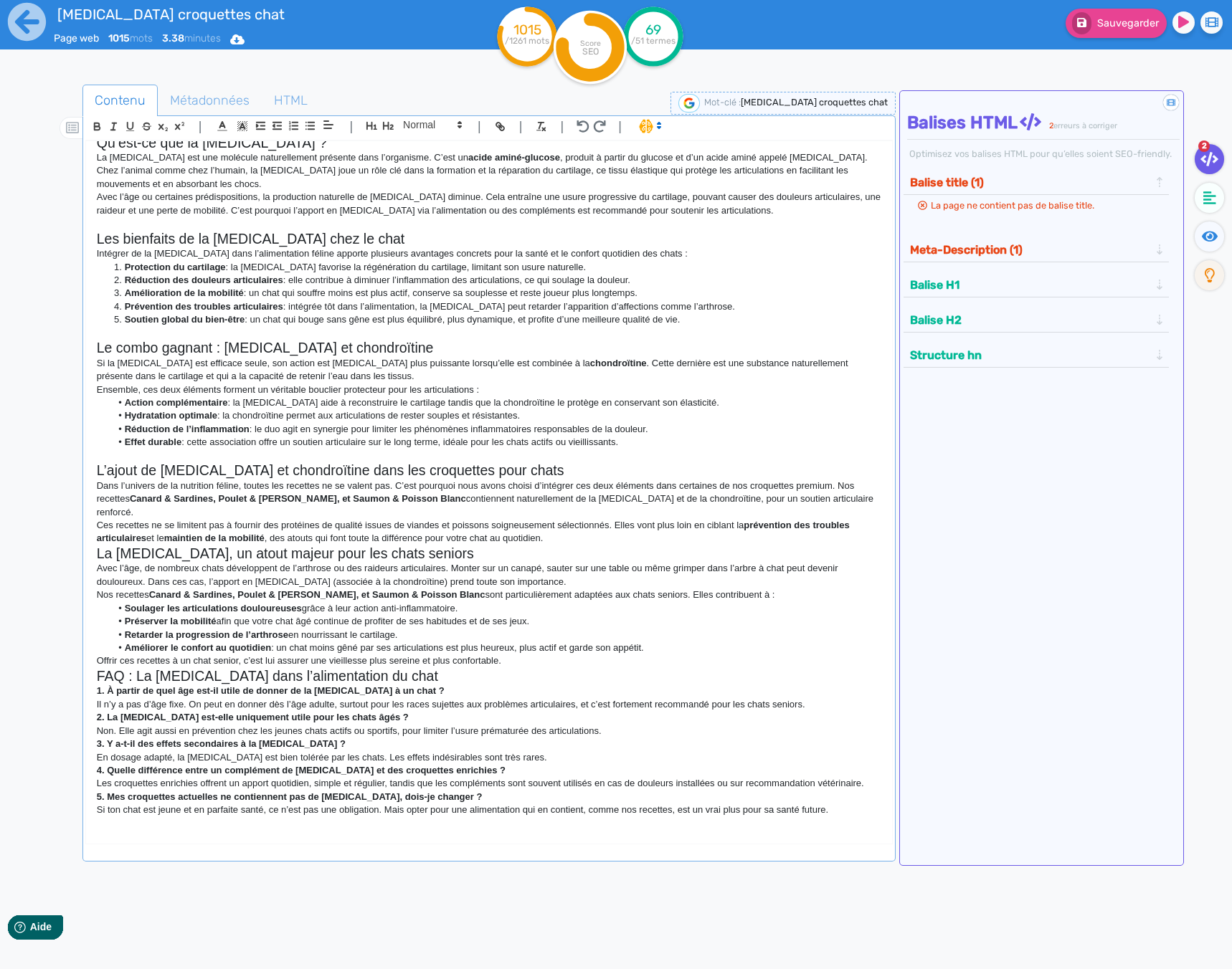
click at [561, 519] on p "Ces recettes ne se limitent pas à fournir des protéines de qualité issues de vi…" at bounding box center [489, 532] width 784 height 27
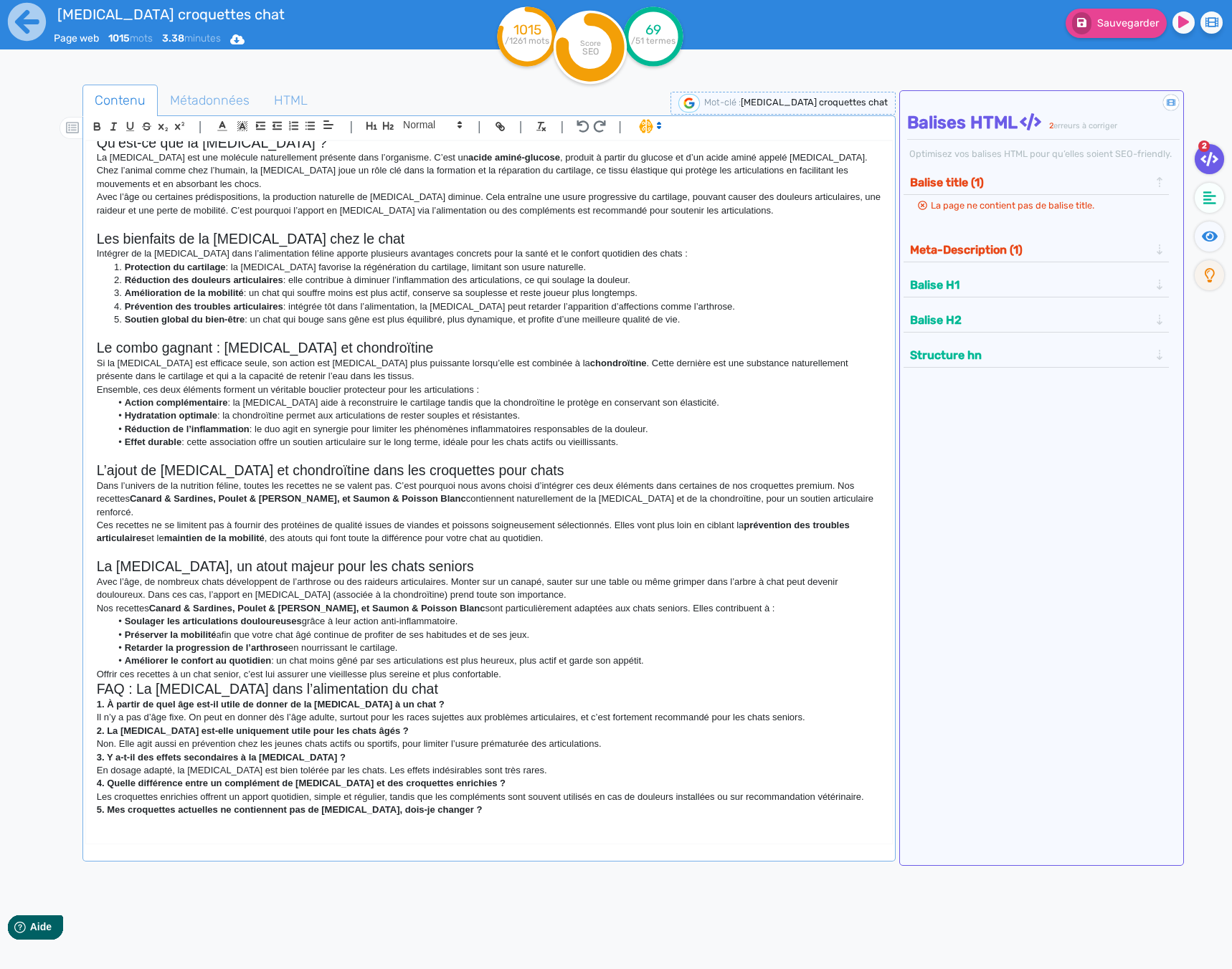
click at [515, 668] on p "Offrir ces recettes à un chat senior, c’est lui assurer une vieillesse plus ser…" at bounding box center [489, 674] width 784 height 13
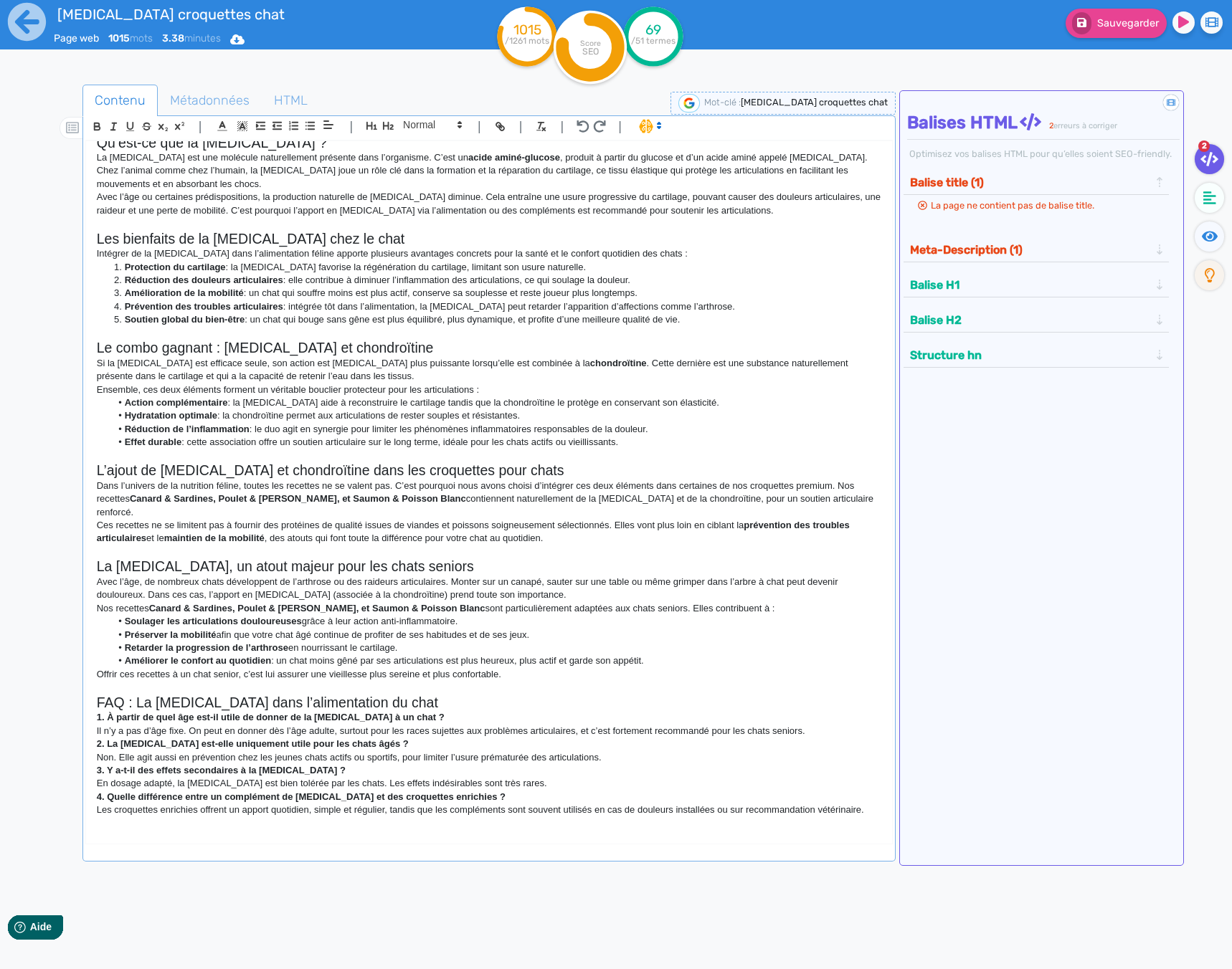
scroll to position [176, 0]
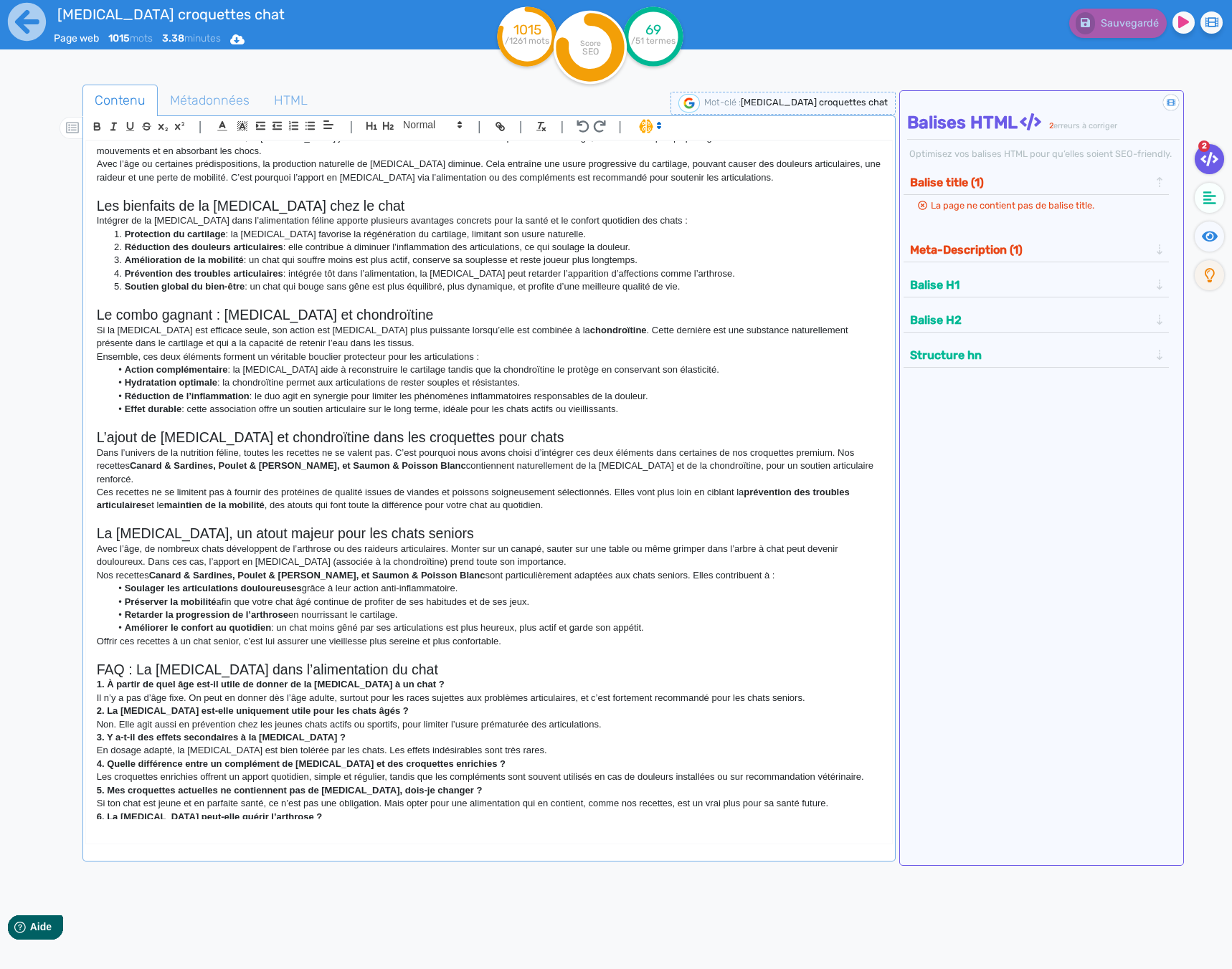
click at [506, 635] on p "Offrir ces recettes à un chat senior, c’est lui assurer une vieillesse plus ser…" at bounding box center [489, 641] width 784 height 13
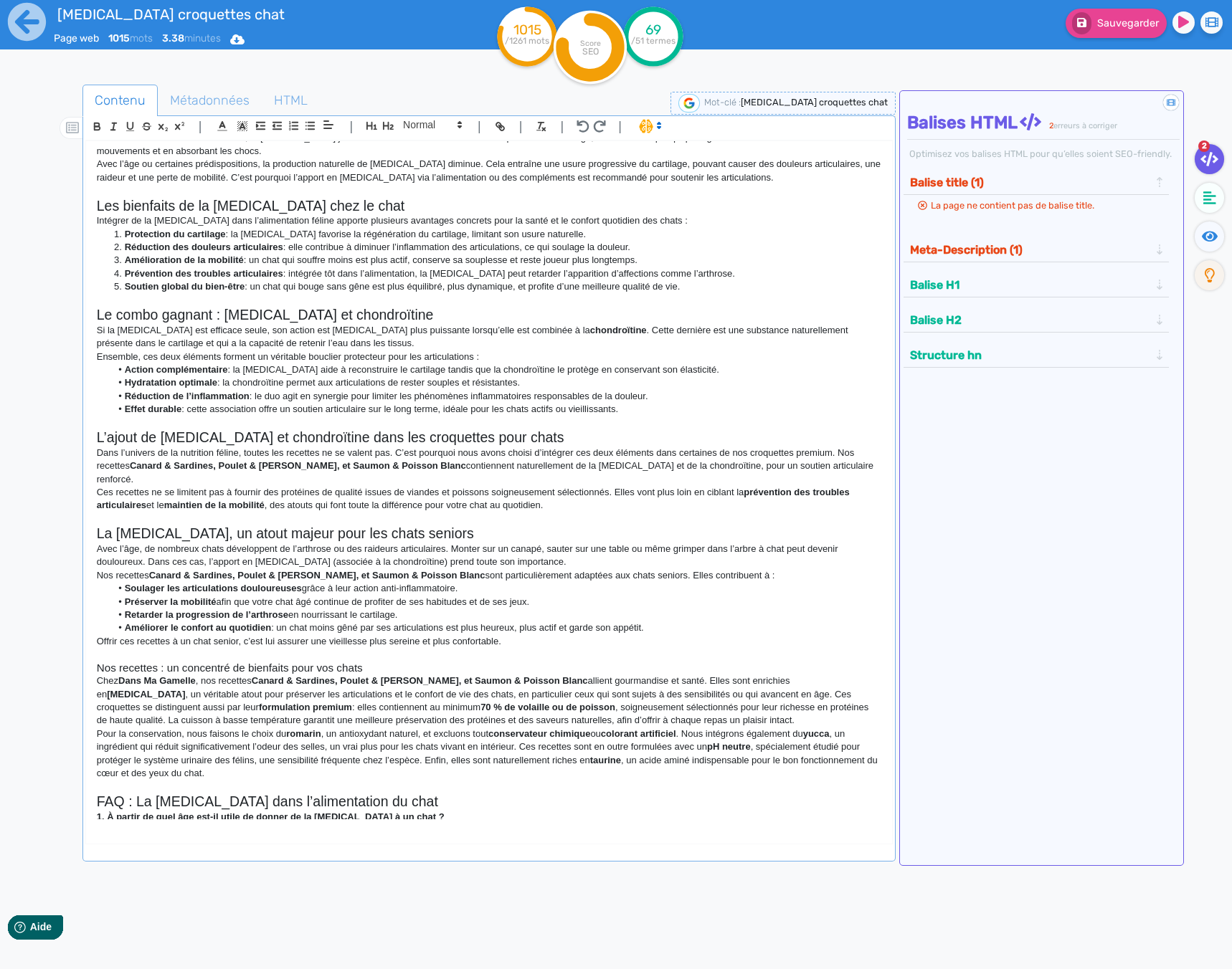
click at [353, 662] on h3 "Nos recettes : un concentré de bienfaits pour vos chats" at bounding box center [489, 668] width 784 height 13
click at [388, 125] on icon "button" at bounding box center [388, 126] width 11 height 8
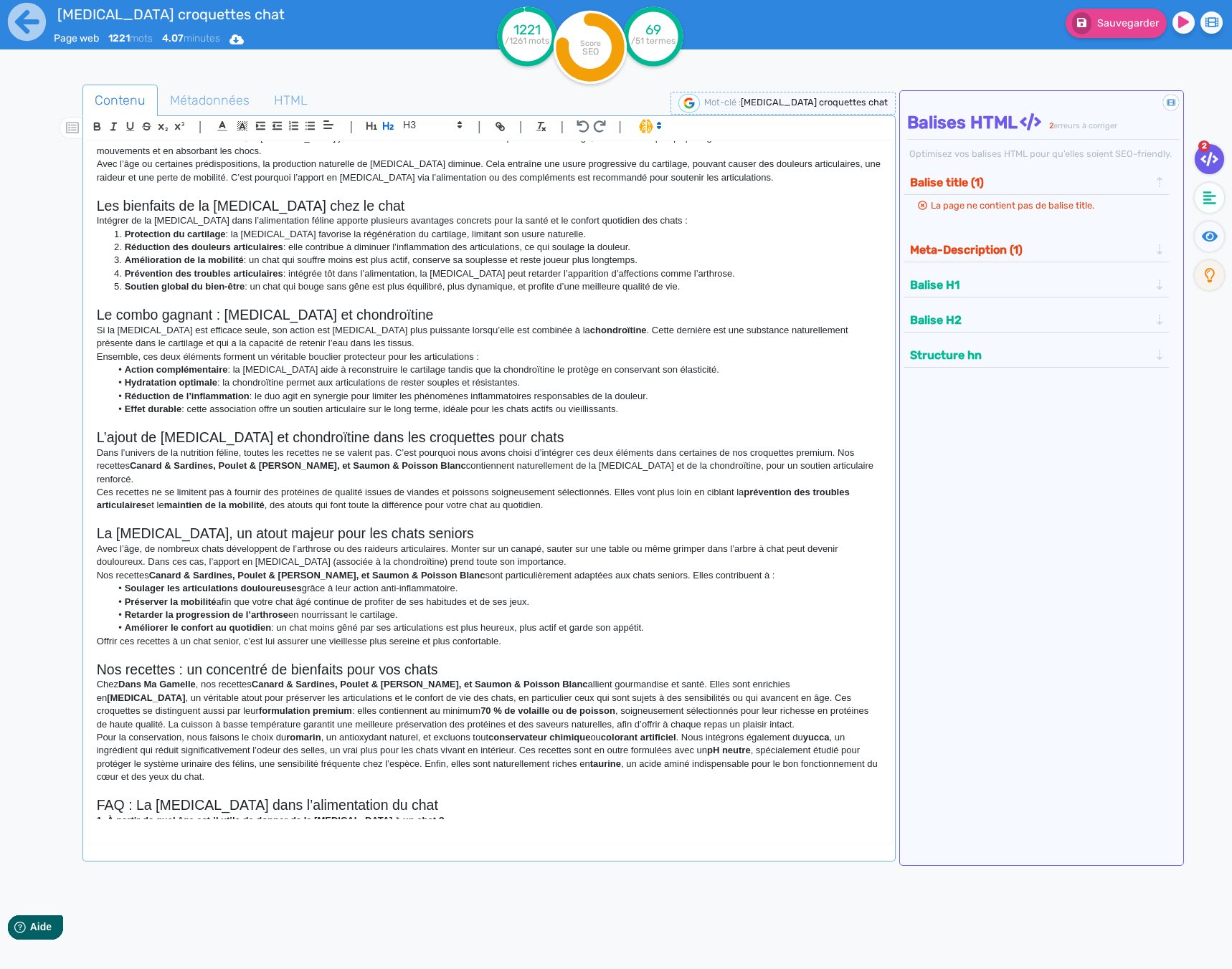
click at [568, 678] on p "Chez Dans Ma Gamelle , nos recettes Canard & Sardines, Poulet & Thon, et Saumon…" at bounding box center [489, 704] width 784 height 53
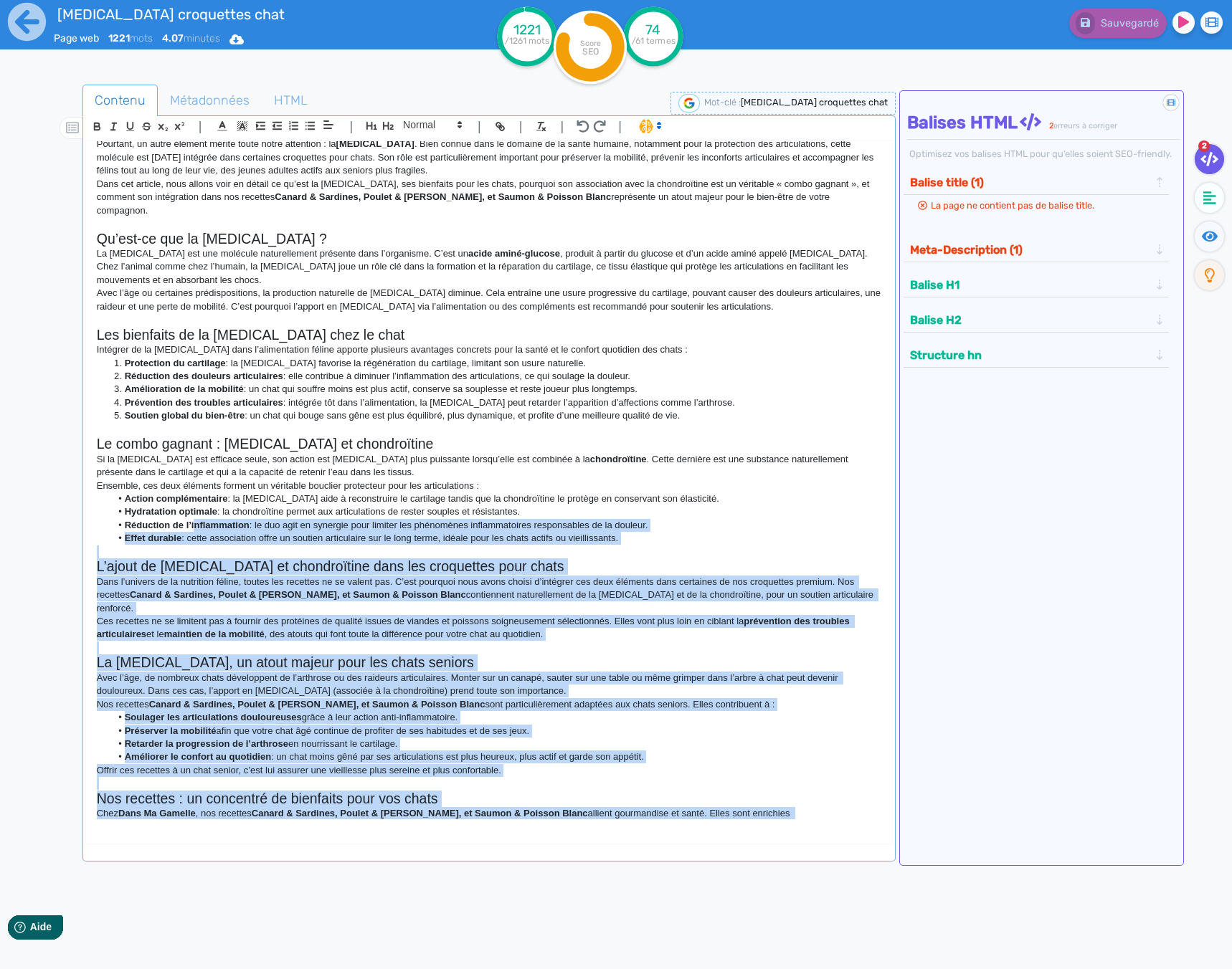
scroll to position [0, 0]
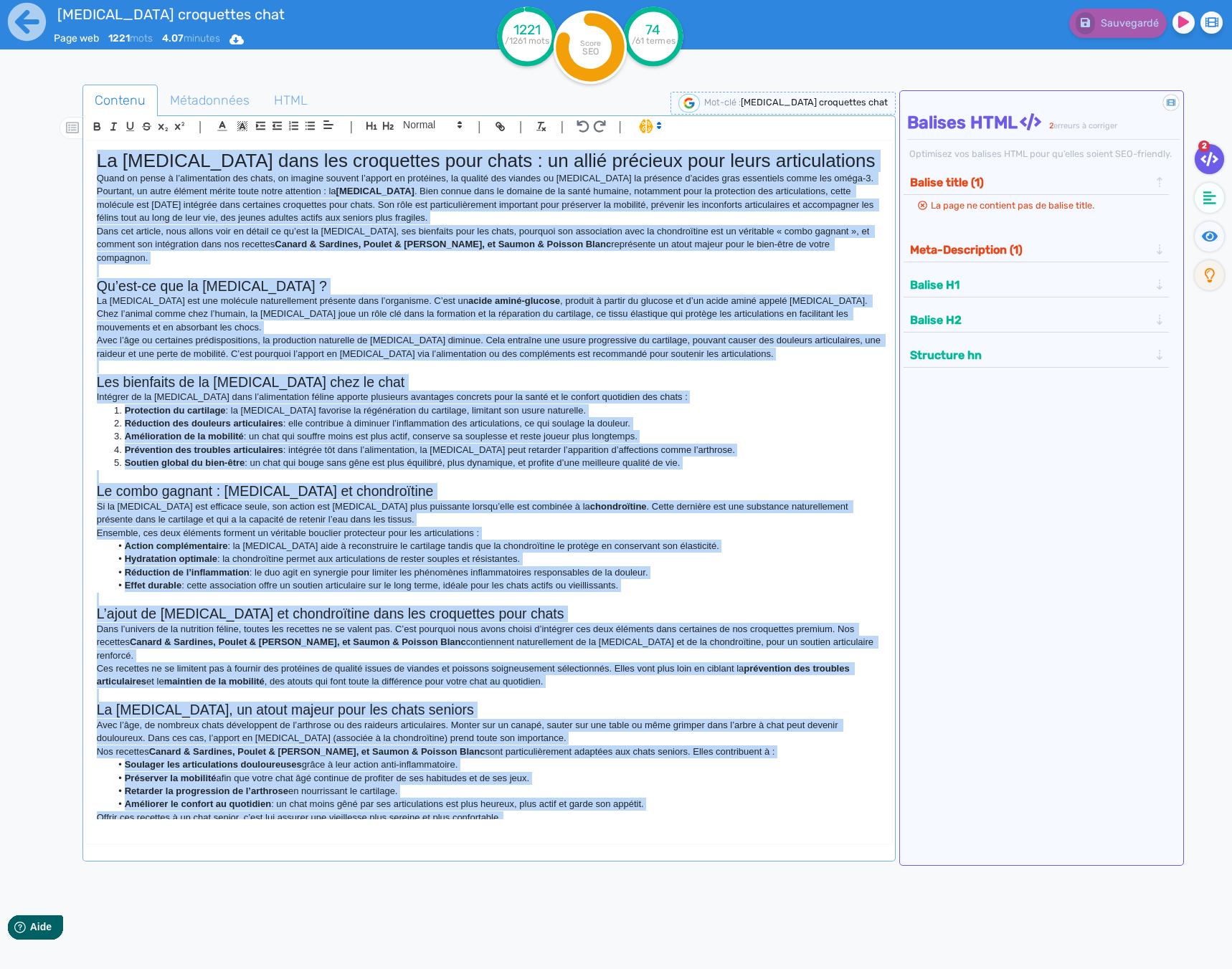
drag, startPoint x: 224, startPoint y: 623, endPoint x: -25, endPoint y: 158, distance: 527.1
click at [0, 158] on html "[MEDICAL_DATA] croquettes chat Page web 1221 mots 4.07 minutes Html Pdf Word 12…" at bounding box center [616, 484] width 1232 height 969
click at [100, 125] on icon "button" at bounding box center [97, 126] width 12 height 12
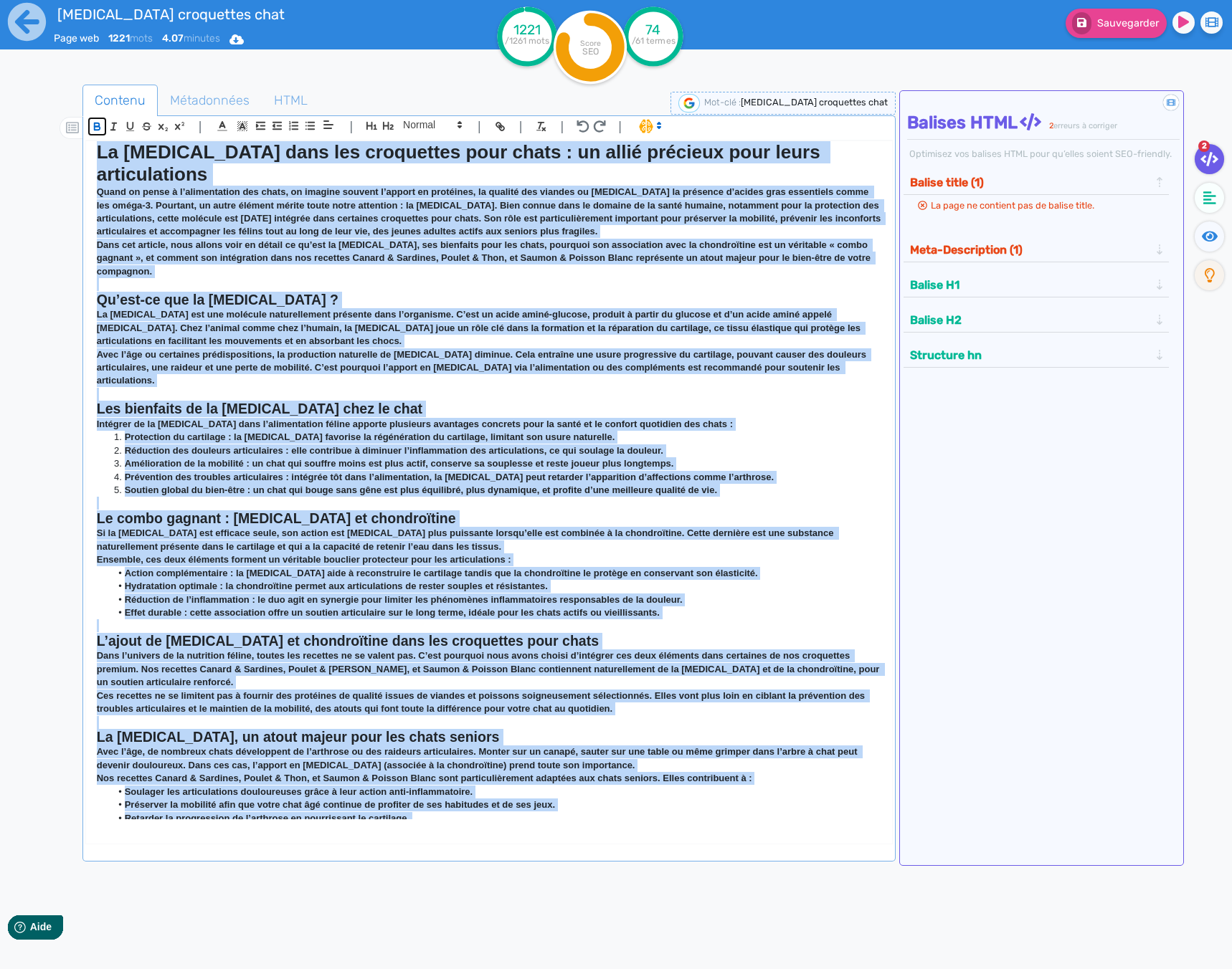
click at [100, 125] on icon "button" at bounding box center [97, 126] width 12 height 12
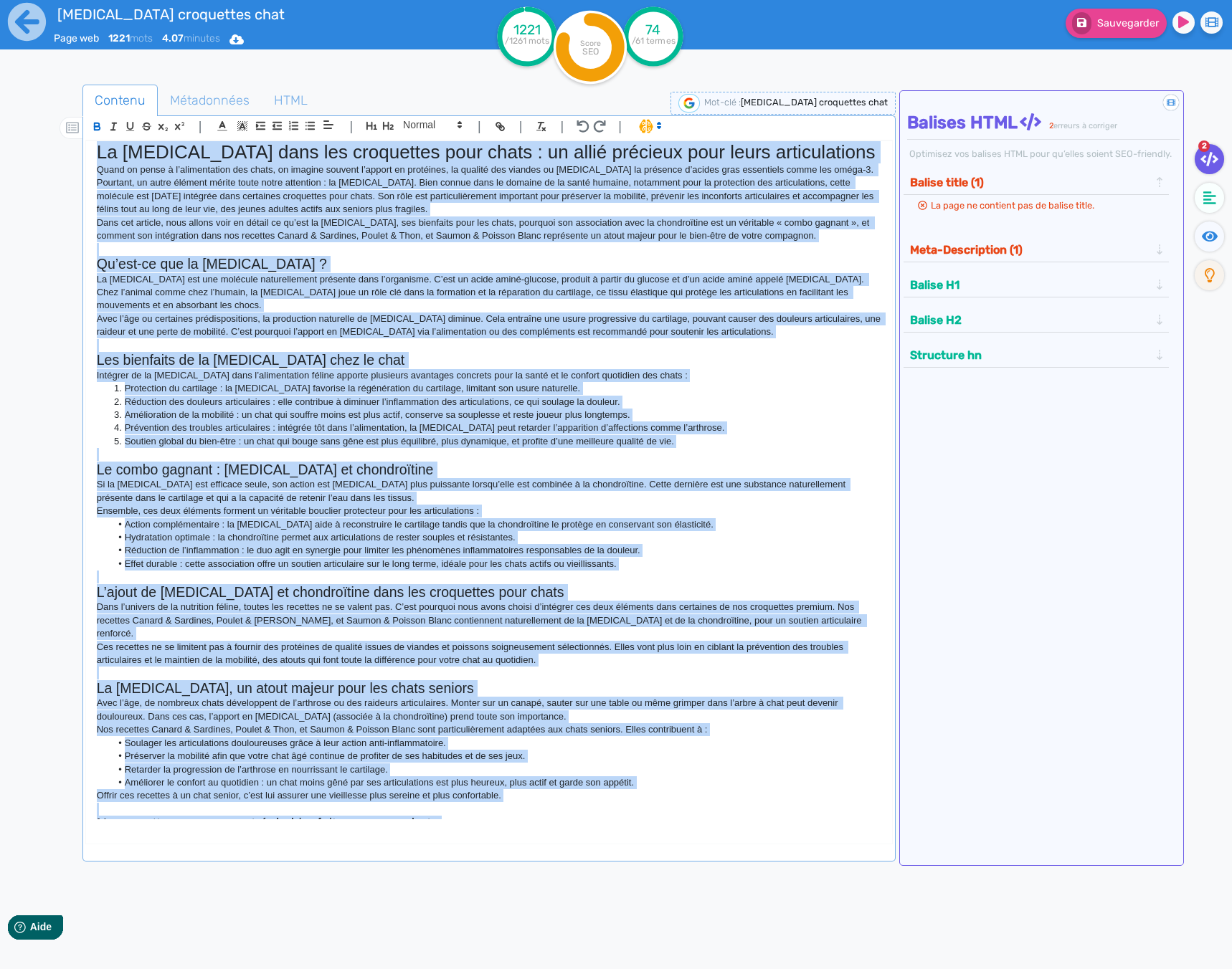
scroll to position [9, 0]
click at [524, 452] on p at bounding box center [489, 454] width 784 height 13
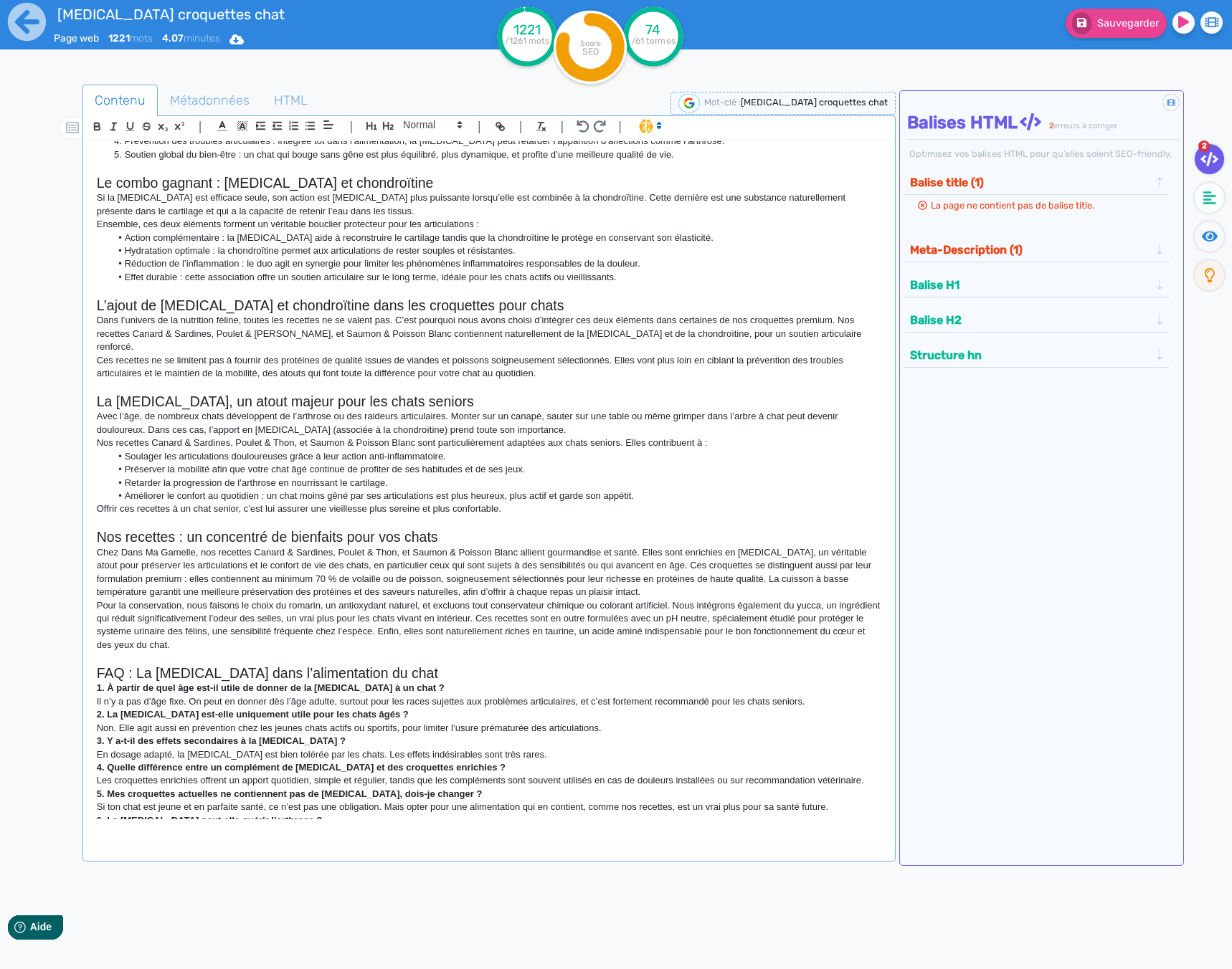
scroll to position [312, 0]
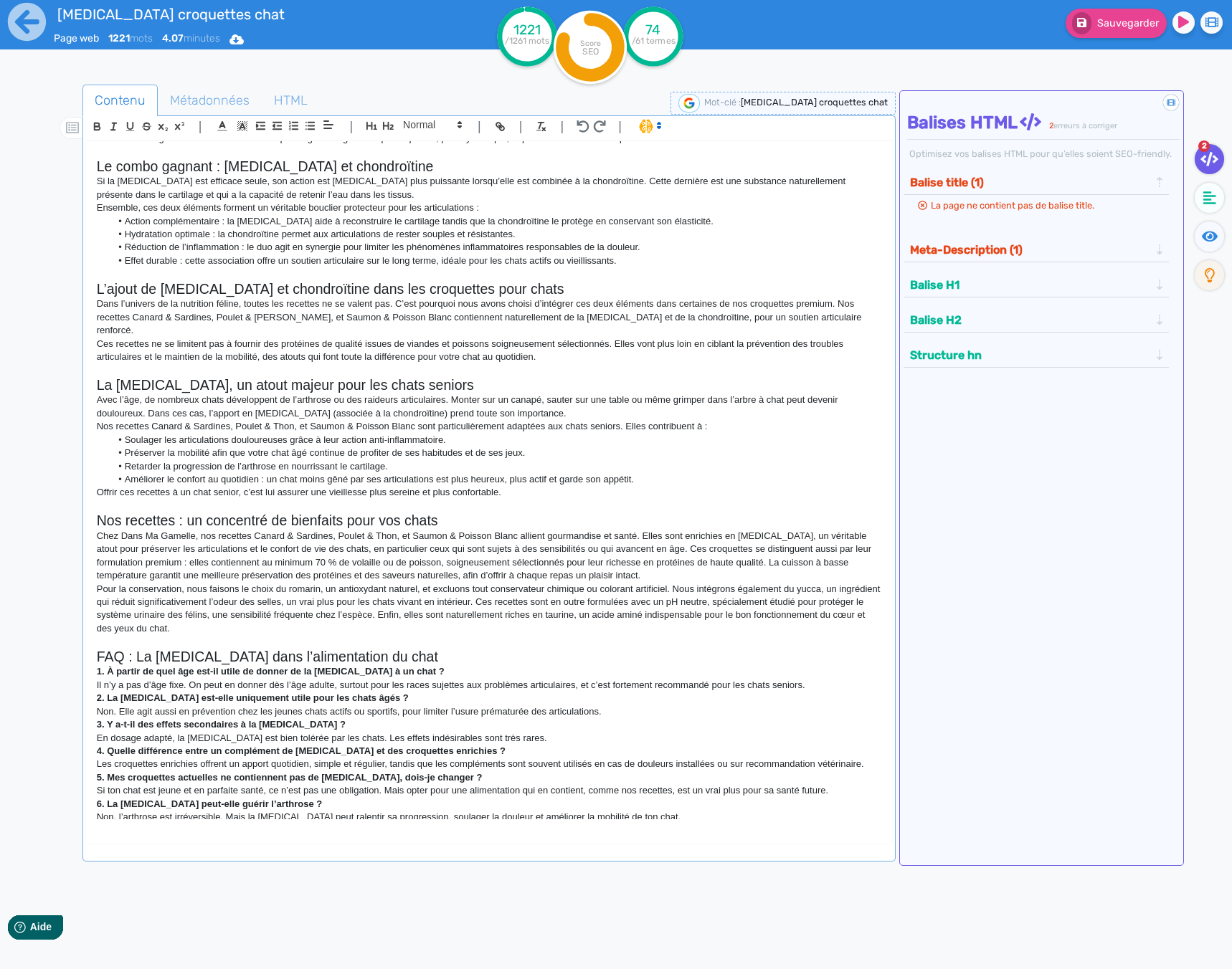
click at [736, 530] on p "Chez Dans Ma Gamelle, nos recettes Canard & Sardines, Poulet & Thon, et Saumon …" at bounding box center [489, 556] width 784 height 53
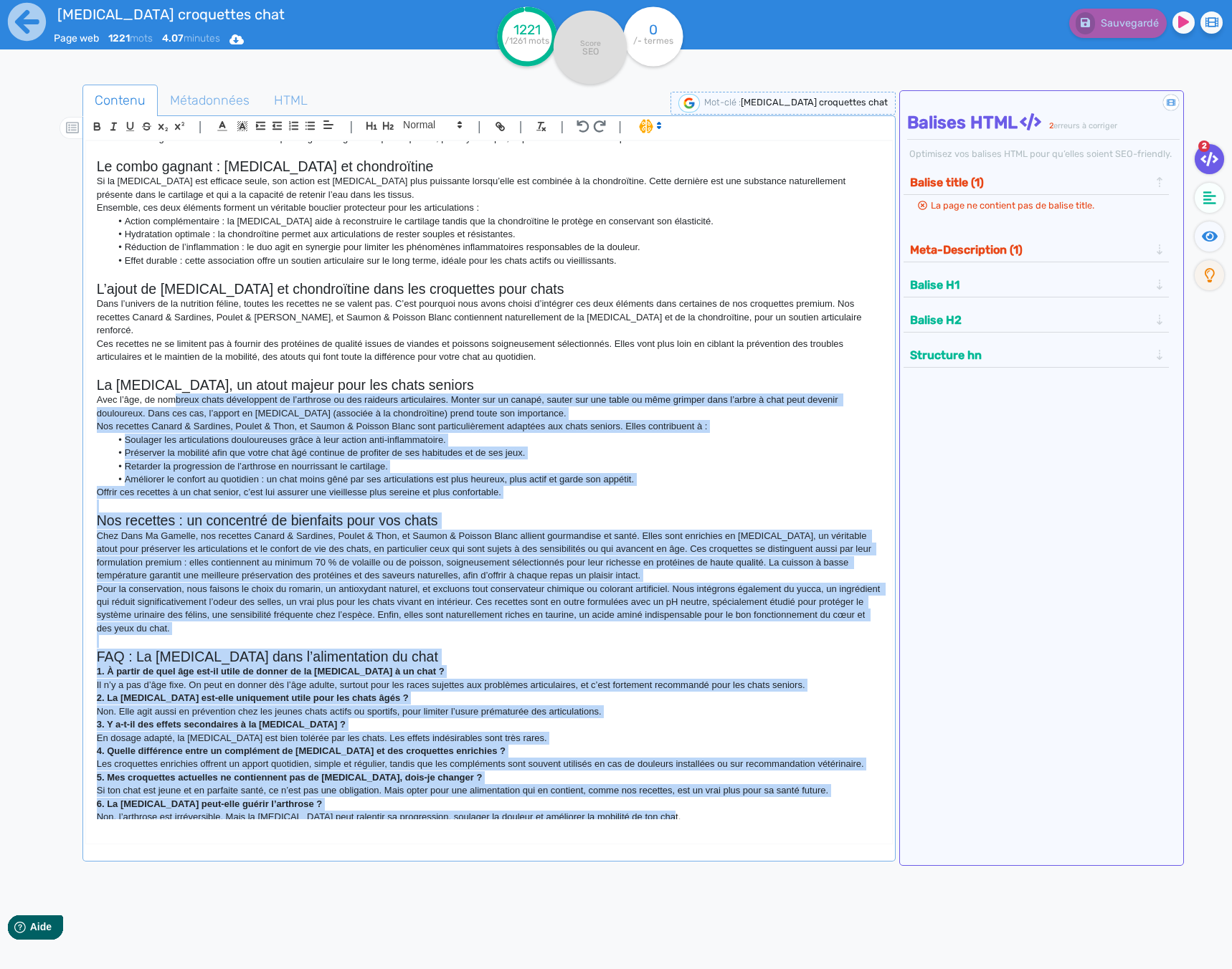
scroll to position [0, 0]
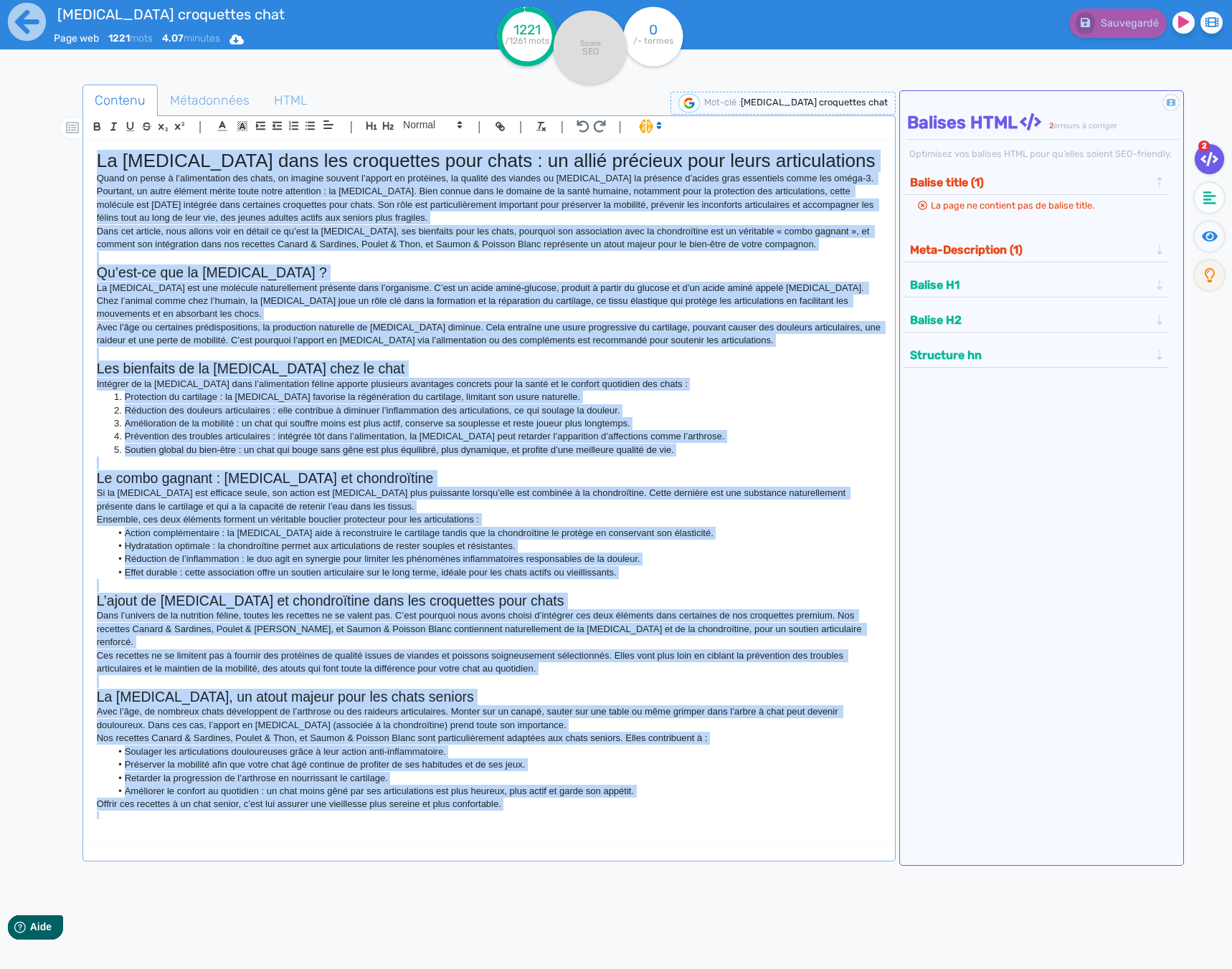
drag, startPoint x: 691, startPoint y: 817, endPoint x: 24, endPoint y: 146, distance: 946.1
click at [24, 146] on div "[MEDICAL_DATA] croquettes chat Page web 1221 mots 4.07 minutes Html Pdf Word 12…" at bounding box center [616, 530] width 1232 height 1060
copy div "Lo ipsumdolors amet con adipiscing elit seddo : ei tempo incididu utla etdol ma…"
click at [612, 519] on p "Ensemble, ces deux éléments forment un véritable bouclier protecteur pour les a…" at bounding box center [489, 519] width 784 height 13
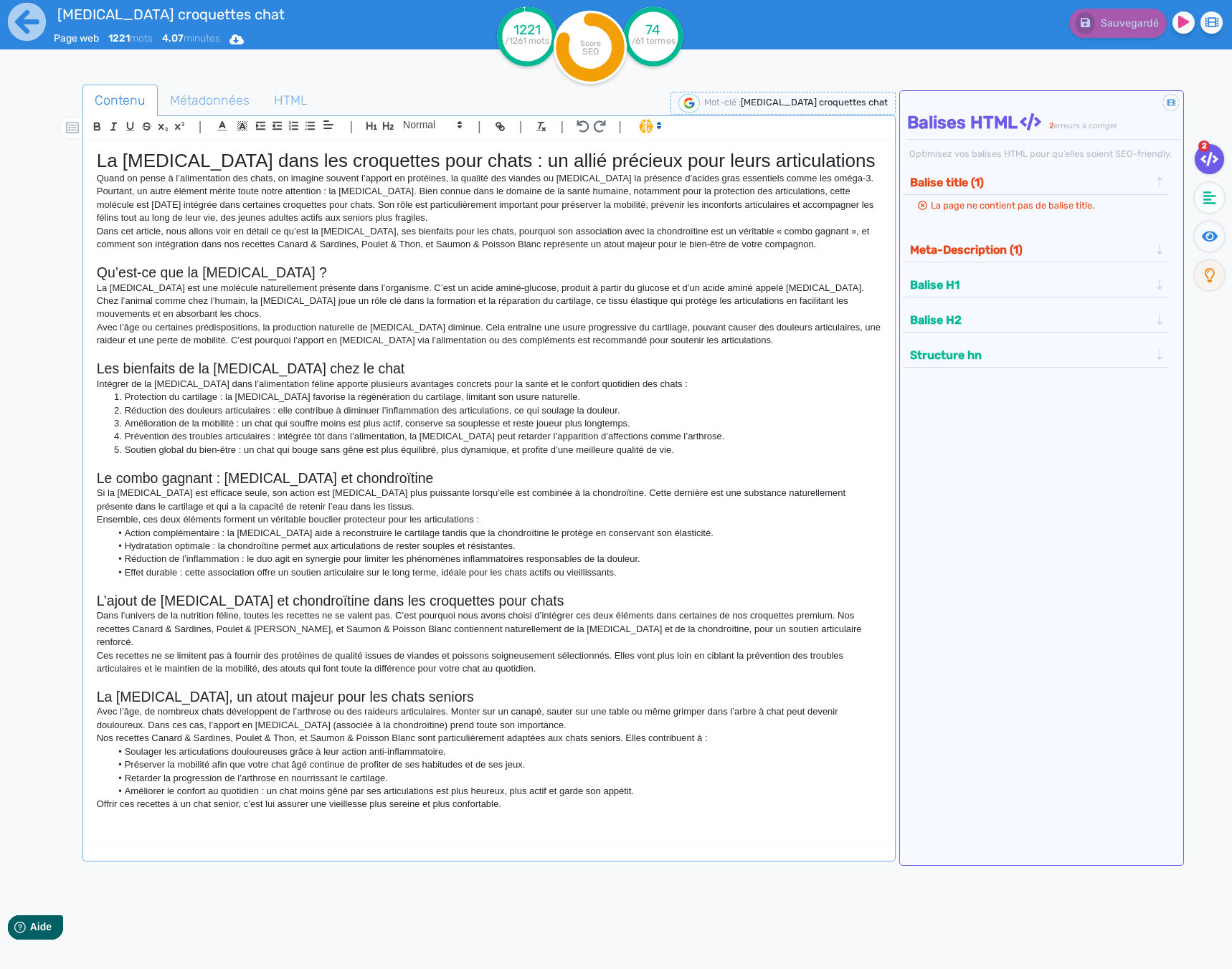
click at [980, 563] on div "Didacticiel : Les balises HTML Balises HTML 2 erreurs à corriger Optimisez vos …" at bounding box center [1041, 478] width 285 height 776
click at [46, 212] on div at bounding box center [62, 570] width 41 height 979
